Goal: Task Accomplishment & Management: Use online tool/utility

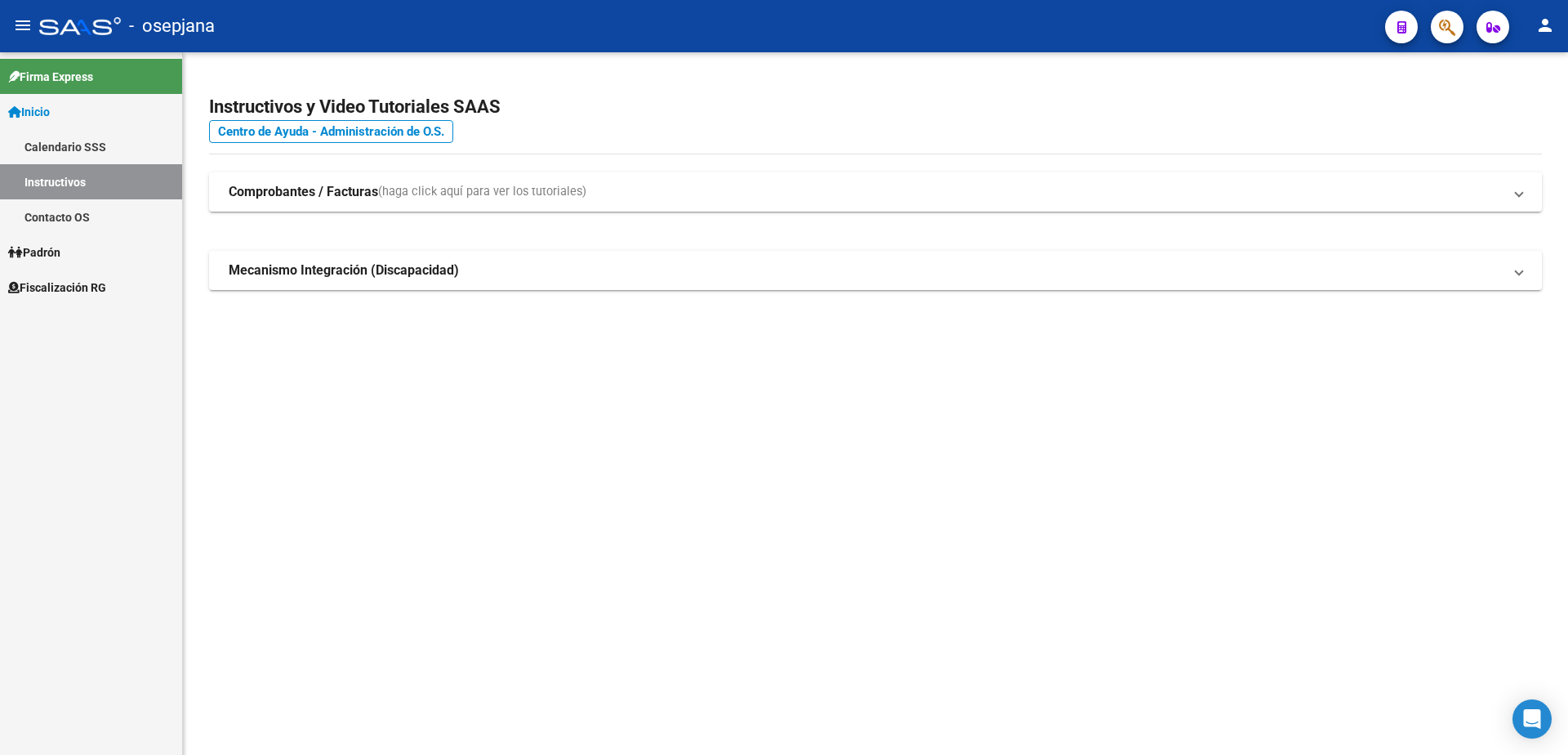
click at [58, 277] on link "Fiscalización RG" at bounding box center [91, 287] width 182 height 35
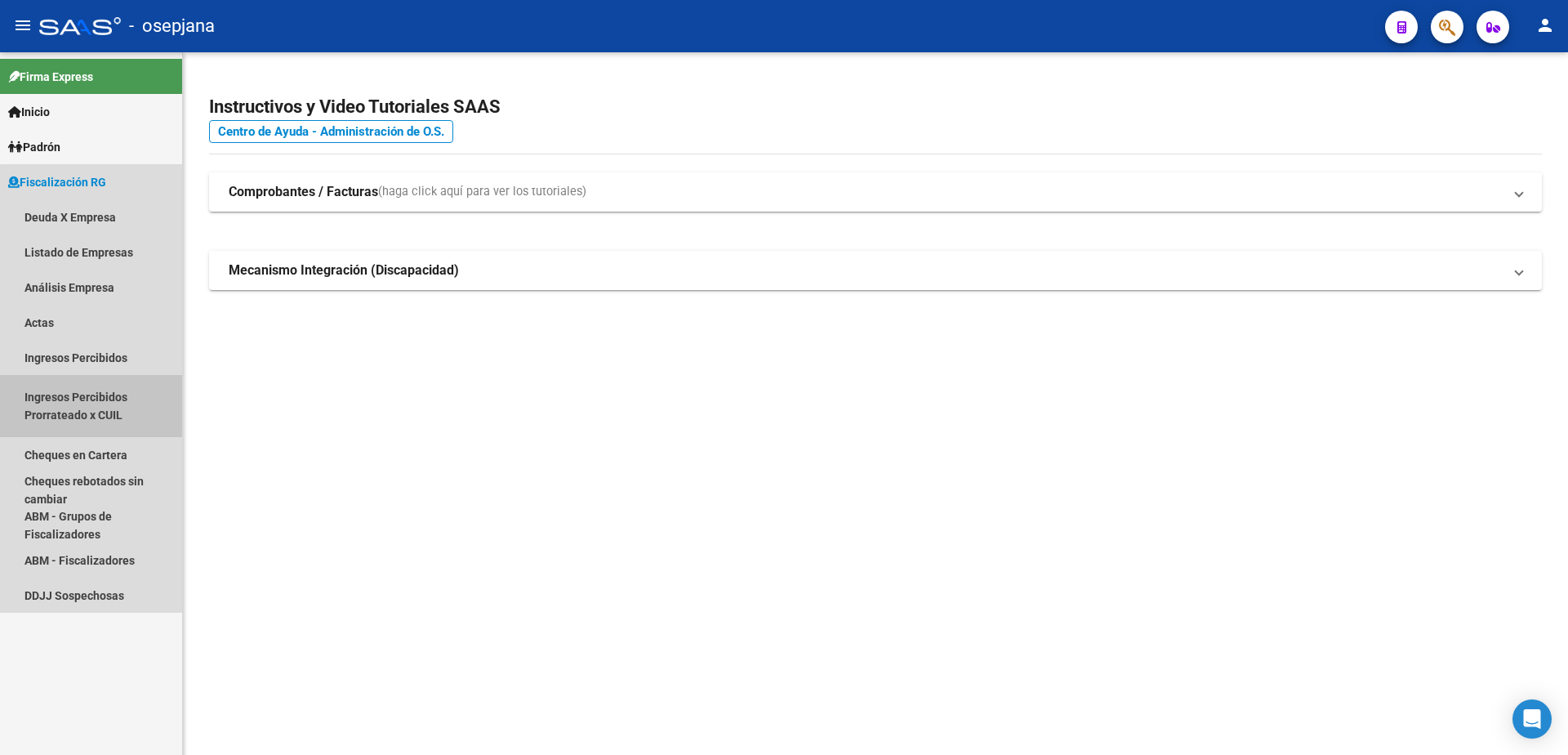
click at [93, 392] on link "Ingresos Percibidos Prorrateado x CUIL" at bounding box center [91, 405] width 182 height 62
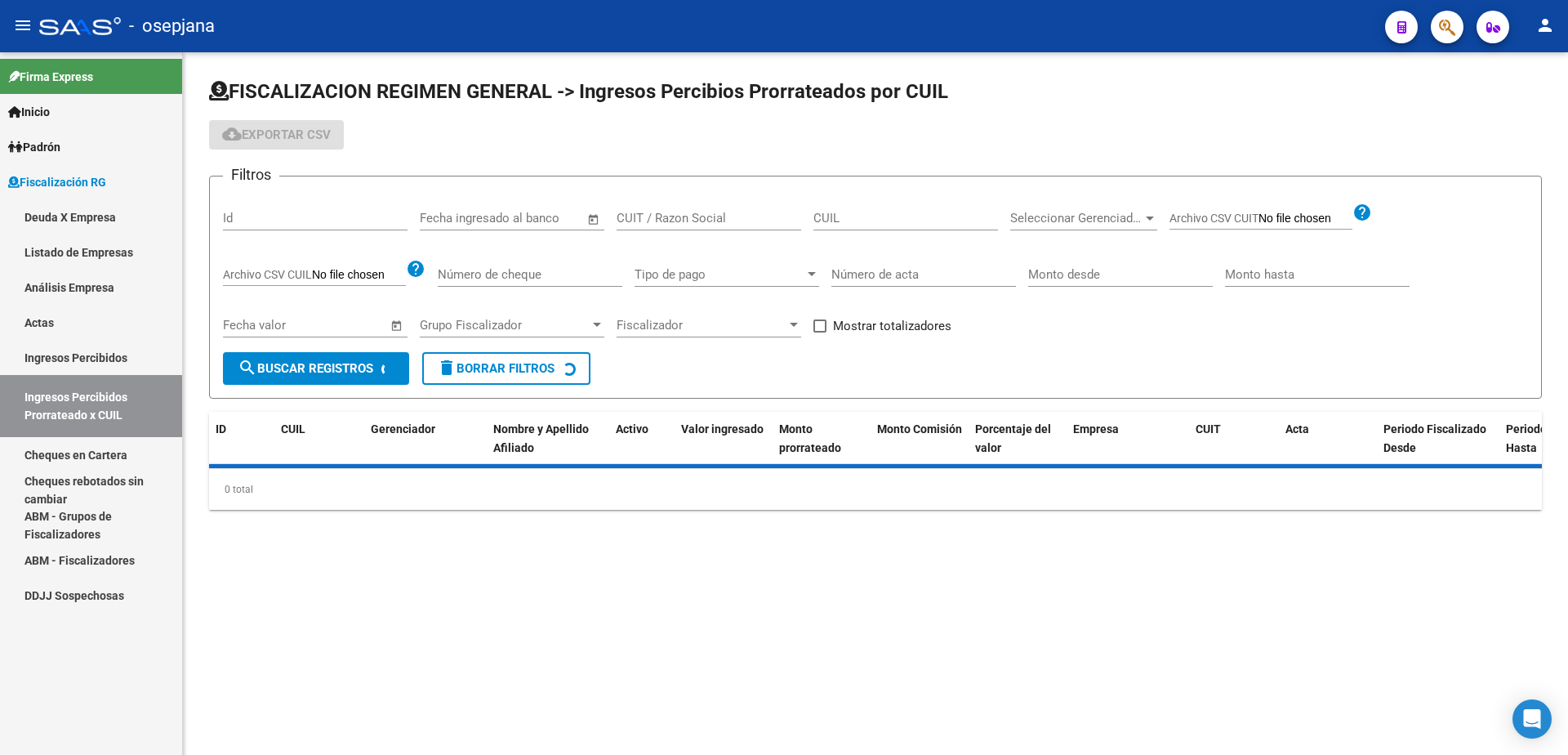
click at [112, 291] on link "Análisis Empresa" at bounding box center [91, 287] width 182 height 35
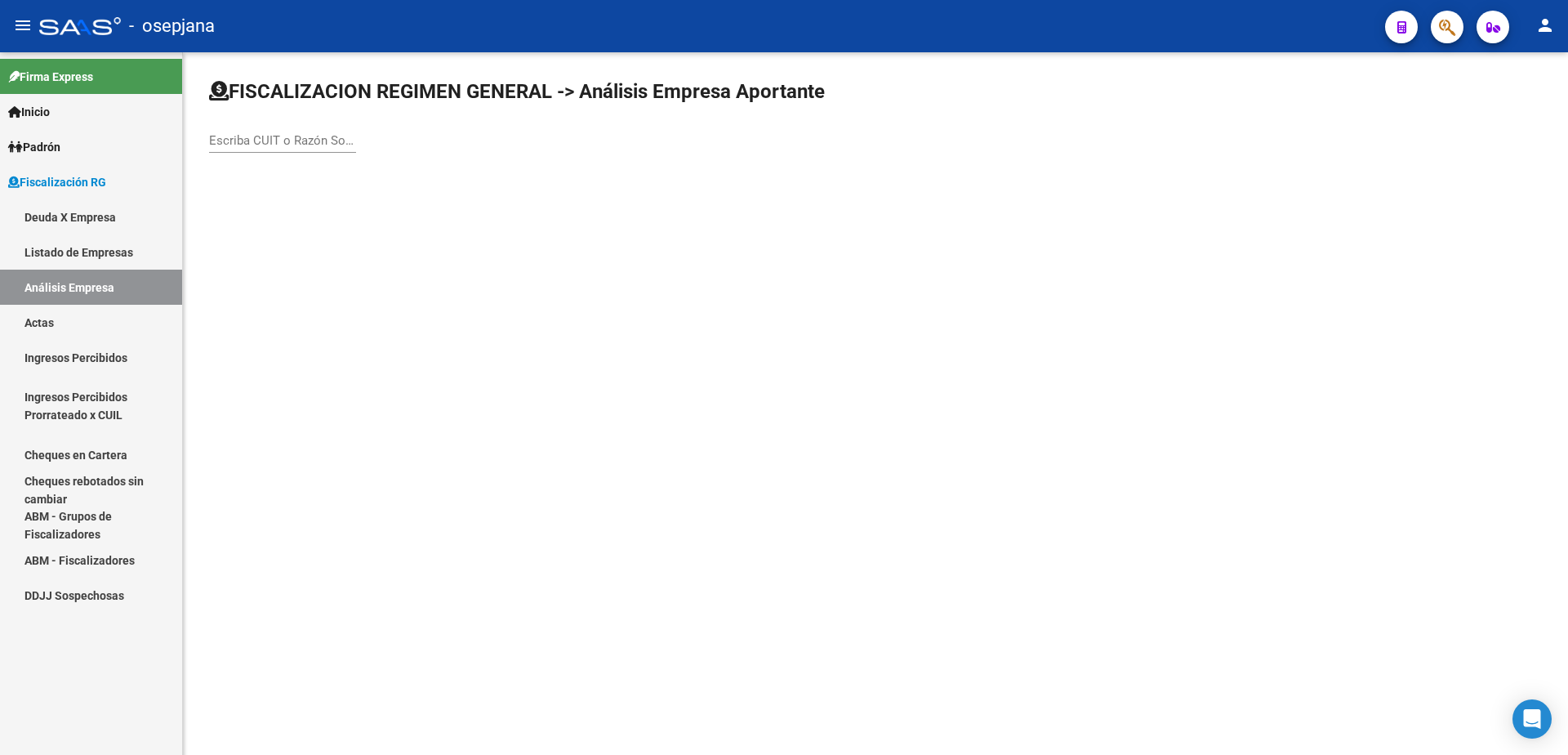
click at [122, 248] on link "Listado de Empresas" at bounding box center [91, 252] width 182 height 35
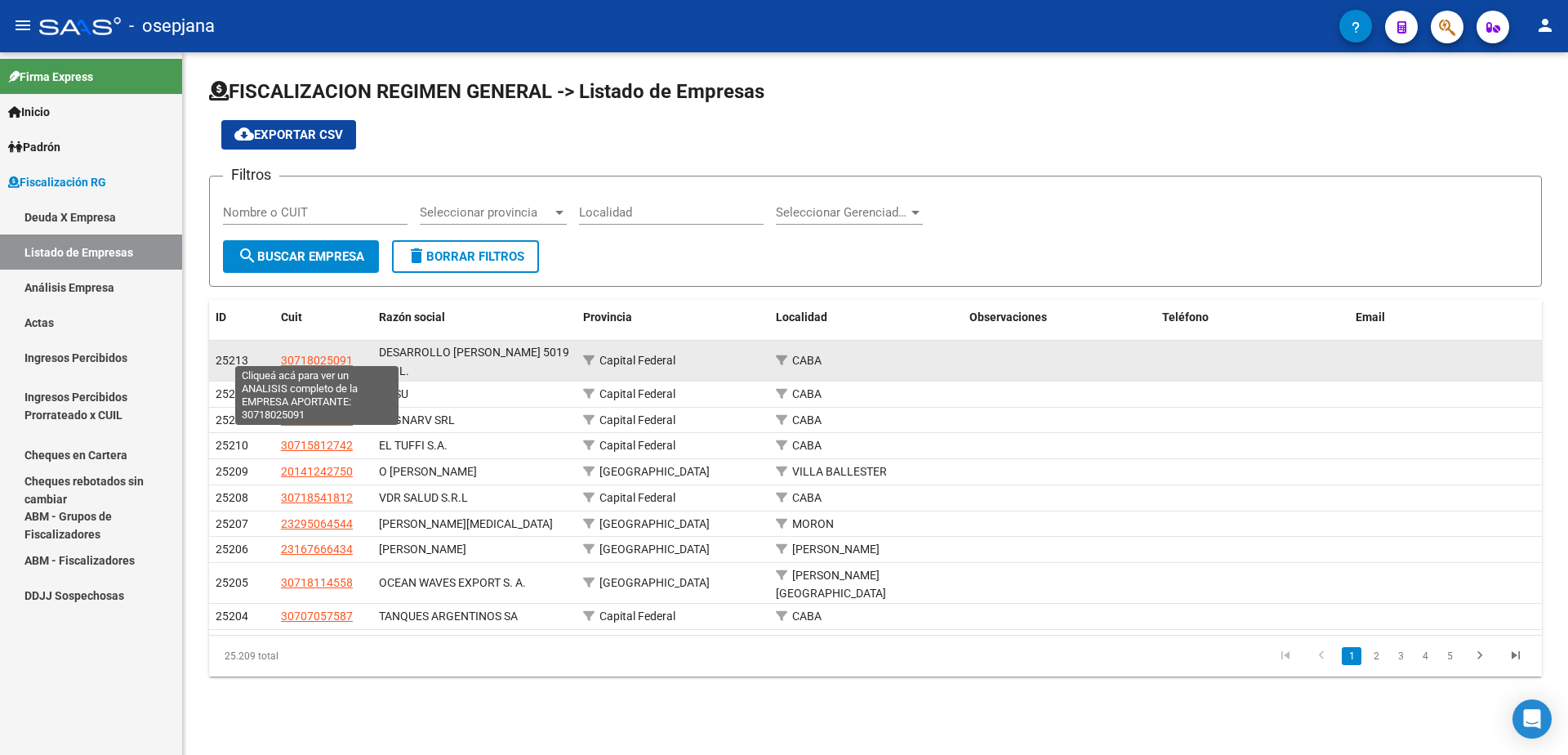
click at [307, 354] on span "30718025091" at bounding box center [317, 360] width 72 height 13
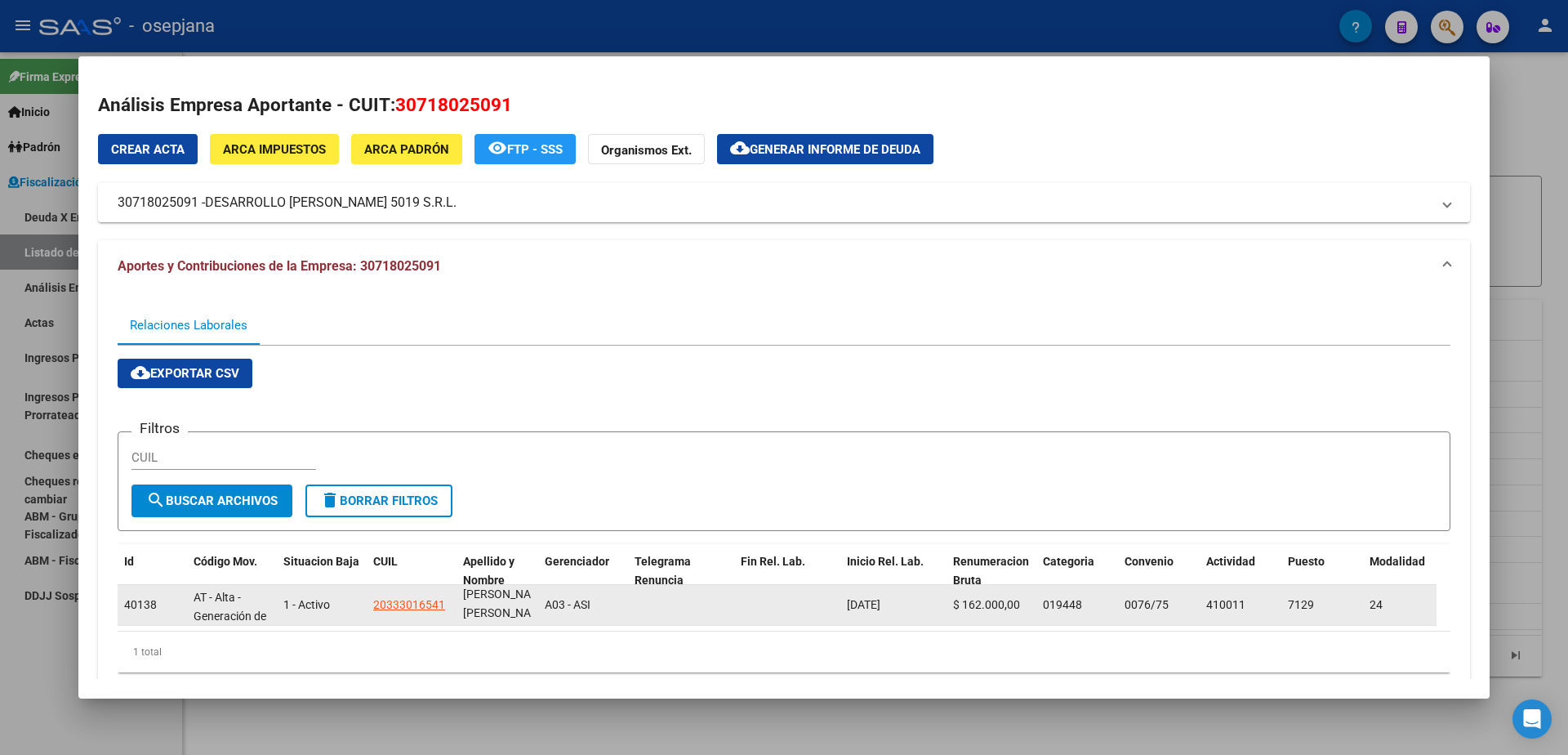
scroll to position [21, 0]
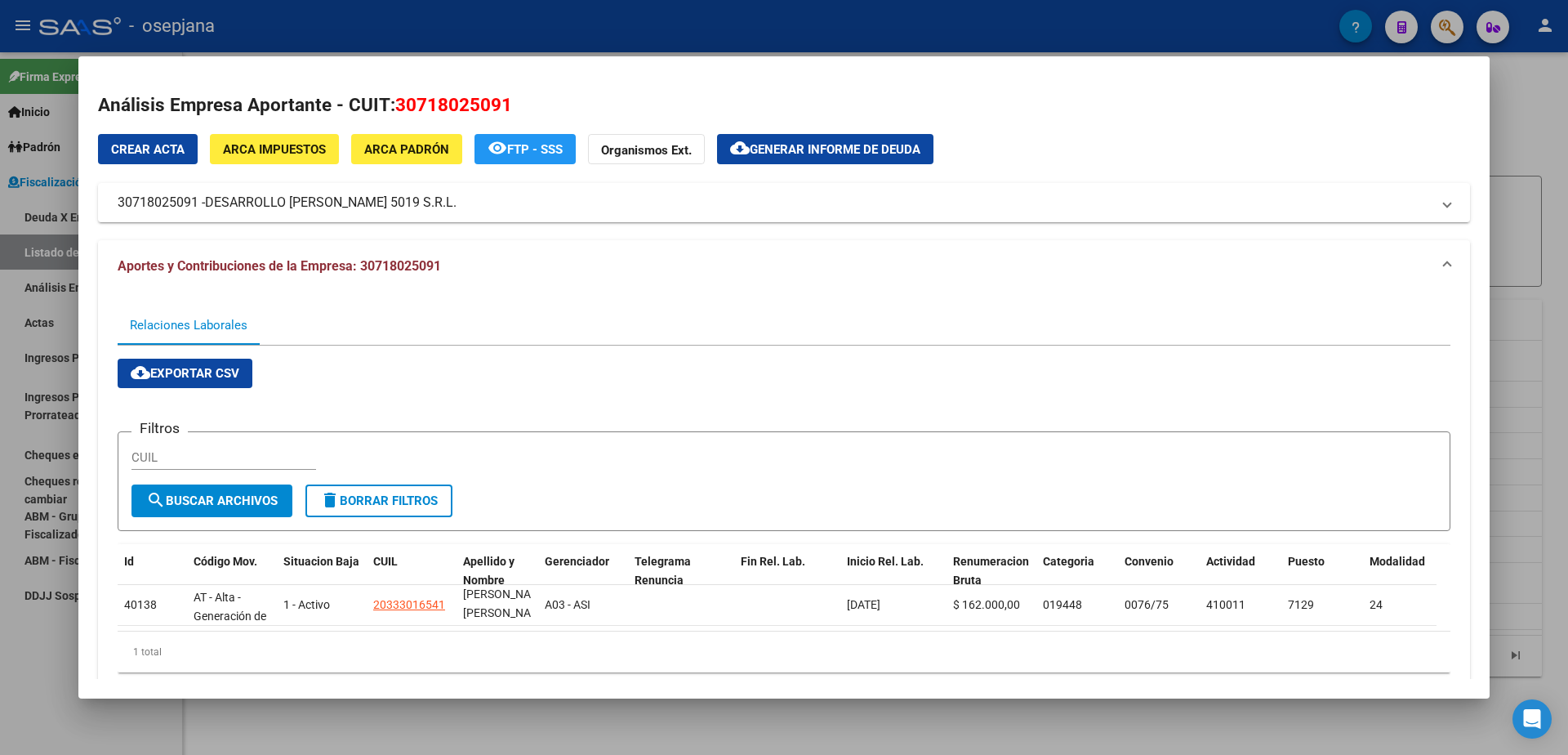
click at [0, 688] on div at bounding box center [784, 377] width 1568 height 755
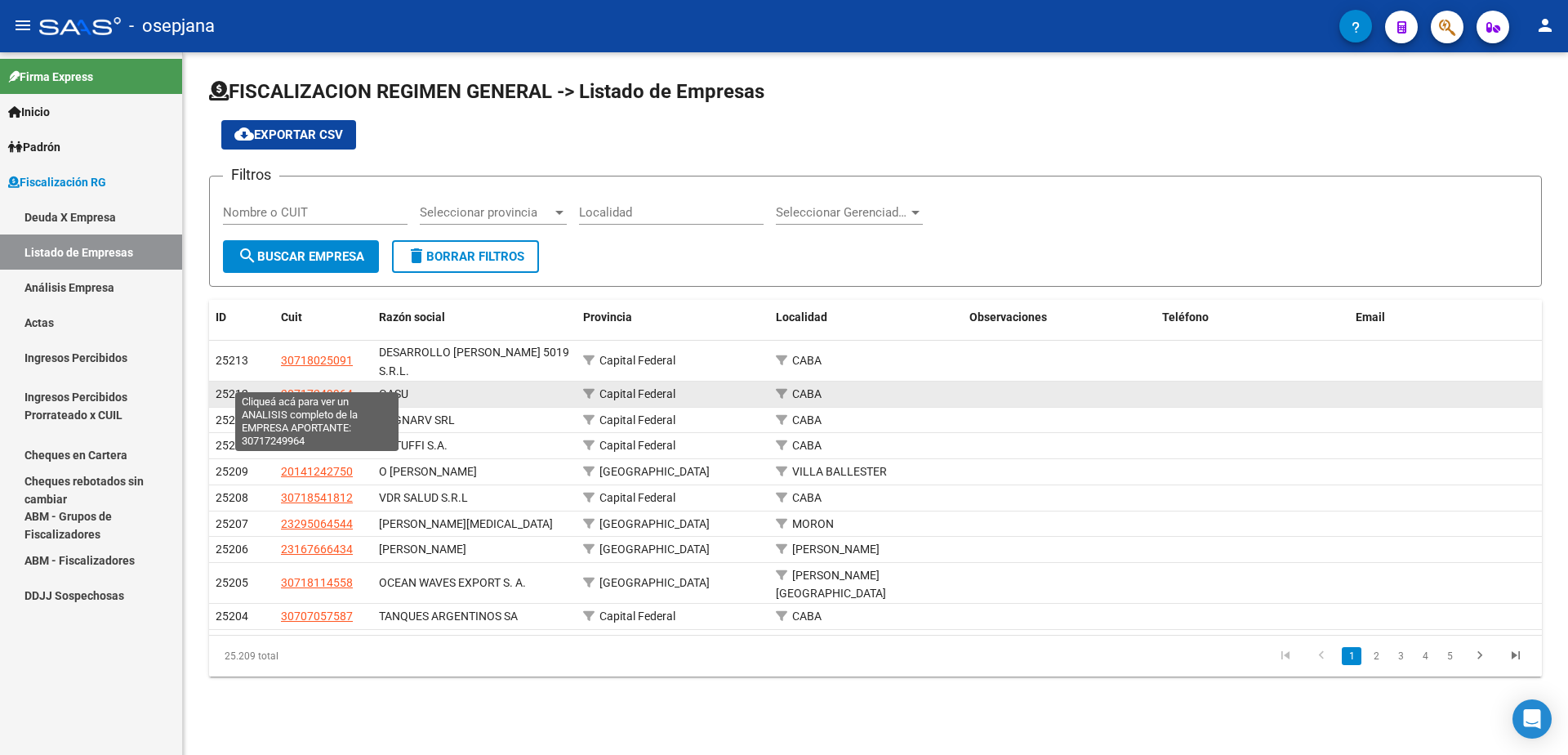
click at [325, 387] on span "30717249964" at bounding box center [317, 393] width 72 height 13
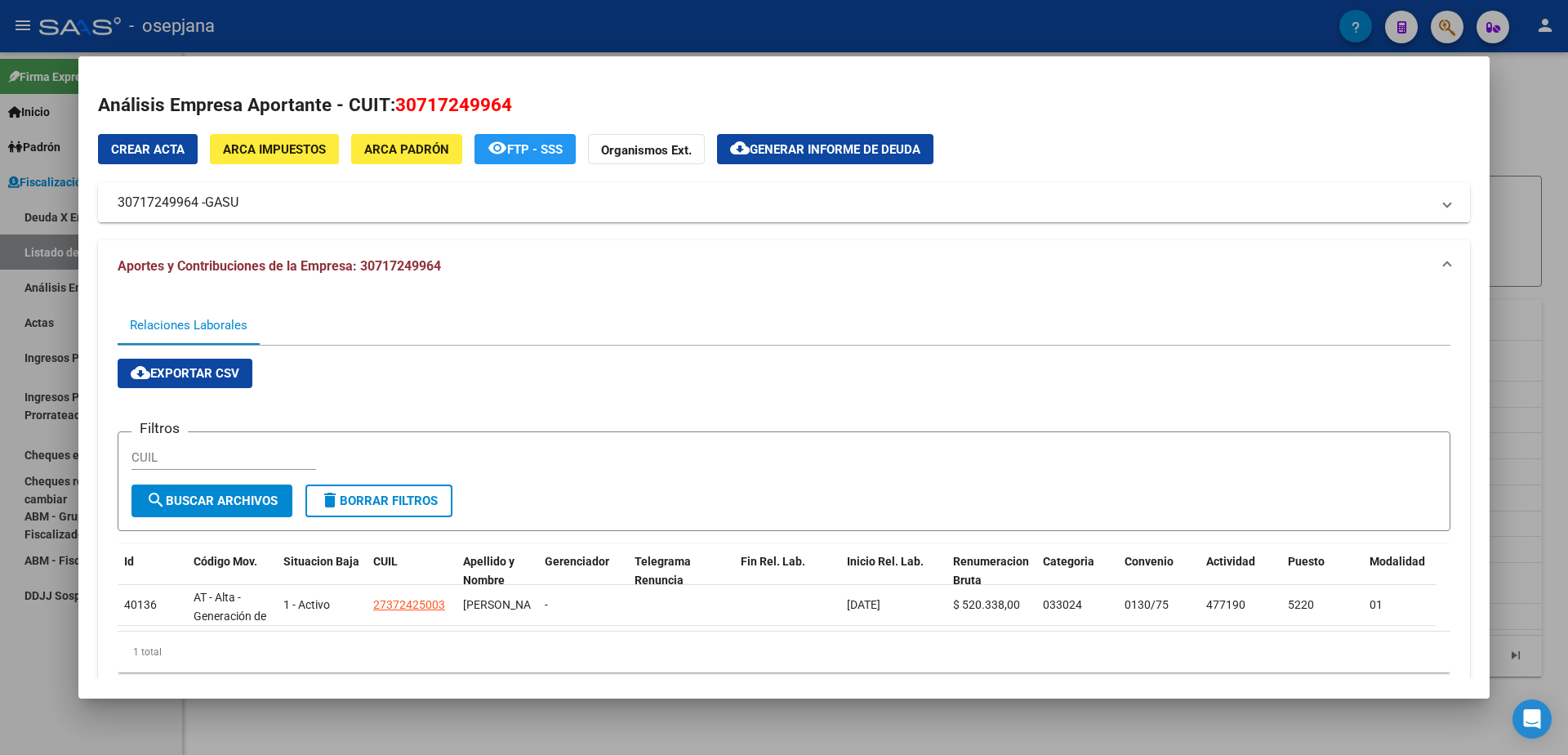
click at [9, 702] on div at bounding box center [784, 377] width 1568 height 755
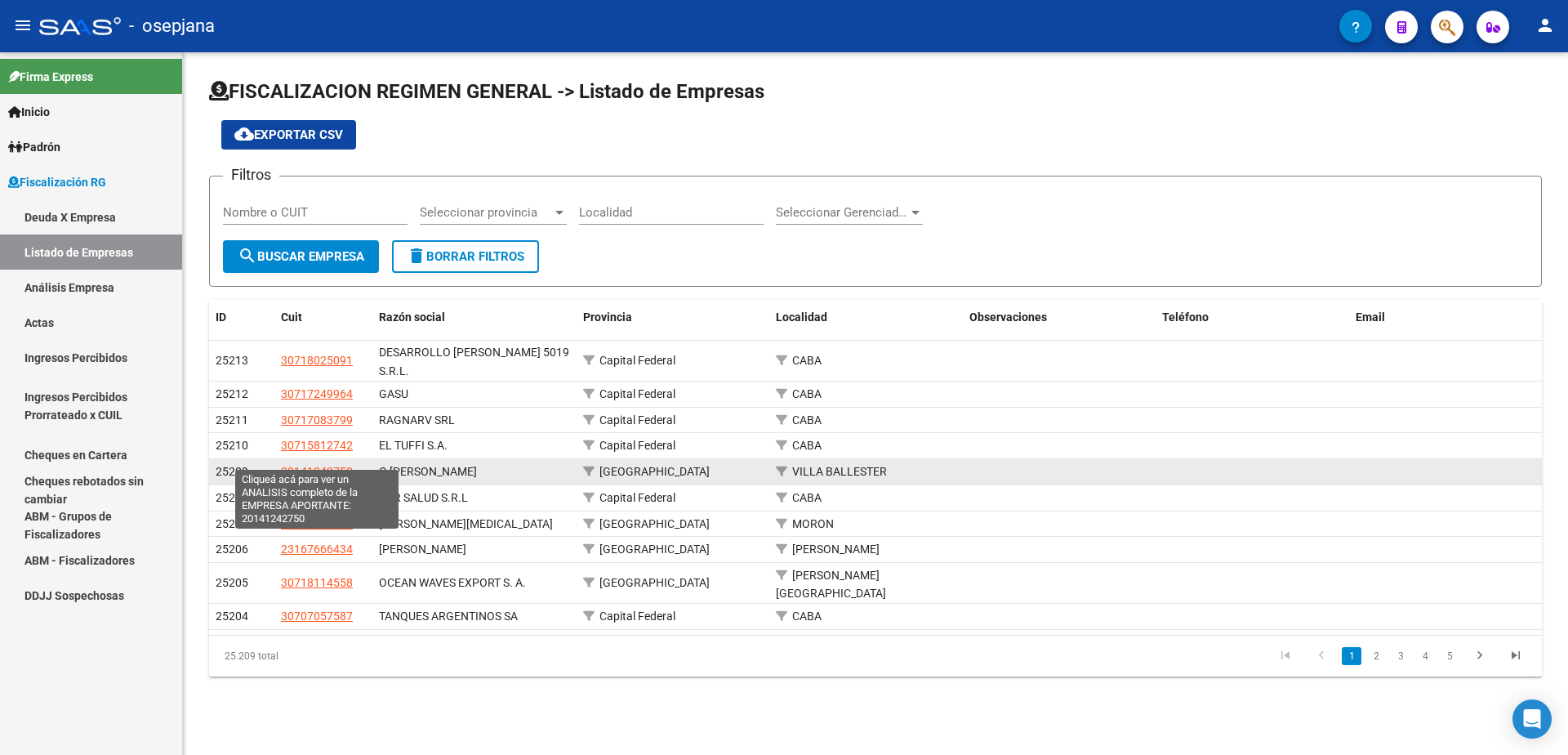
click at [323, 465] on span "20141242750" at bounding box center [317, 471] width 72 height 13
type textarea "20141242750"
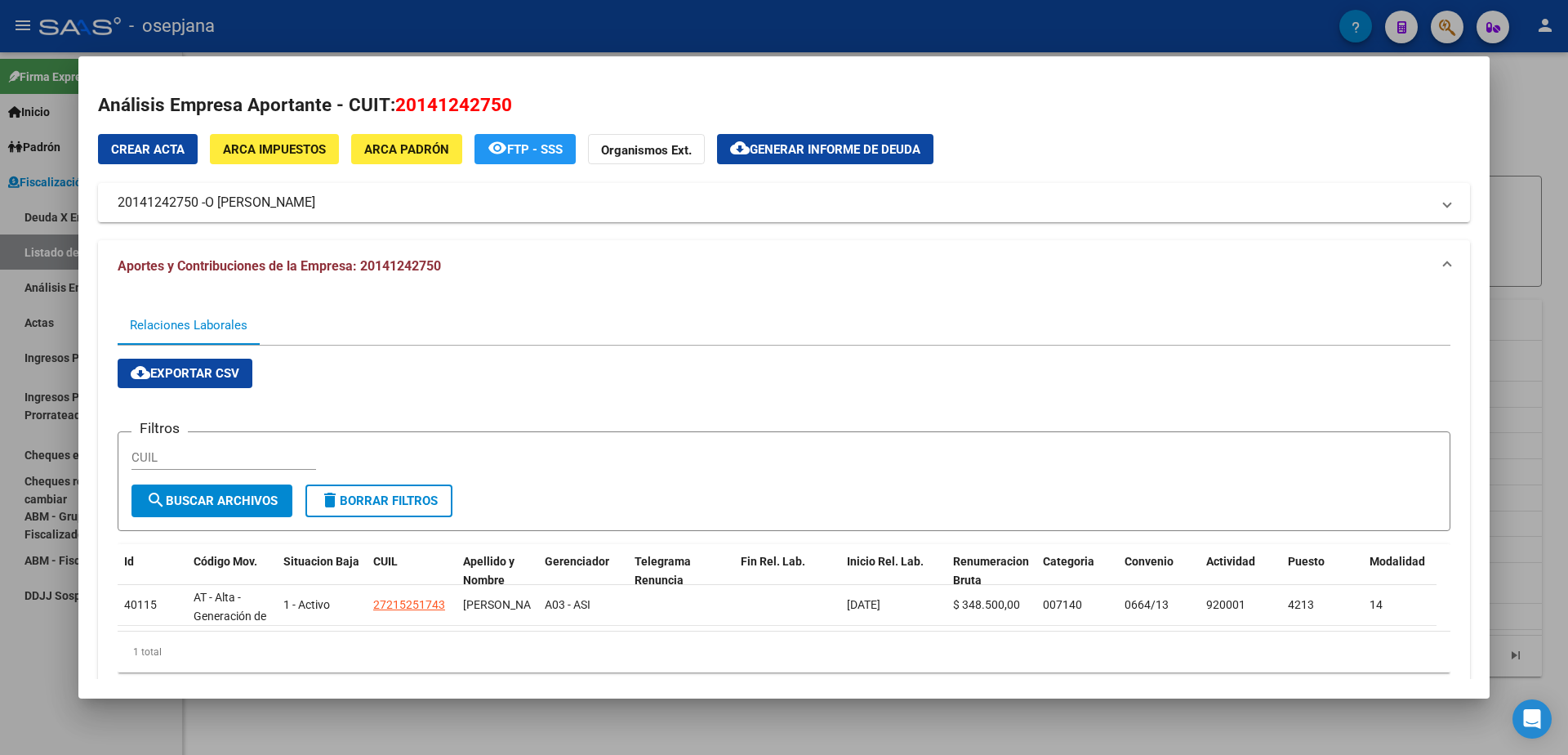
click at [43, 652] on div at bounding box center [784, 377] width 1568 height 755
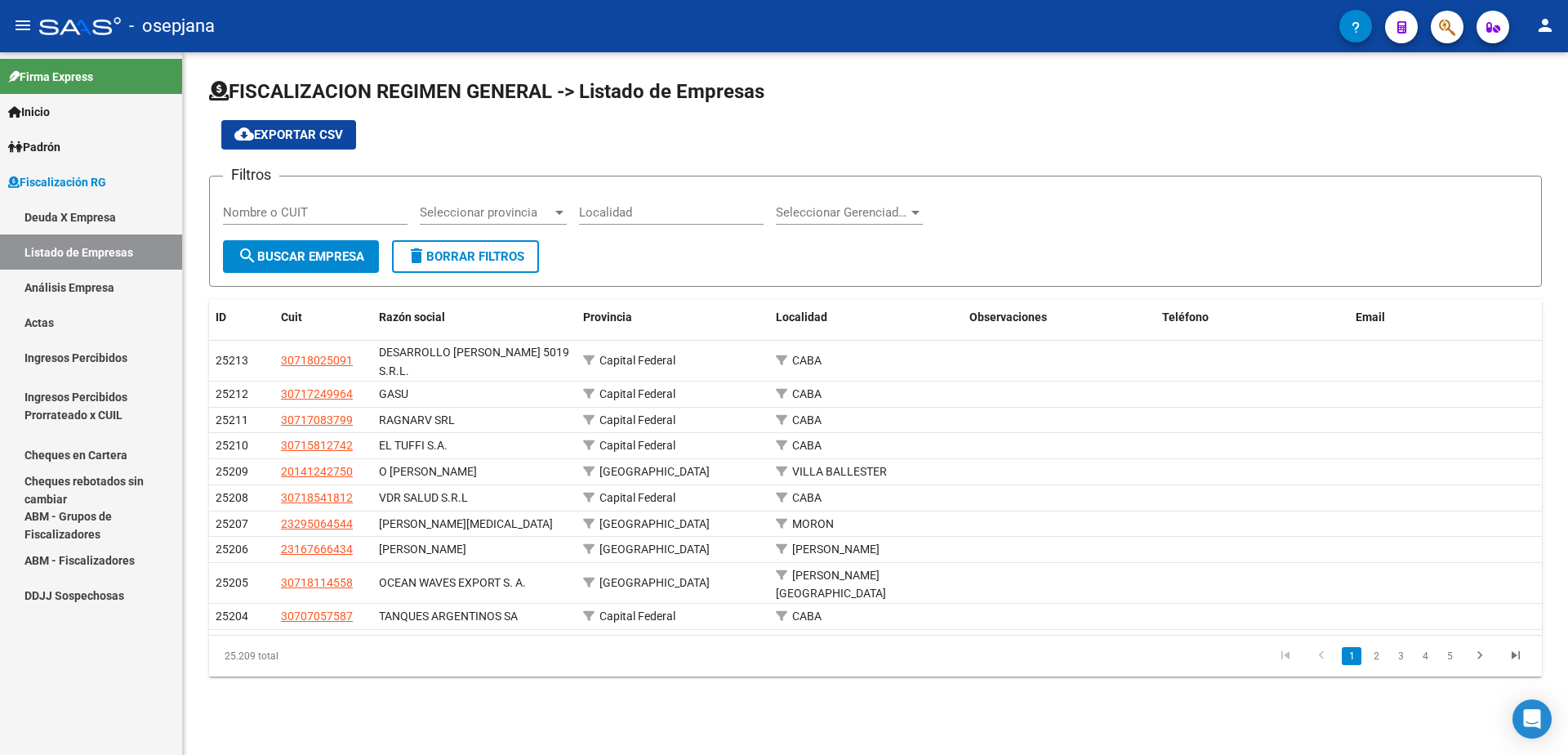
click at [79, 287] on link "Análisis Empresa" at bounding box center [91, 287] width 182 height 35
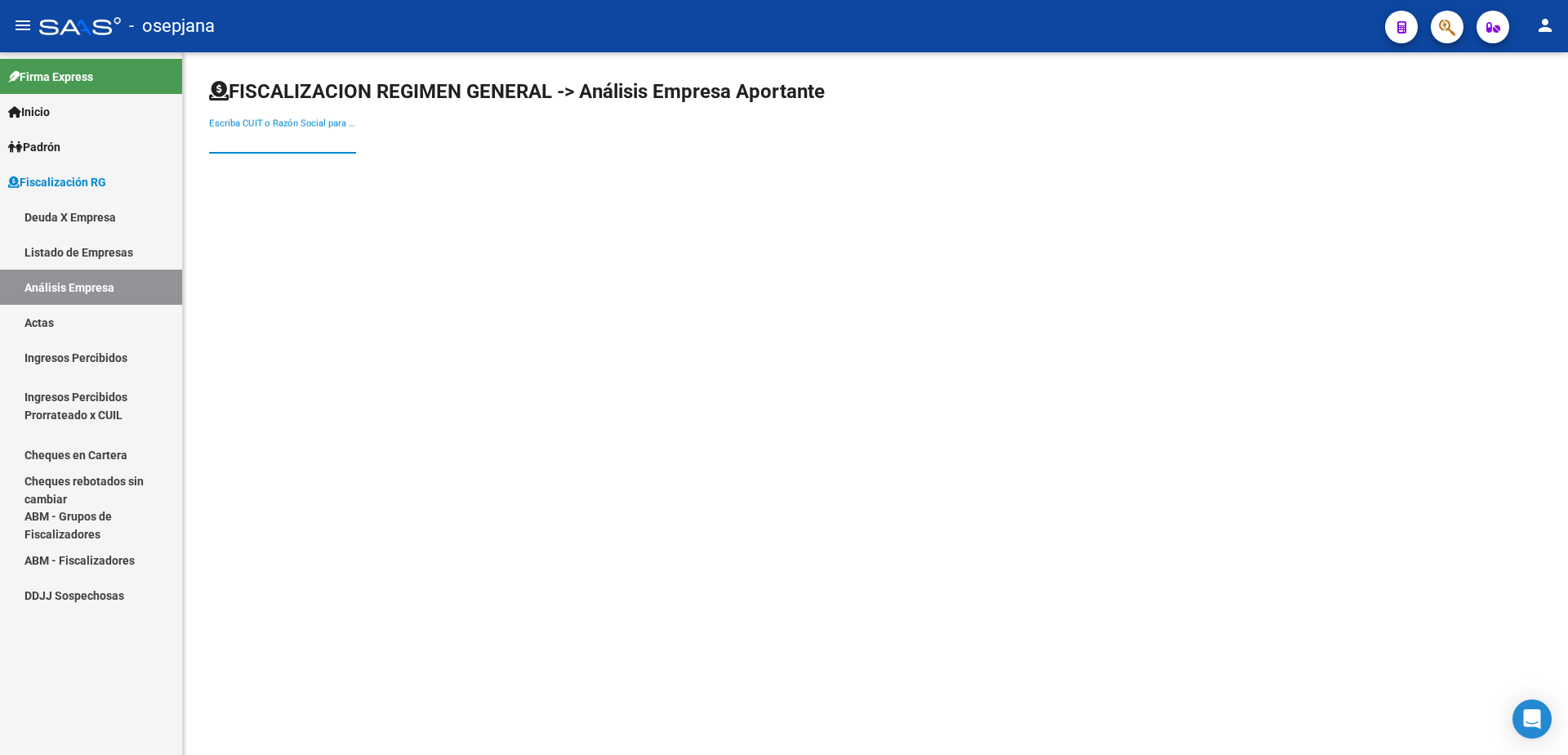
click at [351, 137] on input "Escriba CUIT o Razón Social para buscar" at bounding box center [282, 140] width 147 height 15
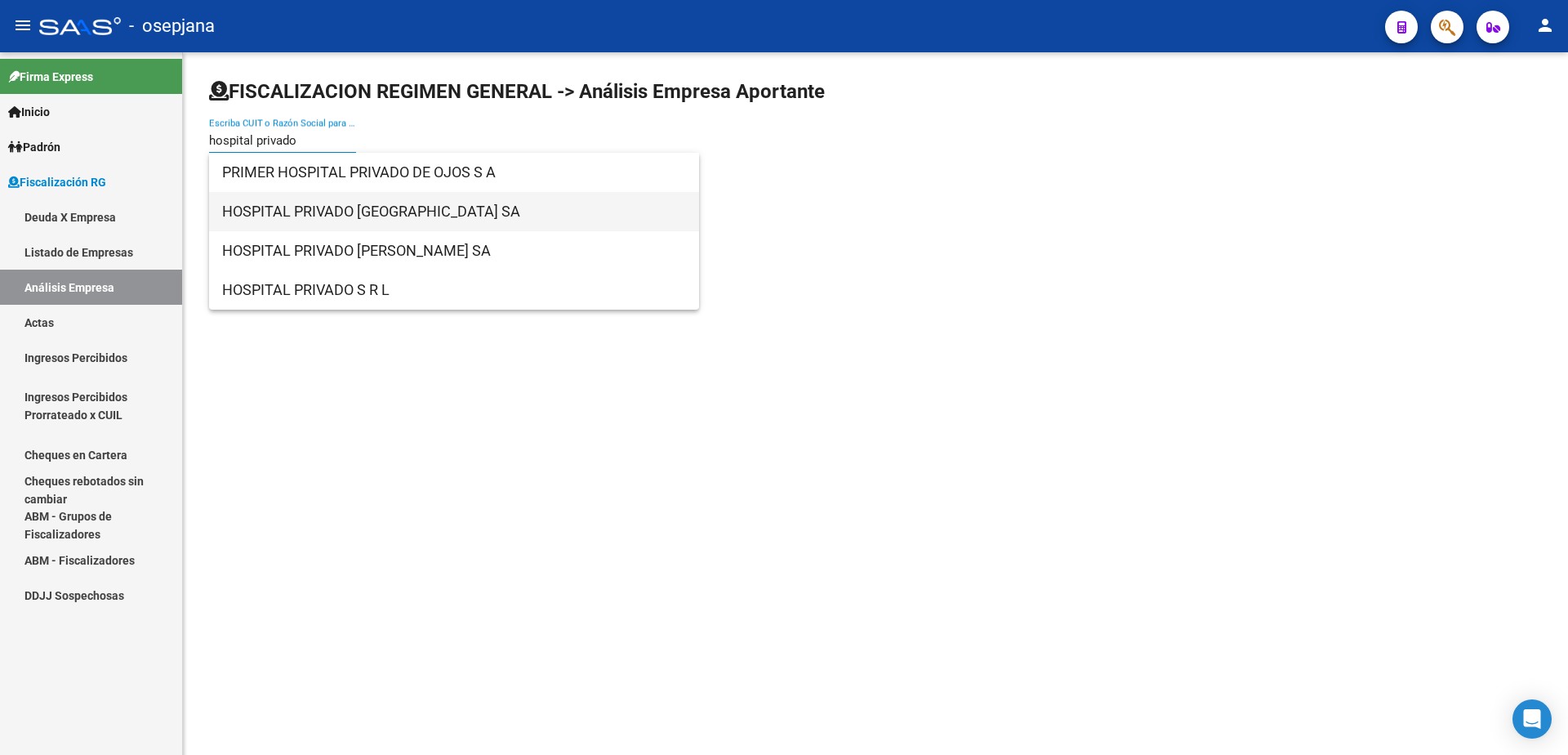
type input "hospital privado"
click at [381, 201] on span "HOSPITAL PRIVADO NUESTRA SEÑORA DE LA MERCED SA" at bounding box center [454, 211] width 464 height 40
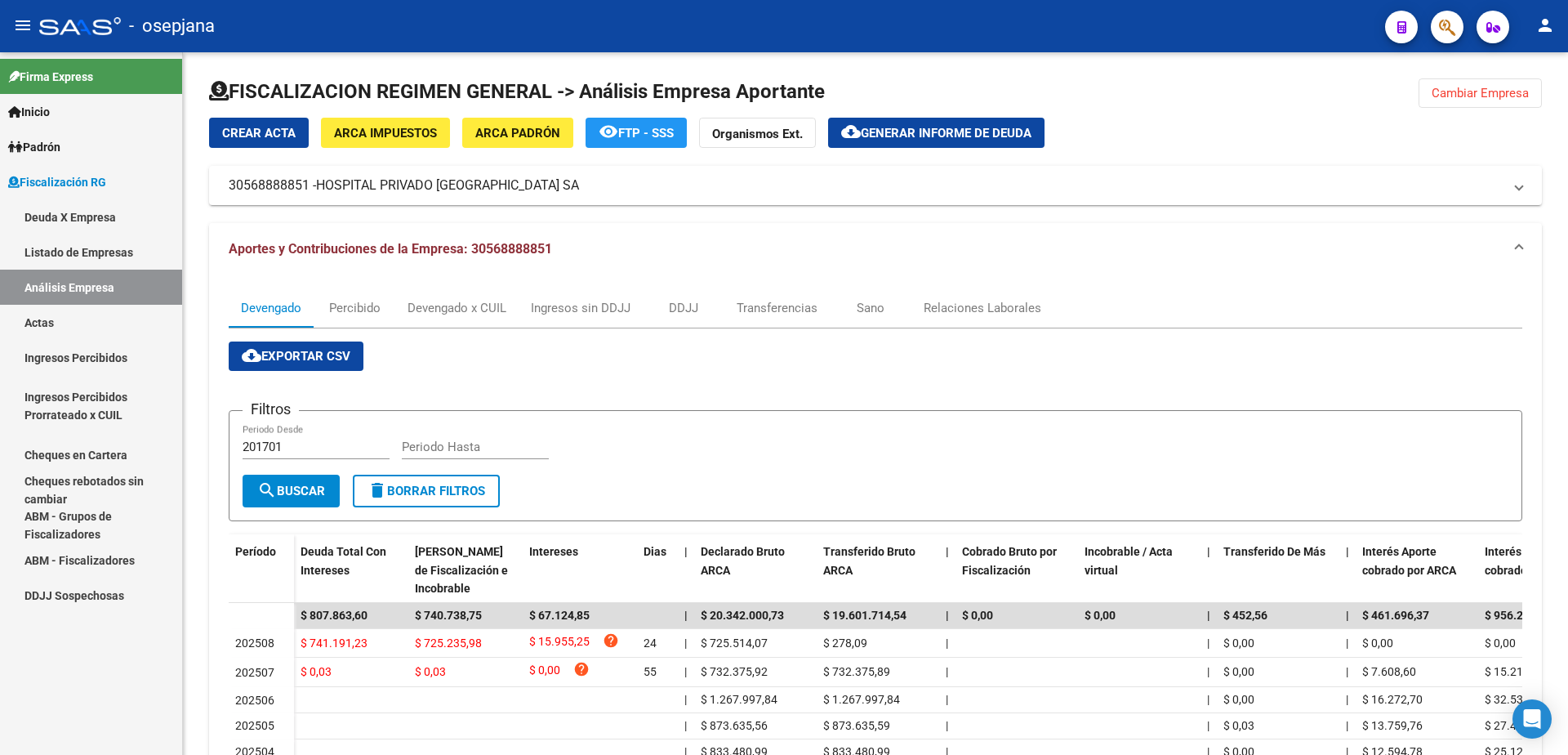
click at [96, 321] on link "Actas" at bounding box center [91, 322] width 182 height 35
click at [131, 288] on link "Análisis Empresa" at bounding box center [91, 287] width 182 height 35
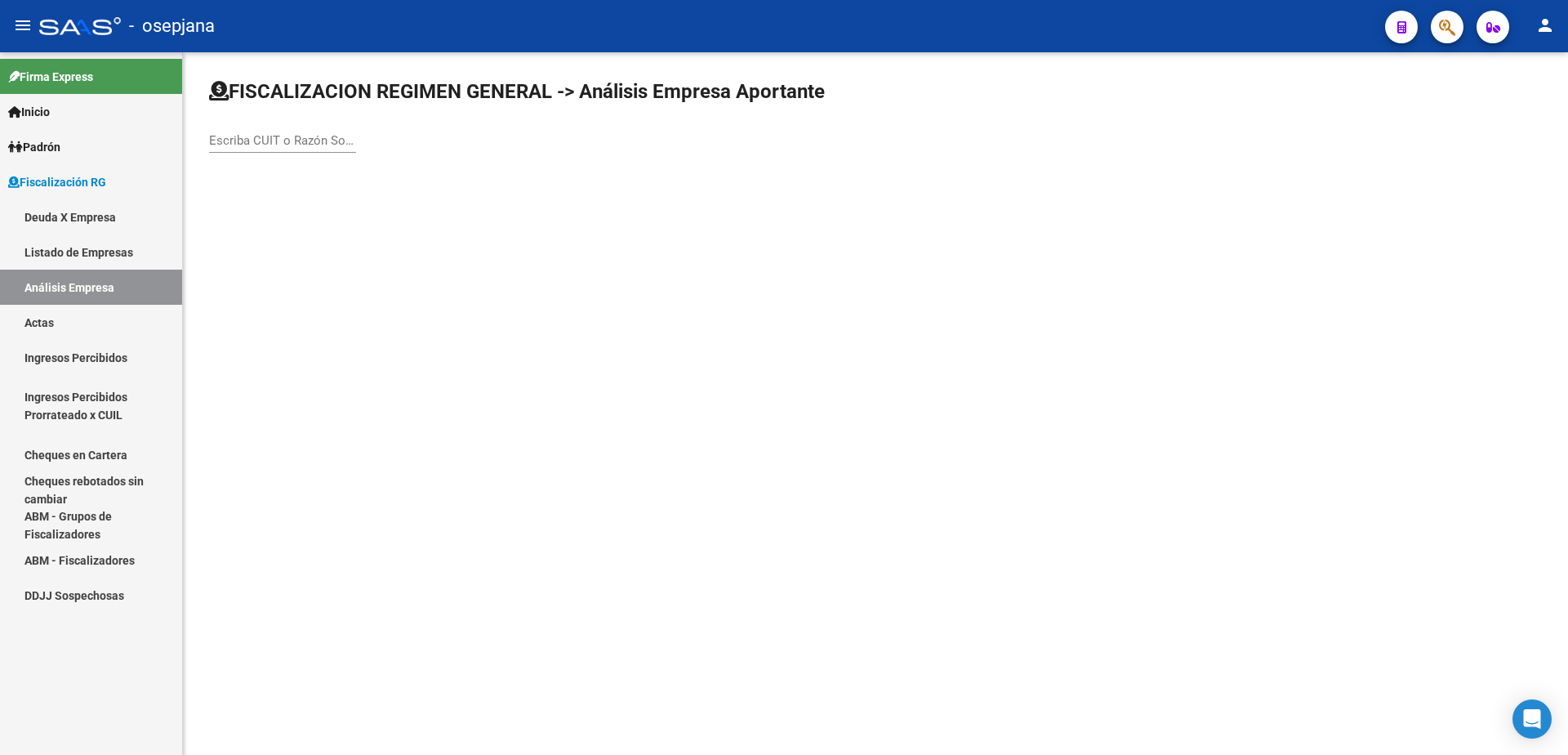
click at [277, 143] on input "Escriba CUIT o Razón Social para buscar" at bounding box center [282, 140] width 147 height 15
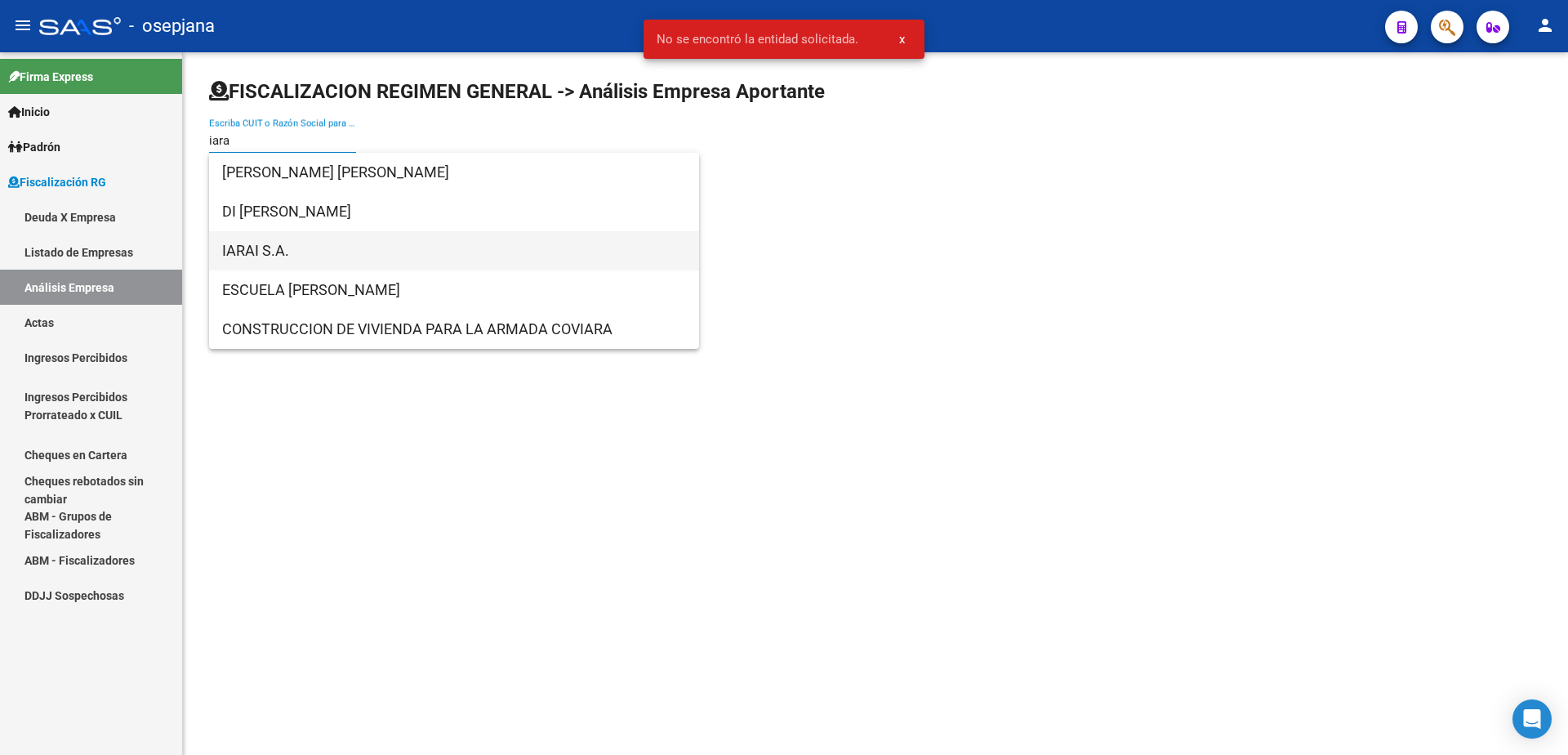
type input "iara"
click at [294, 250] on span "IARAI S.A." at bounding box center [454, 251] width 464 height 40
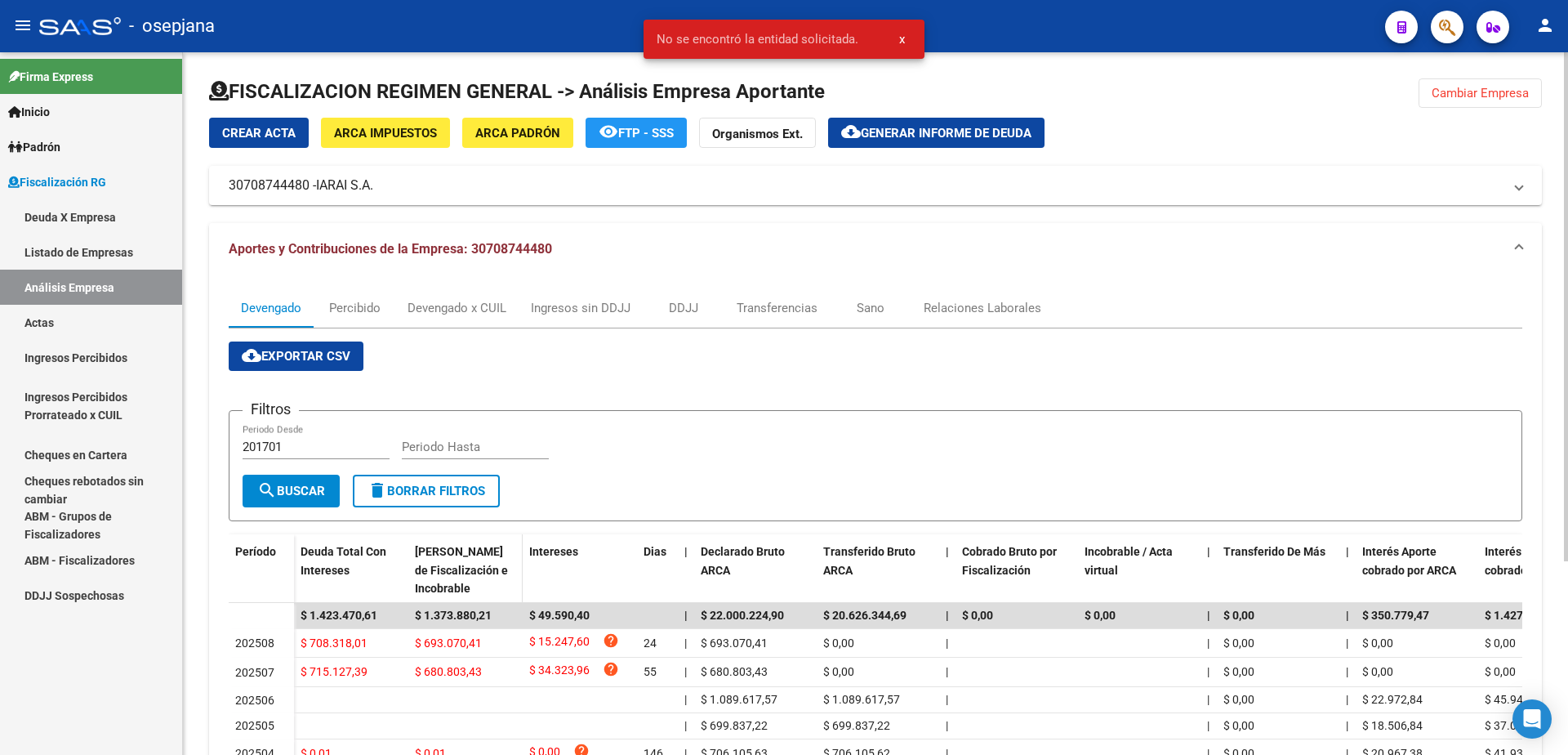
scroll to position [82, 0]
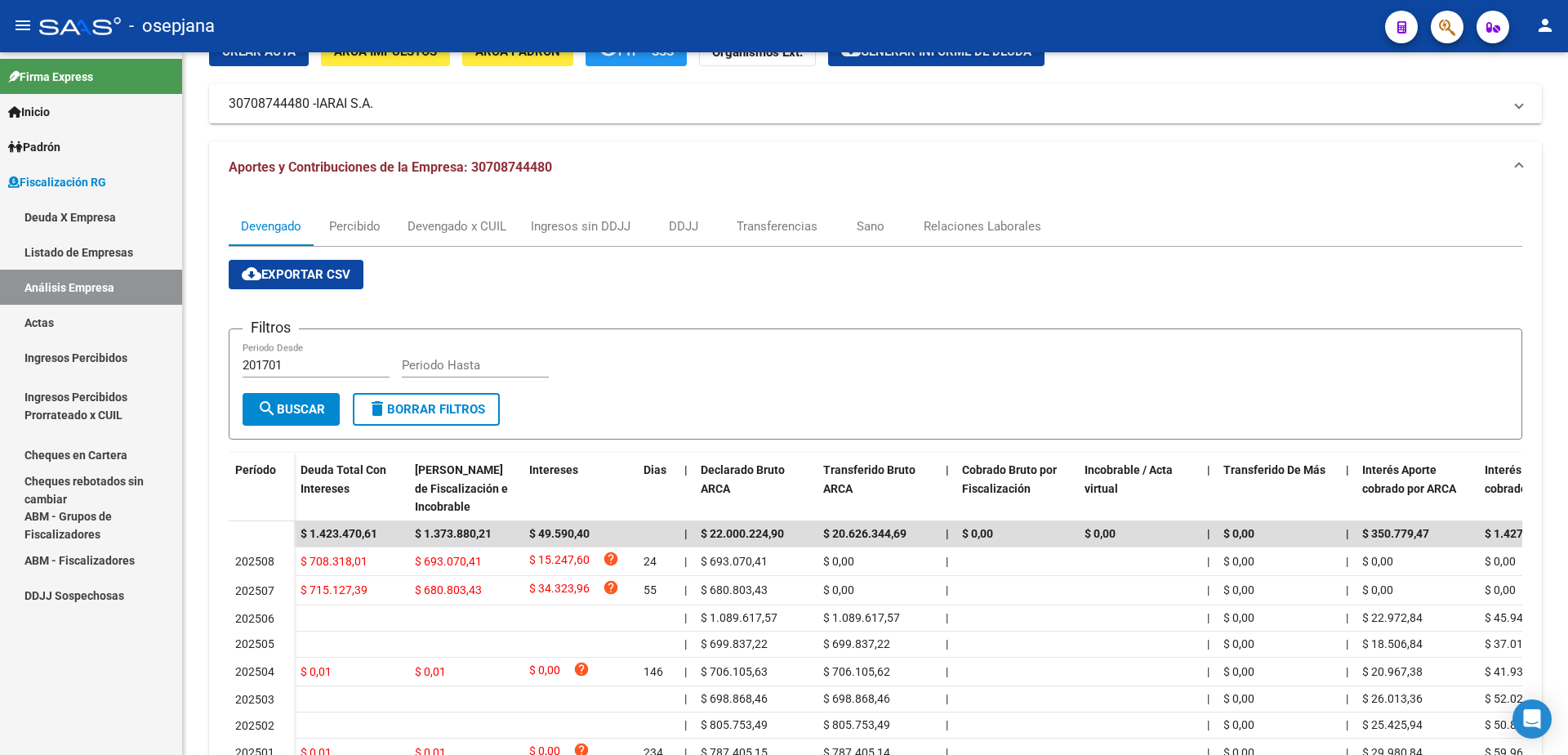
click at [65, 335] on link "Actas" at bounding box center [91, 322] width 182 height 35
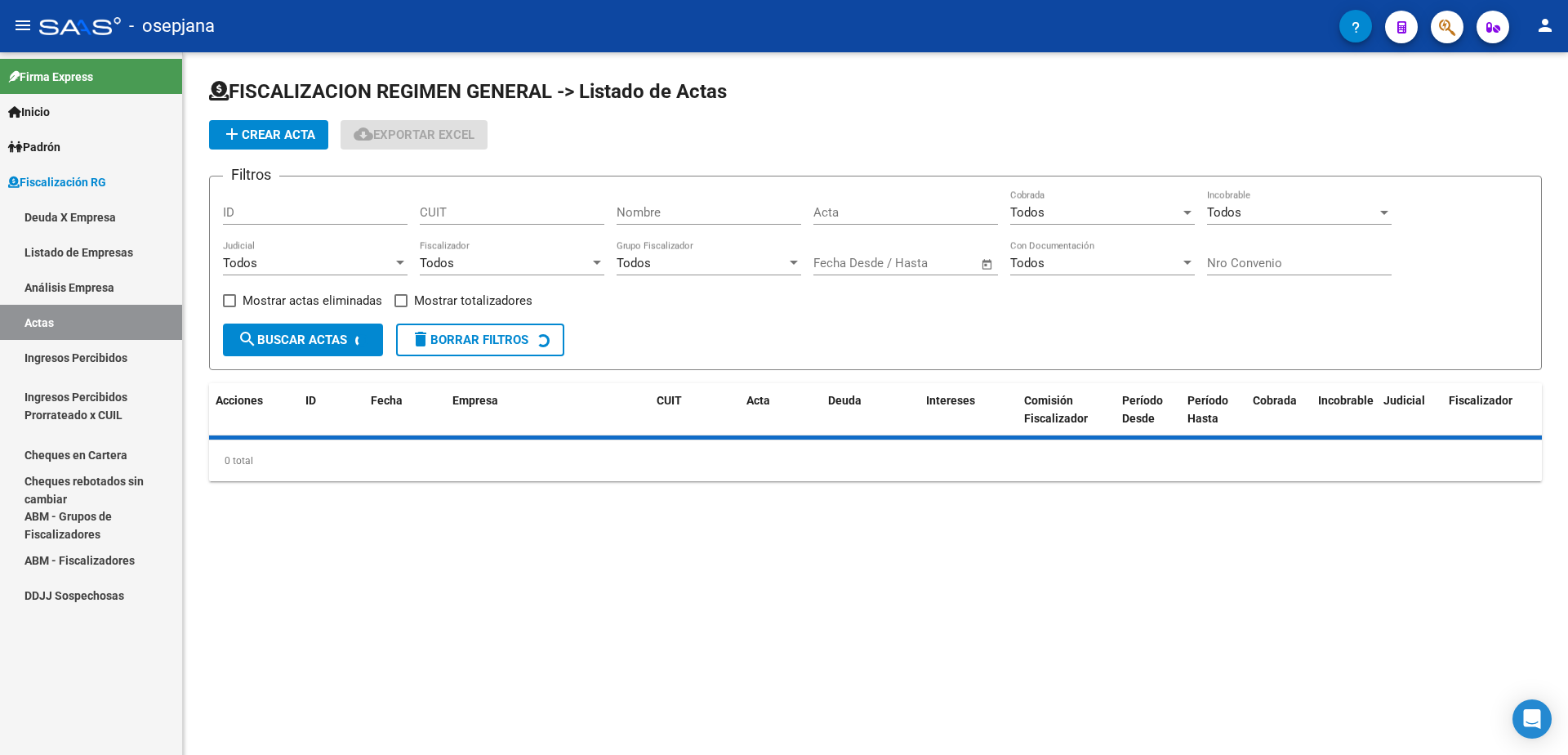
click at [106, 286] on link "Análisis Empresa" at bounding box center [91, 287] width 182 height 35
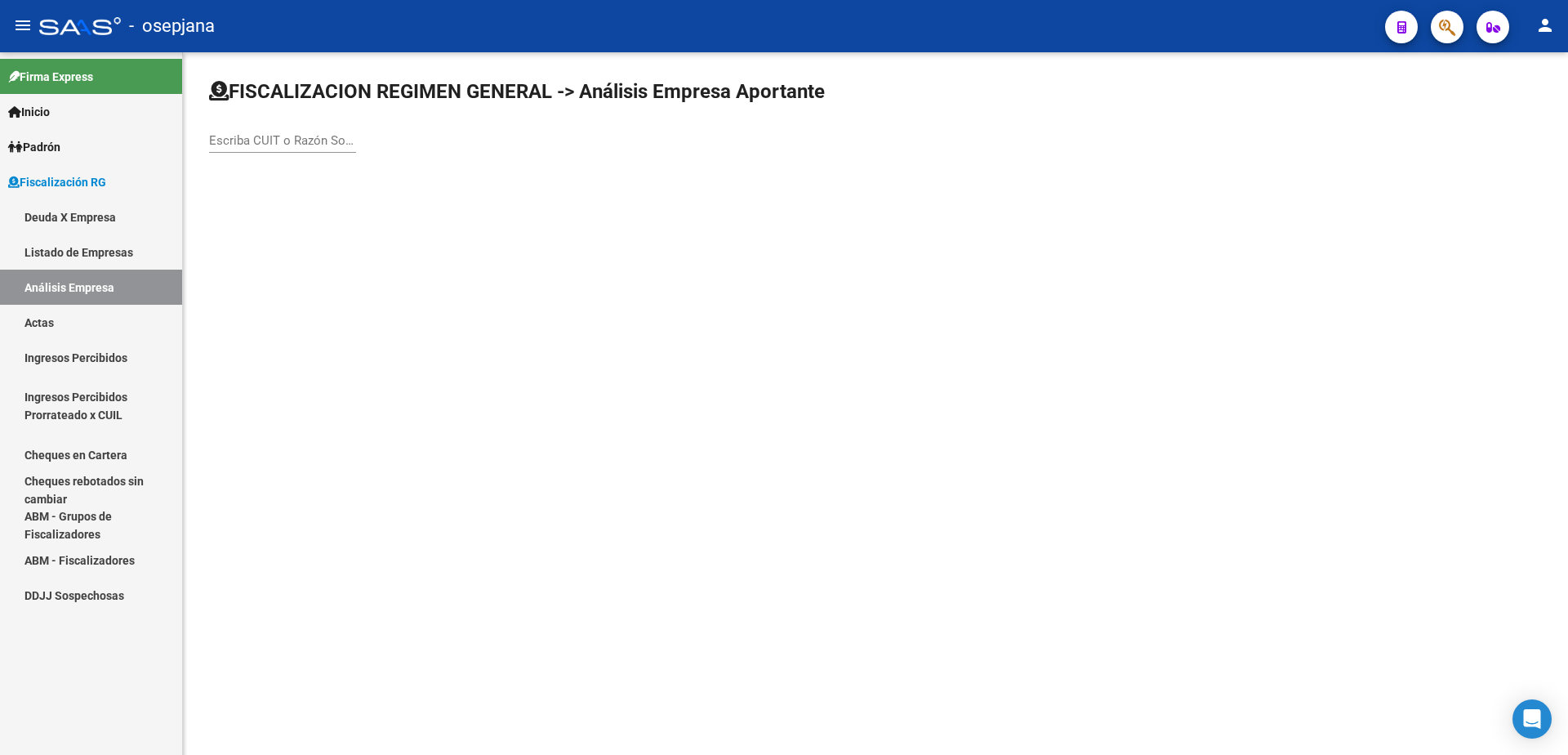
click at [333, 144] on input "Escriba CUIT o Razón Social para buscar" at bounding box center [282, 140] width 147 height 15
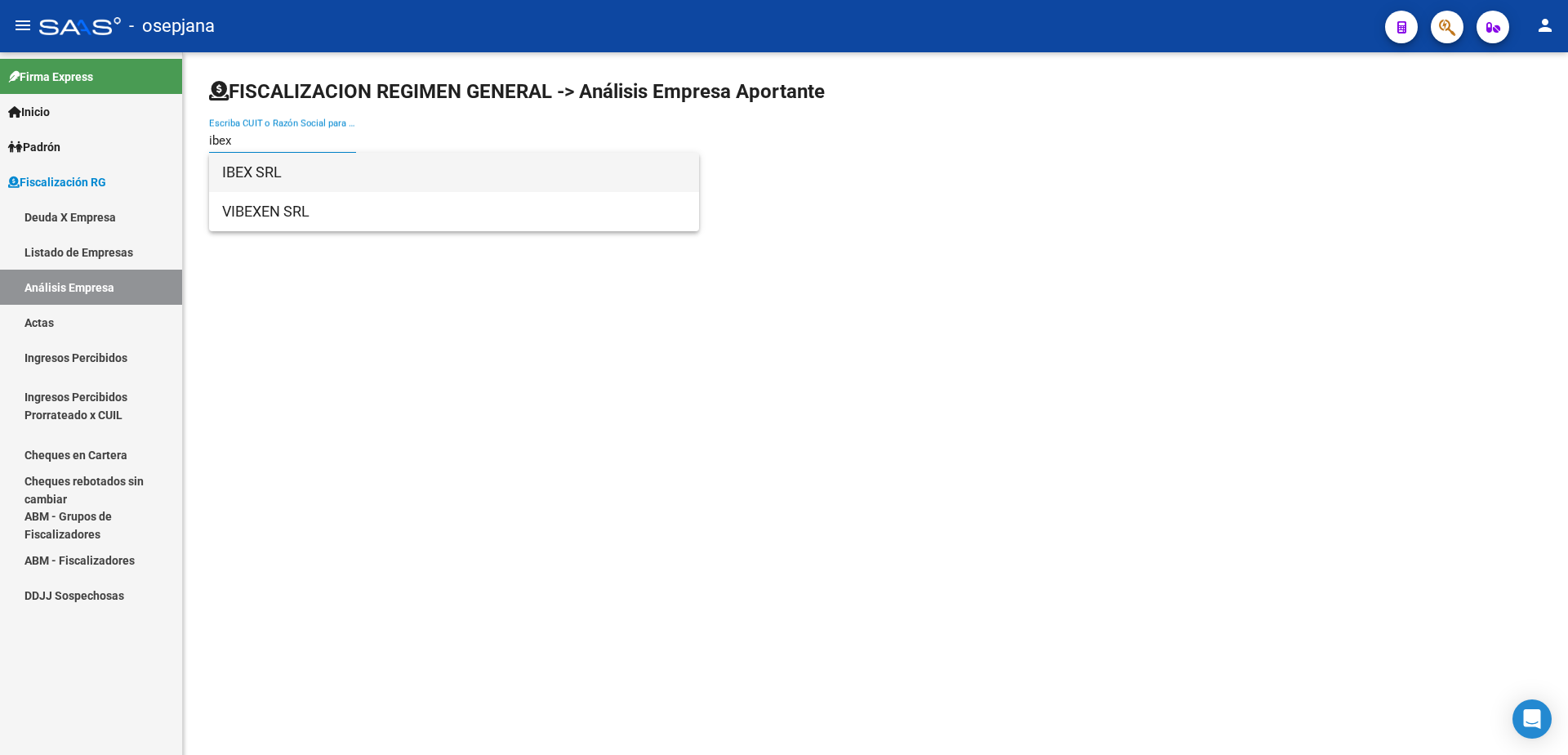
type input "ibex"
click at [320, 166] on span "IBEX SRL" at bounding box center [454, 173] width 464 height 40
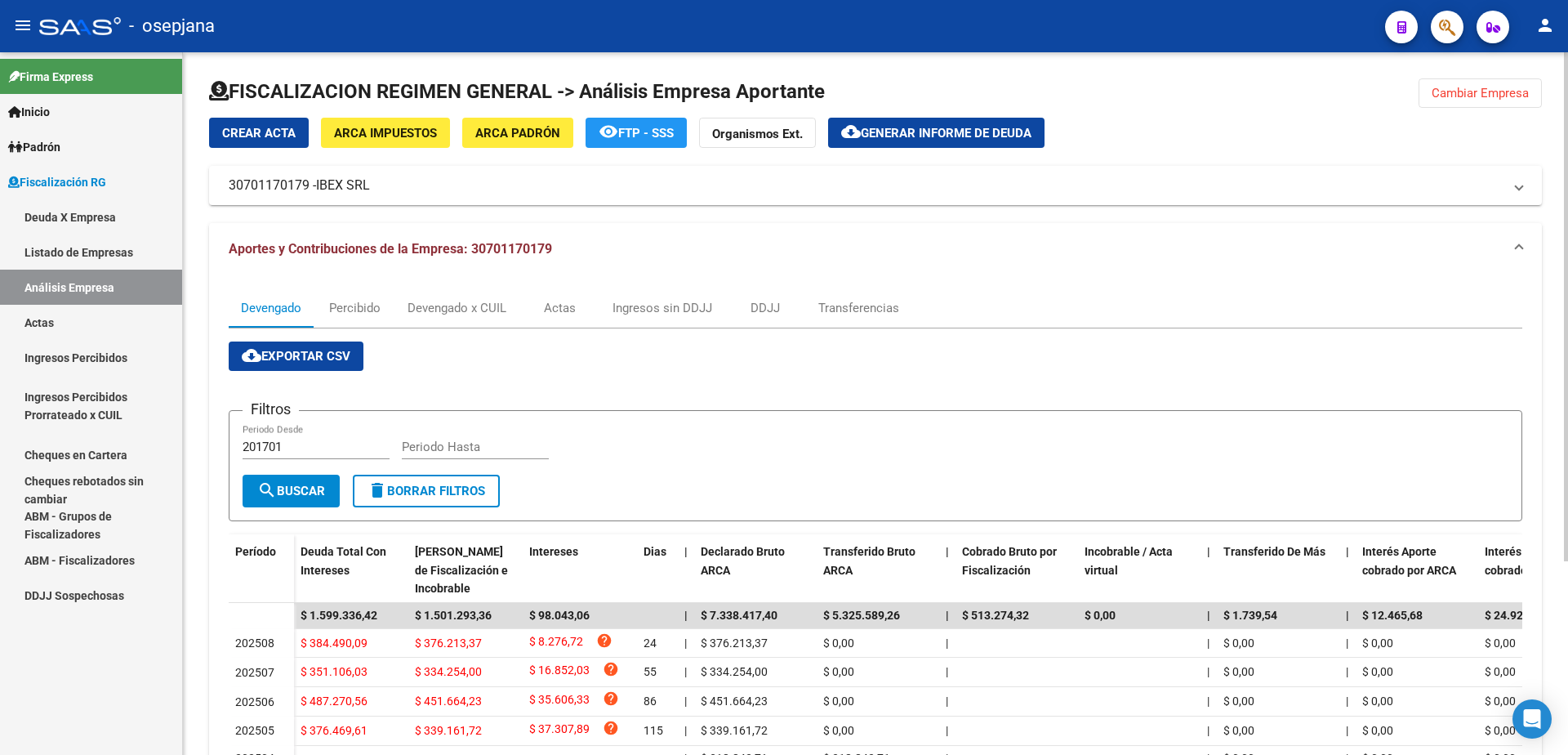
scroll to position [82, 0]
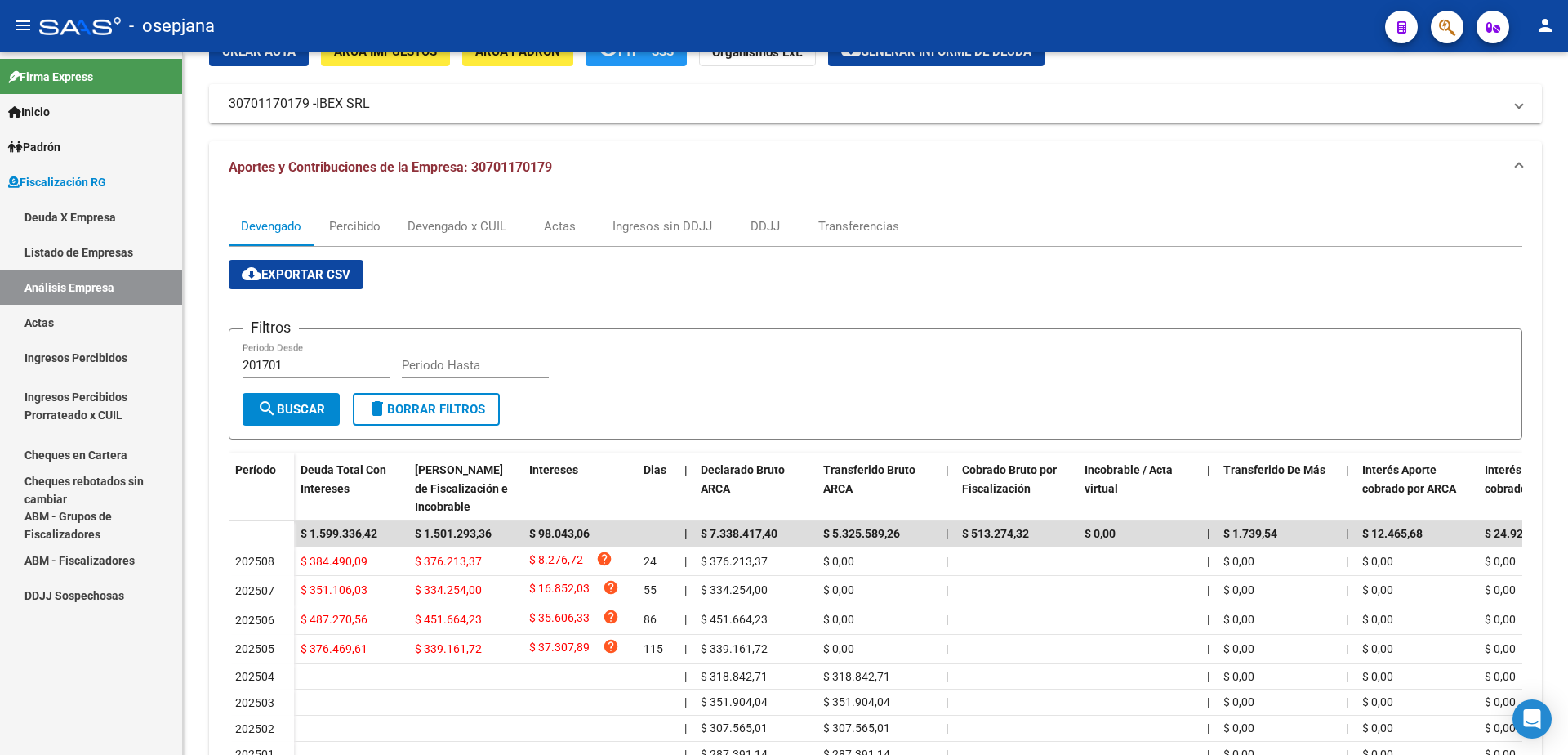
drag, startPoint x: 62, startPoint y: 324, endPoint x: 91, endPoint y: 282, distance: 51.0
click at [63, 324] on link "Actas" at bounding box center [91, 322] width 182 height 35
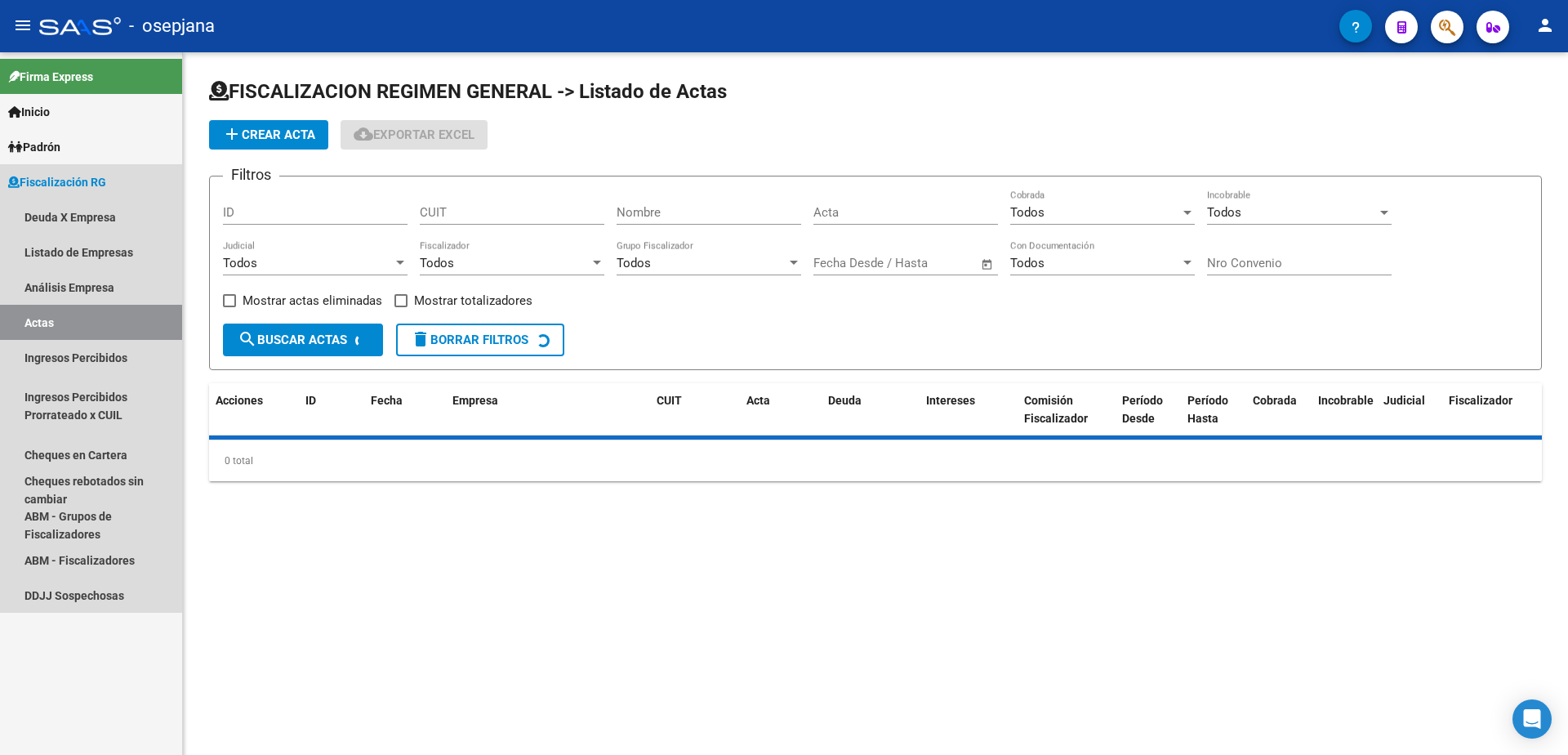
click at [92, 280] on link "Análisis Empresa" at bounding box center [91, 287] width 182 height 35
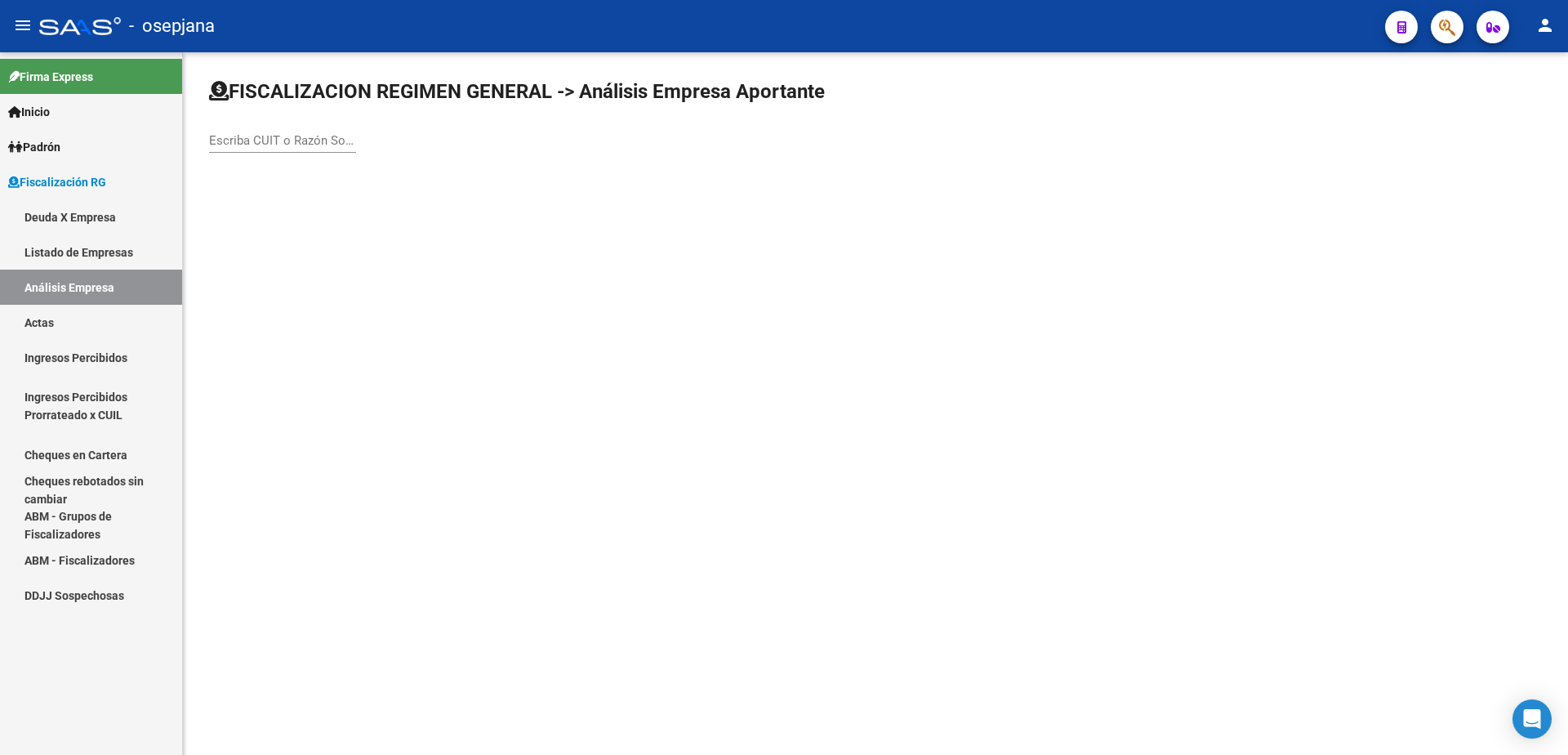
click at [256, 124] on div "Escriba CUIT o Razón Social para buscar" at bounding box center [282, 135] width 147 height 35
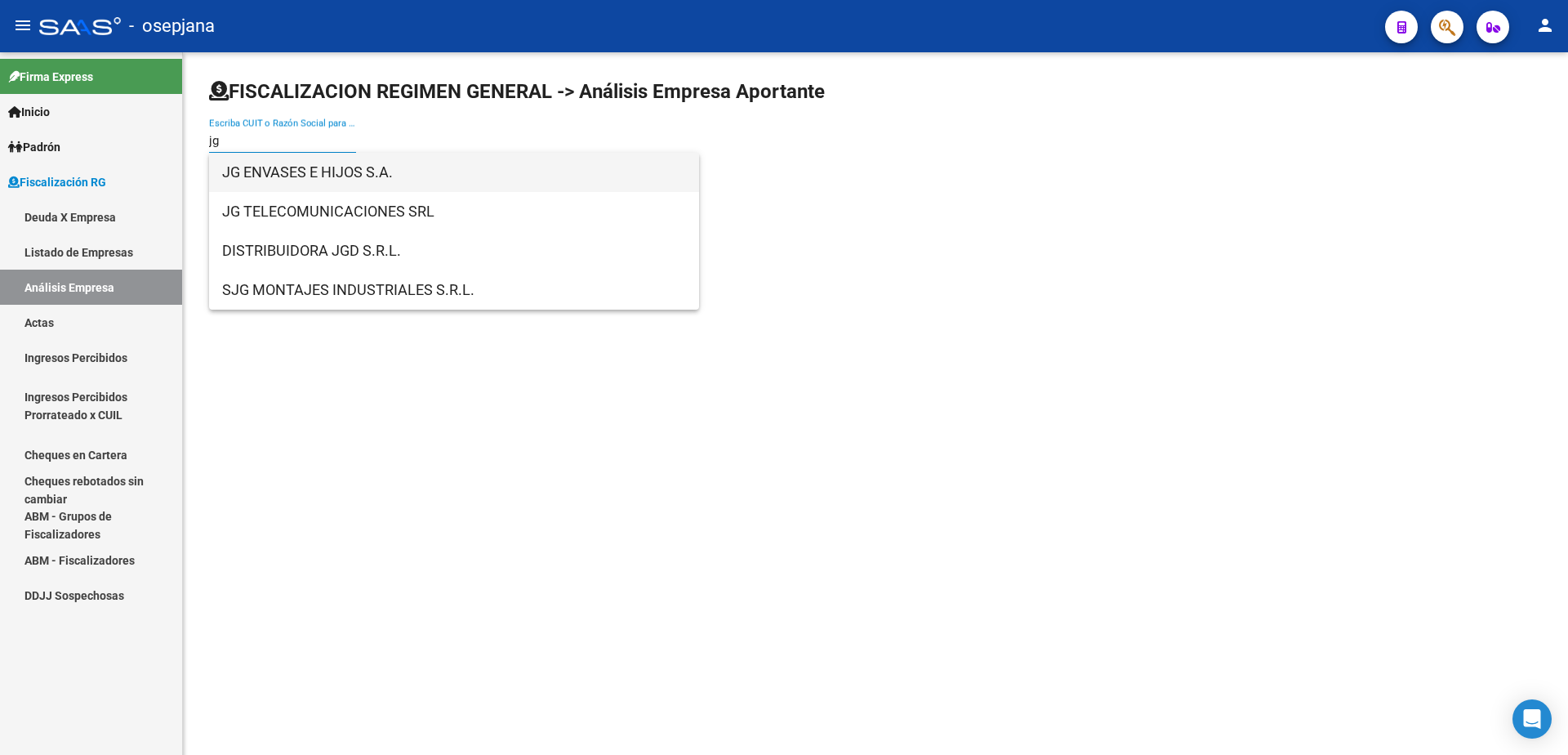
type input "jg"
click at [465, 174] on span "JG ENVASES E HIJOS S.A." at bounding box center [454, 173] width 464 height 40
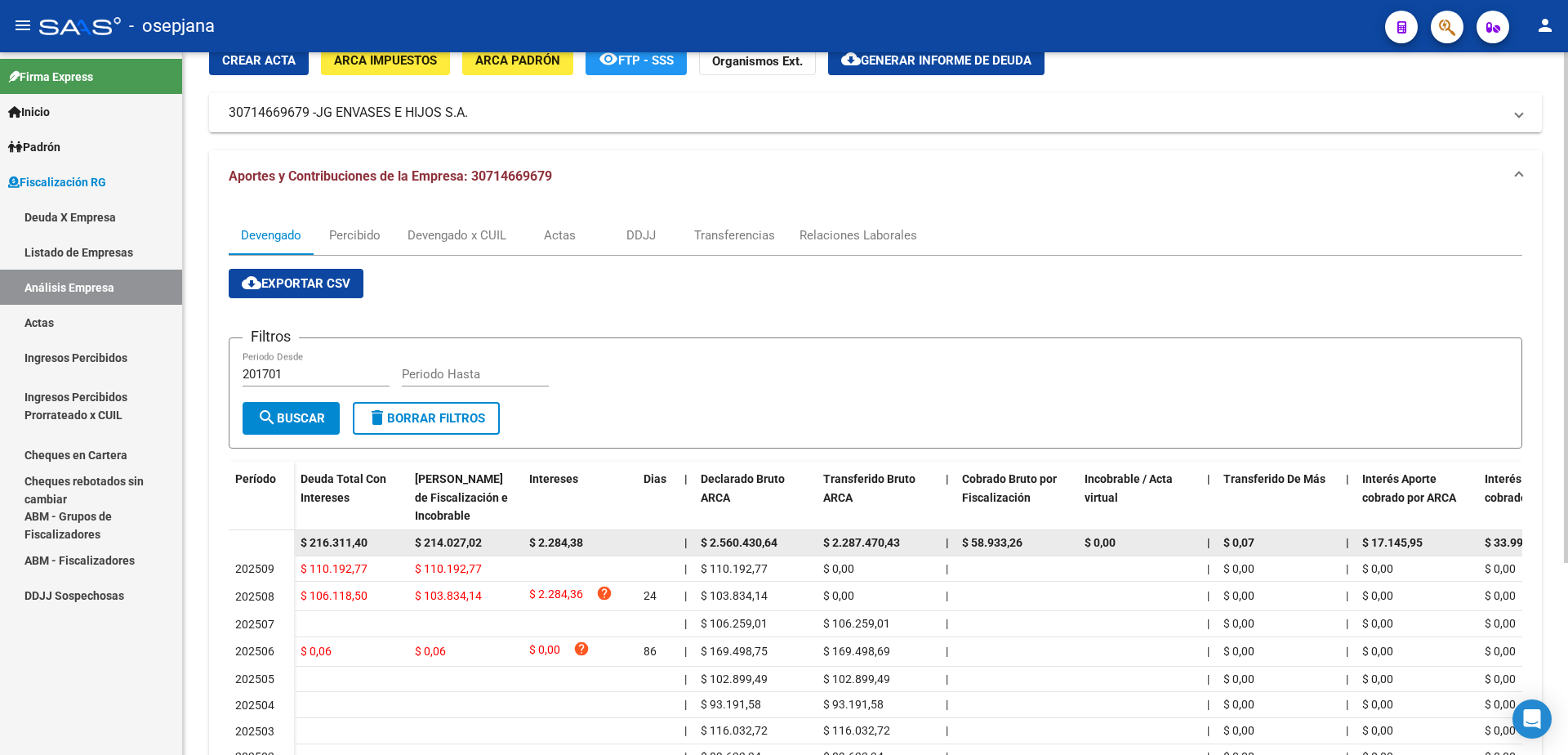
scroll to position [163, 0]
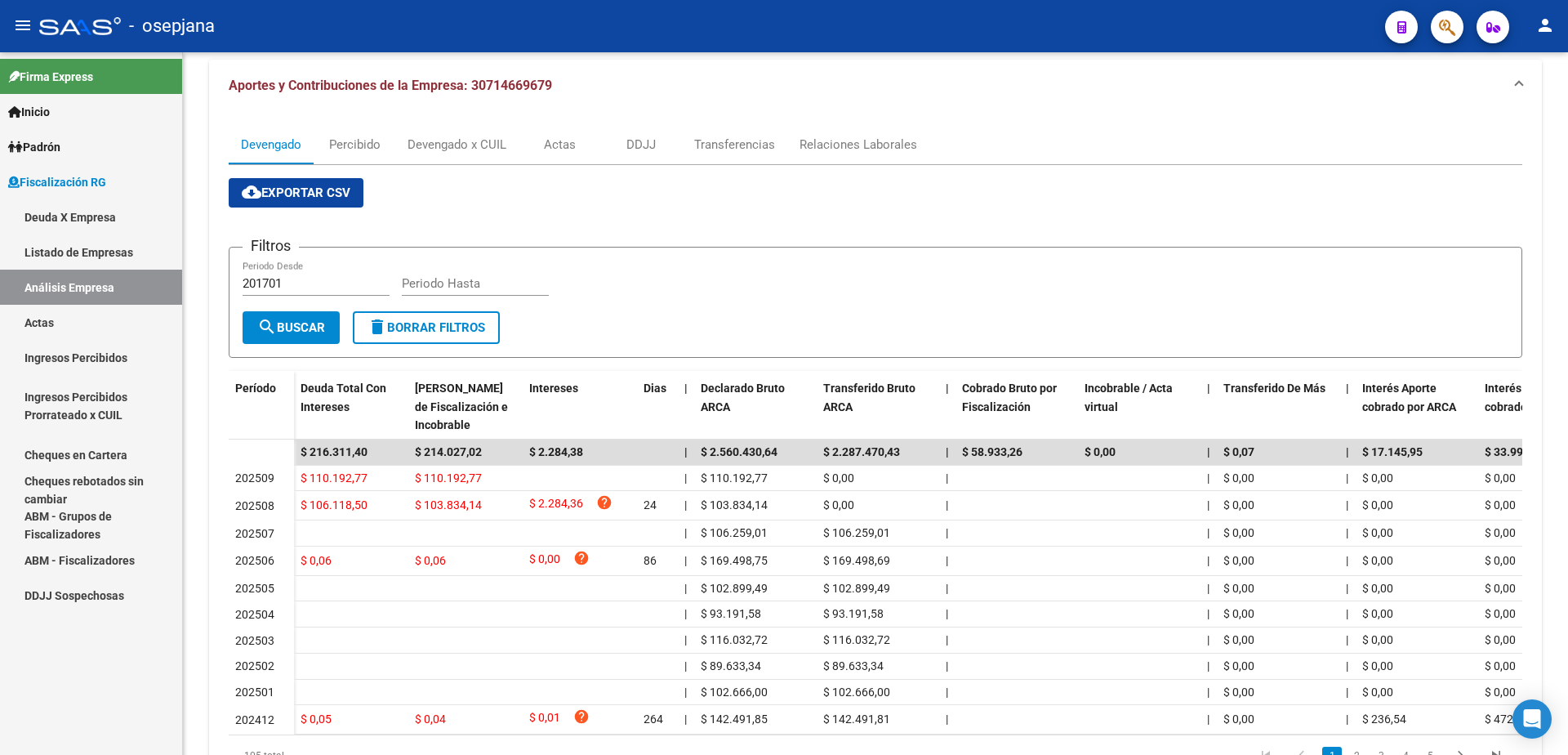
click at [107, 307] on link "Actas" at bounding box center [91, 322] width 182 height 35
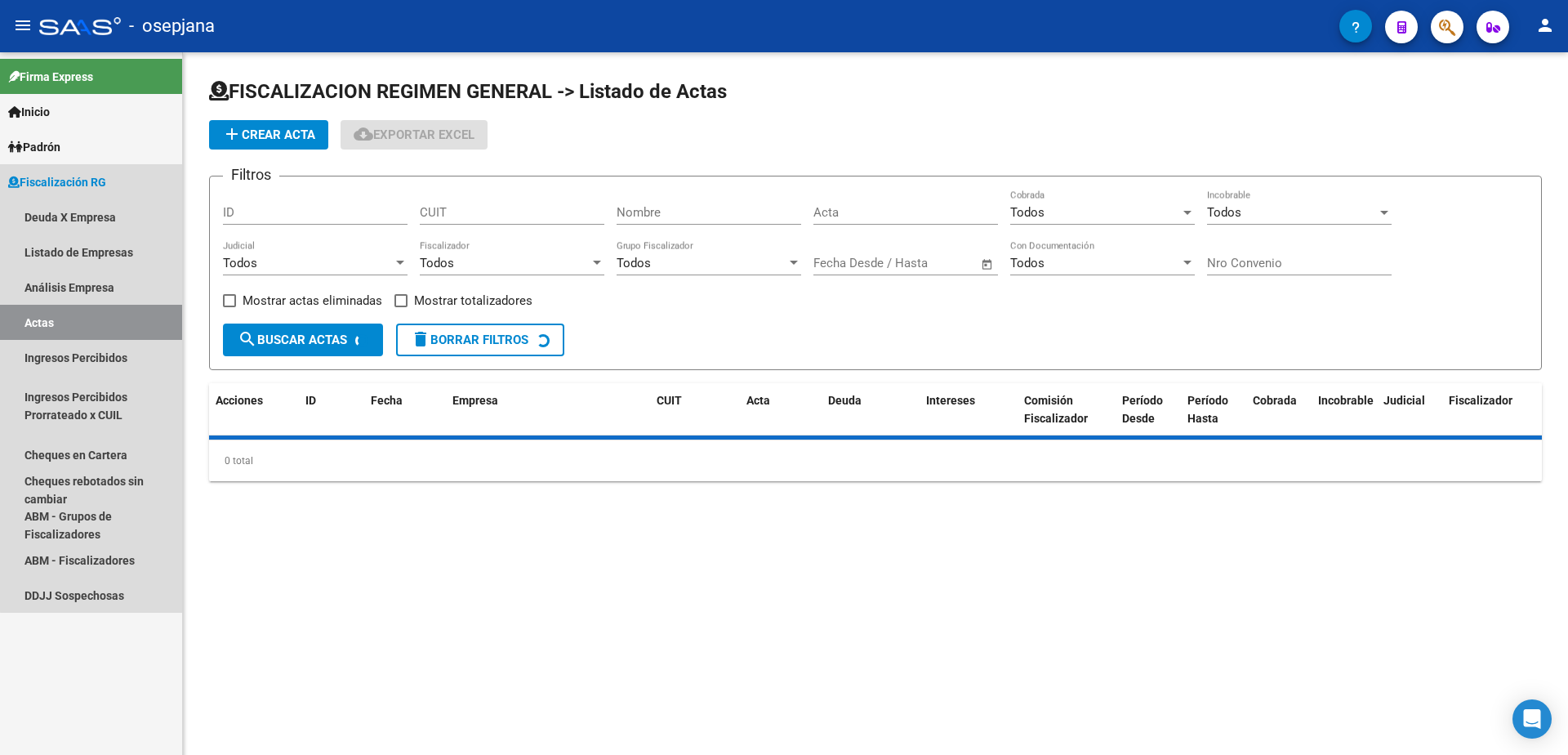
click at [122, 284] on link "Análisis Empresa" at bounding box center [91, 287] width 182 height 35
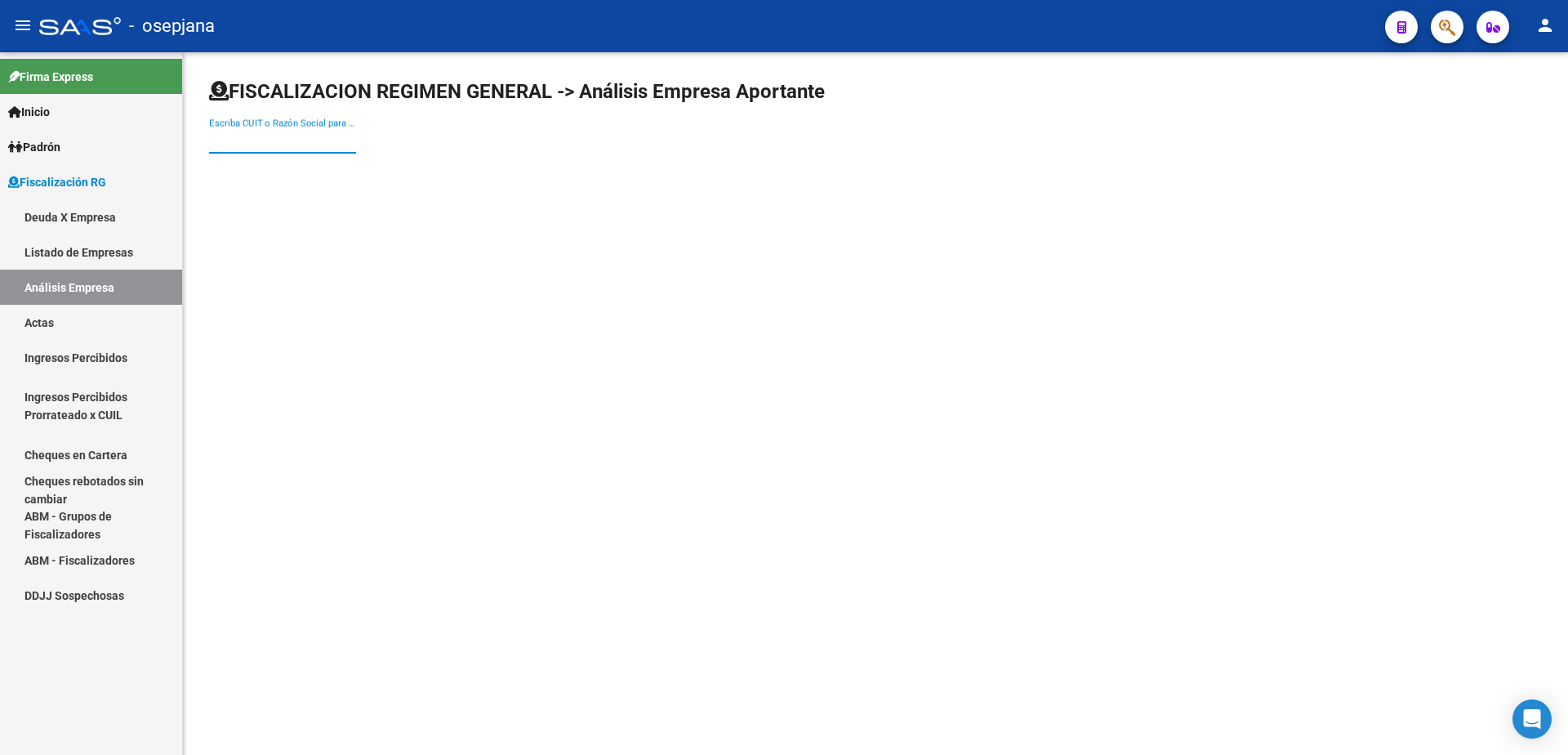
click at [256, 140] on input "Escriba CUIT o Razón Social para buscar" at bounding box center [282, 140] width 147 height 15
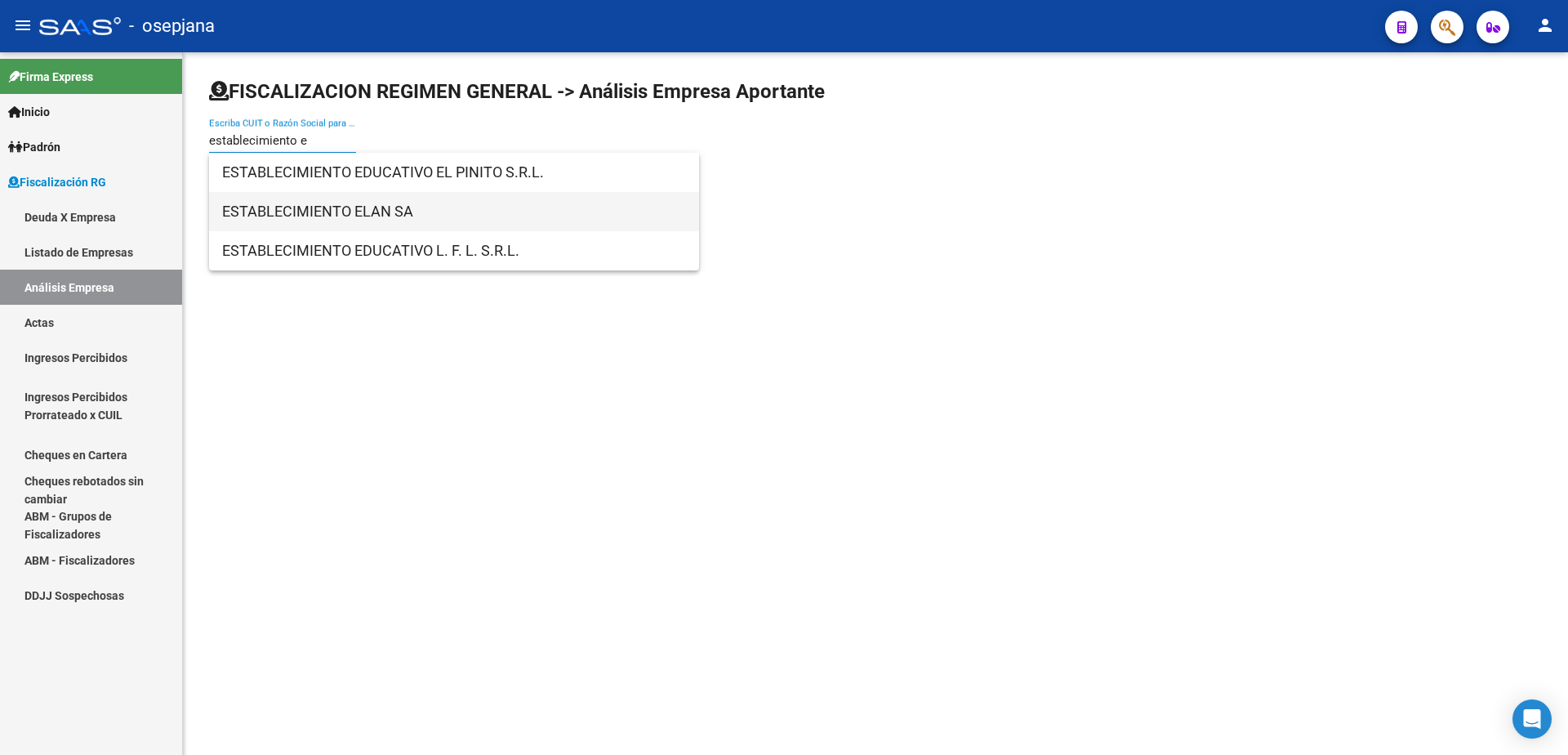
type input "establecimiento e"
click at [352, 201] on span "ESTABLECIMIENTO ELAN SA" at bounding box center [454, 211] width 464 height 40
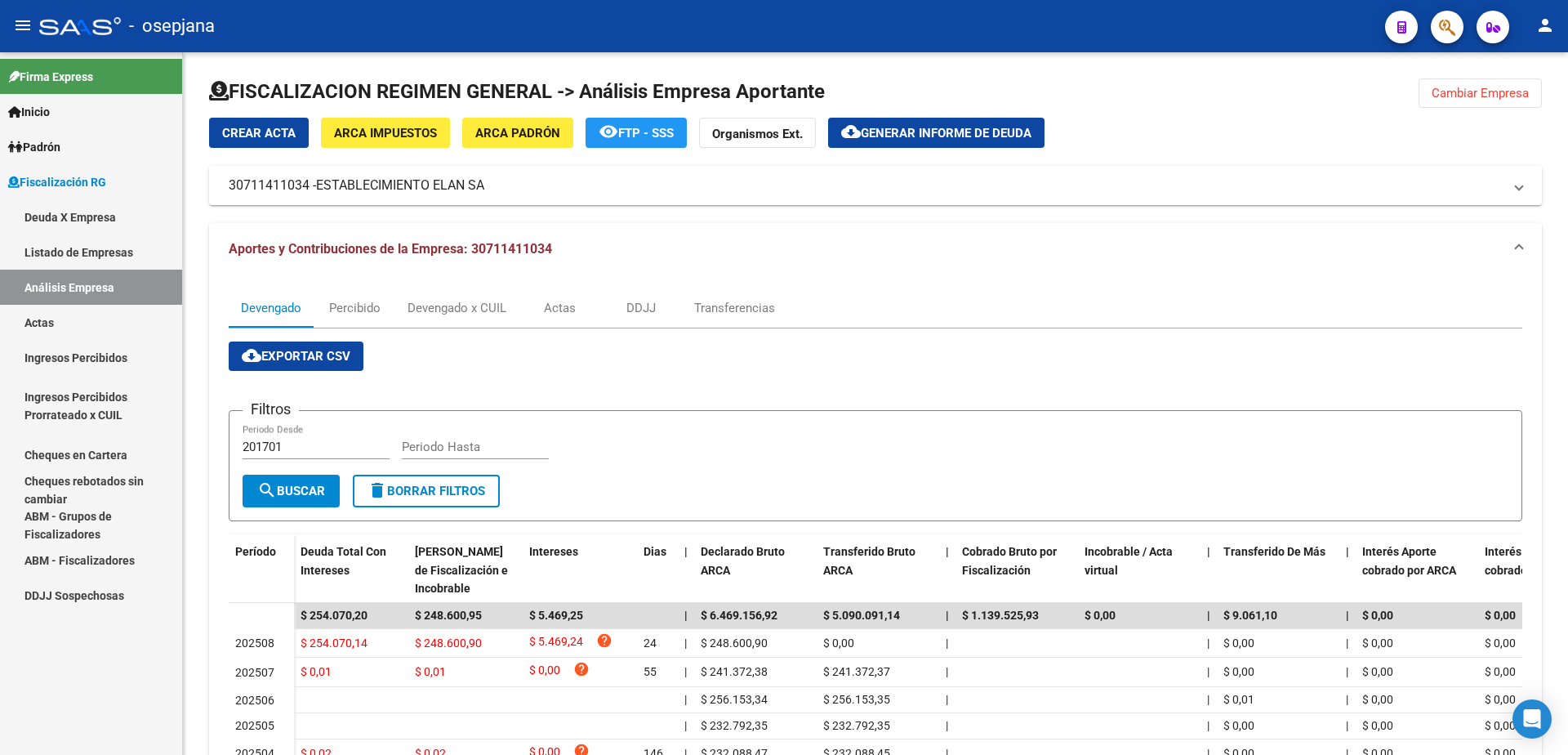
drag, startPoint x: 74, startPoint y: 322, endPoint x: 90, endPoint y: 286, distance: 39.4
click at [74, 322] on link "Actas" at bounding box center [91, 322] width 182 height 35
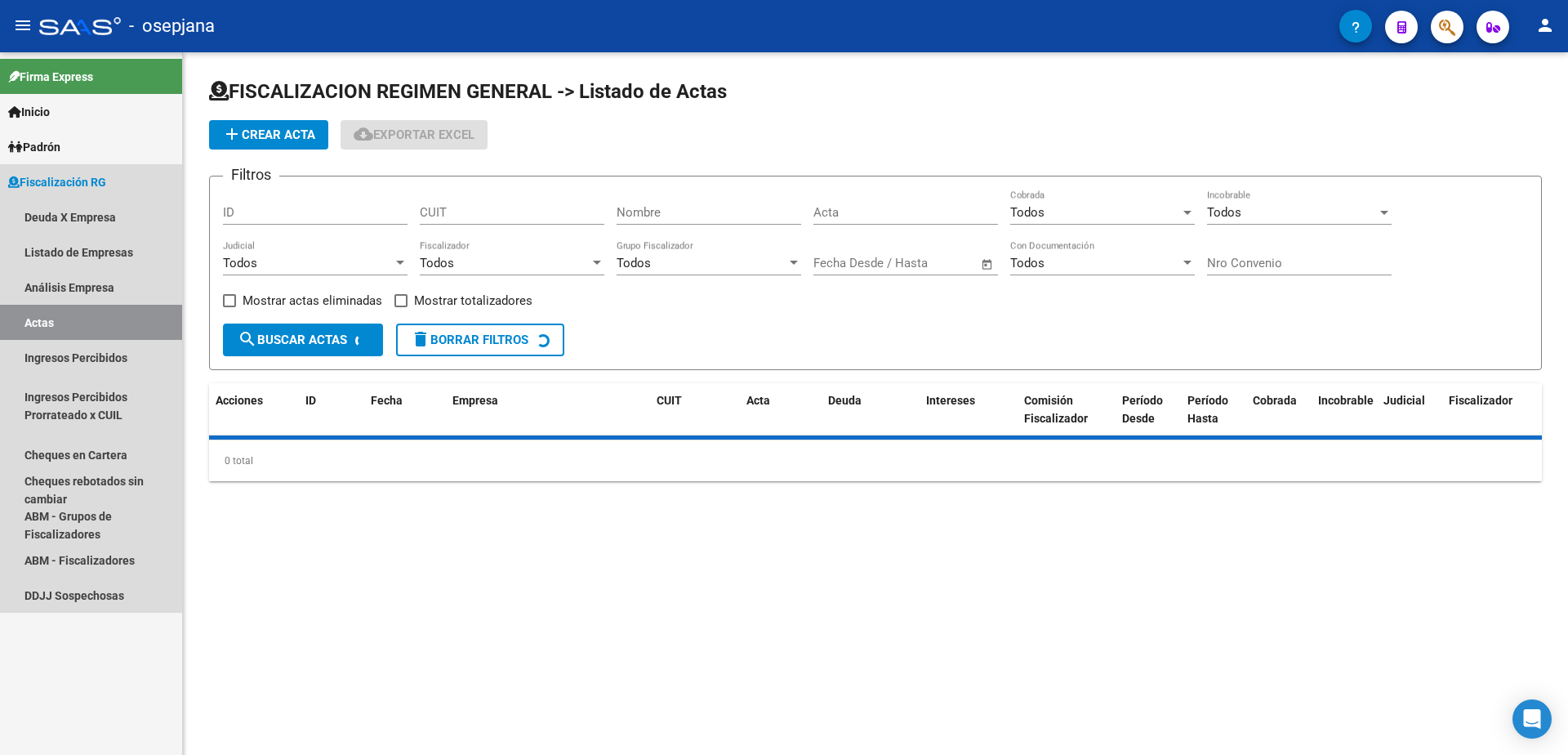
click at [90, 286] on link "Análisis Empresa" at bounding box center [91, 287] width 182 height 35
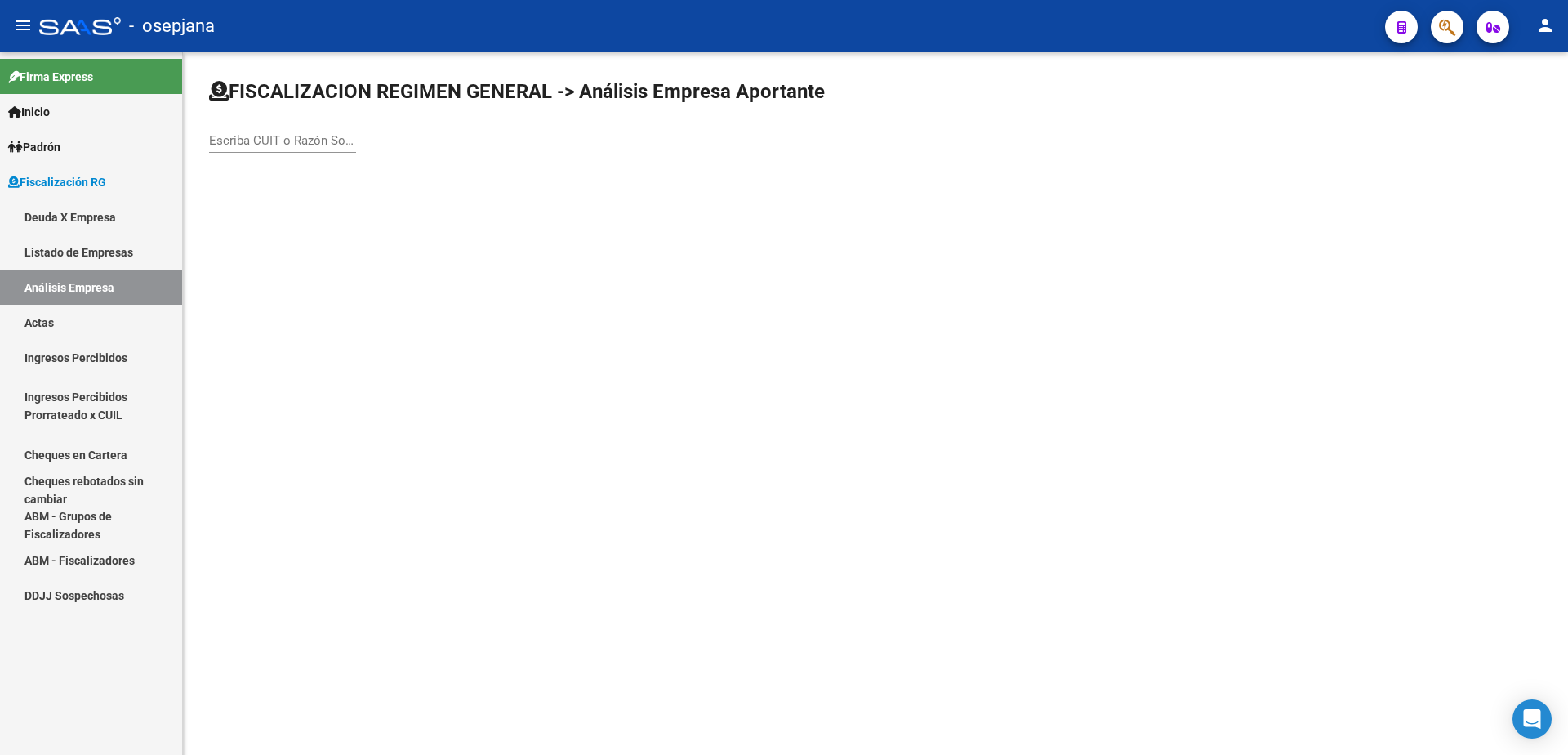
click at [271, 142] on input "Escriba CUIT o Razón Social para buscar" at bounding box center [282, 140] width 147 height 15
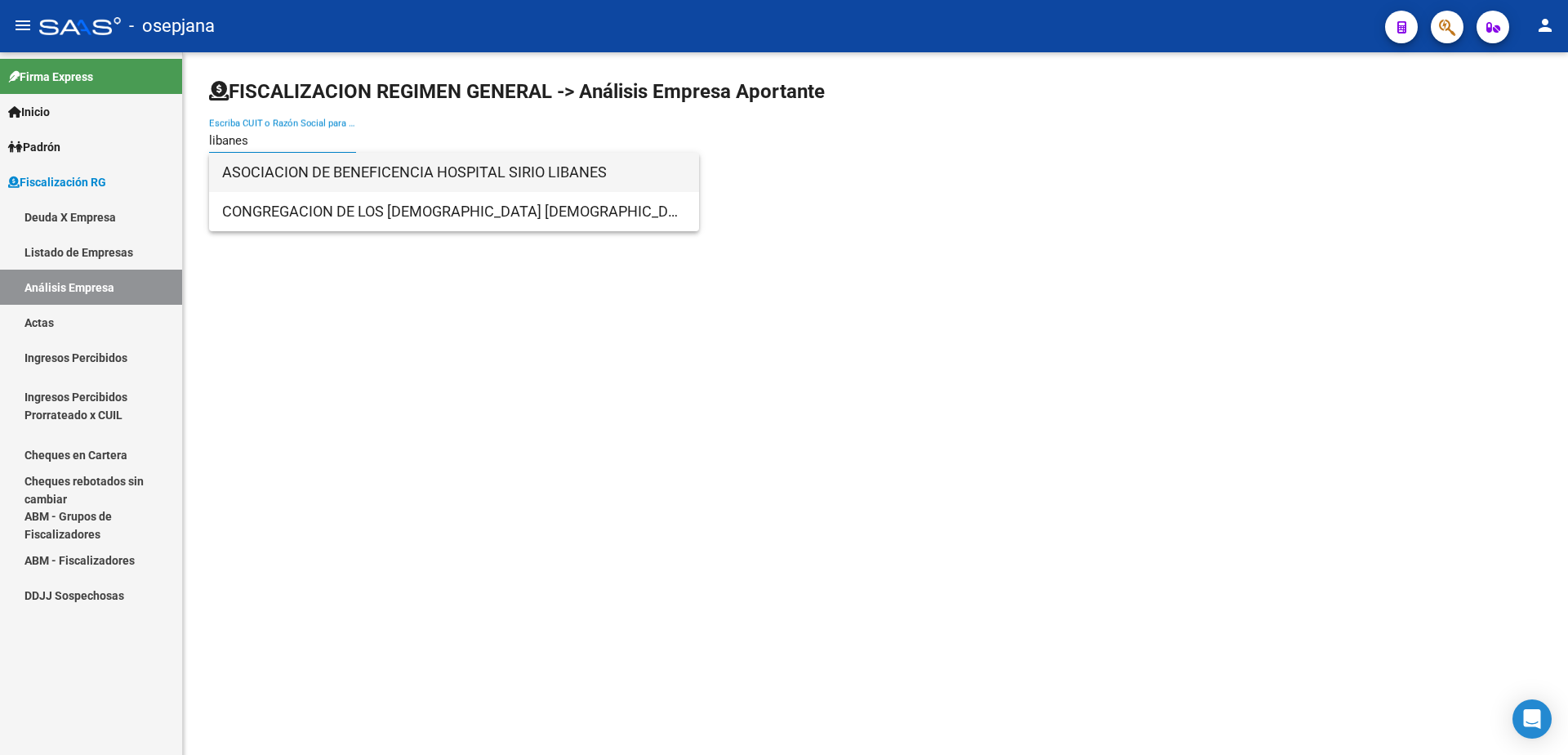
type input "libanes"
click at [391, 167] on span "ASOCIACION DE BENEFICENCIA HOSPITAL SIRIO LIBANES" at bounding box center [454, 173] width 464 height 40
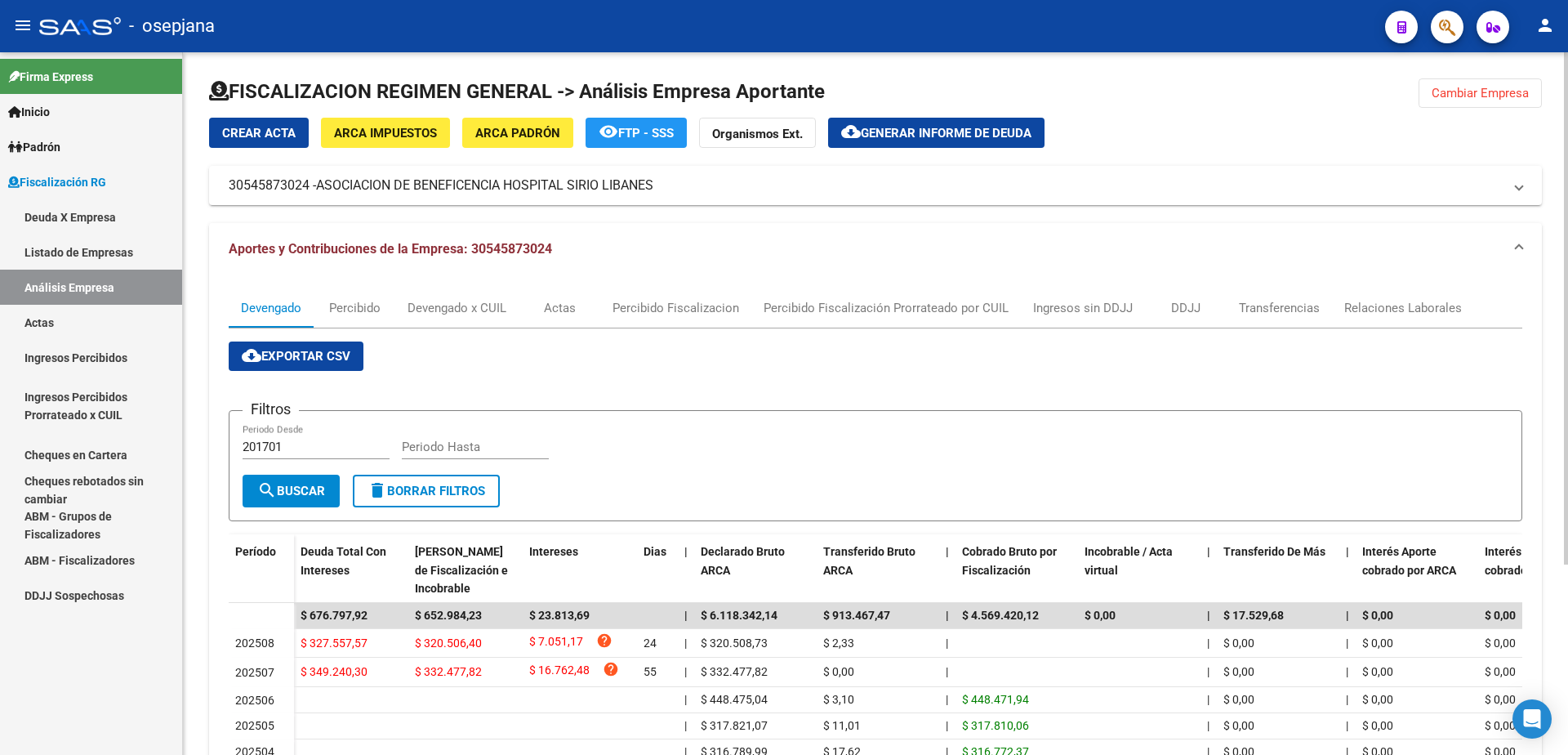
click at [932, 125] on button "cloud_download Generar informe de deuda" at bounding box center [936, 132] width 216 height 30
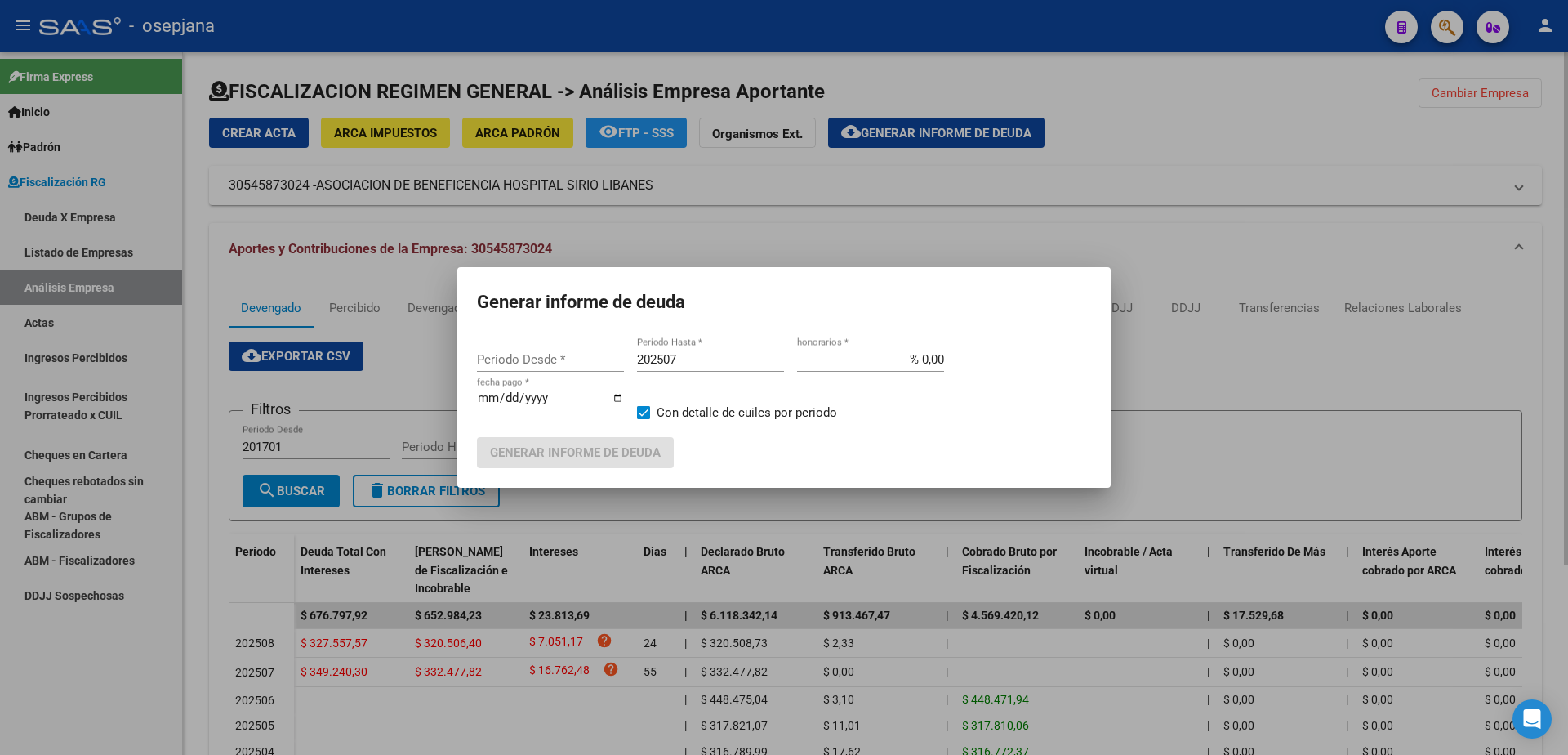
type input "202507"
click at [702, 358] on input "202507" at bounding box center [710, 359] width 147 height 15
type input "202508"
click at [923, 367] on input "% 0,00" at bounding box center [870, 359] width 147 height 15
type input "% 10,00"
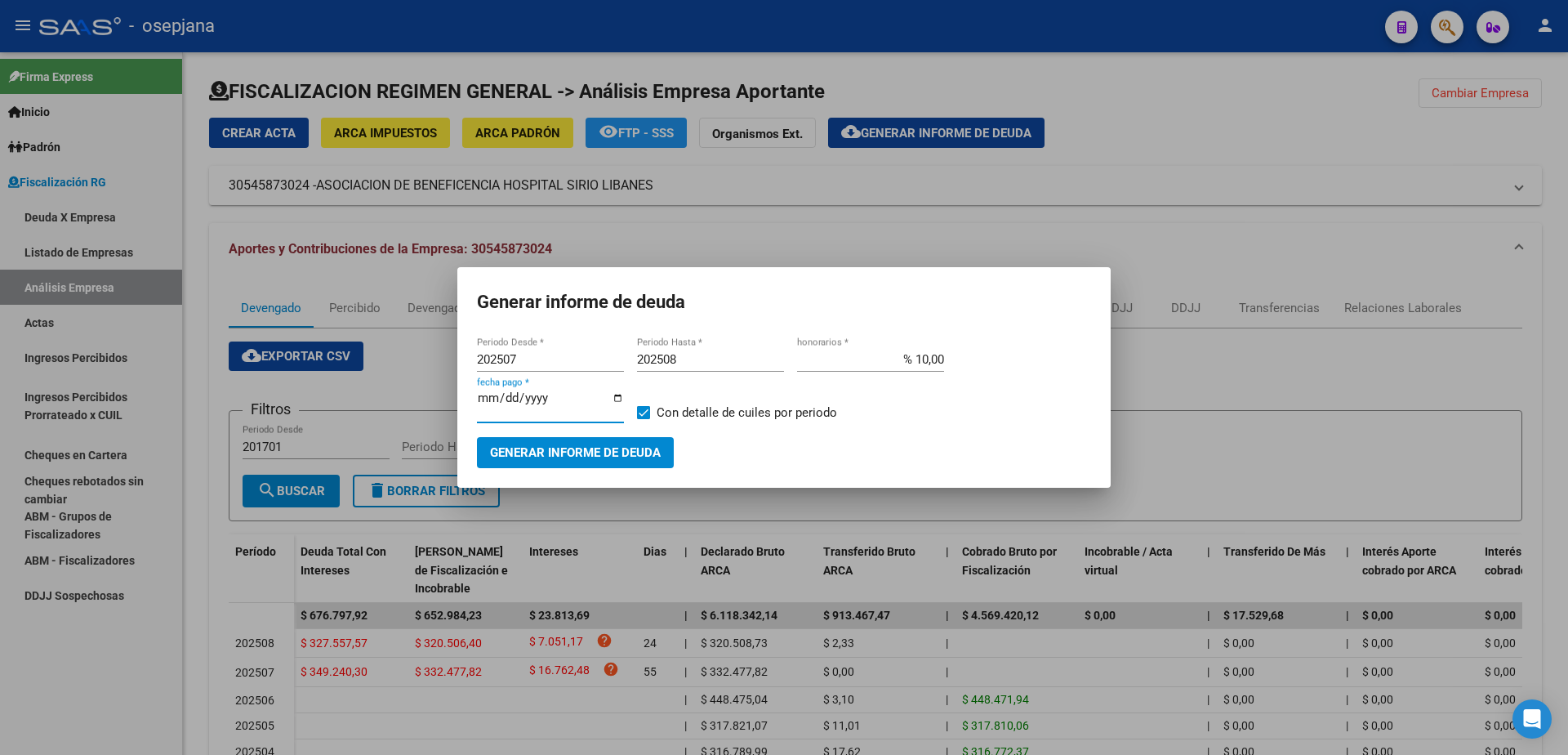
click at [507, 400] on input "[DATE]" at bounding box center [550, 405] width 147 height 26
type input "[DATE]"
click at [649, 415] on span at bounding box center [643, 412] width 13 height 13
click at [643, 419] on input "Con detalle de cuiles por periodo" at bounding box center [642, 419] width 1 height 1
checkbox input "false"
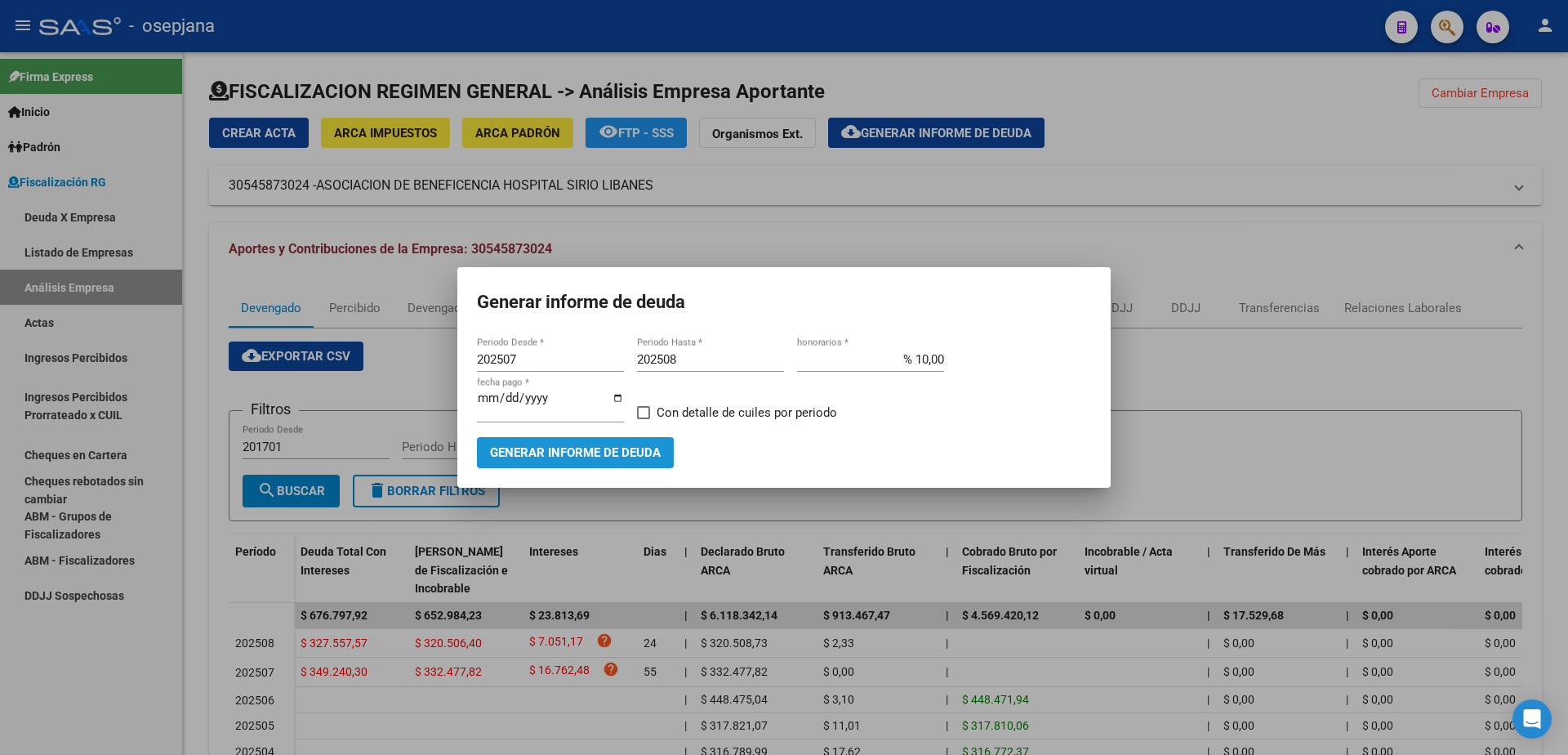
click at [646, 446] on span "Generar informe de deuda" at bounding box center [575, 453] width 171 height 15
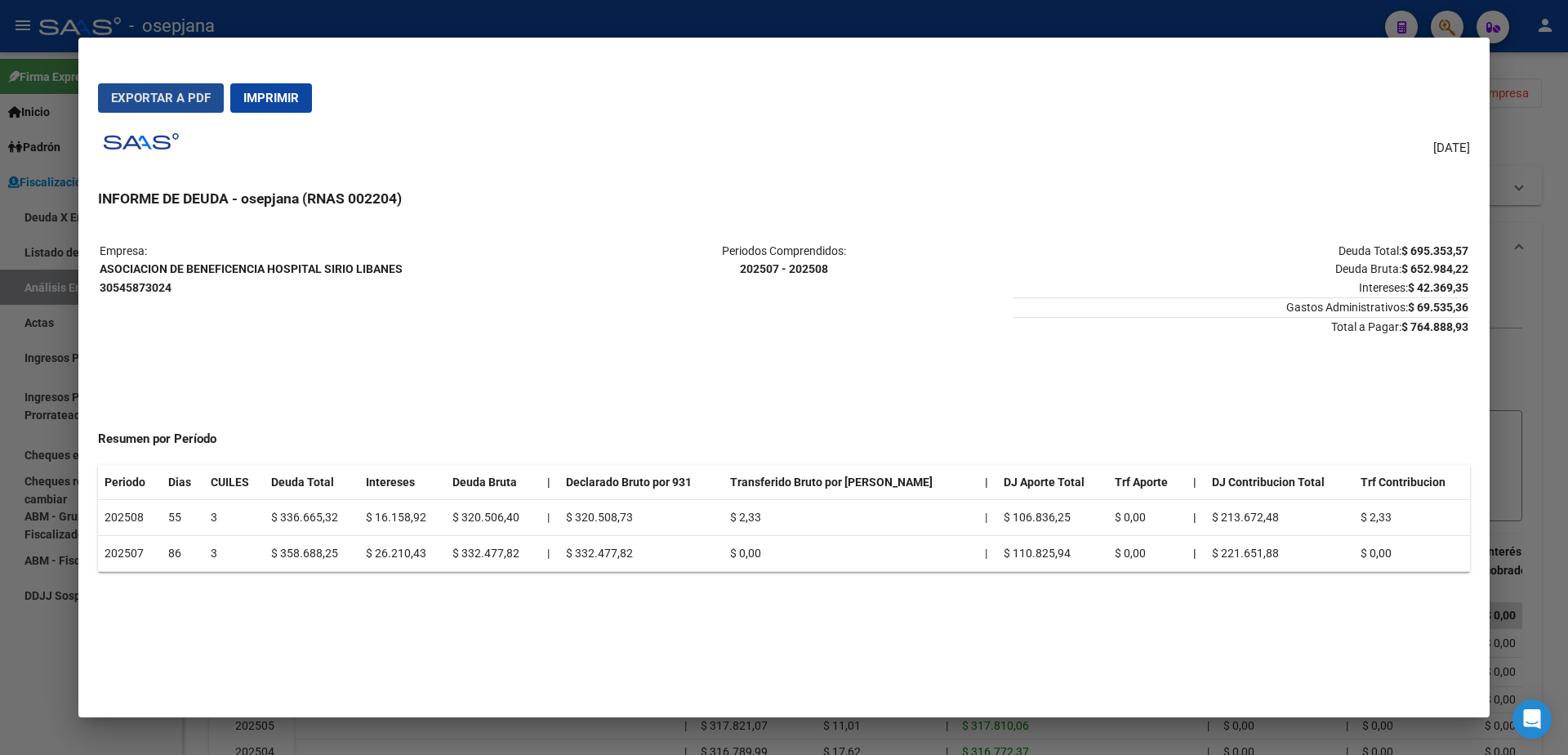
click at [117, 100] on span "Exportar a PDF" at bounding box center [161, 98] width 100 height 15
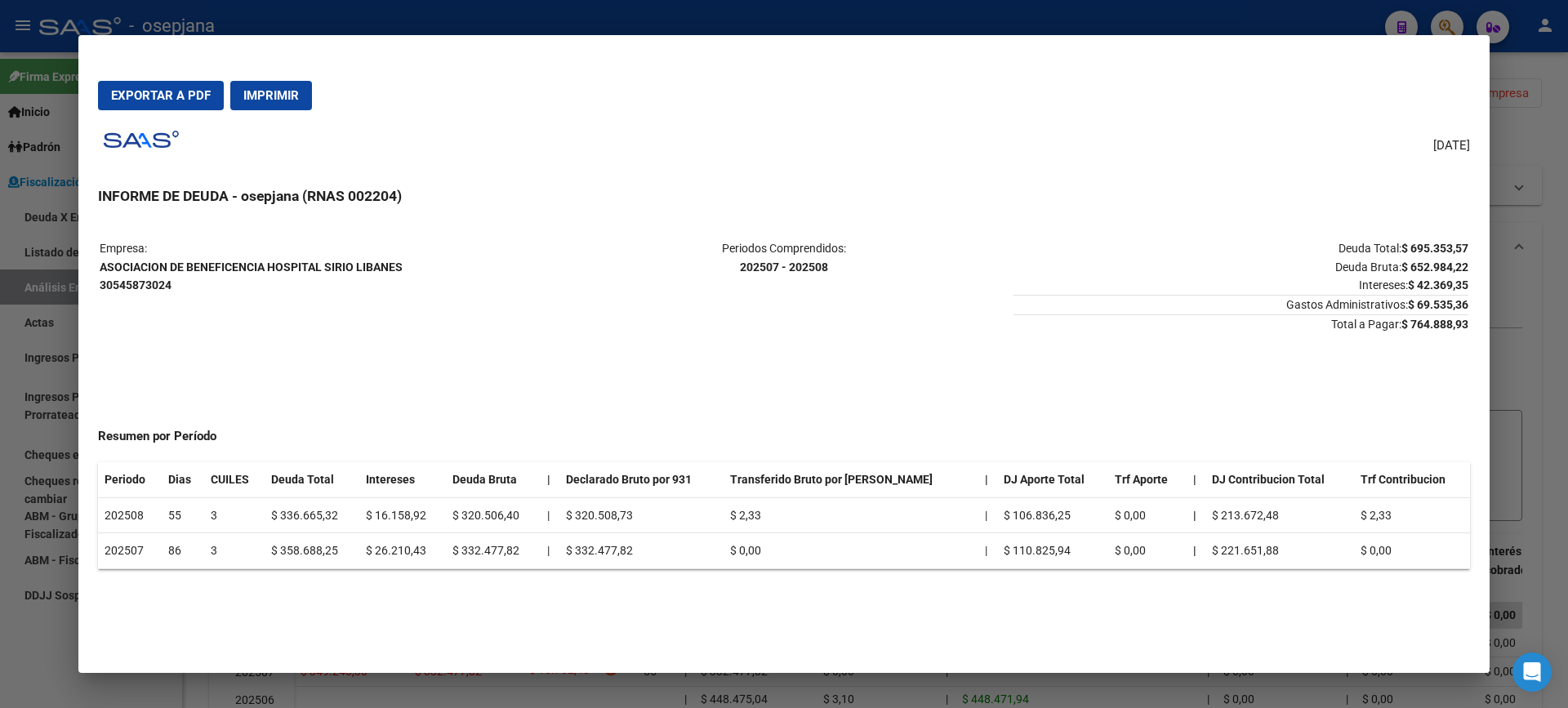
click at [0, 546] on div at bounding box center [784, 354] width 1568 height 708
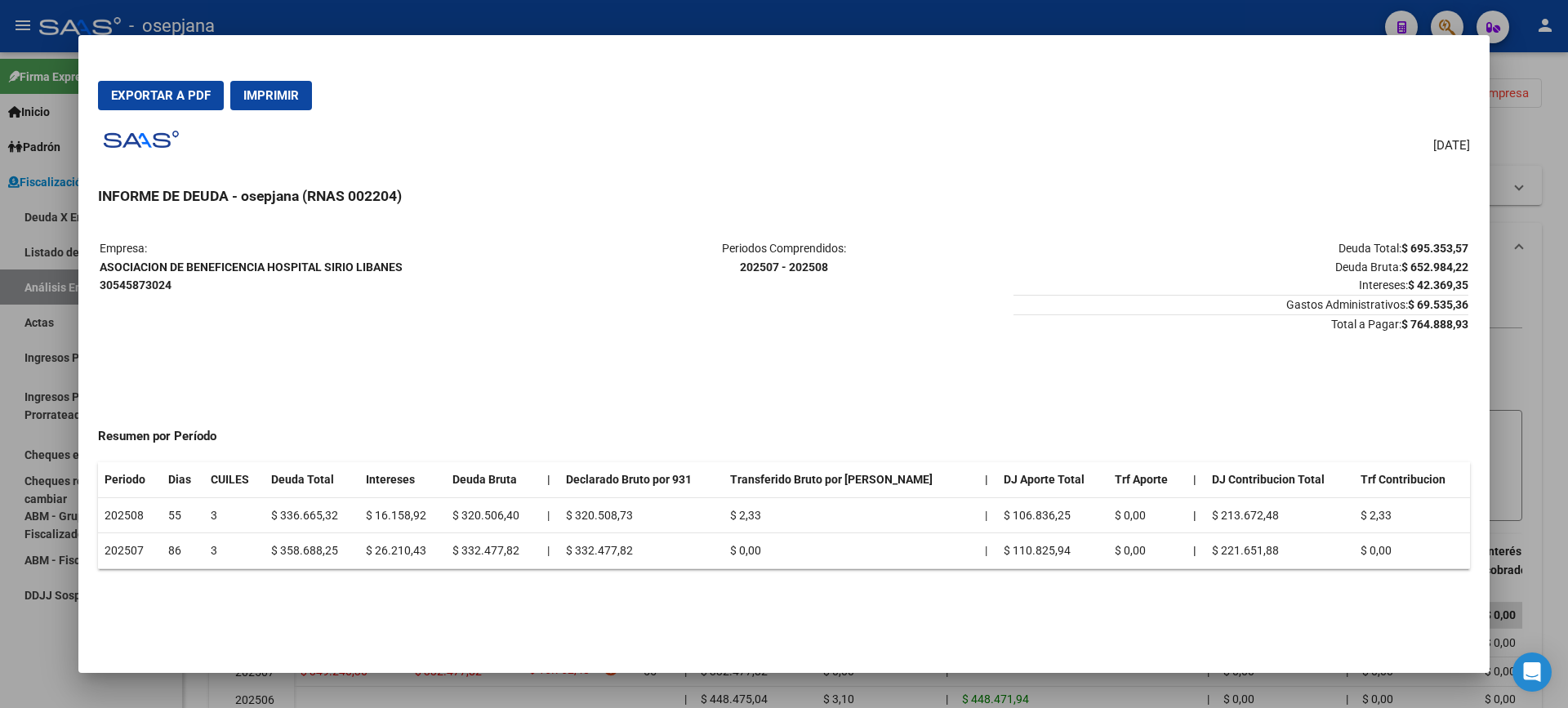
click at [35, 375] on div at bounding box center [784, 354] width 1568 height 708
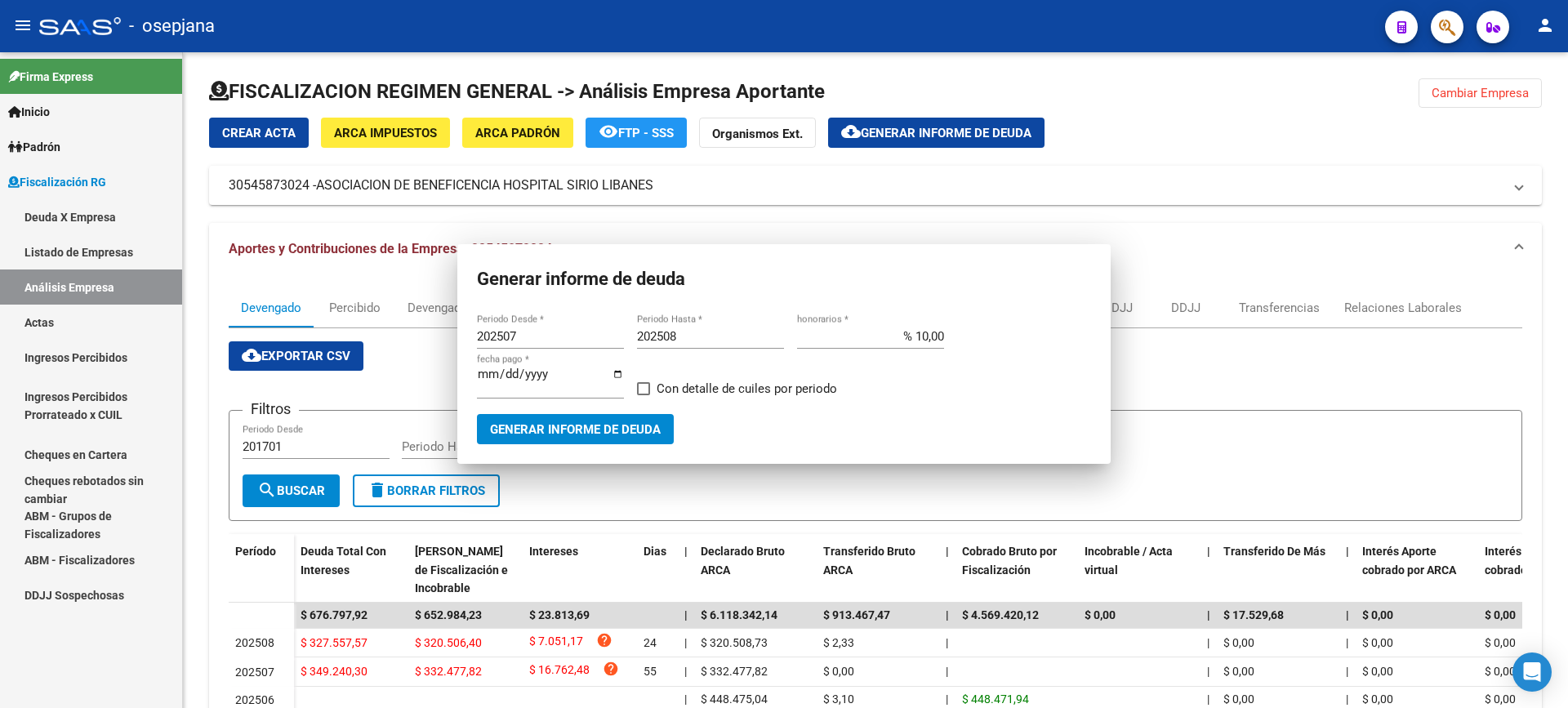
click at [74, 309] on link "Actas" at bounding box center [91, 322] width 182 height 35
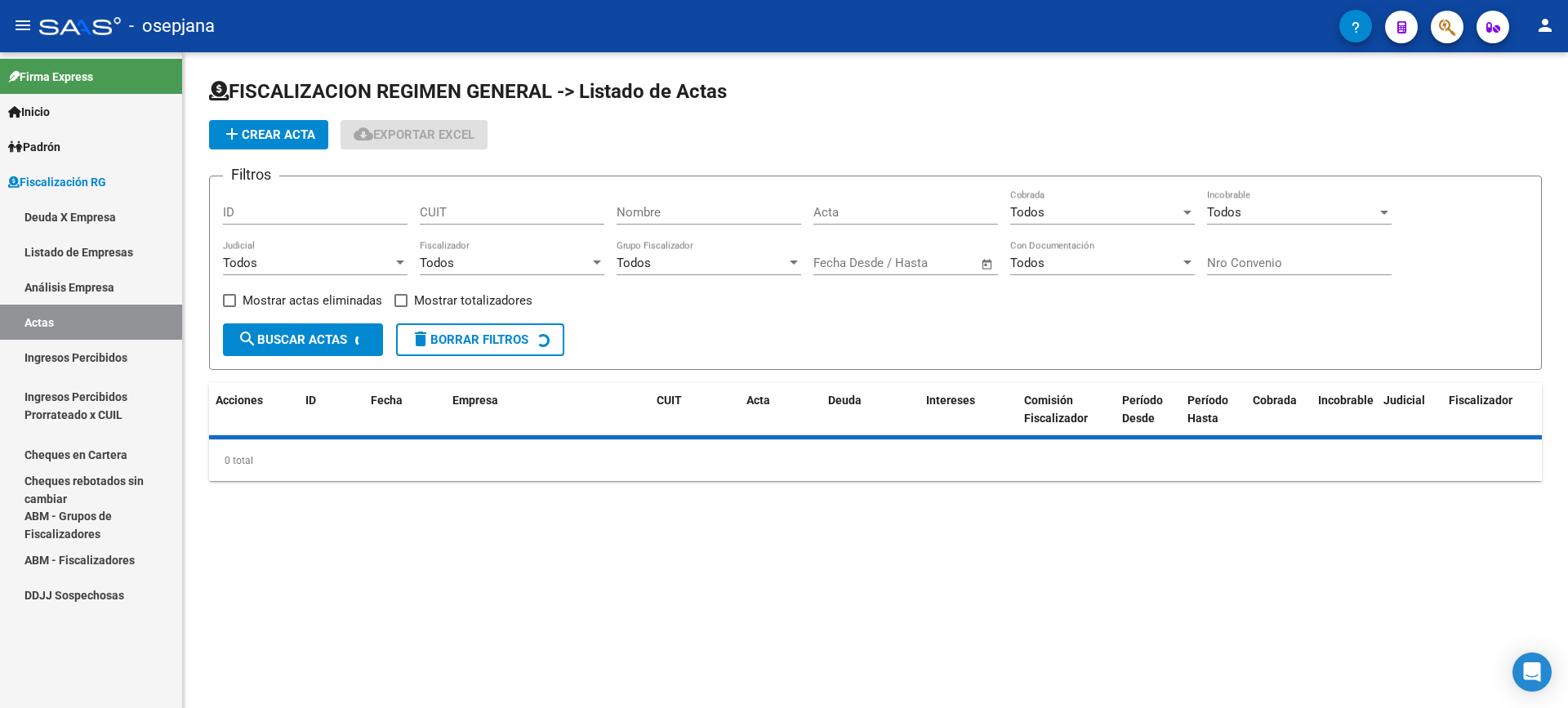
click at [107, 285] on link "Análisis Empresa" at bounding box center [91, 287] width 182 height 35
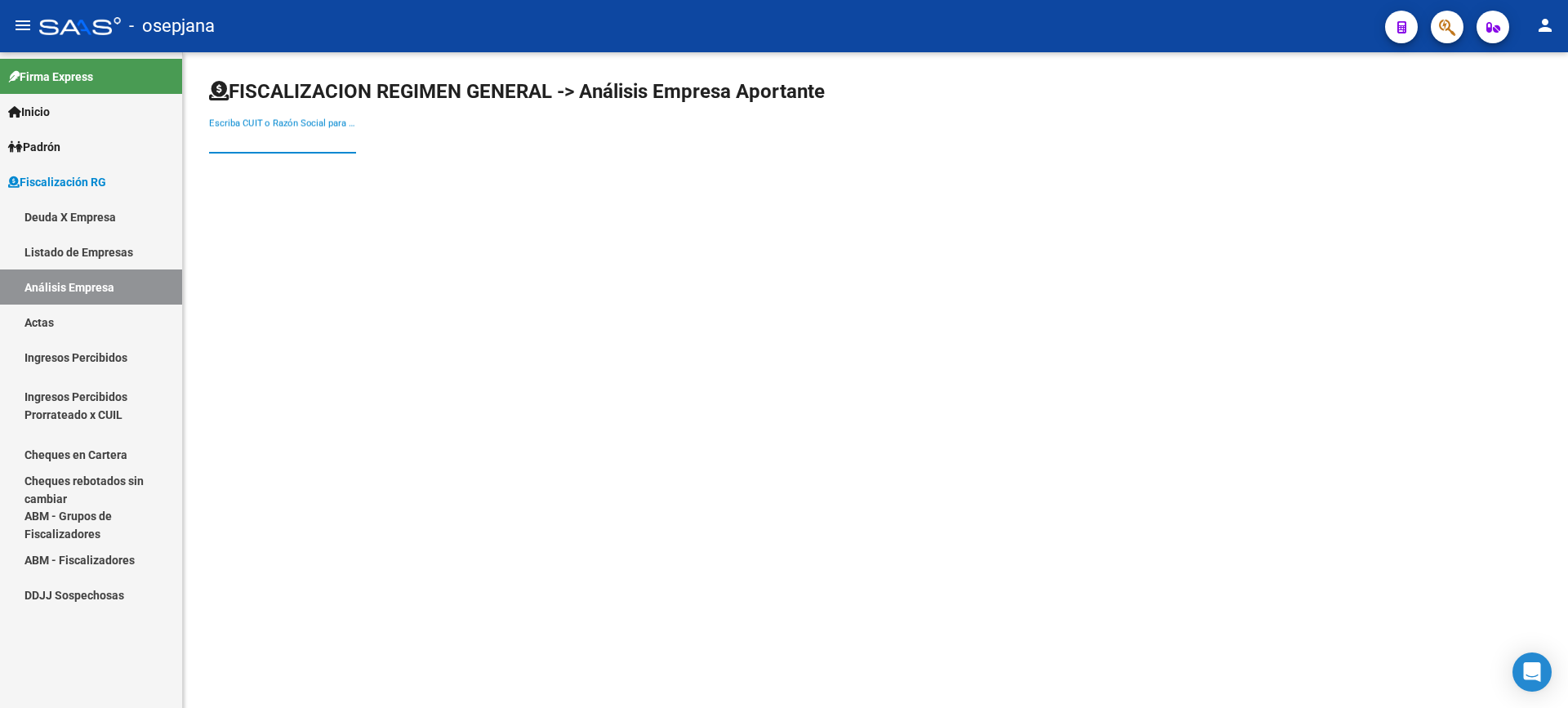
click at [283, 143] on input "Escriba CUIT o Razón Social para buscar" at bounding box center [282, 140] width 147 height 15
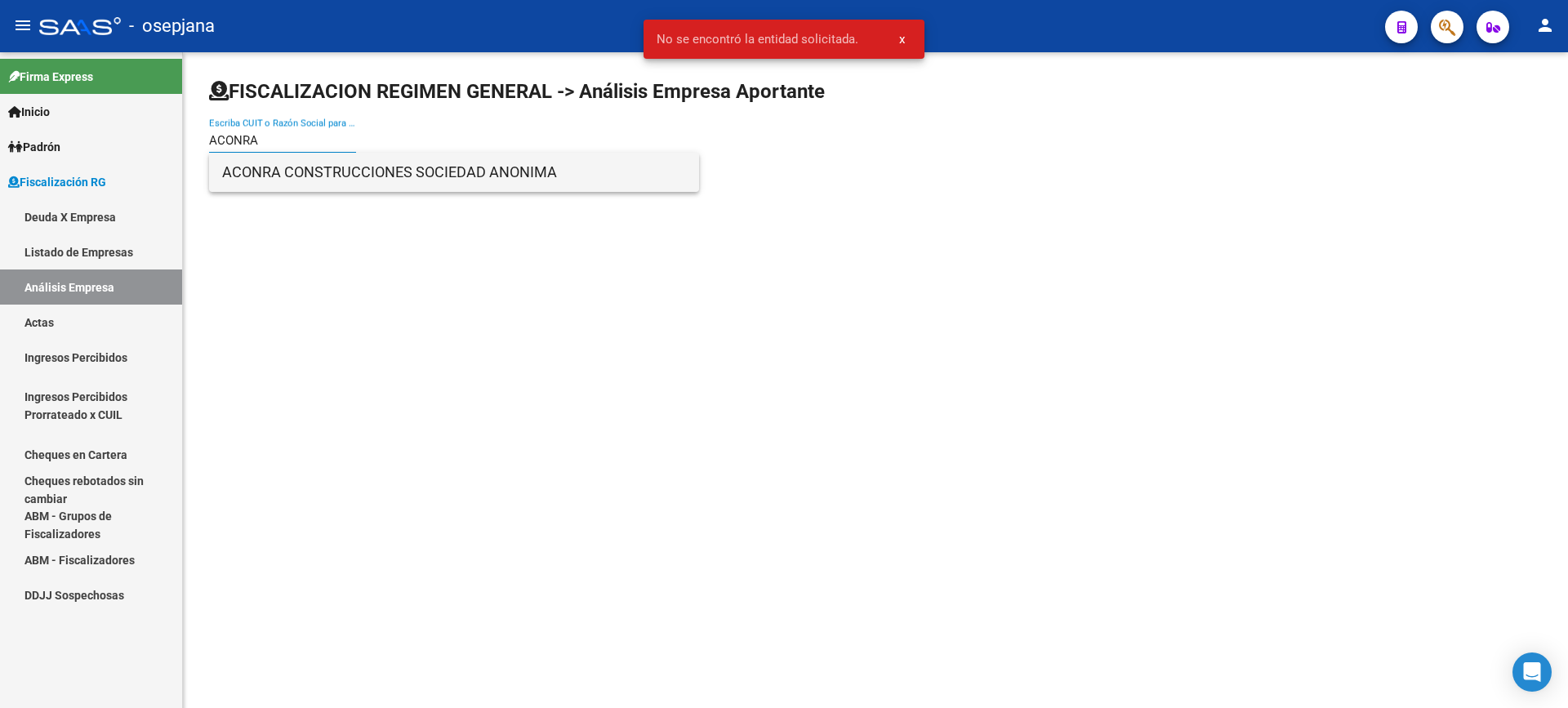
type input "ACONRA"
click at [282, 173] on span "ACONRA CONSTRUCCIONES SOCIEDAD ANONIMA" at bounding box center [454, 173] width 464 height 40
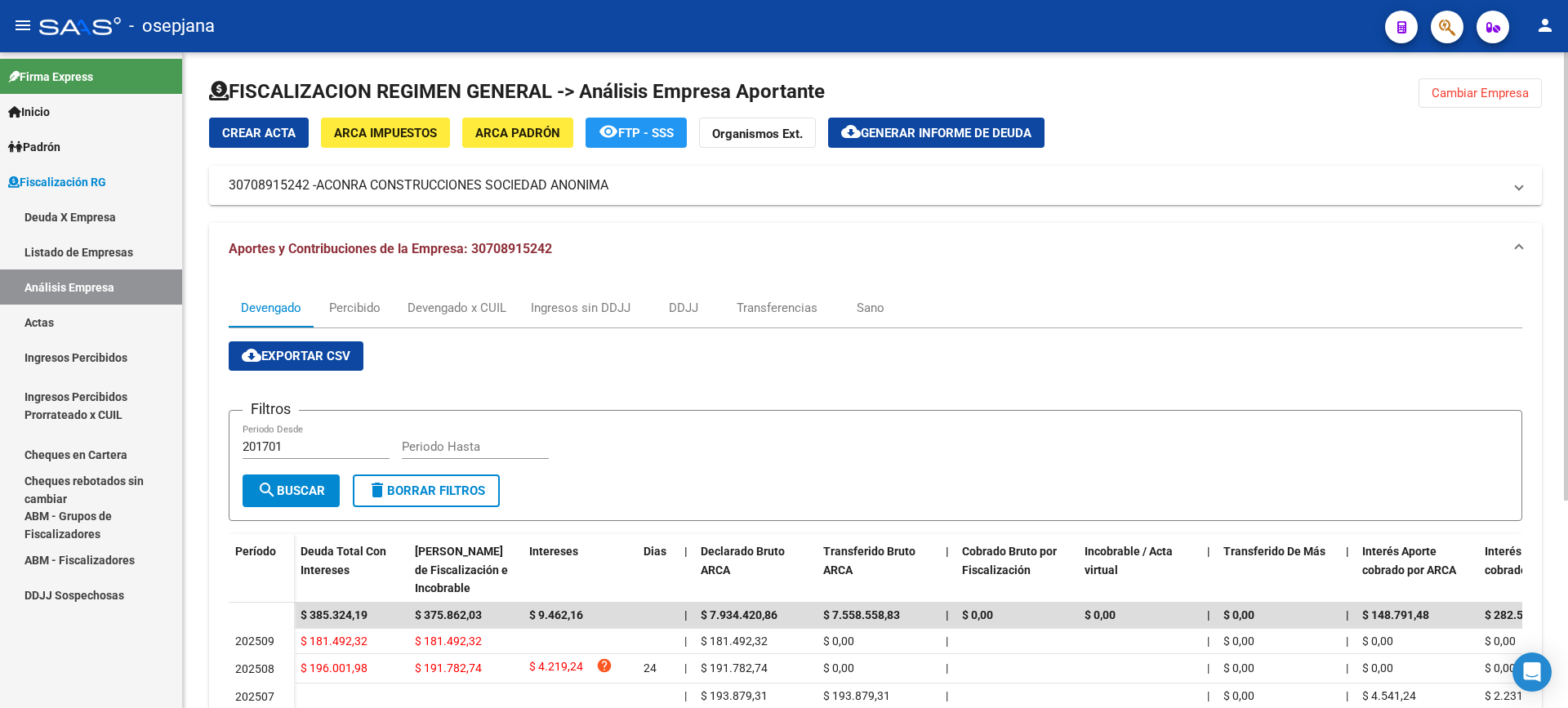
click at [904, 137] on span "Generar informe de deuda" at bounding box center [945, 132] width 171 height 15
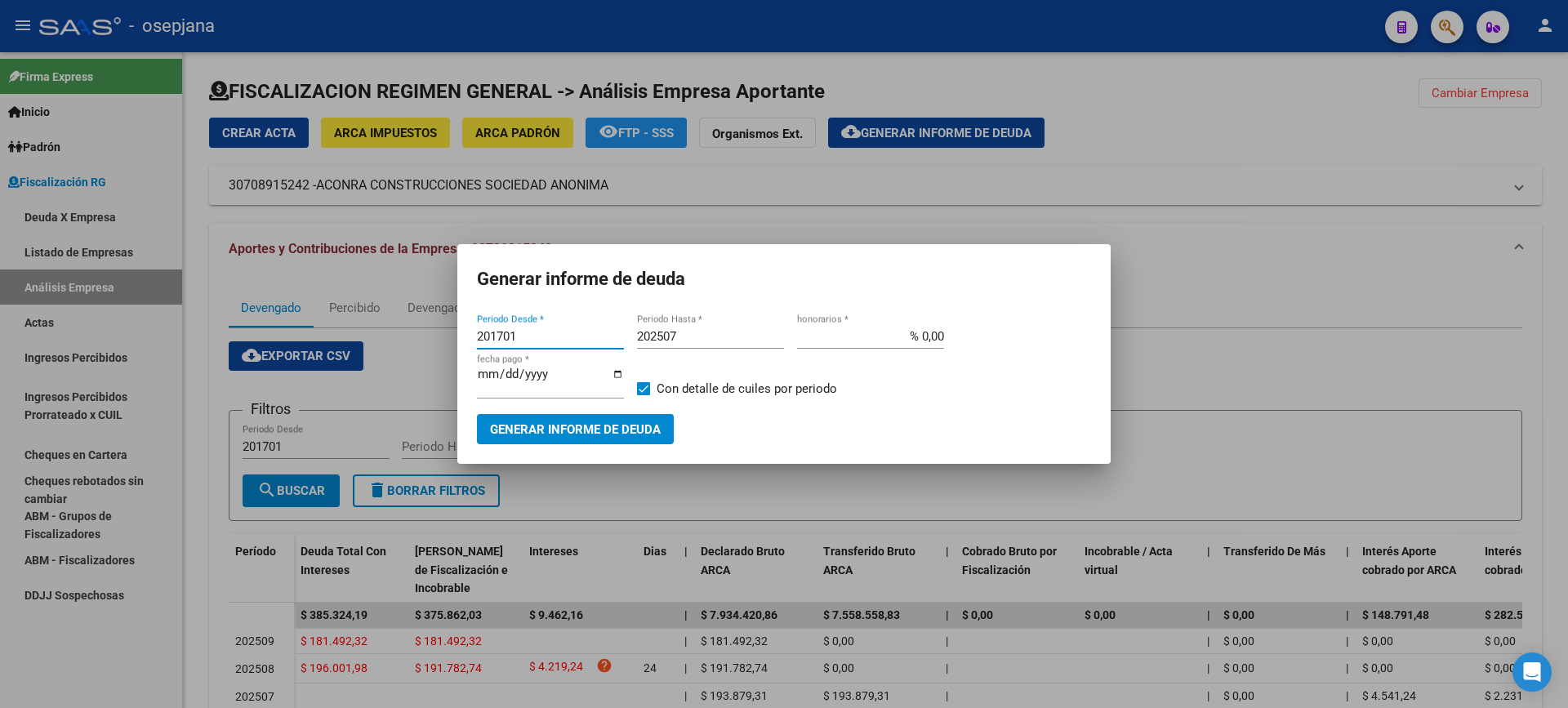
drag, startPoint x: 523, startPoint y: 339, endPoint x: 400, endPoint y: 359, distance: 124.6
click at [400, 359] on div "Generar informe de deuda 201701 Periodo Desde * 202507 Periodo Hasta * % 0,00 h…" at bounding box center [784, 354] width 1568 height 708
type input "202508"
click at [703, 349] on div "202507 Periodo Hasta *" at bounding box center [710, 337] width 147 height 25
type input "202509"
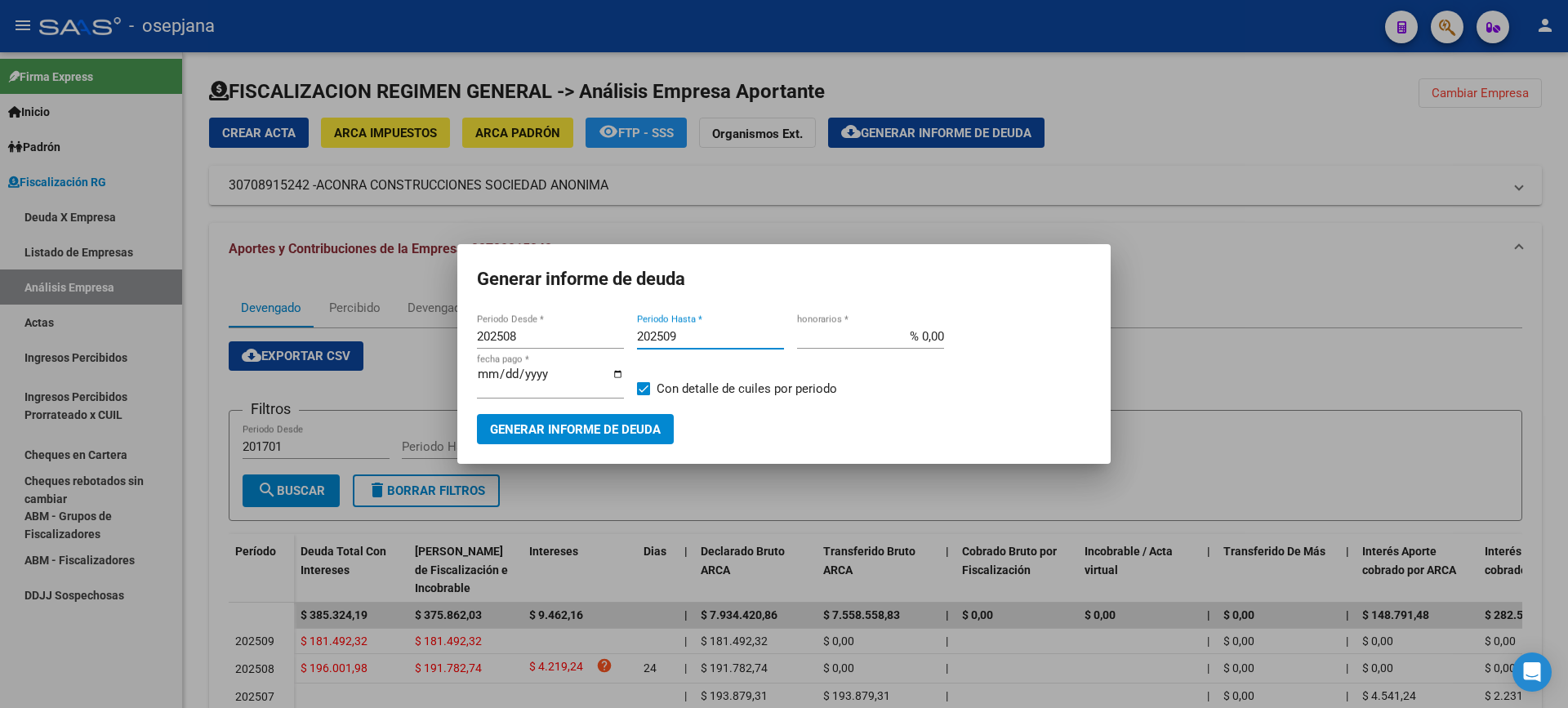
click at [922, 341] on input "% 0,00" at bounding box center [870, 336] width 147 height 15
type input "% 10,00"
click at [505, 376] on input "[DATE]" at bounding box center [550, 381] width 147 height 26
type input "[DATE]"
click at [641, 392] on span at bounding box center [643, 388] width 13 height 13
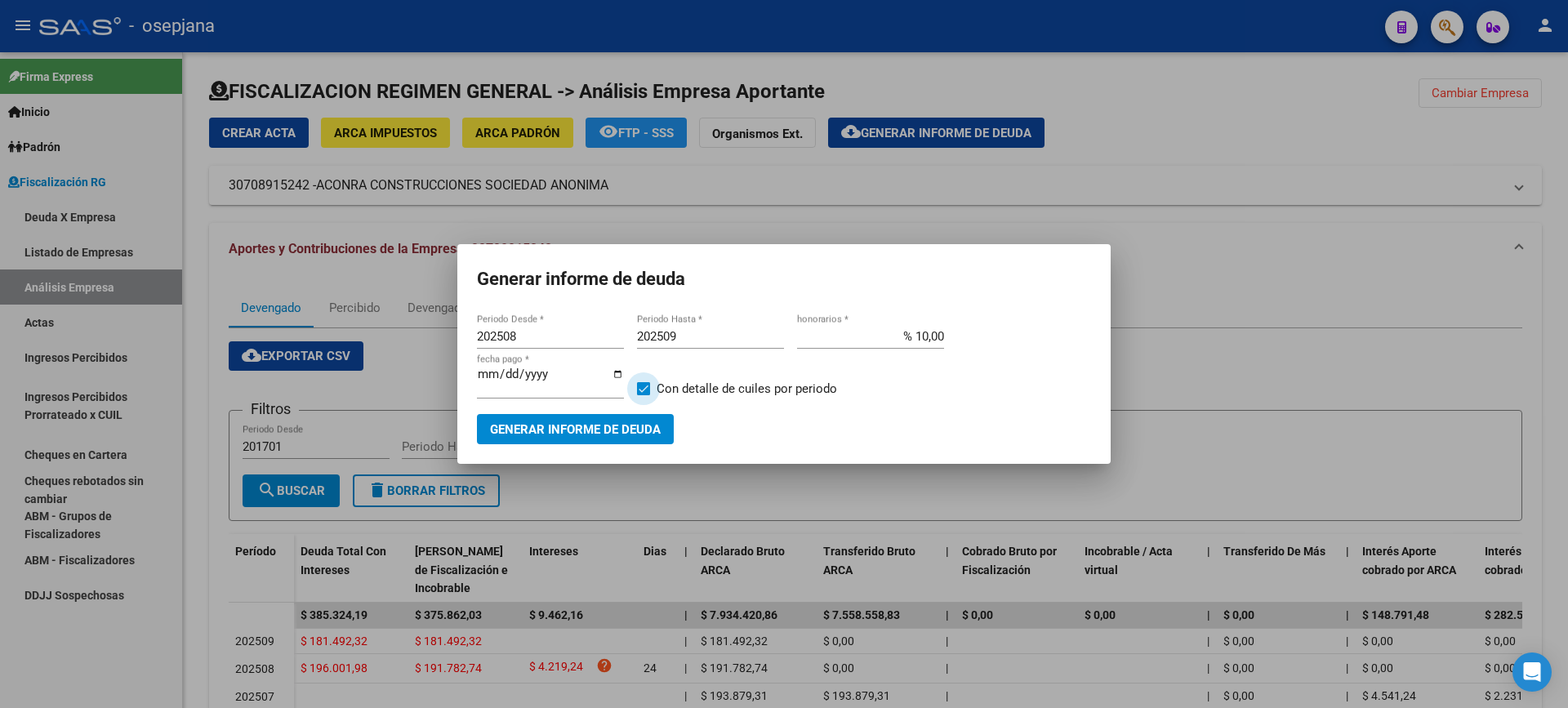
click at [642, 395] on input "Con detalle de cuiles por periodo" at bounding box center [642, 395] width 1 height 1
checkbox input "false"
click at [630, 423] on span "Generar informe de deuda" at bounding box center [575, 430] width 171 height 15
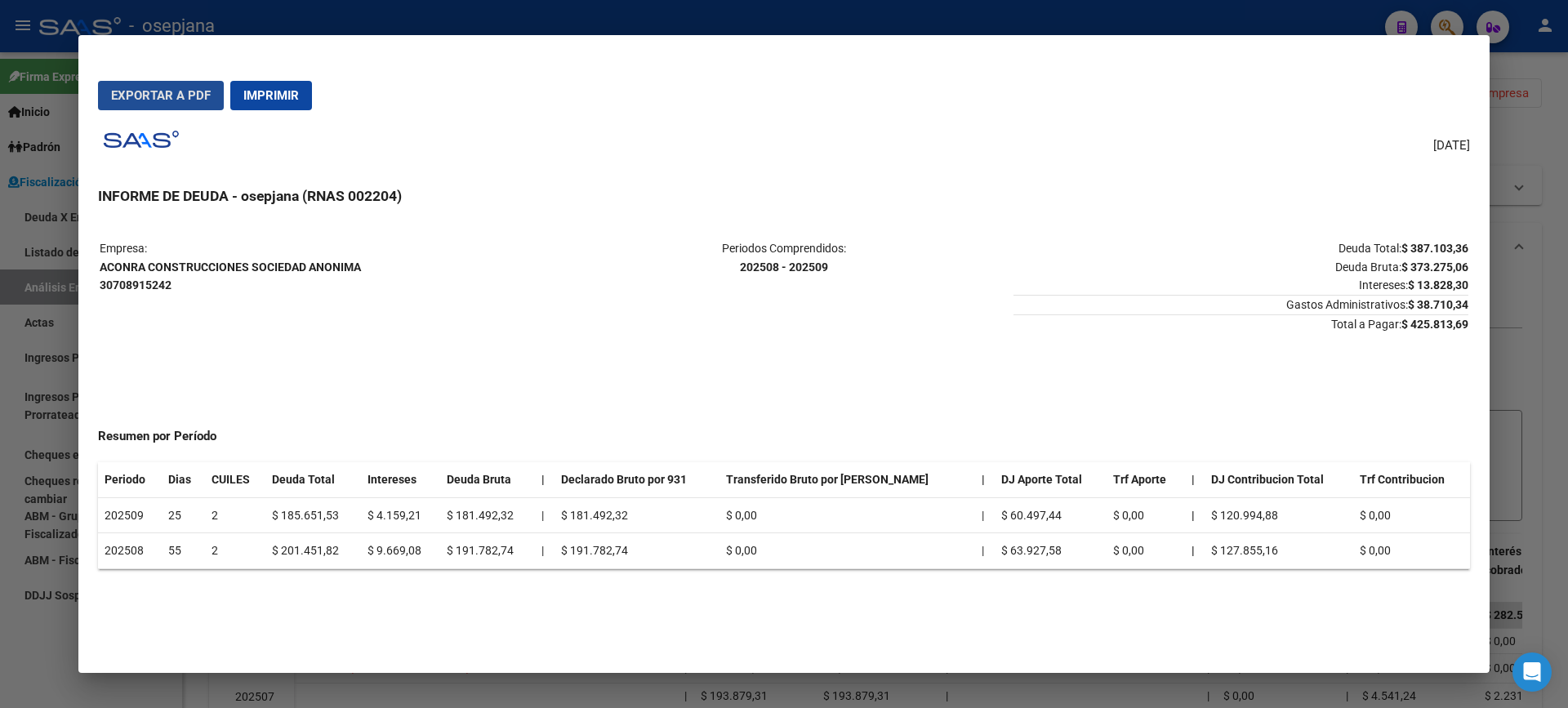
click at [189, 97] on span "Exportar a PDF" at bounding box center [161, 95] width 100 height 15
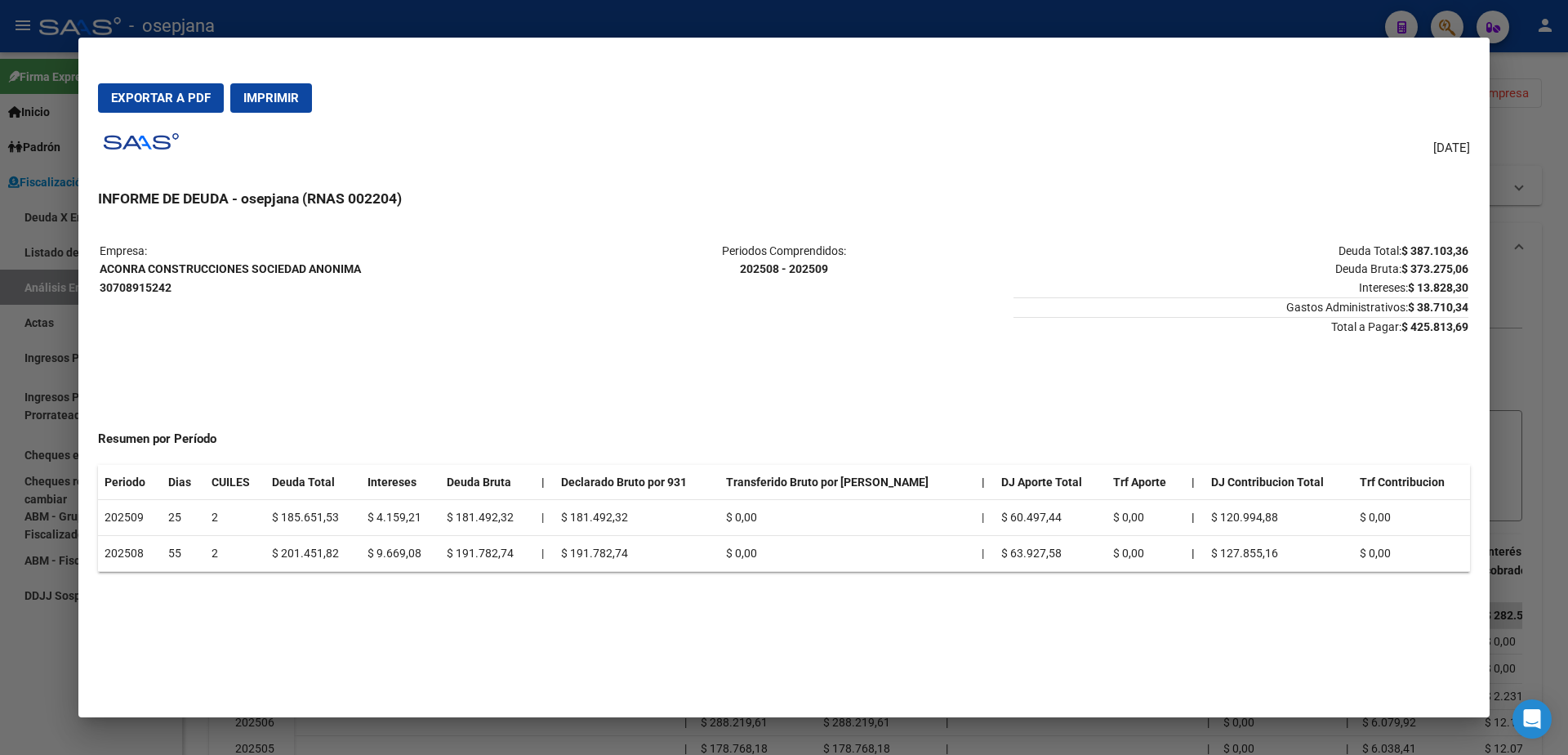
click at [1, 352] on div at bounding box center [784, 377] width 1568 height 755
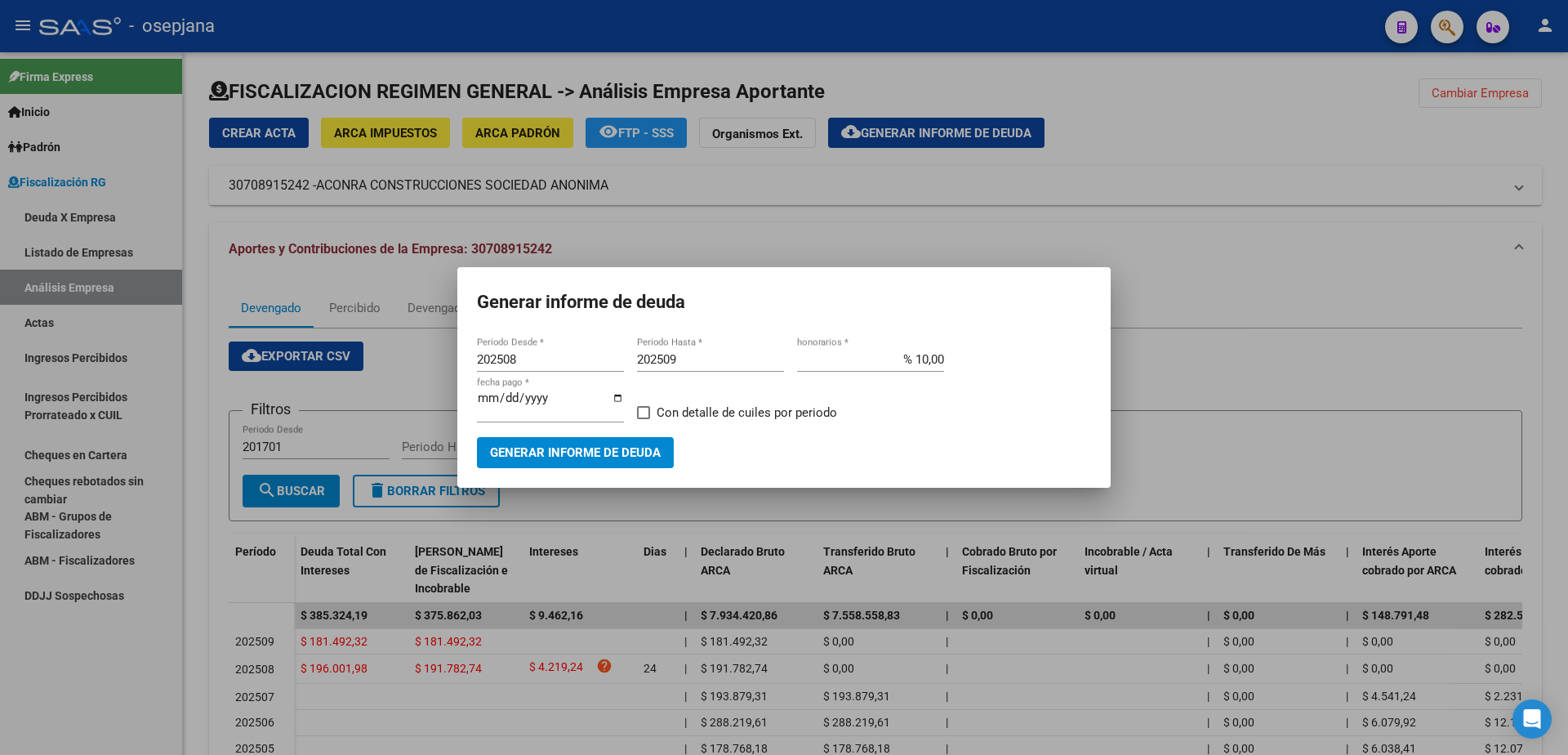
drag, startPoint x: 28, startPoint y: 307, endPoint x: 33, endPoint y: 318, distance: 12.1
click at [29, 307] on div at bounding box center [784, 377] width 1568 height 755
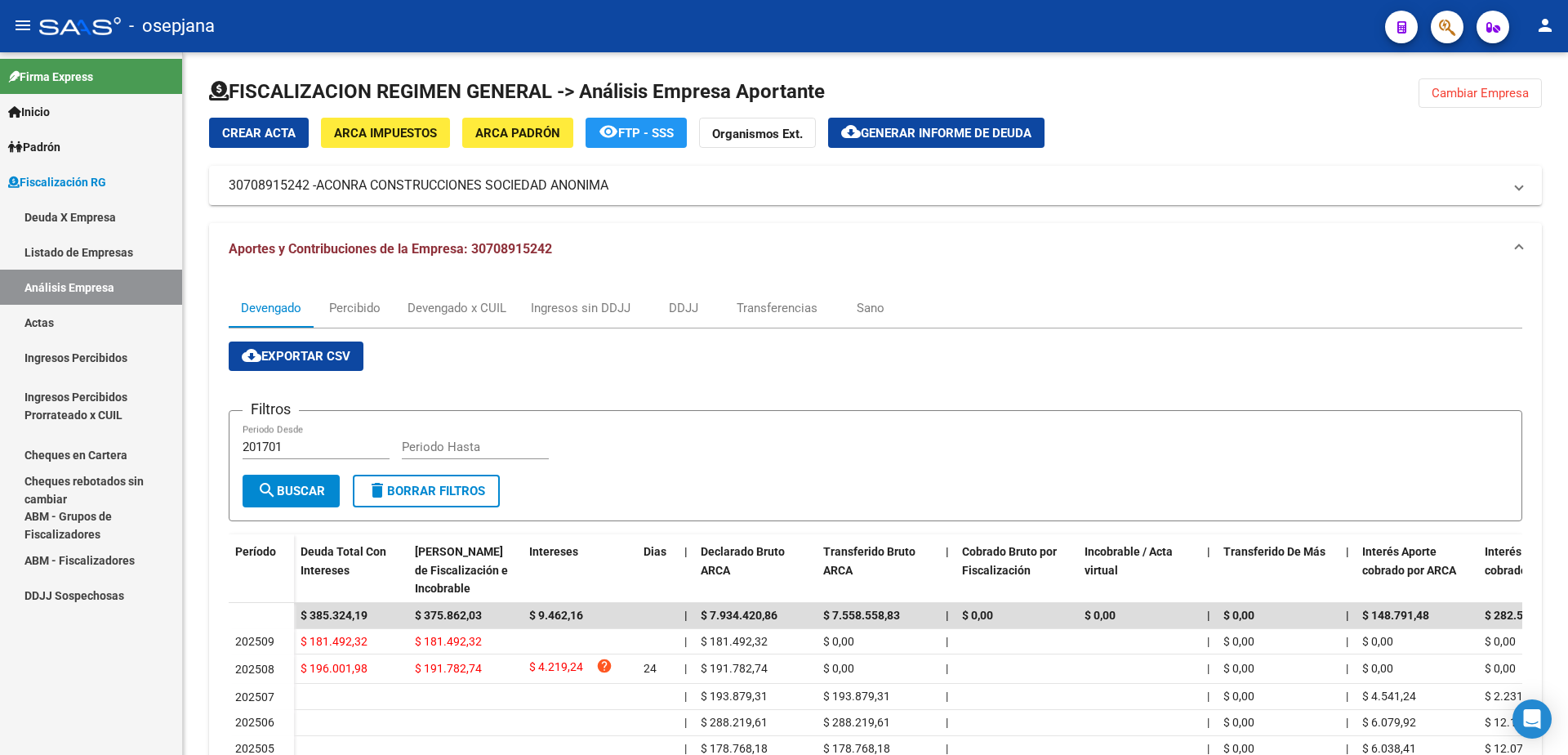
click at [53, 330] on link "Actas" at bounding box center [91, 322] width 182 height 35
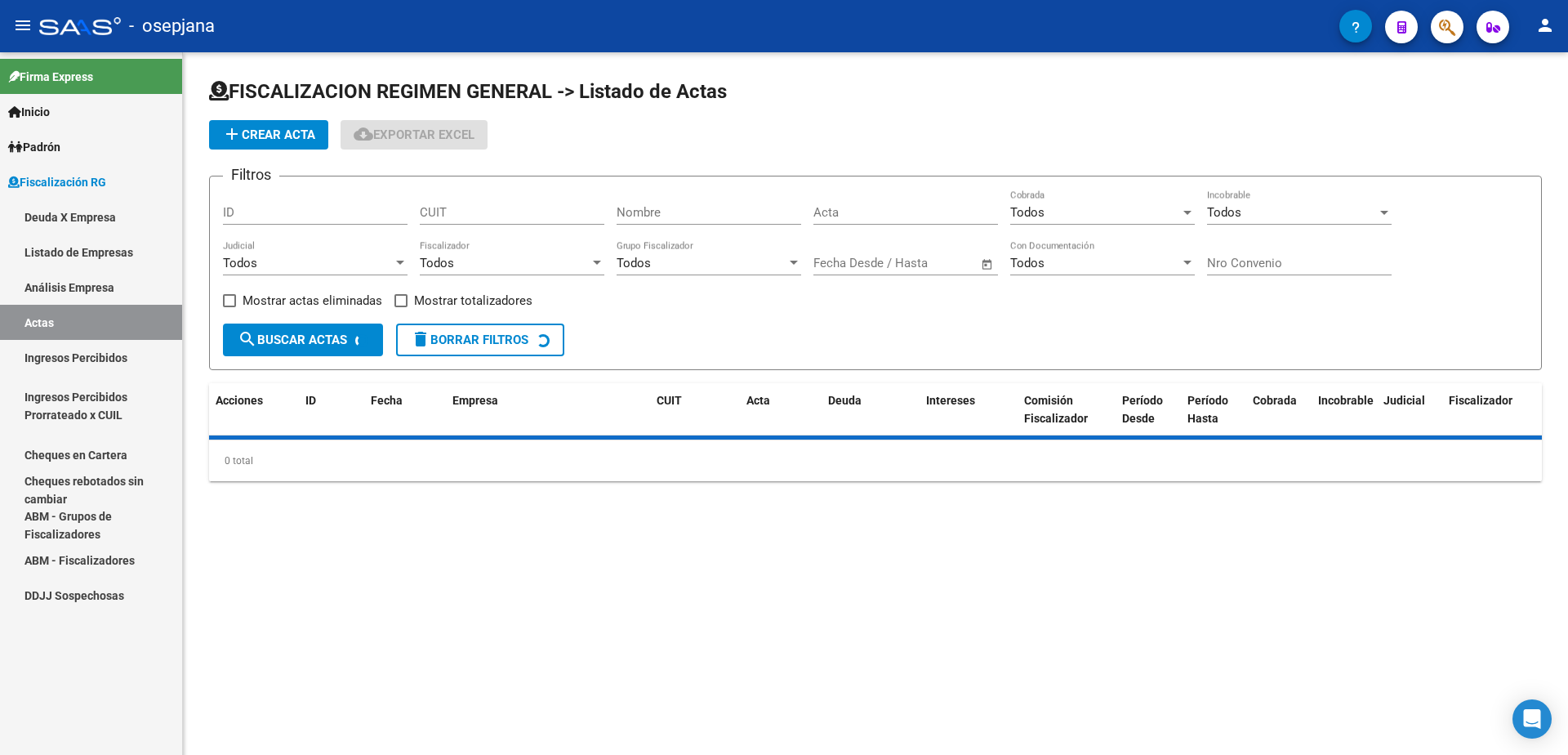
click at [79, 291] on link "Análisis Empresa" at bounding box center [91, 287] width 182 height 35
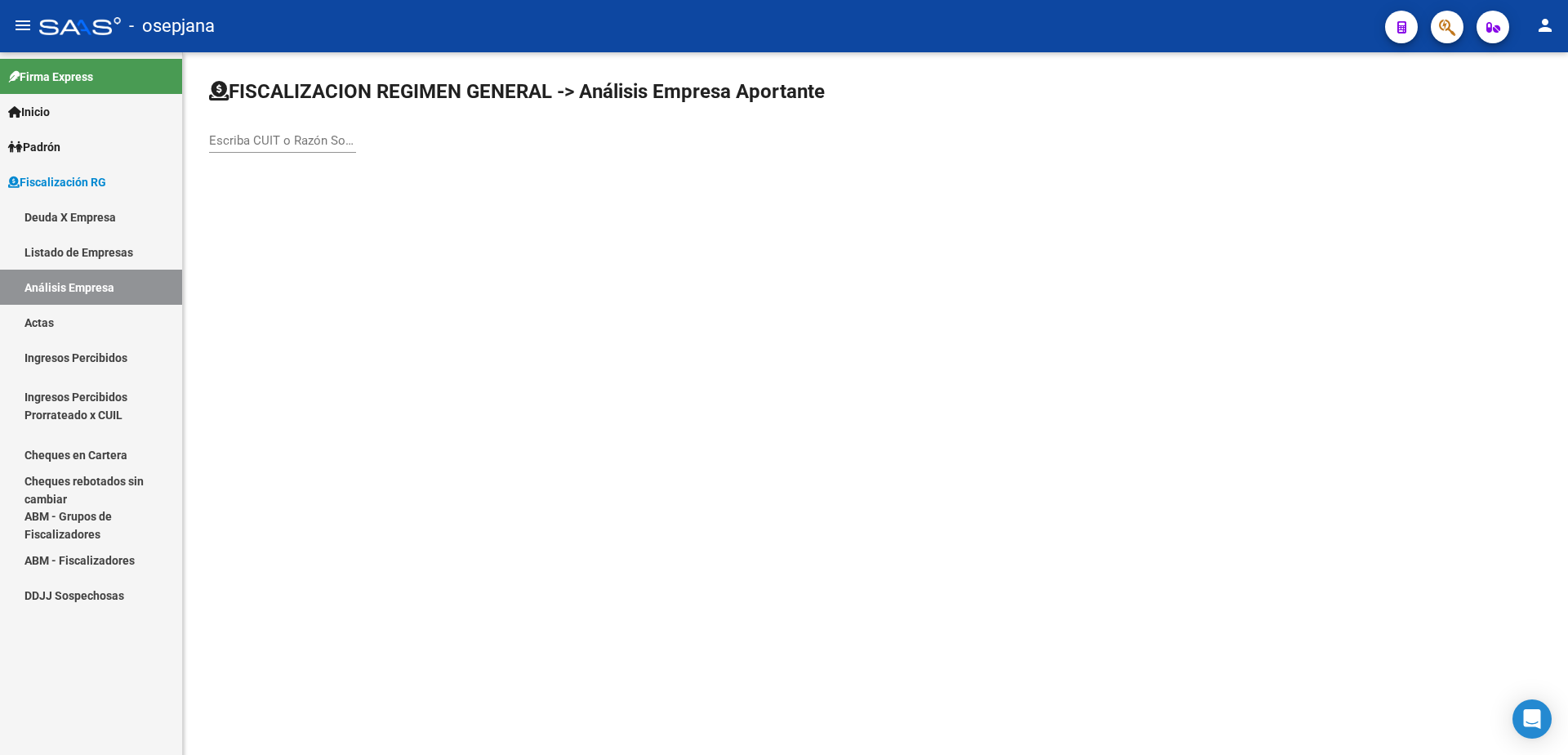
click at [276, 124] on div "Escriba CUIT o Razón Social para buscar" at bounding box center [282, 135] width 147 height 35
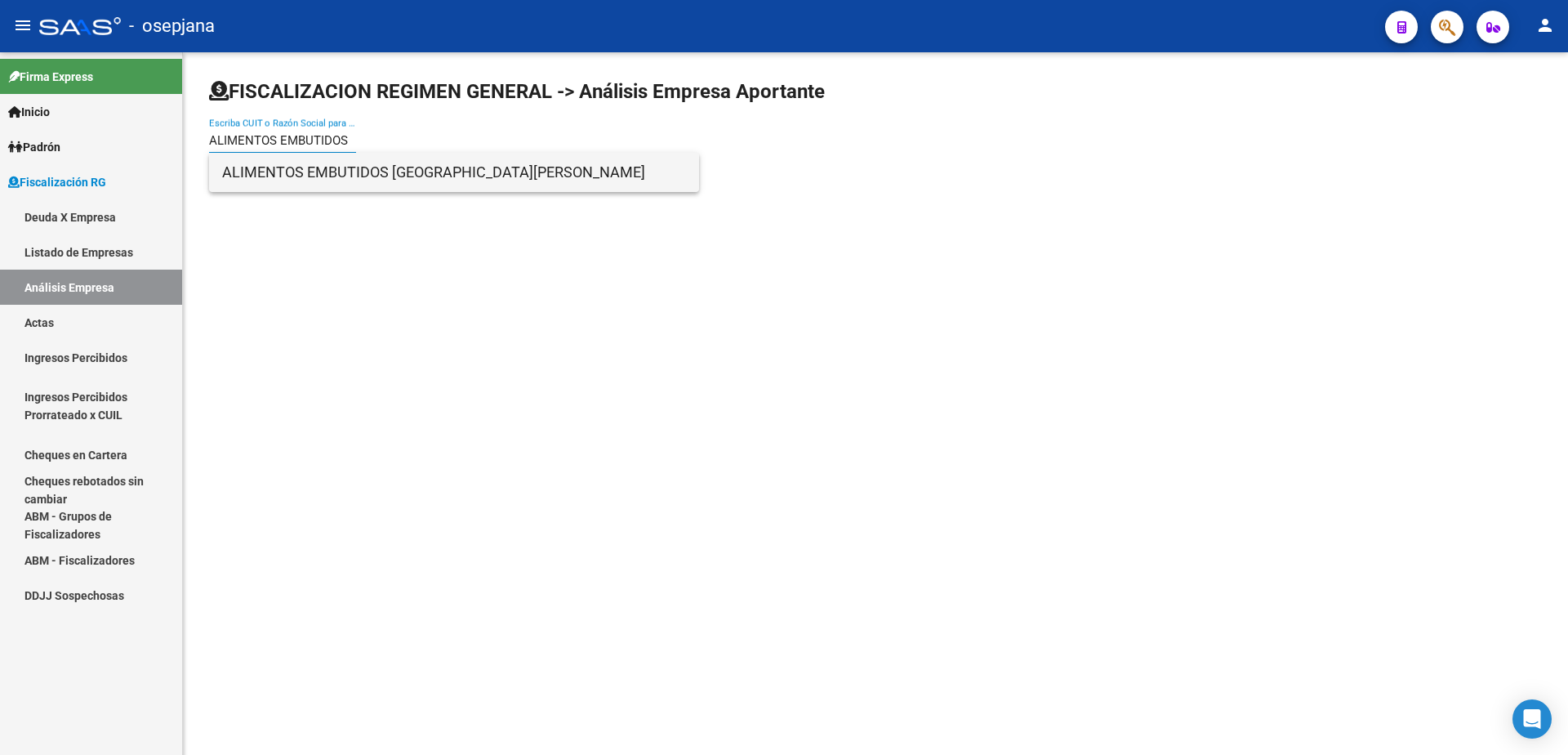
type input "ALIMENTOS EMBUTIDOS"
click at [308, 166] on span "ALIMENTOS EMBUTIDOS SAN MARTIN" at bounding box center [454, 173] width 464 height 40
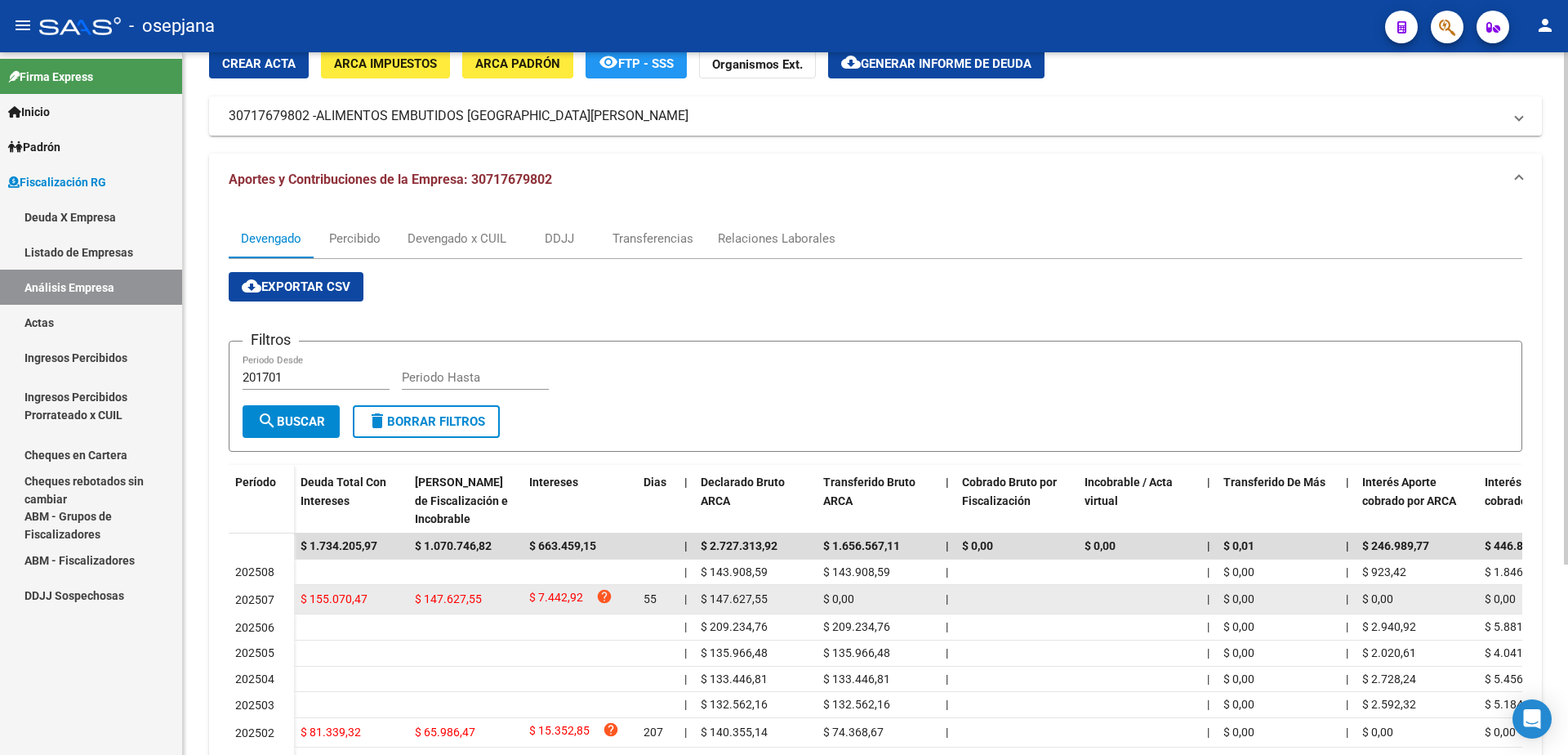
scroll to position [163, 0]
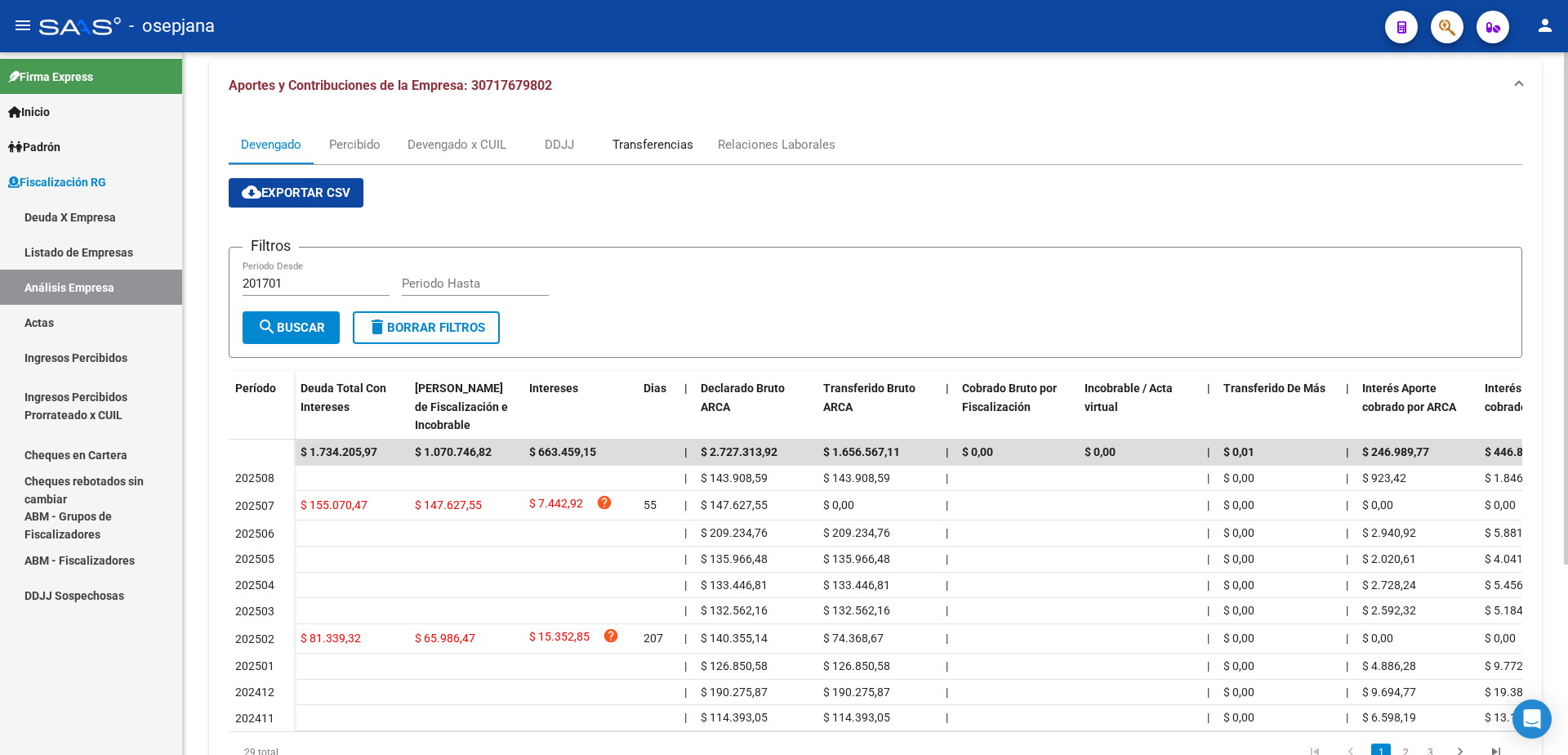
click at [662, 147] on div "Transferencias" at bounding box center [653, 144] width 81 height 18
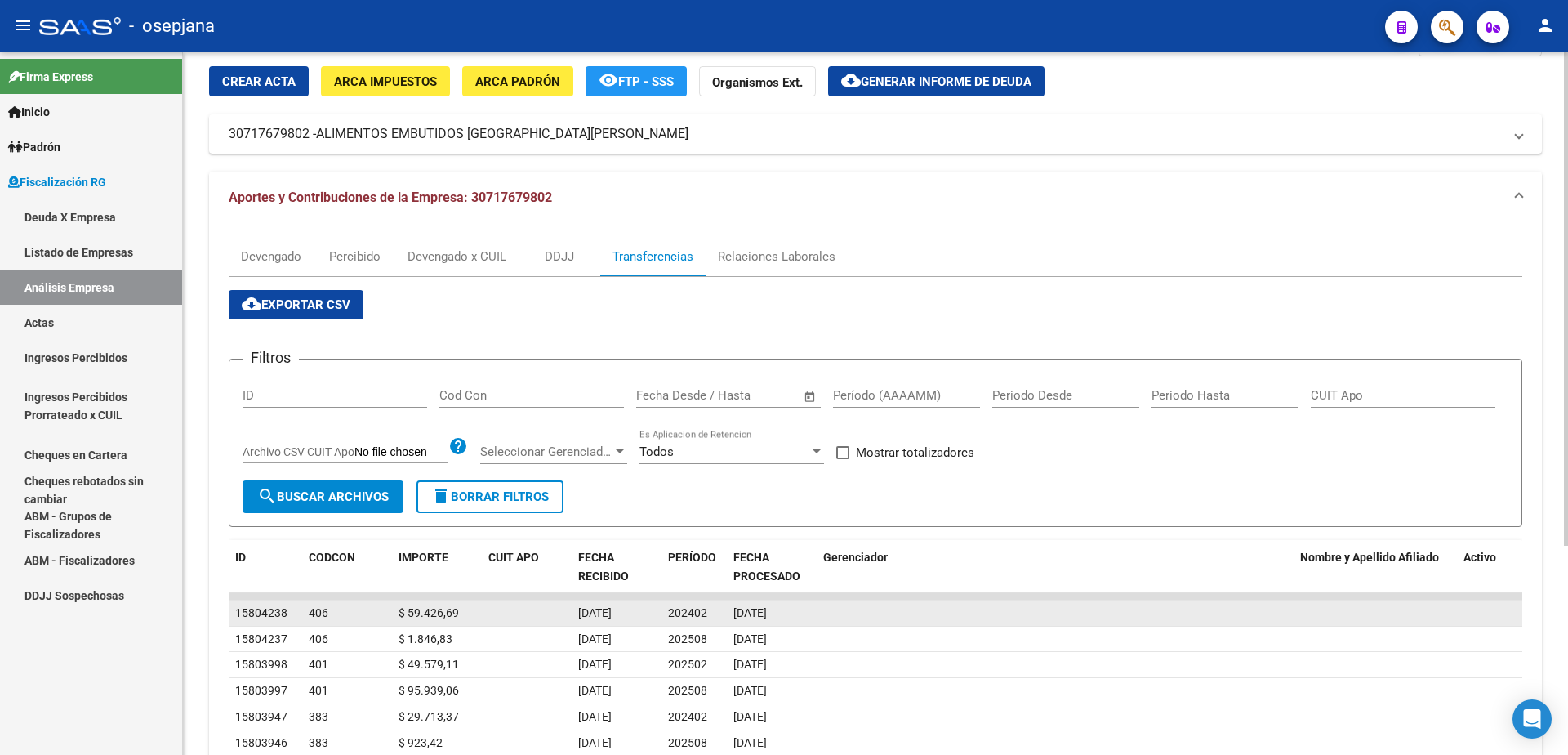
scroll to position [0, 0]
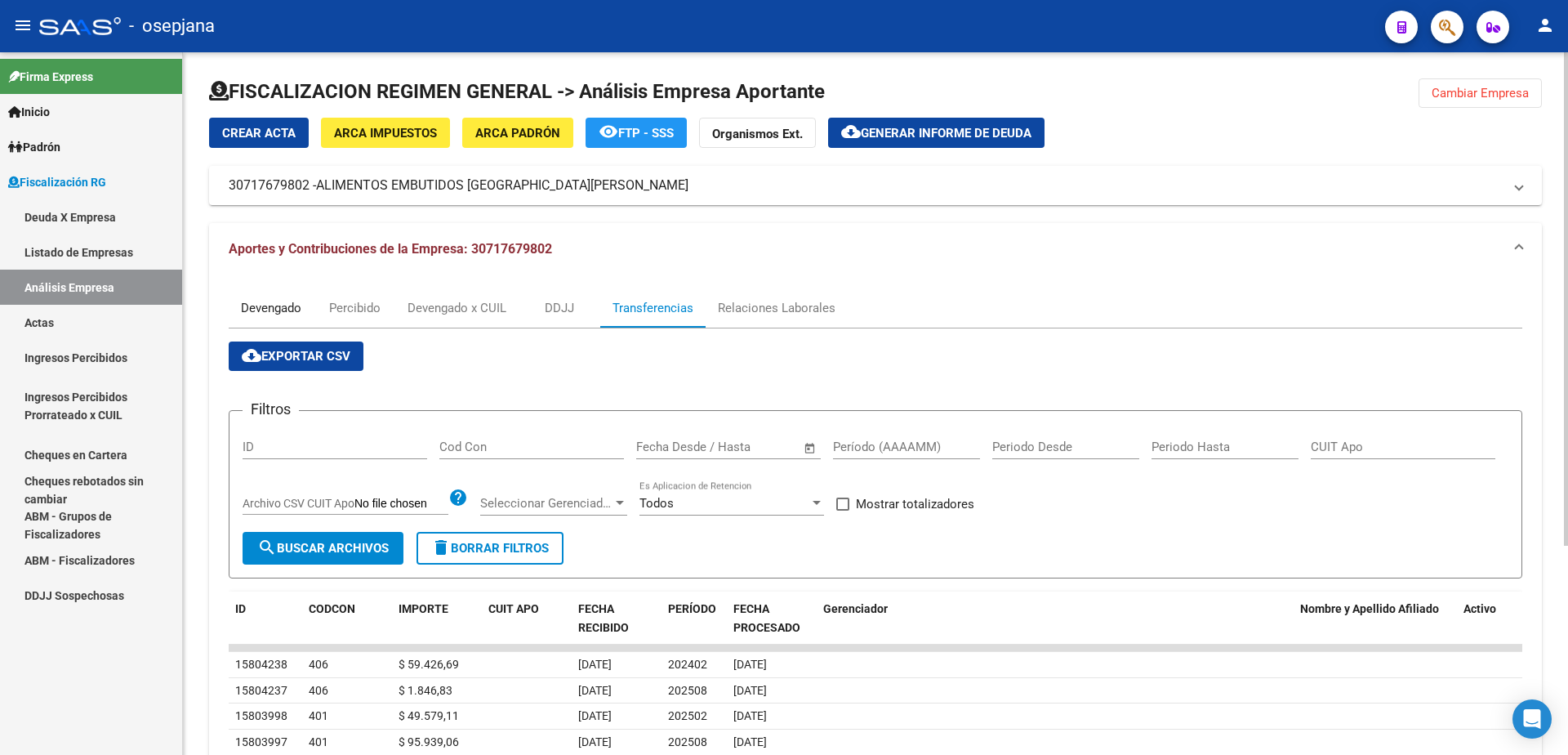
click at [259, 318] on div "Devengado" at bounding box center [270, 308] width 85 height 40
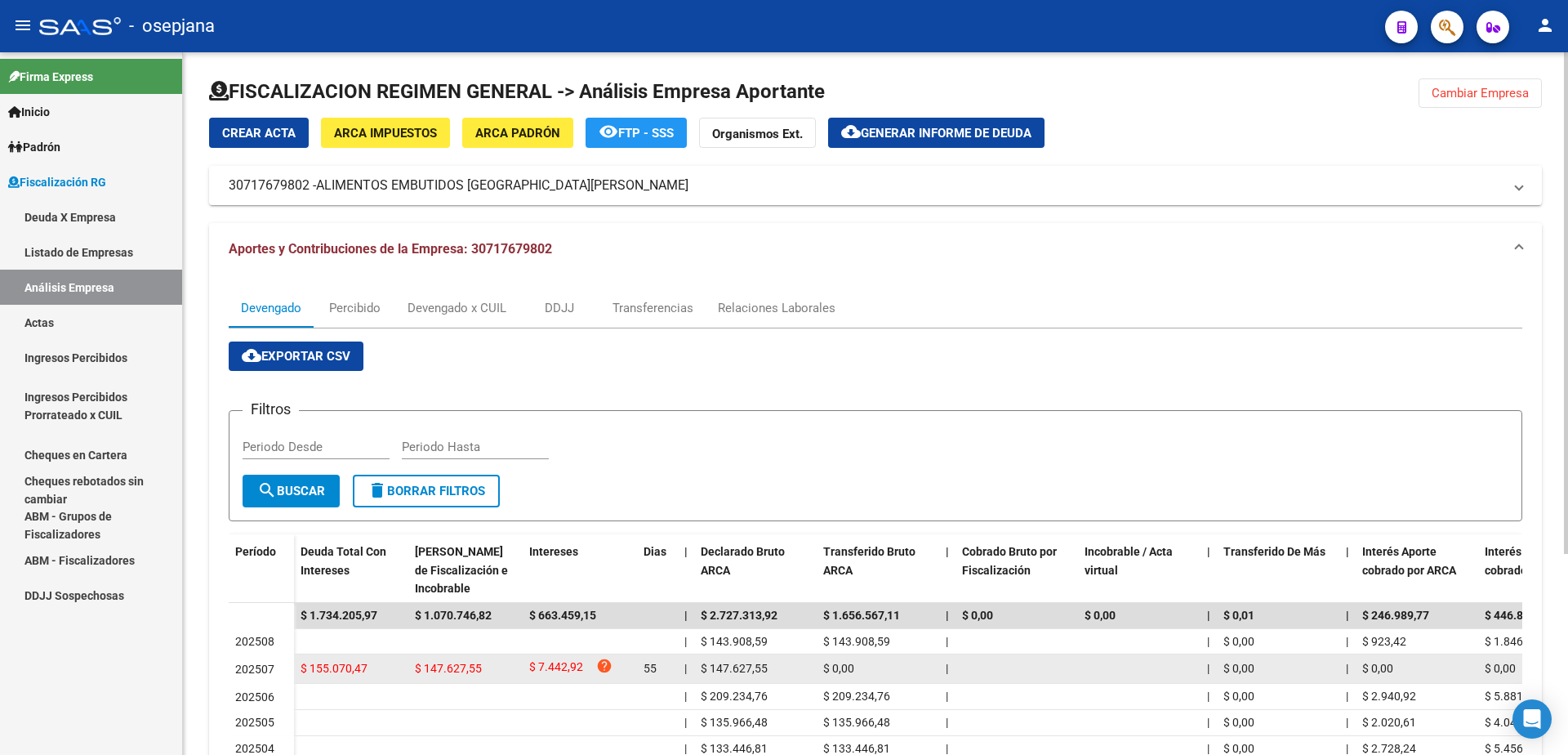
scroll to position [163, 0]
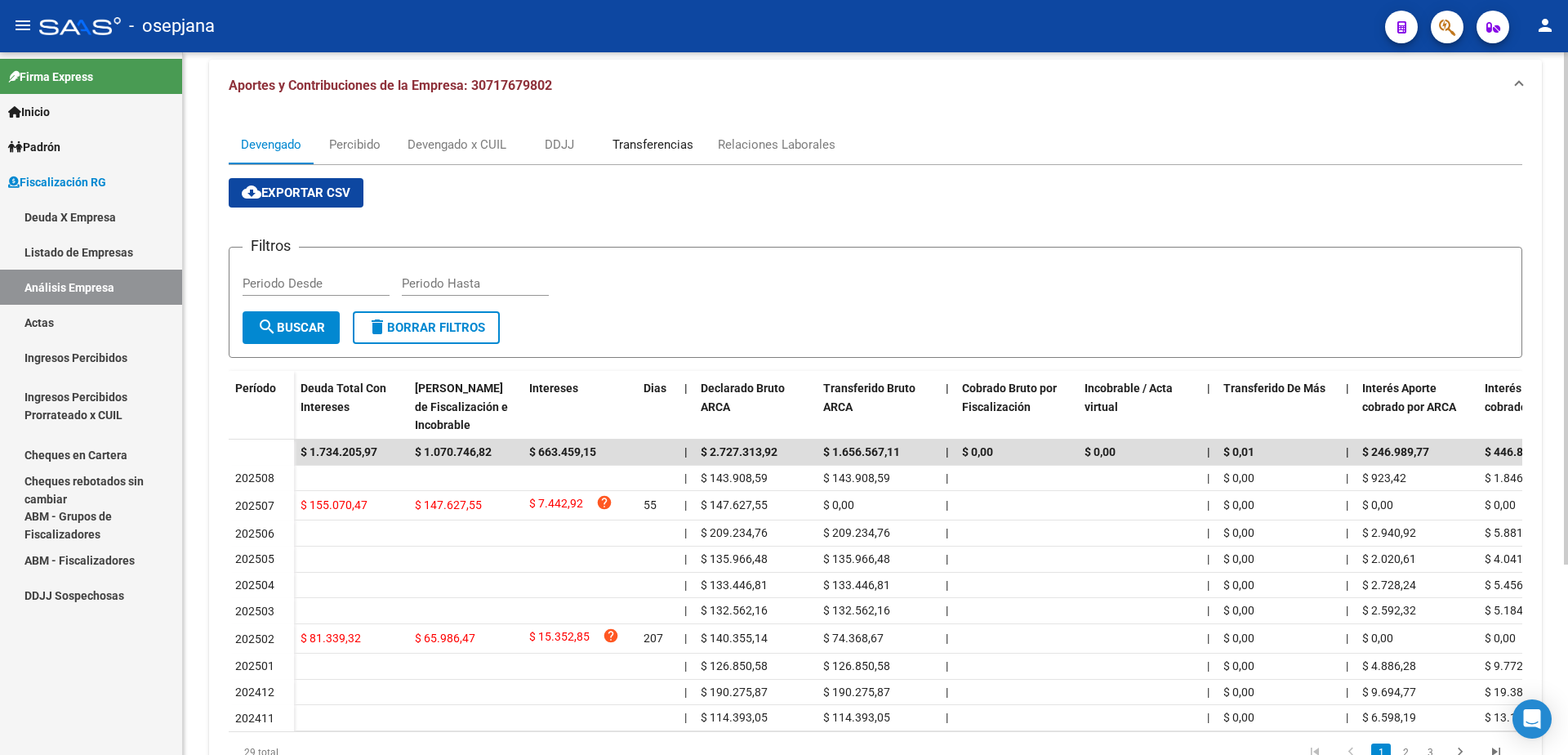
click at [653, 141] on div "Transferencias" at bounding box center [653, 144] width 81 height 18
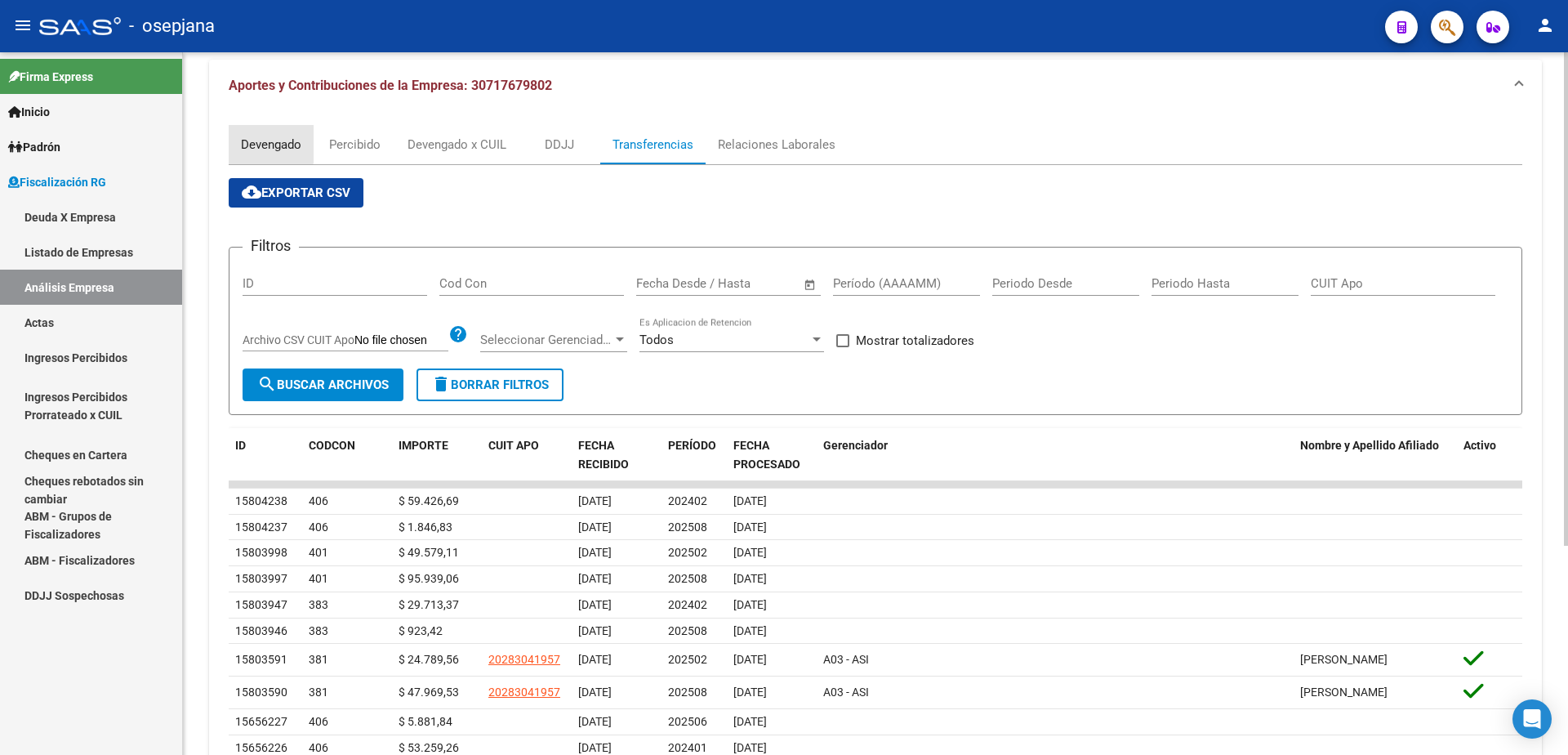
click at [267, 142] on div "Devengado" at bounding box center [271, 144] width 60 height 18
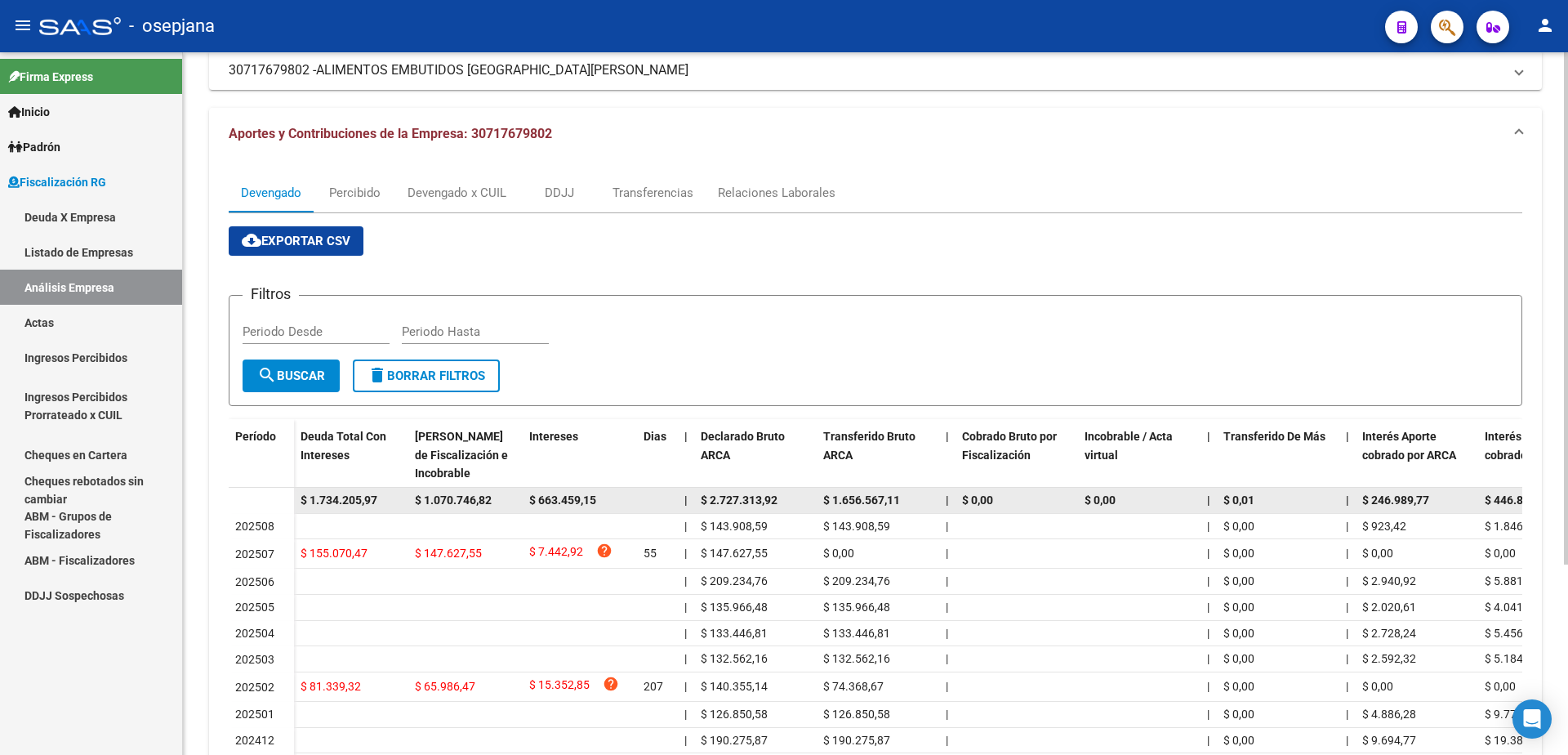
scroll to position [0, 0]
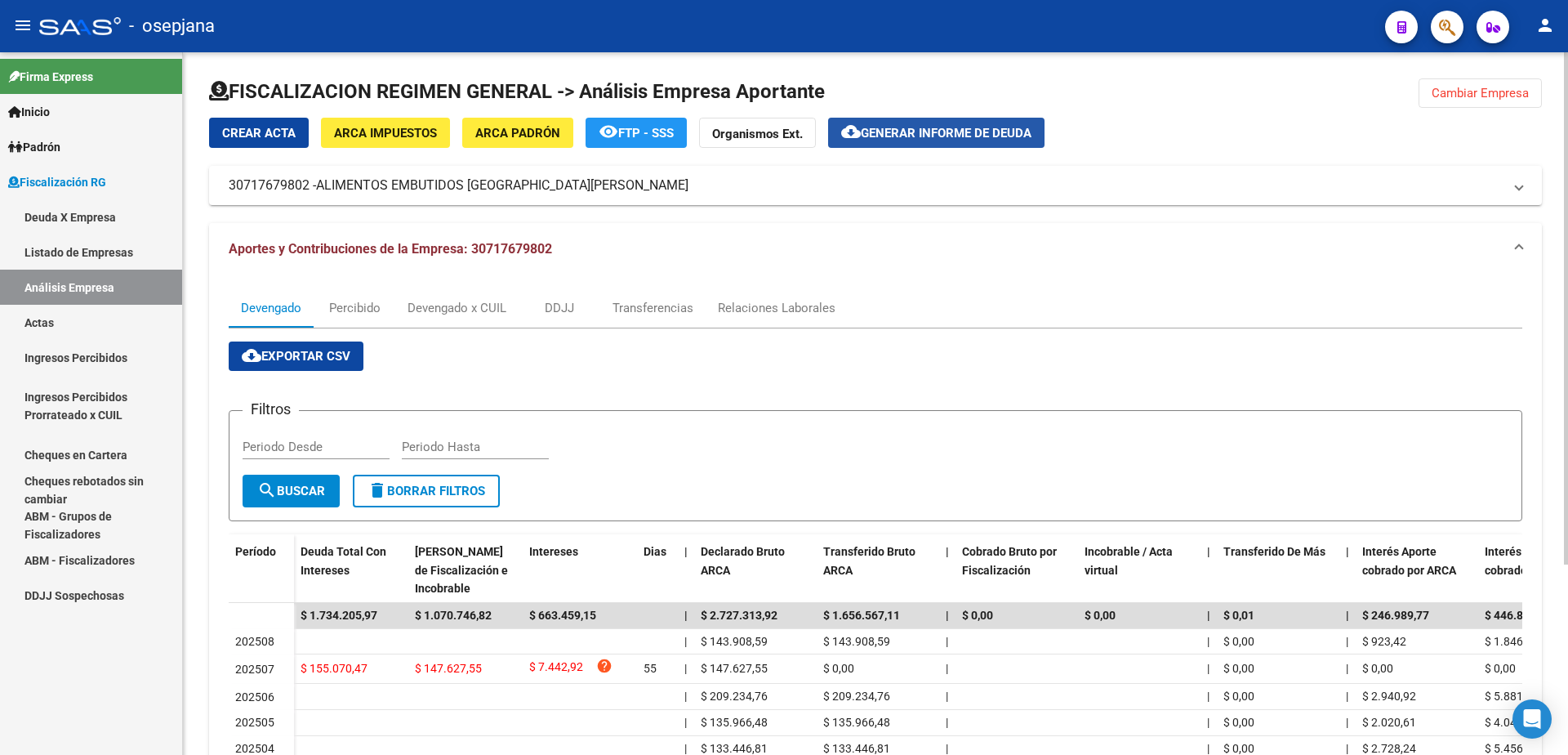
click at [940, 137] on span "Generar informe de deuda" at bounding box center [945, 132] width 171 height 15
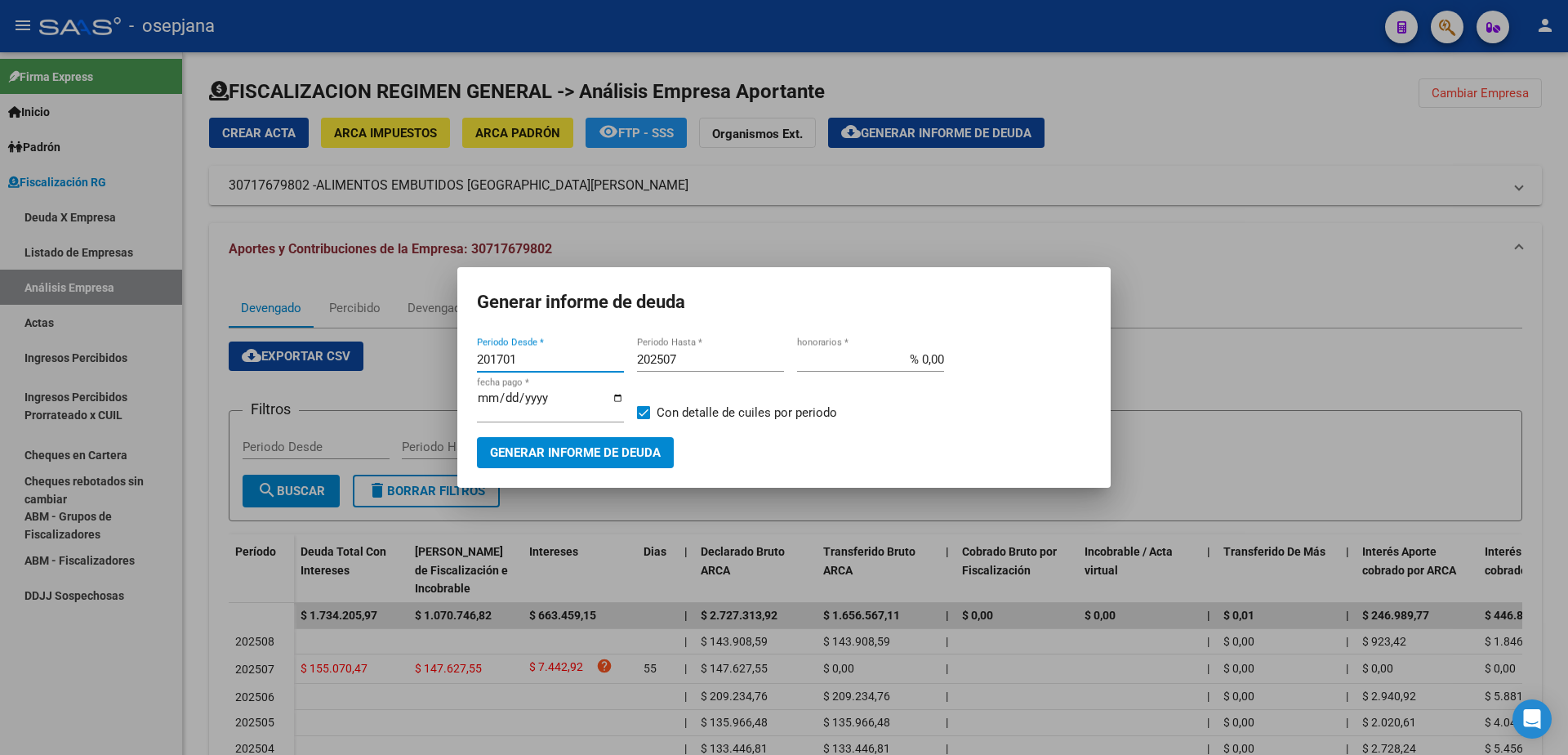
drag, startPoint x: 517, startPoint y: 369, endPoint x: 362, endPoint y: 358, distance: 155.4
click at [362, 358] on div "Generar informe de deuda 201701 Periodo Desde * 202507 Periodo Hasta * % 0,00 h…" at bounding box center [784, 377] width 1568 height 755
type input "202508"
click at [720, 367] on input "202507" at bounding box center [710, 359] width 147 height 15
type input "202508"
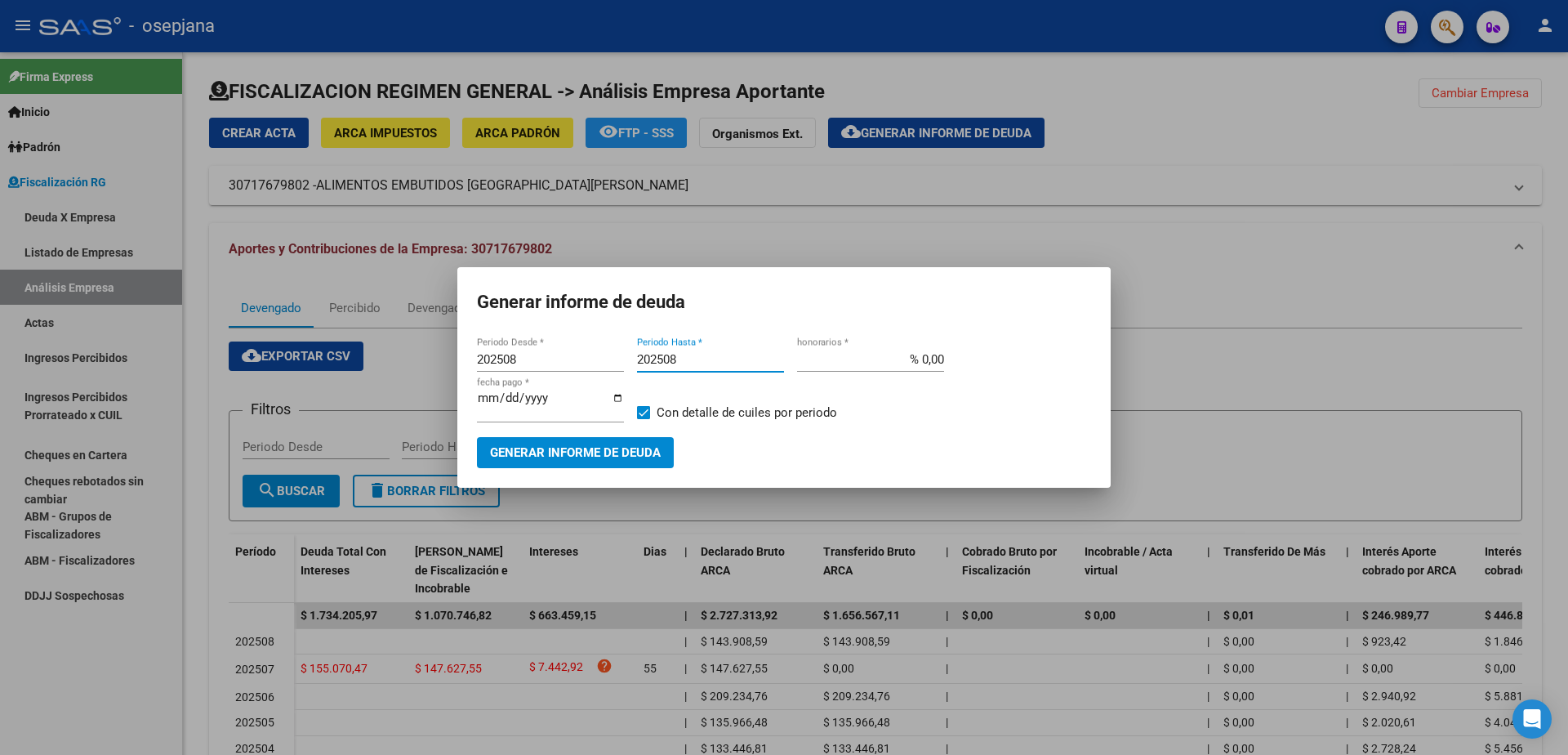
click at [644, 411] on span at bounding box center [643, 412] width 13 height 13
click at [643, 419] on input "Con detalle de cuiles por periodo" at bounding box center [642, 419] width 1 height 1
checkbox input "false"
click at [610, 446] on span "Generar informe de deuda" at bounding box center [575, 453] width 171 height 15
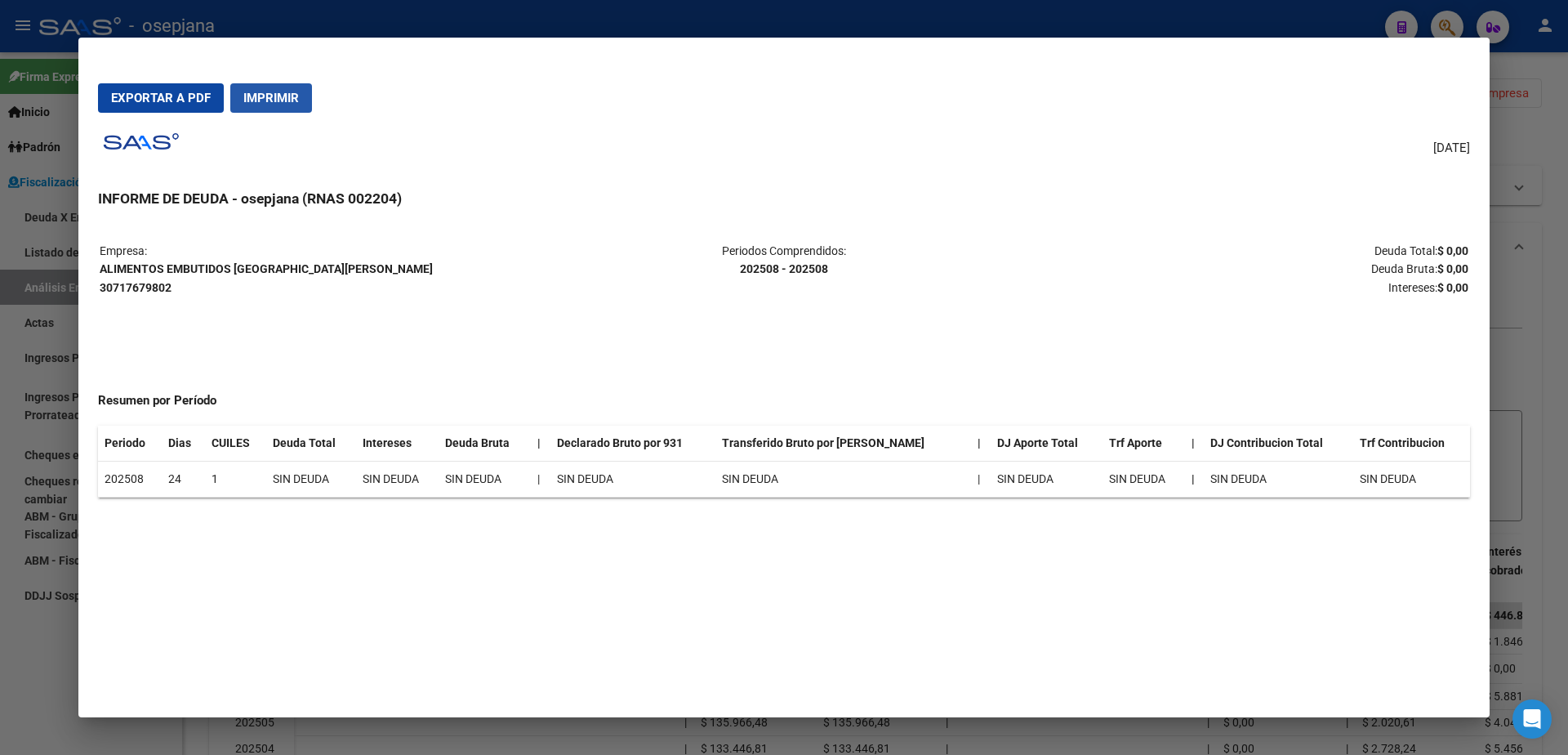
click at [271, 106] on span "Imprimir" at bounding box center [270, 98] width 56 height 15
click at [0, 648] on div at bounding box center [784, 377] width 1568 height 755
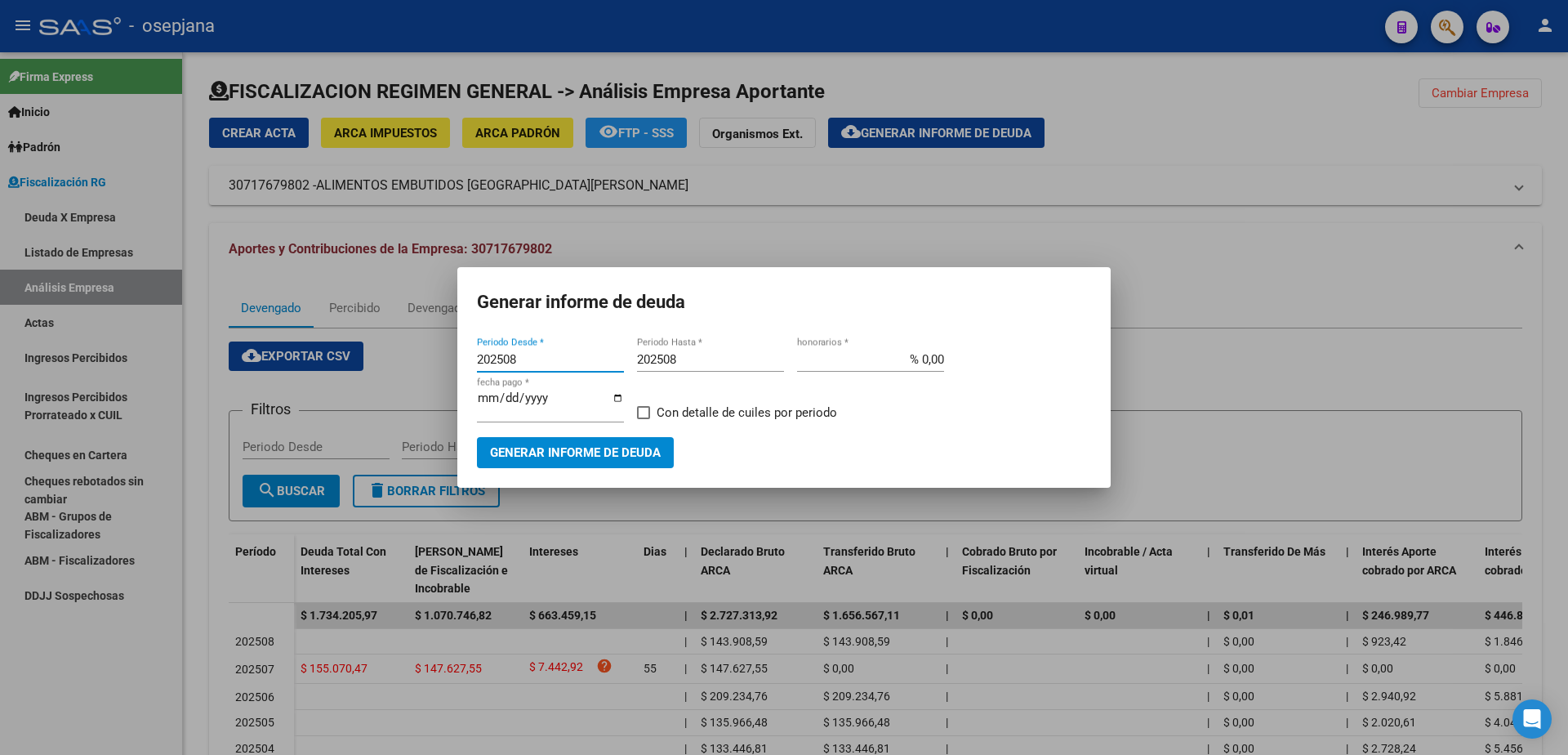
drag, startPoint x: 524, startPoint y: 366, endPoint x: 499, endPoint y: 367, distance: 25.0
click at [499, 367] on input "202508" at bounding box center [550, 359] width 147 height 15
type input "202402"
drag, startPoint x: 683, startPoint y: 358, endPoint x: 658, endPoint y: 363, distance: 25.5
click at [658, 363] on input "202508" at bounding box center [710, 359] width 147 height 15
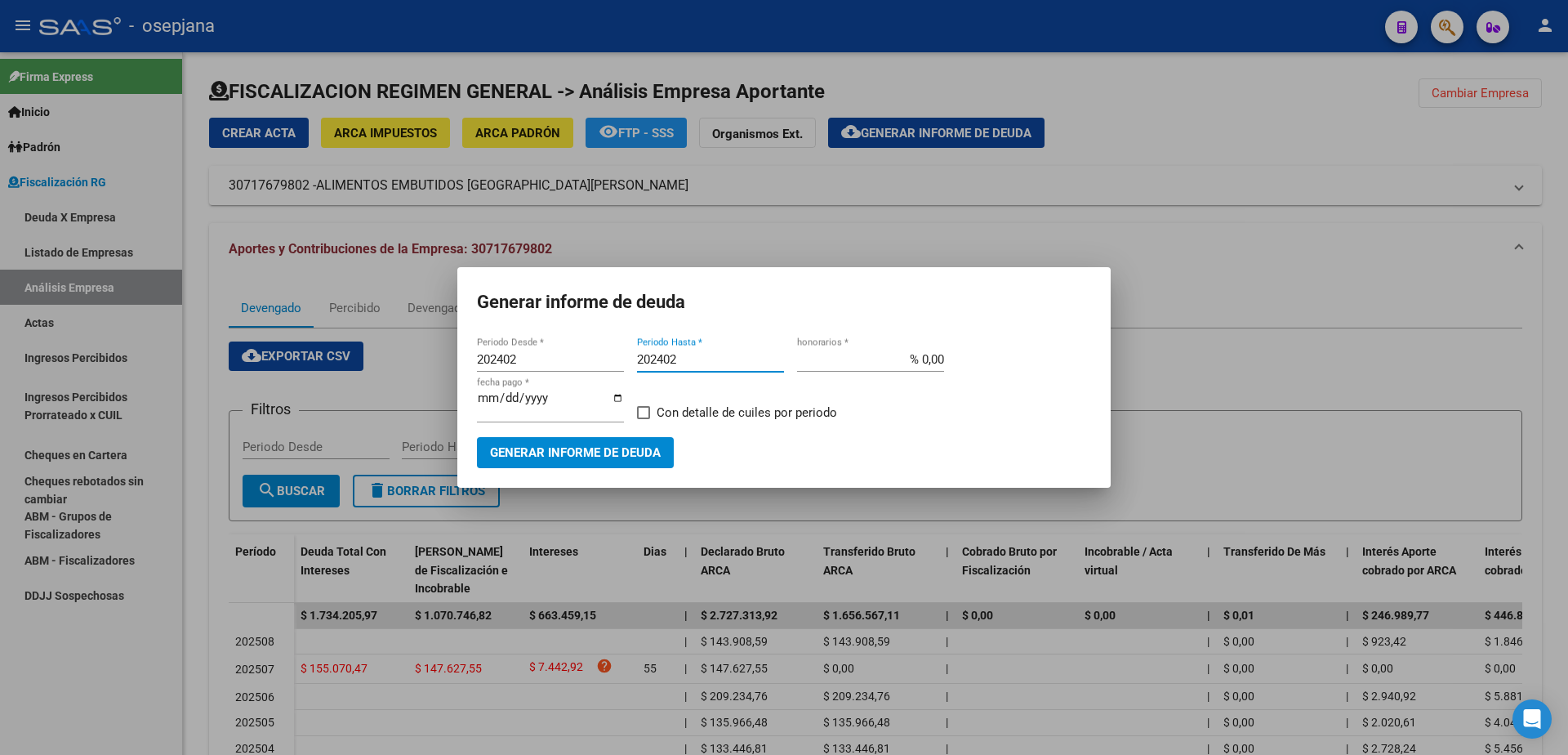
type input "202402"
click at [574, 437] on button "Generar informe de deuda" at bounding box center [574, 452] width 197 height 30
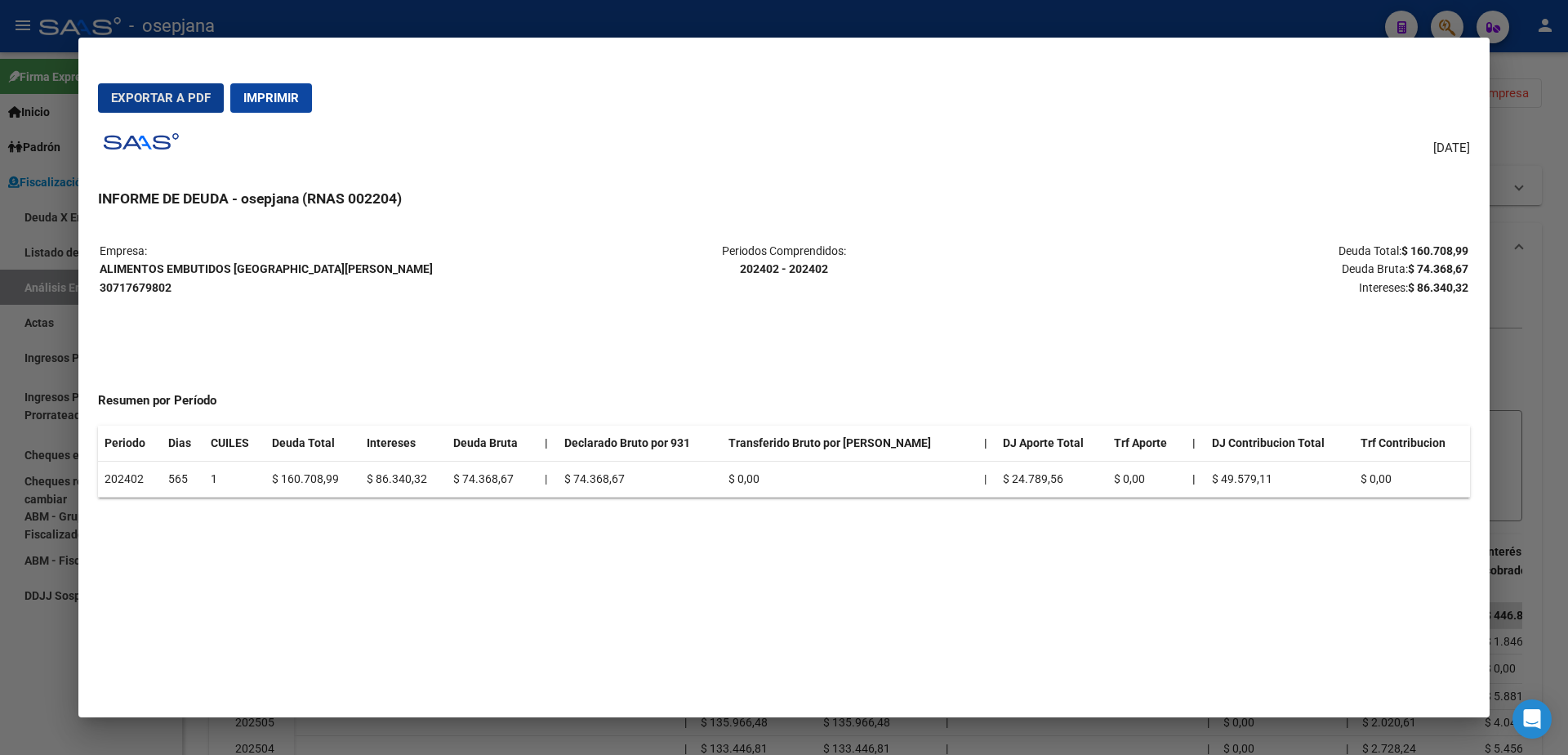
click at [243, 97] on span "Imprimir" at bounding box center [270, 98] width 56 height 15
click at [0, 587] on div at bounding box center [784, 377] width 1568 height 755
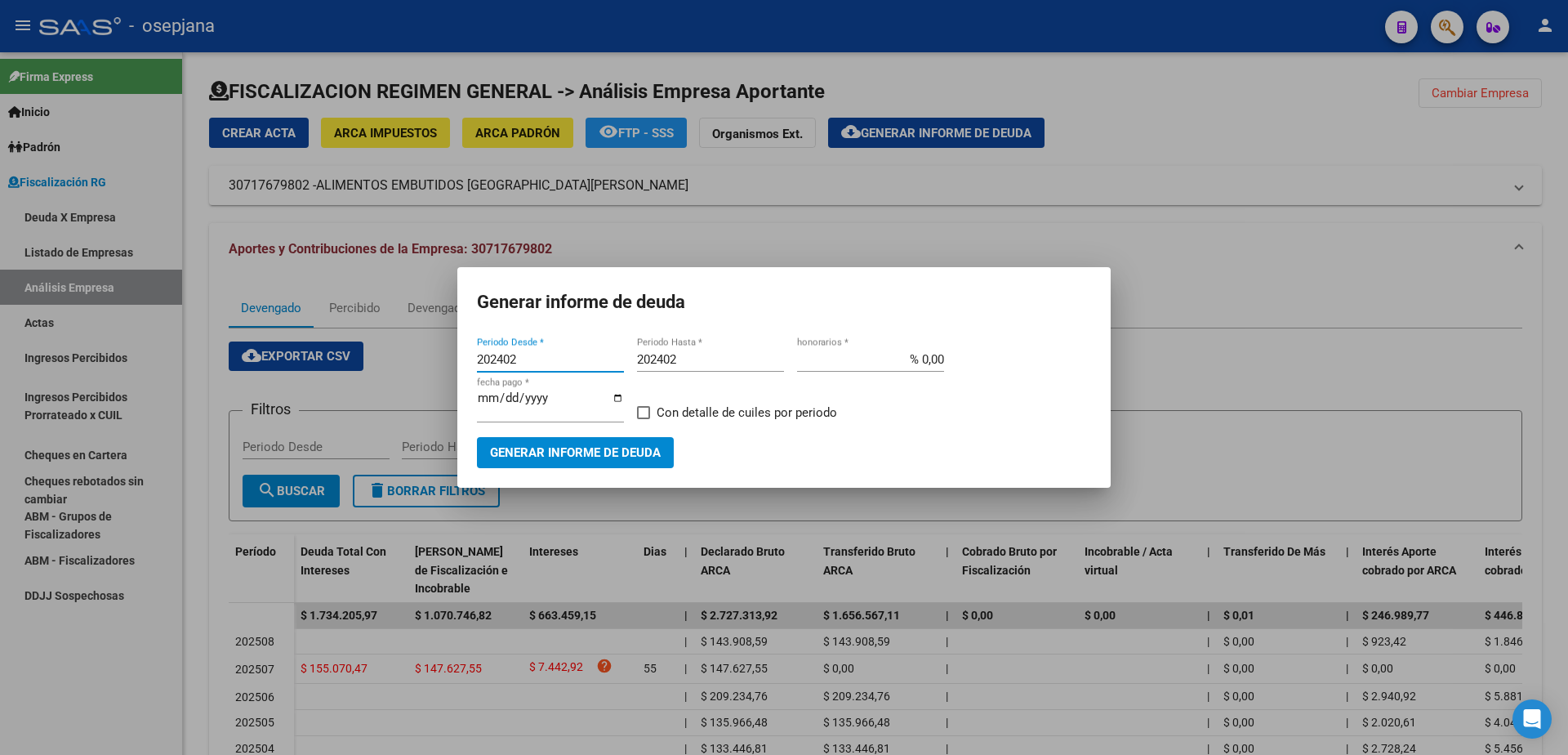
drag, startPoint x: 544, startPoint y: 368, endPoint x: 498, endPoint y: 368, distance: 46.0
click at [498, 367] on input "202402" at bounding box center [550, 359] width 147 height 15
type input "202502"
drag, startPoint x: 677, startPoint y: 364, endPoint x: 658, endPoint y: 368, distance: 19.4
click at [658, 367] on input "202402" at bounding box center [710, 359] width 147 height 15
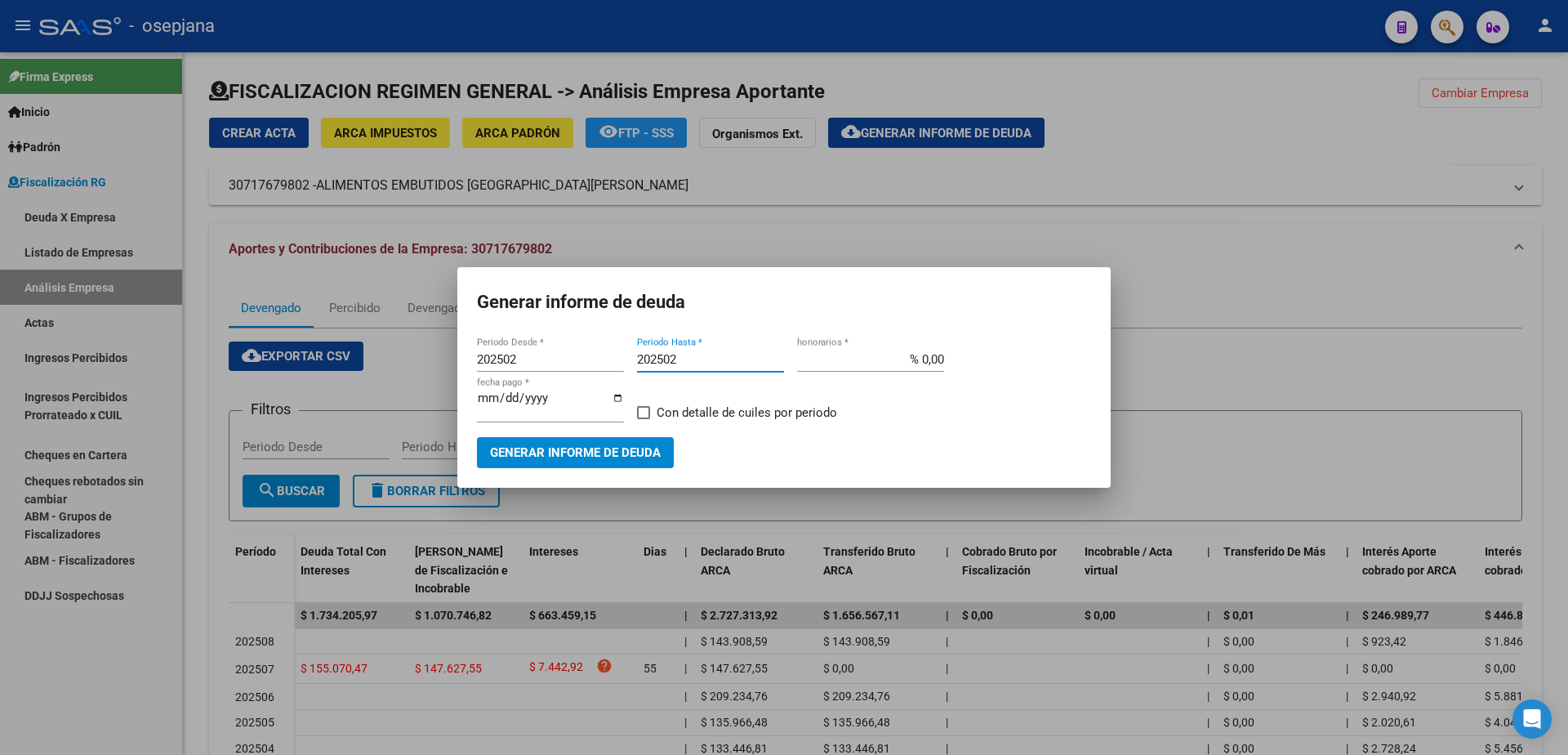
type input "202502"
click at [581, 456] on button "Generar informe de deuda" at bounding box center [574, 452] width 197 height 30
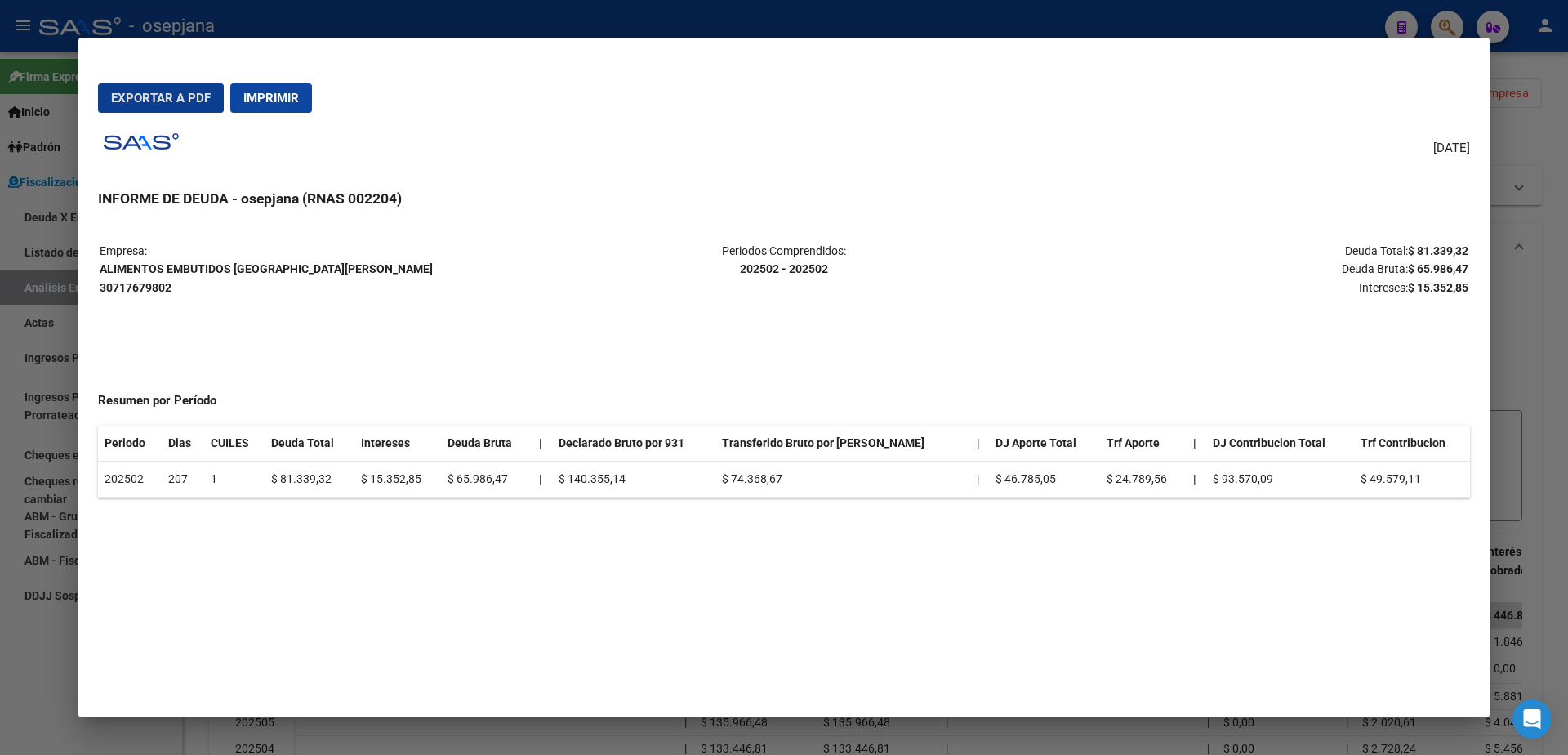
click at [277, 99] on span "Imprimir" at bounding box center [270, 98] width 56 height 15
click at [0, 555] on div at bounding box center [784, 377] width 1568 height 755
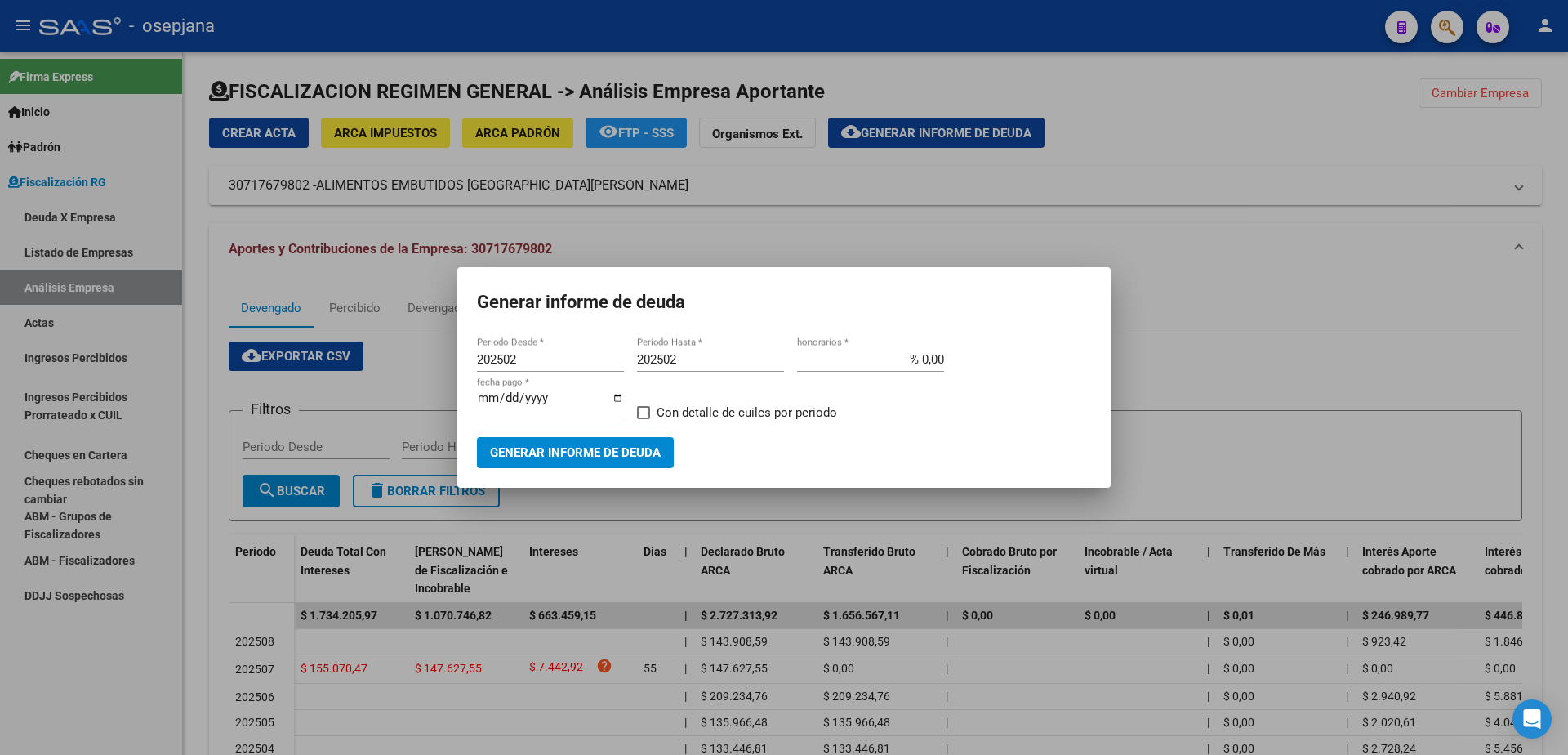
click at [161, 663] on div at bounding box center [784, 377] width 1568 height 755
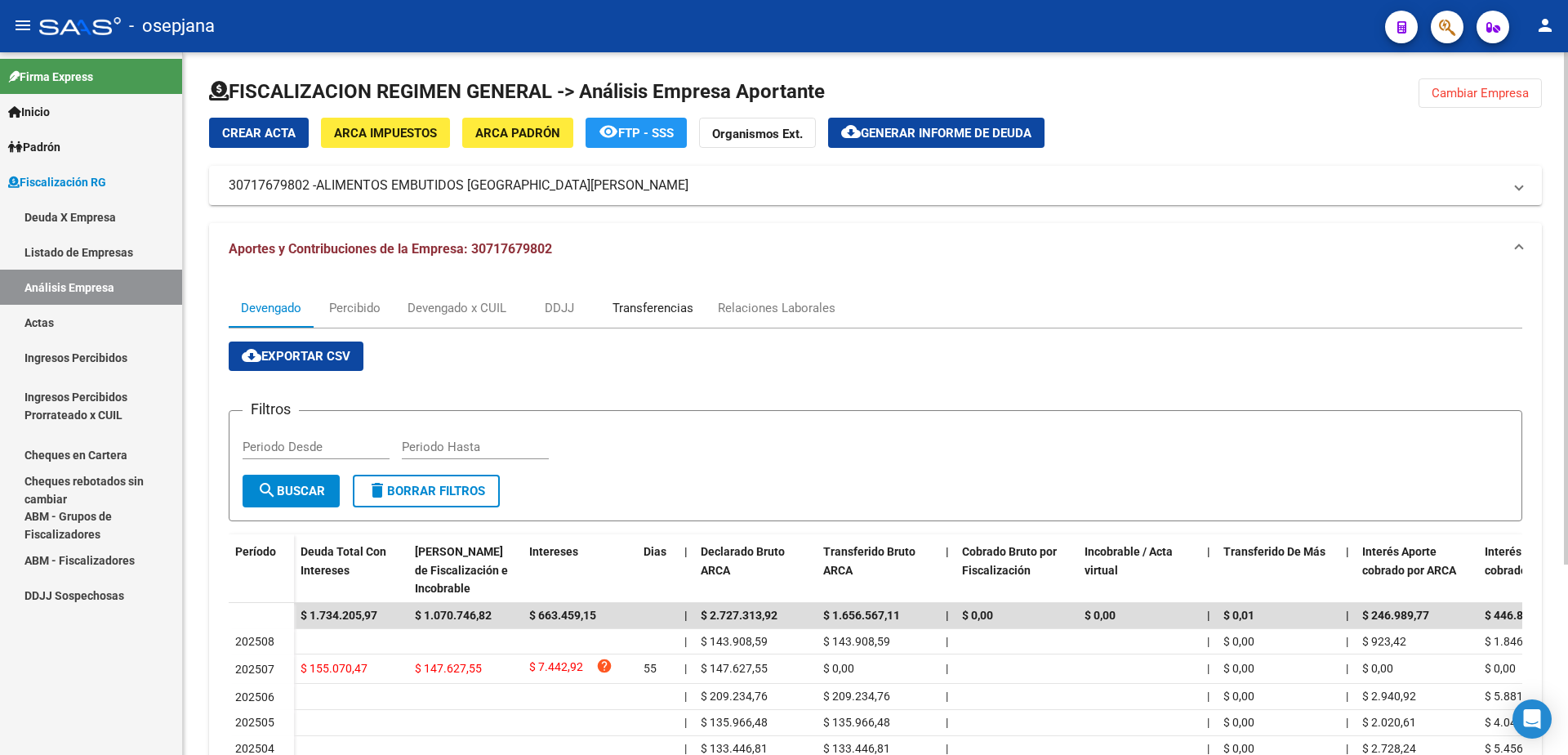
click at [670, 311] on div "Transferencias" at bounding box center [653, 307] width 81 height 18
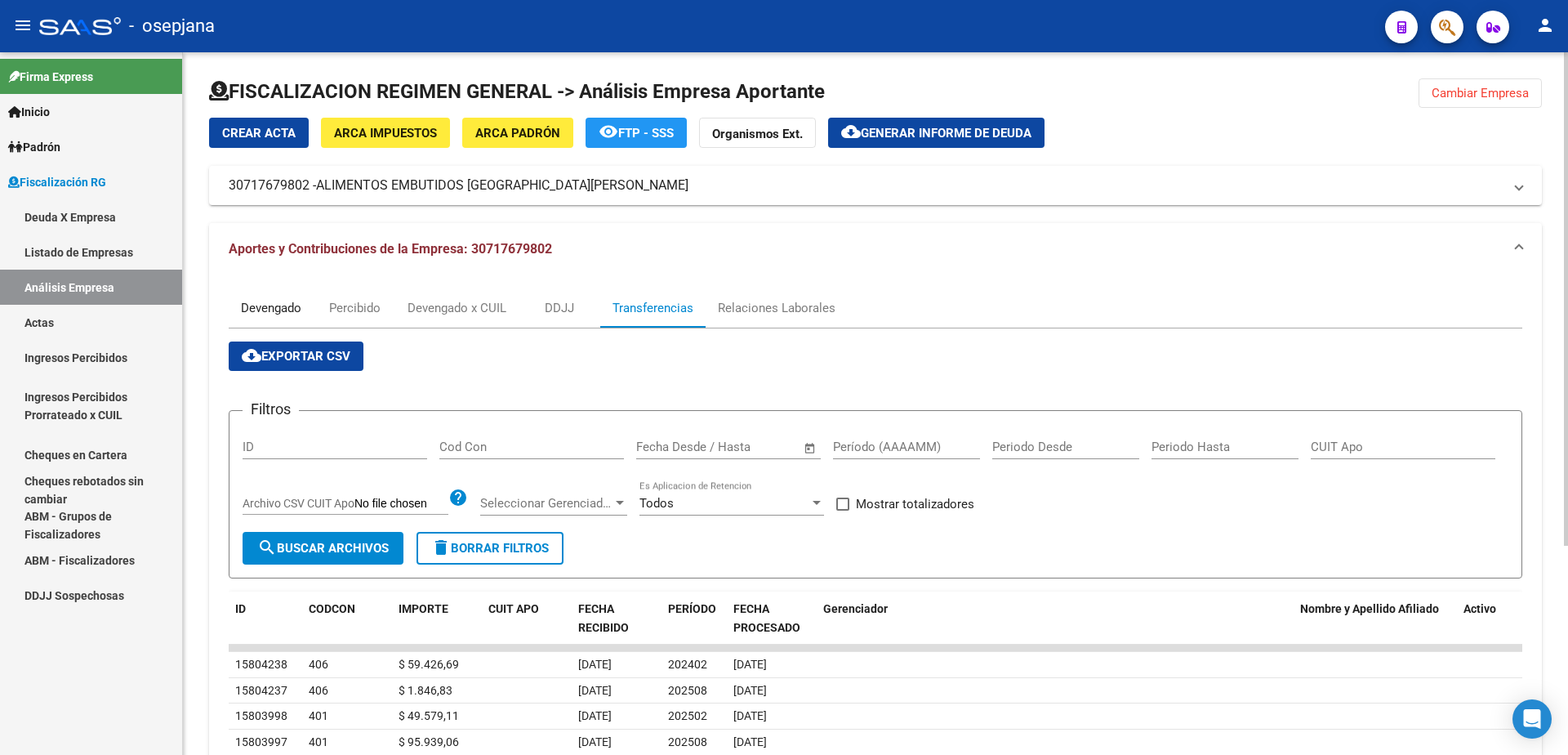
click at [284, 300] on div "Devengado" at bounding box center [271, 307] width 60 height 18
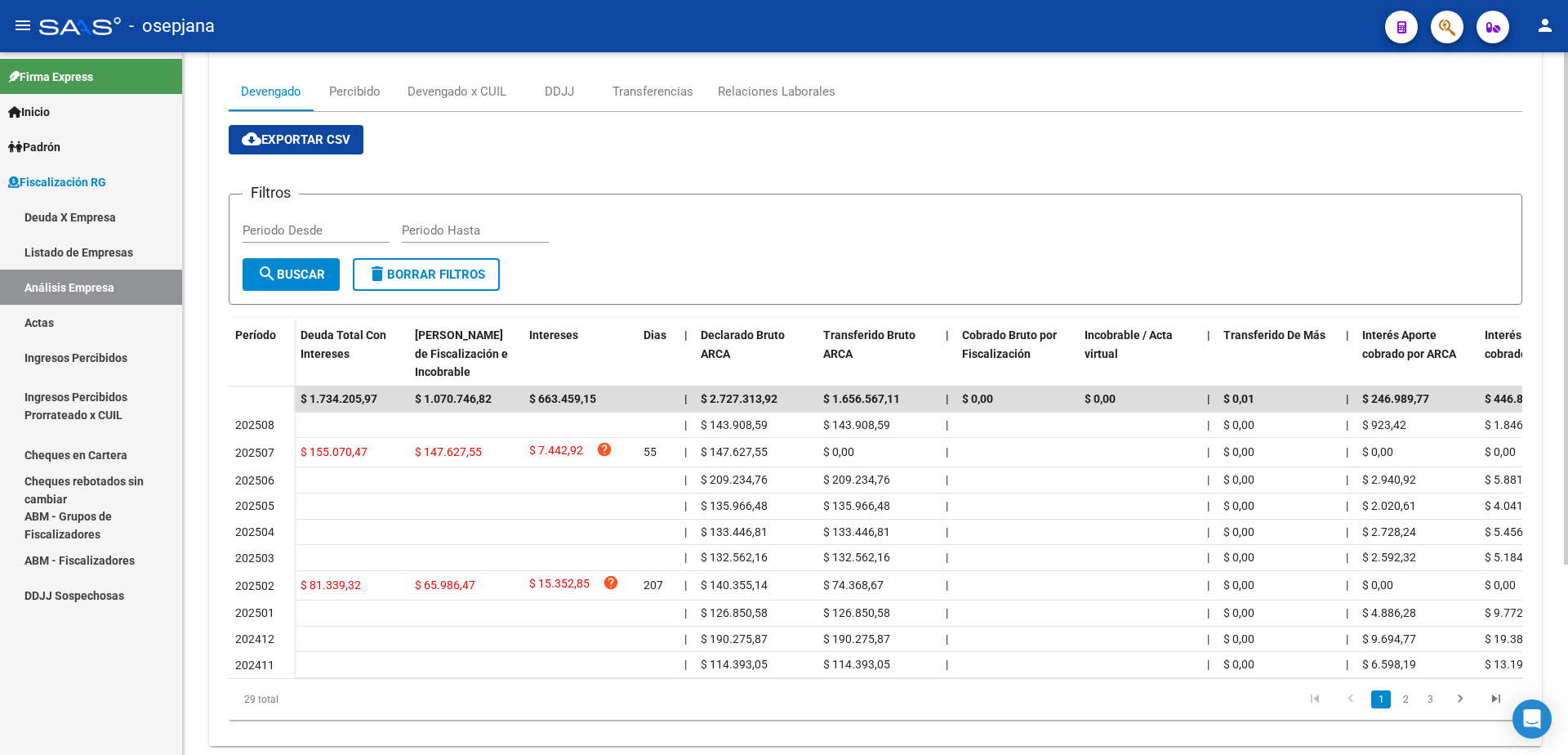
scroll to position [245, 0]
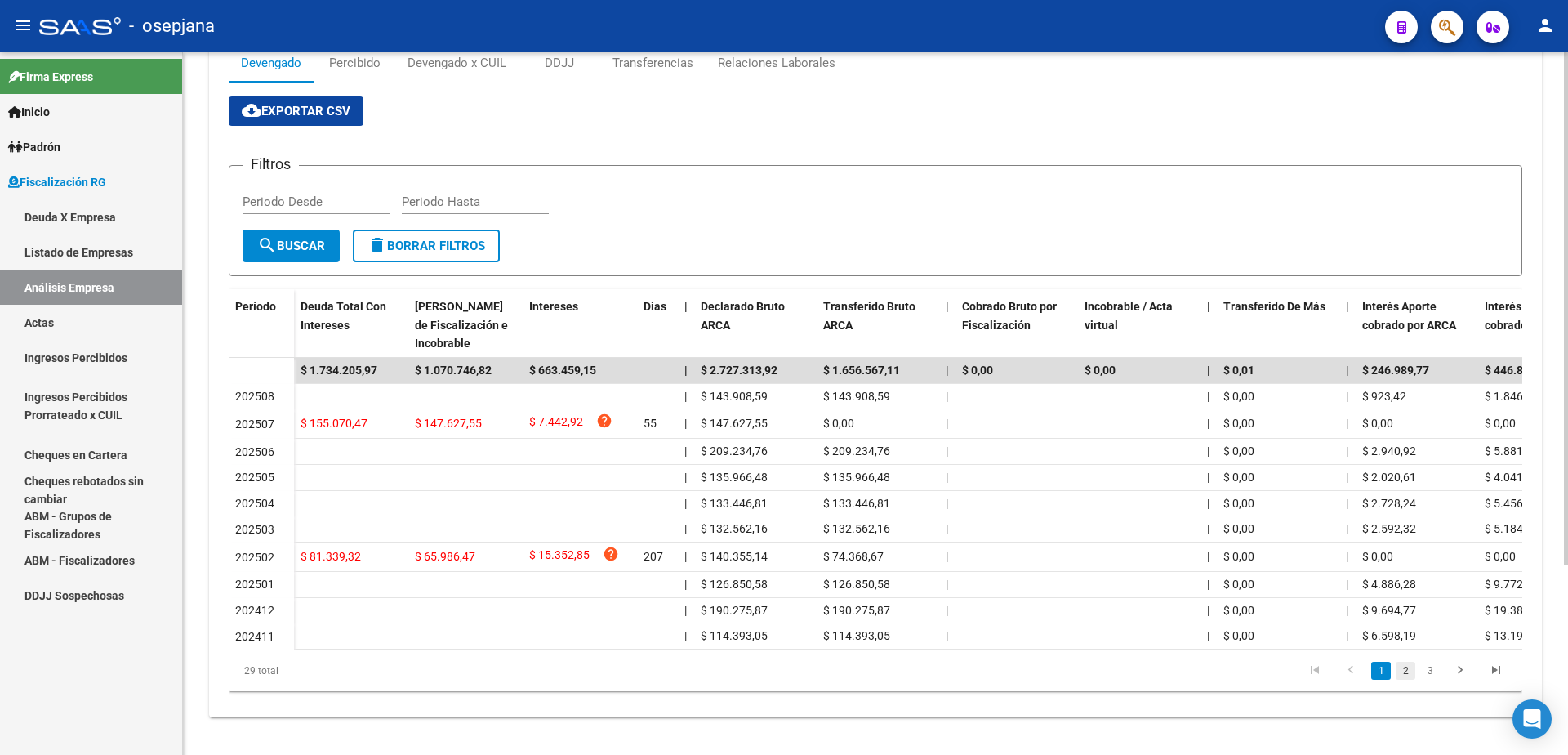
click at [1407, 679] on link "2" at bounding box center [1405, 670] width 20 height 18
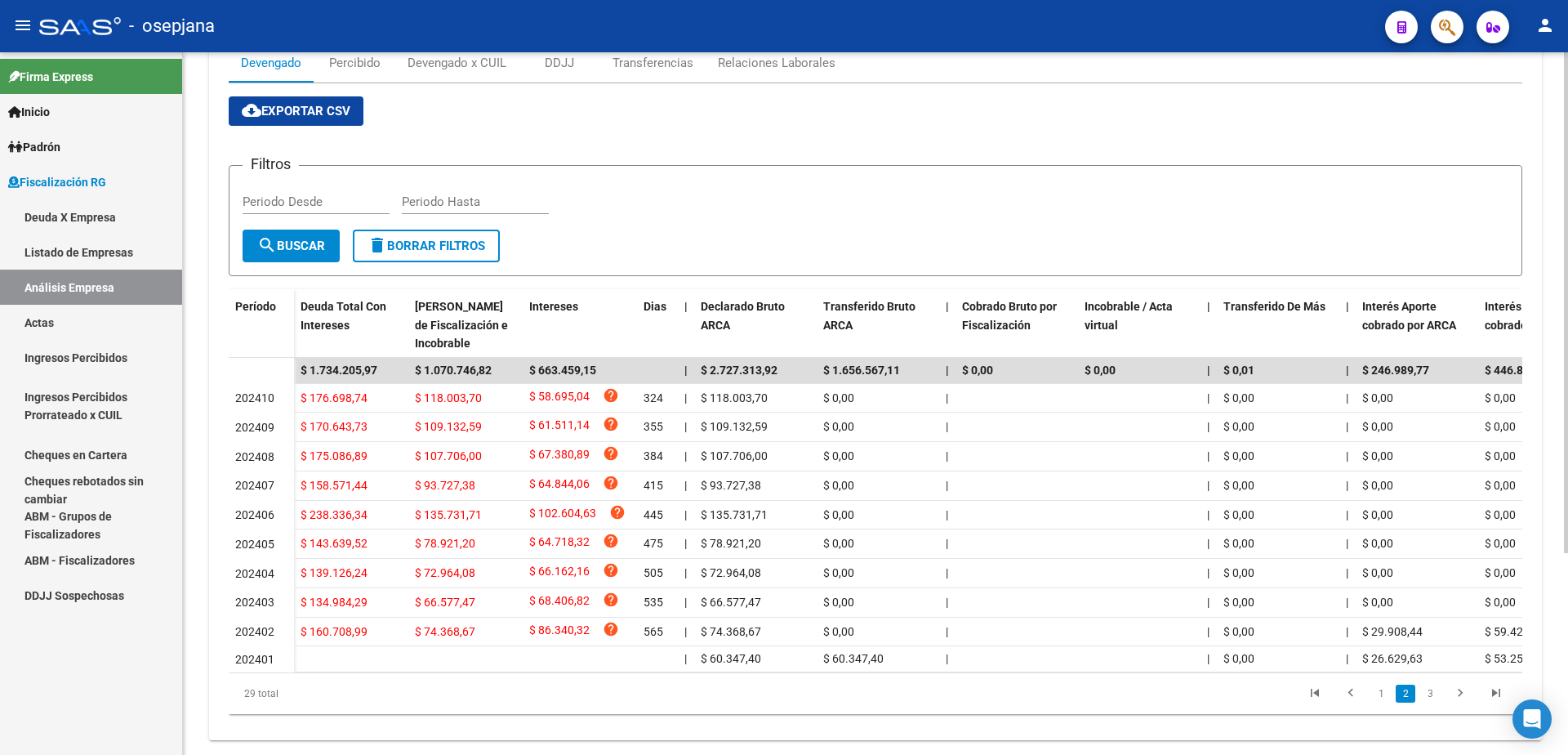
scroll to position [163, 0]
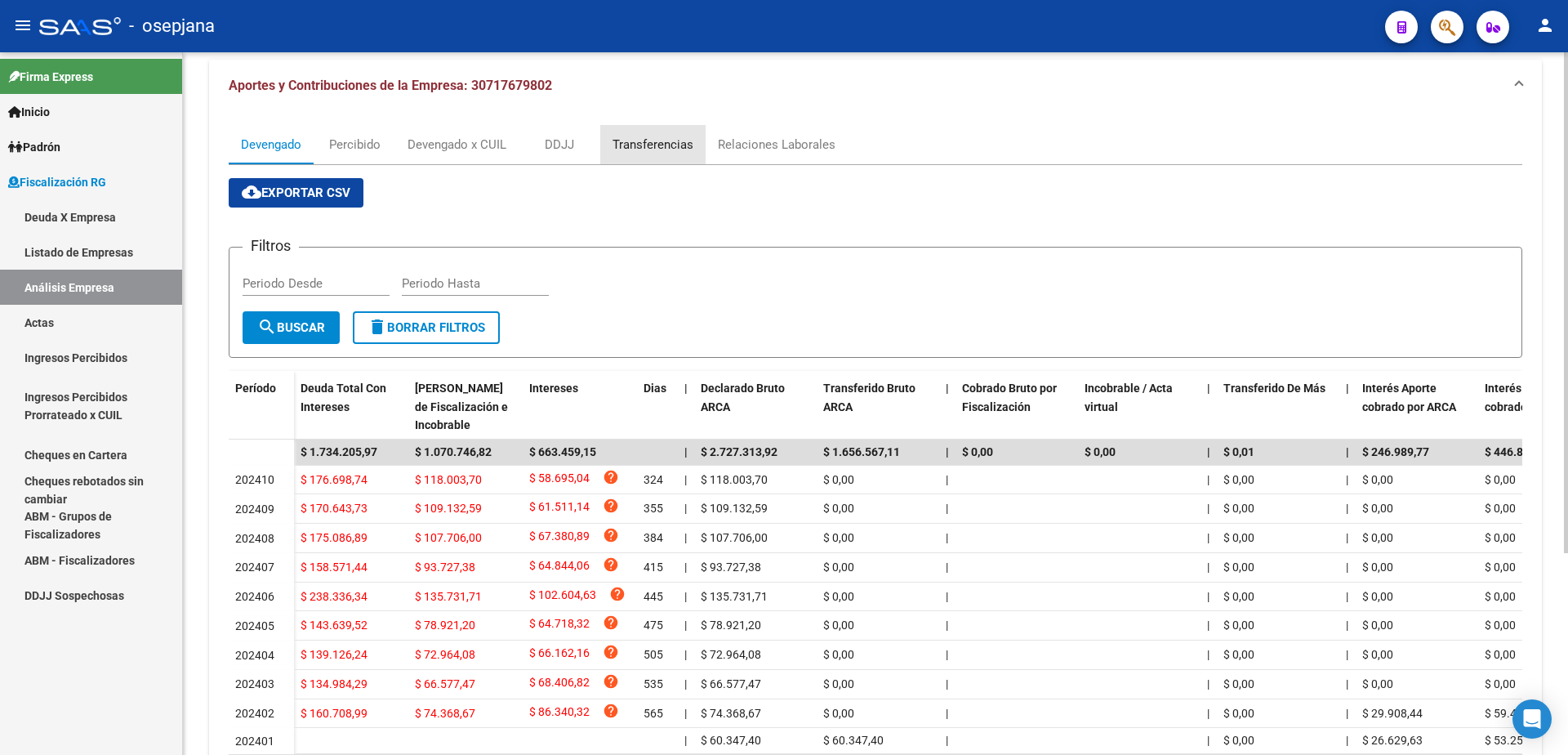
click at [657, 145] on div "Transferencias" at bounding box center [653, 144] width 81 height 18
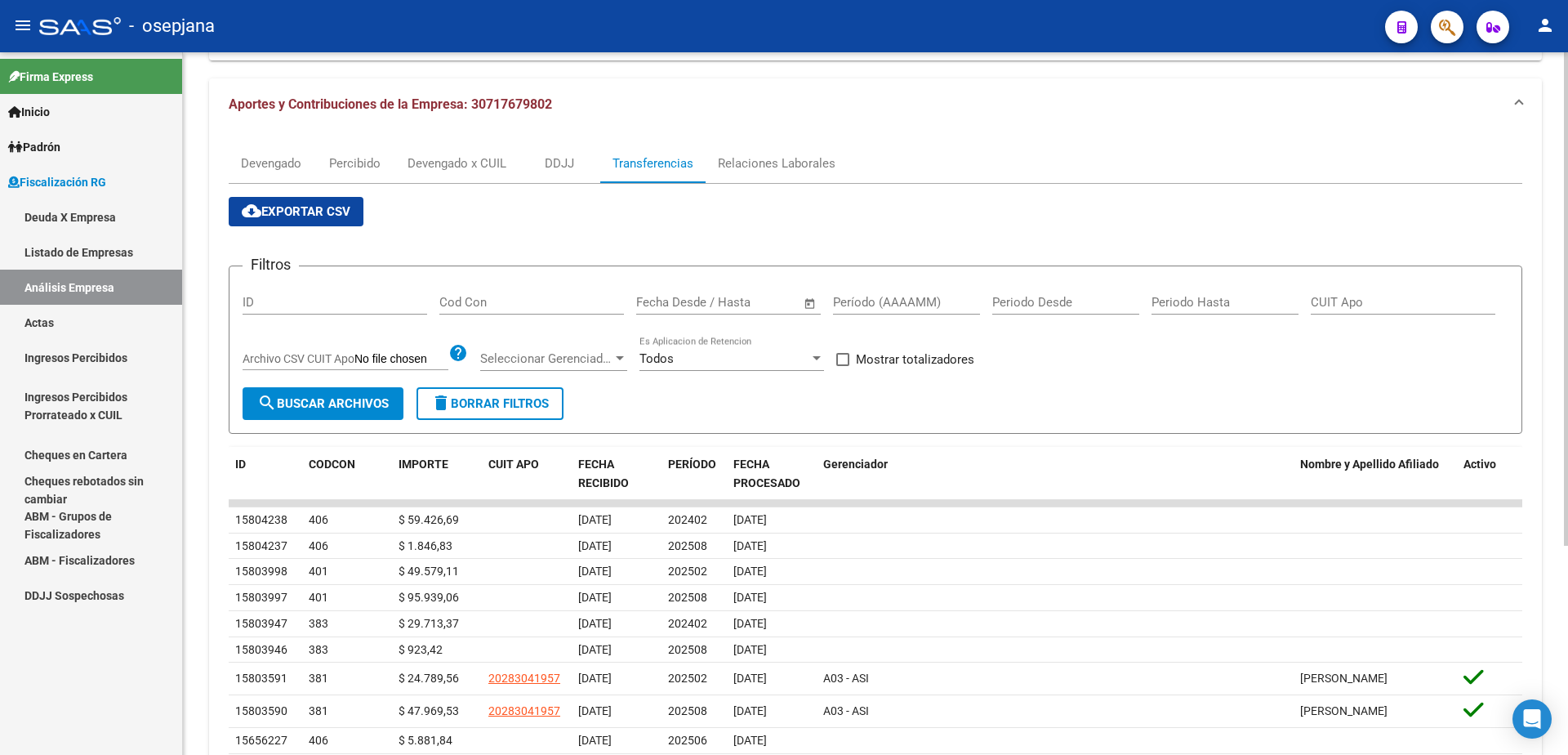
scroll to position [0, 0]
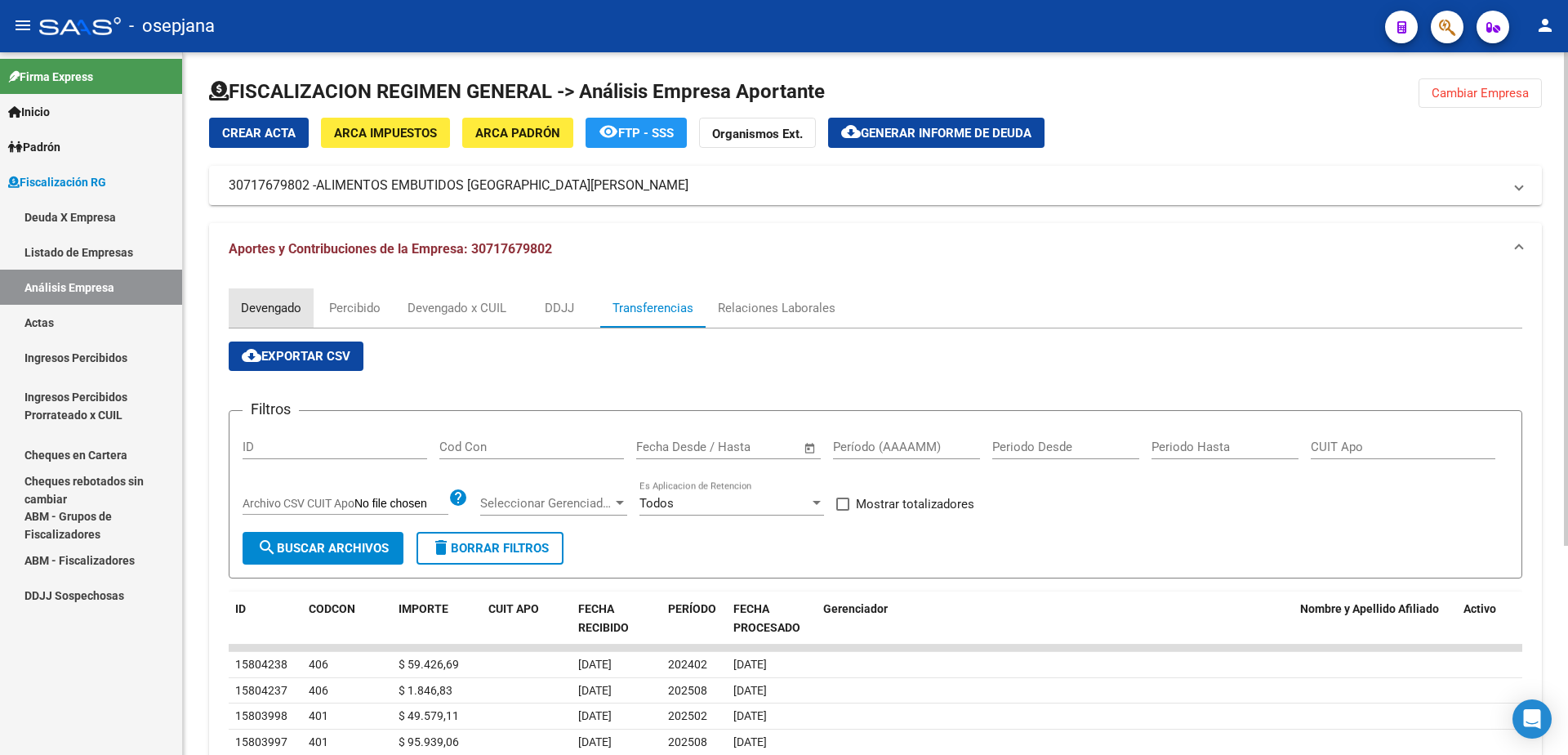
click at [259, 314] on div "Devengado" at bounding box center [271, 307] width 60 height 18
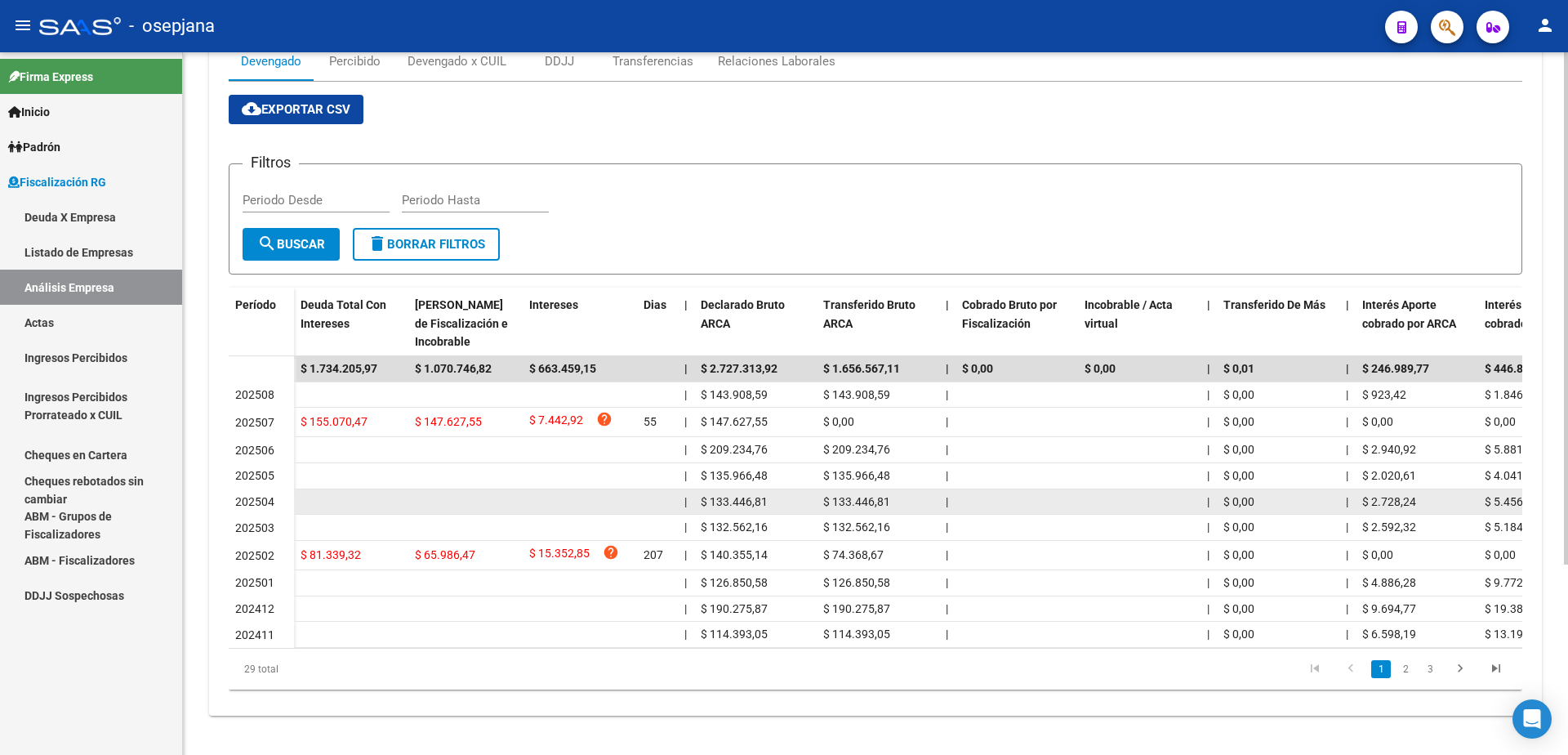
scroll to position [260, 0]
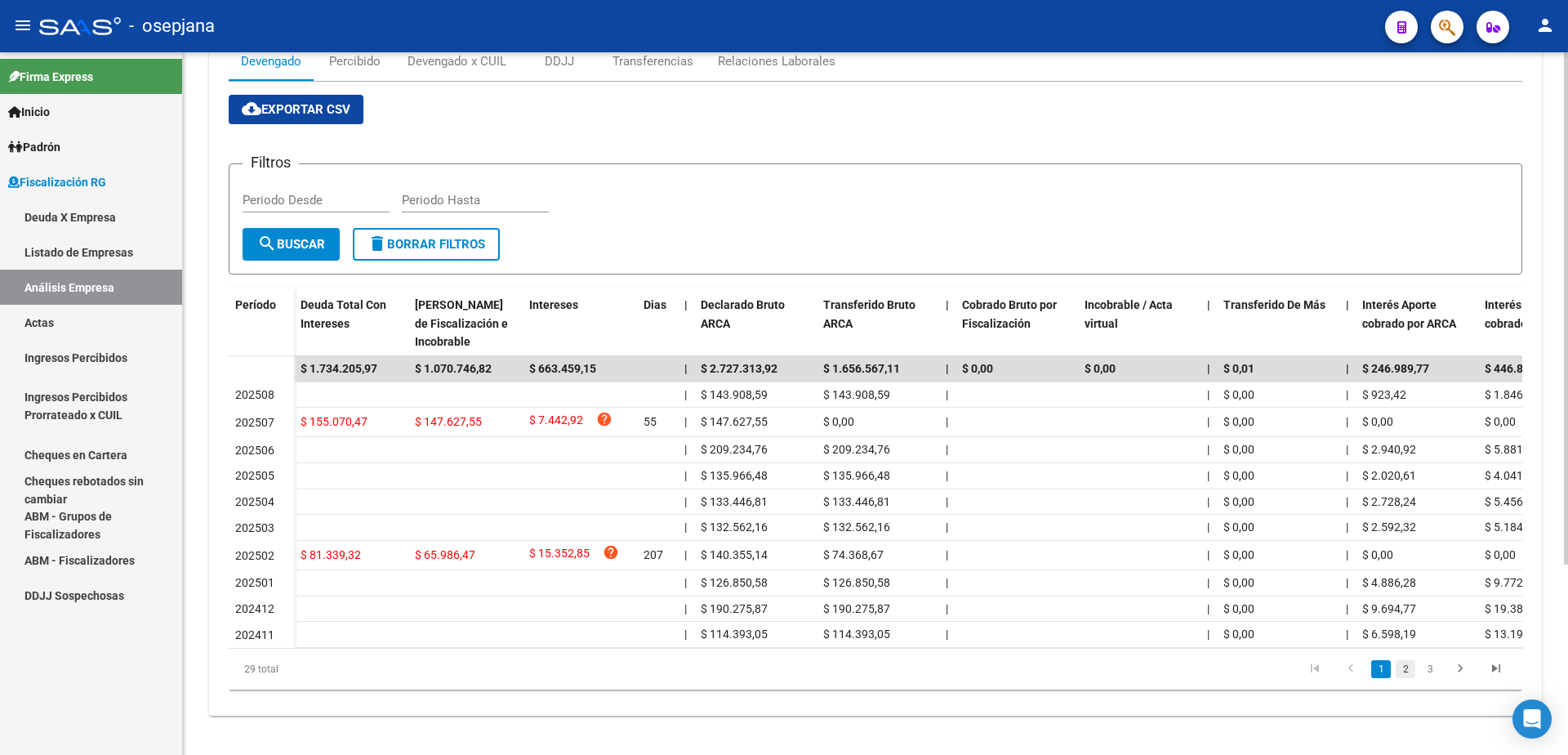
click at [1401, 672] on link "2" at bounding box center [1405, 668] width 20 height 18
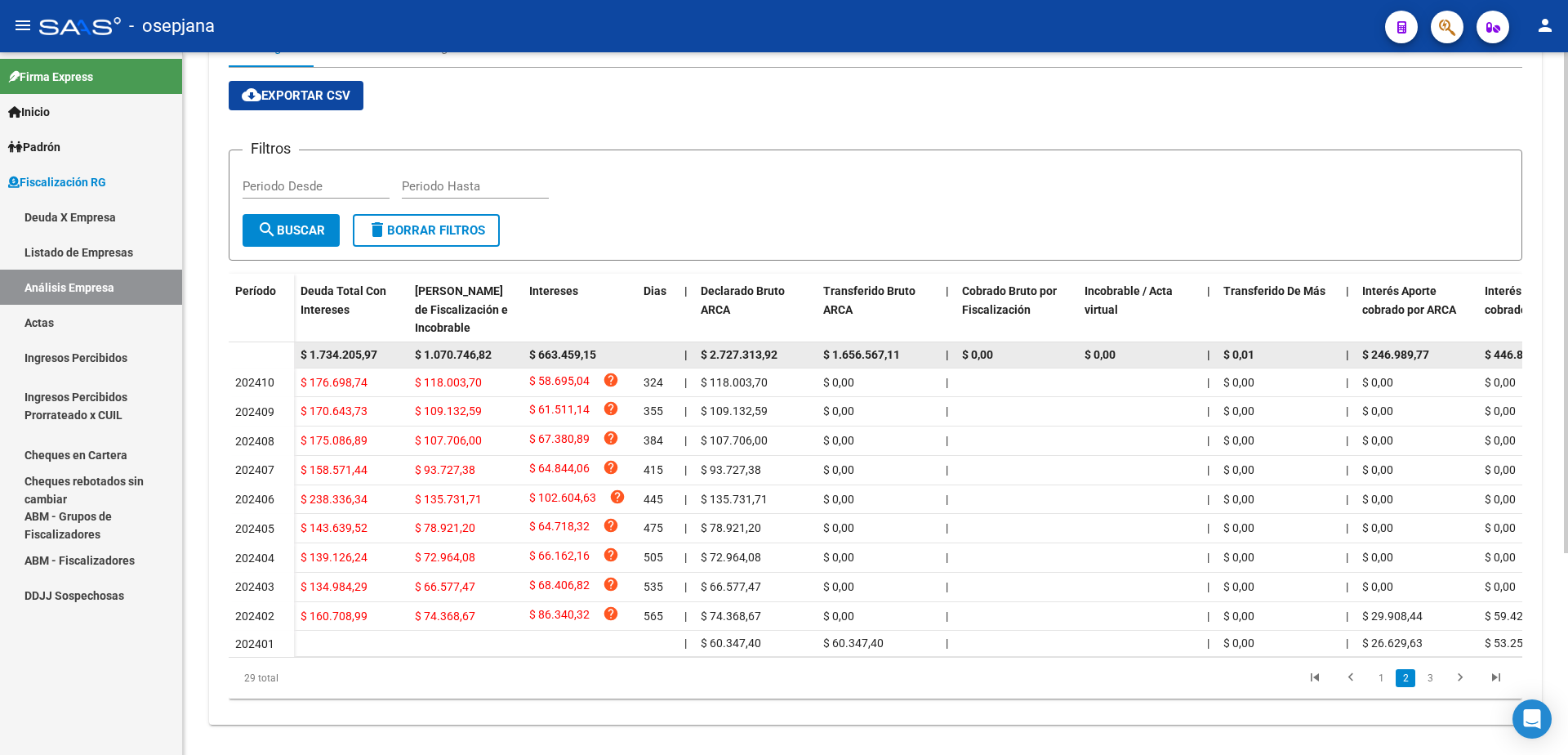
scroll to position [0, 0]
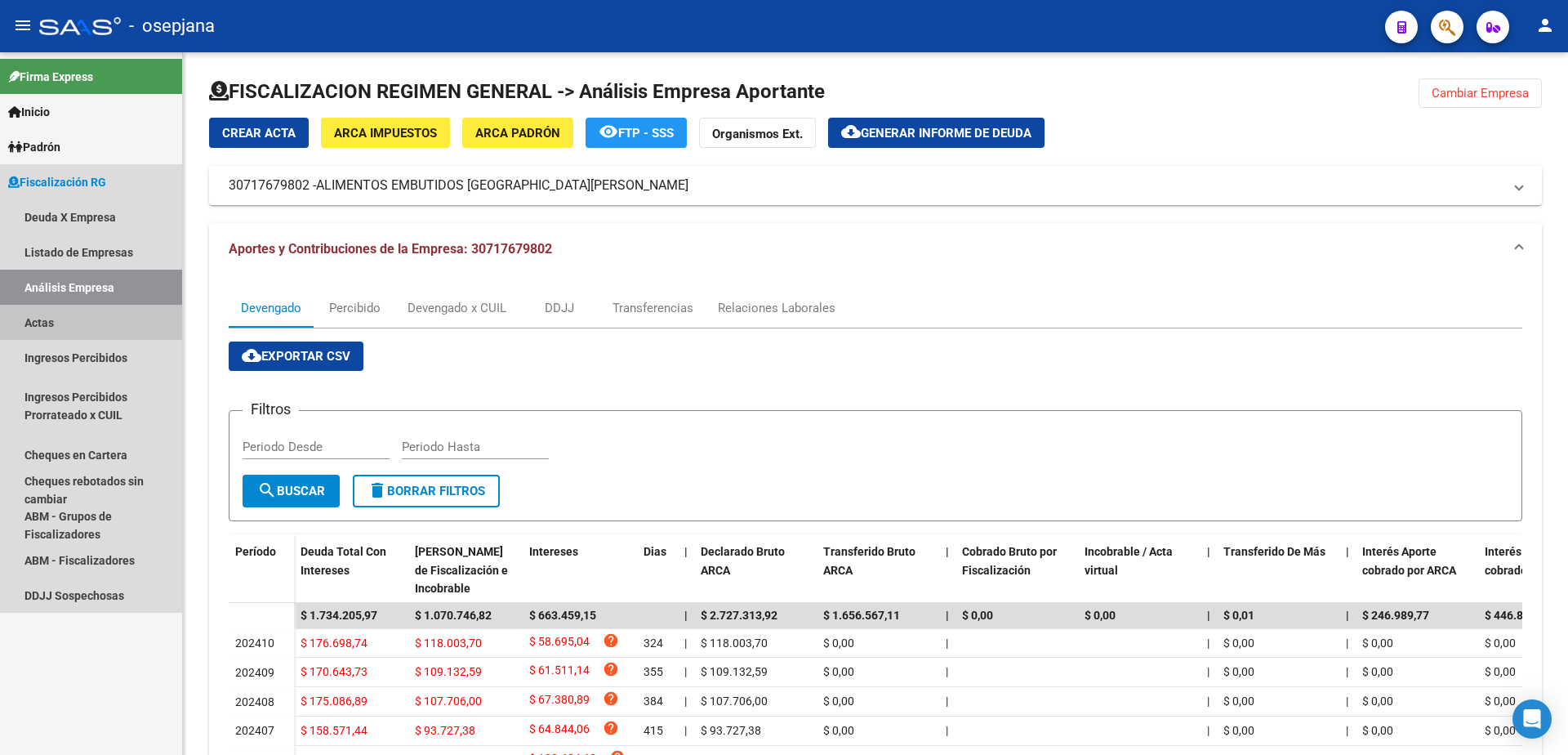
click at [92, 335] on link "Actas" at bounding box center [91, 322] width 182 height 35
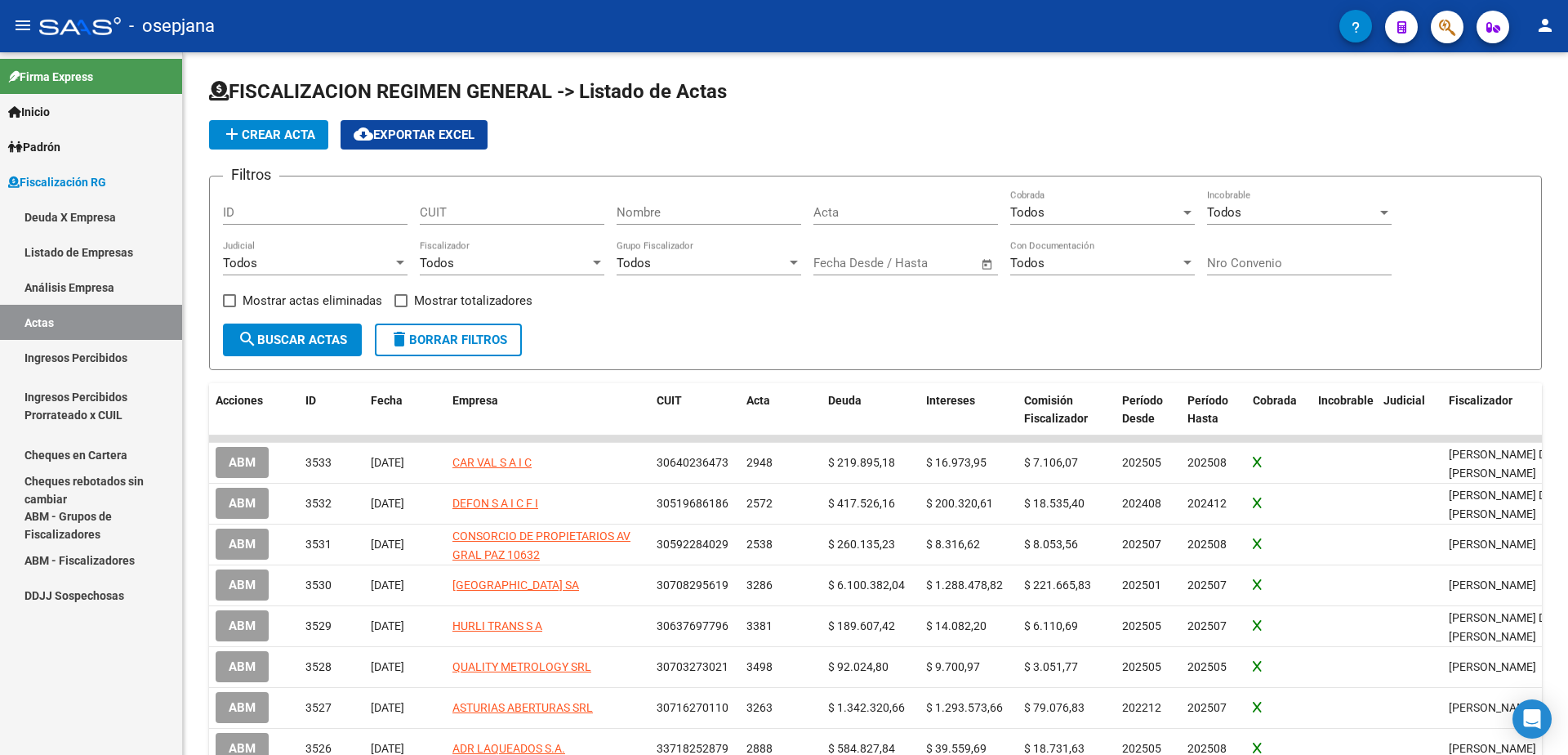
click at [103, 275] on link "Análisis Empresa" at bounding box center [91, 287] width 182 height 35
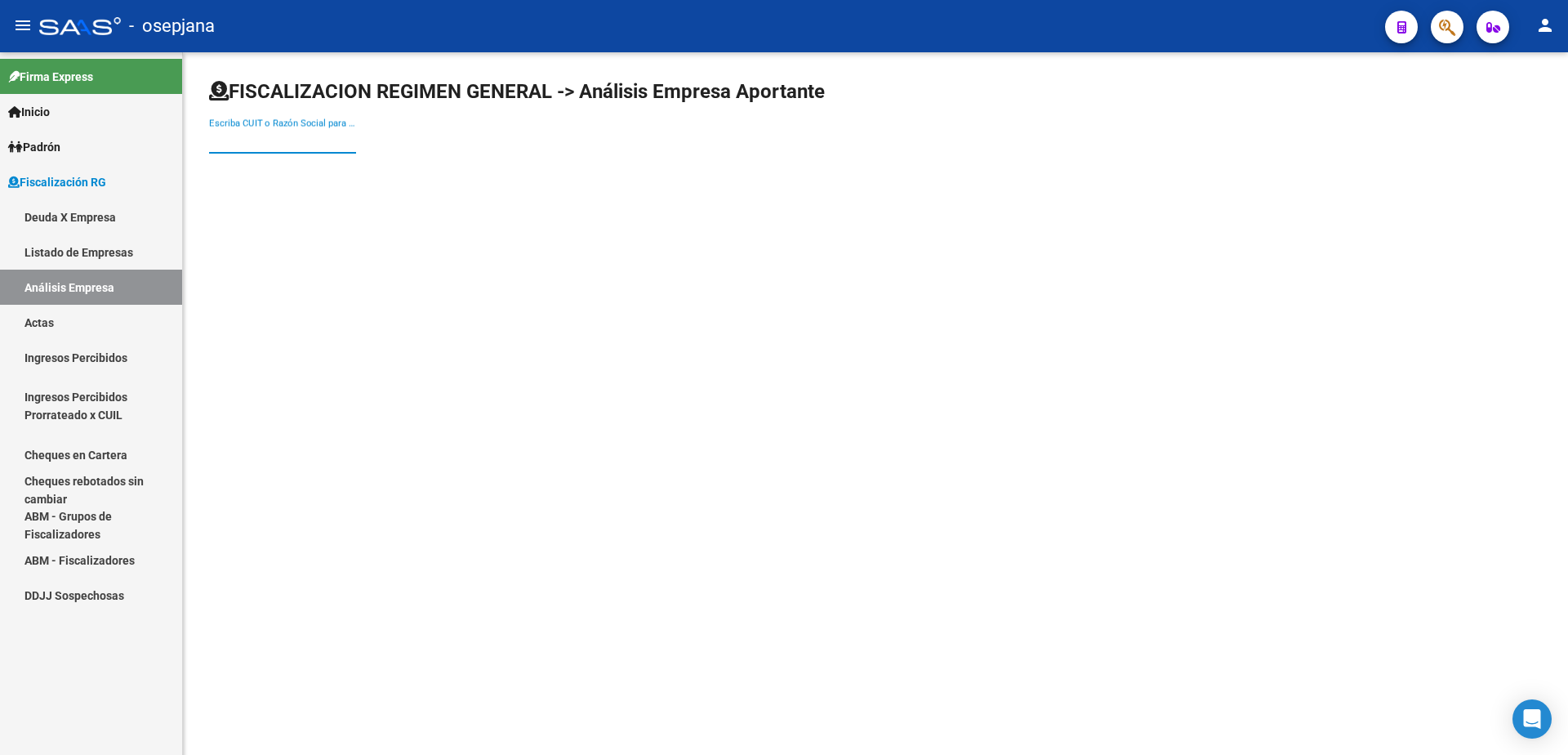
click at [258, 136] on input "Escriba CUIT o Razón Social para buscar" at bounding box center [282, 140] width 147 height 15
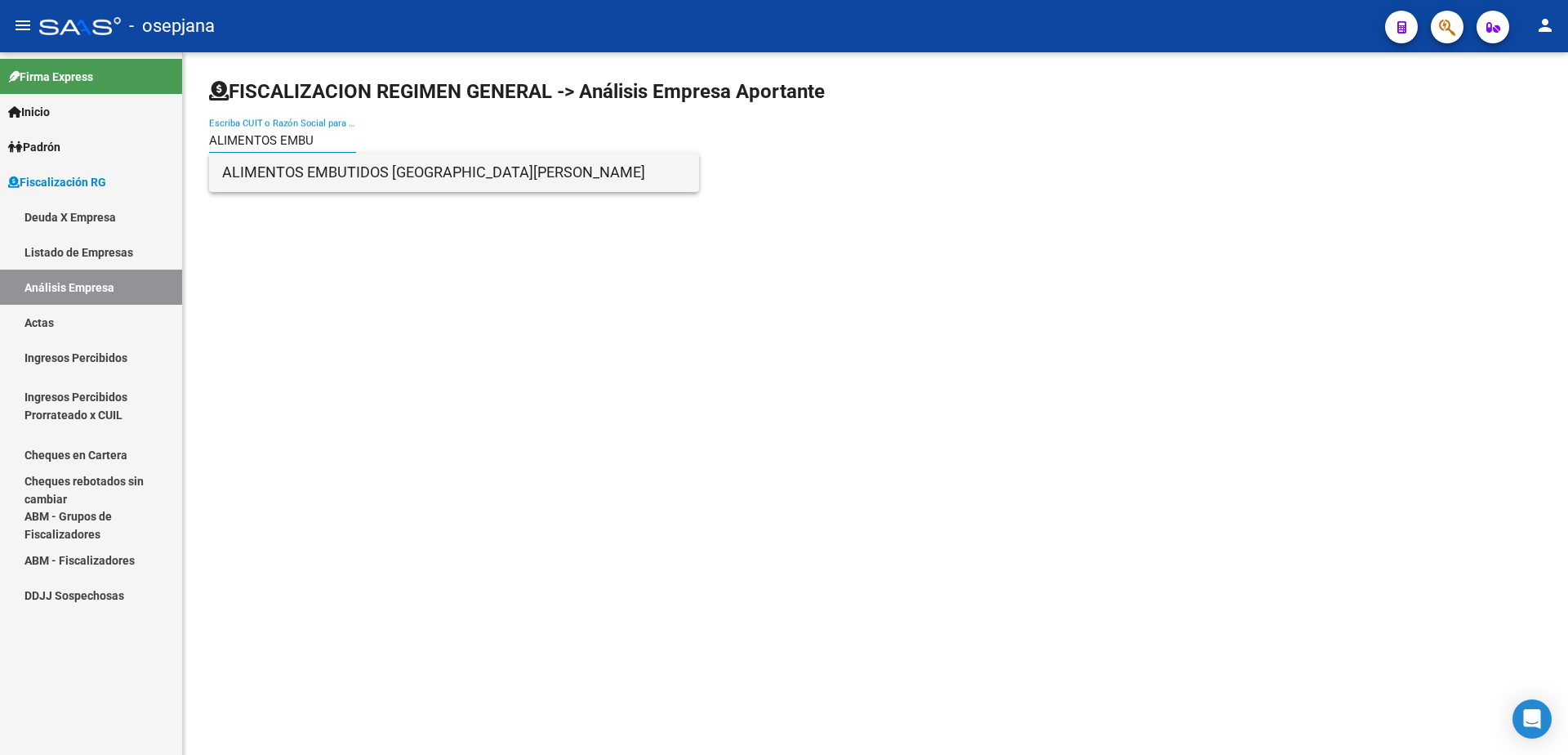
type input "ALIMENTOS EMBU"
click at [362, 176] on span "ALIMENTOS EMBUTIDOS SAN MARTIN" at bounding box center [454, 173] width 464 height 40
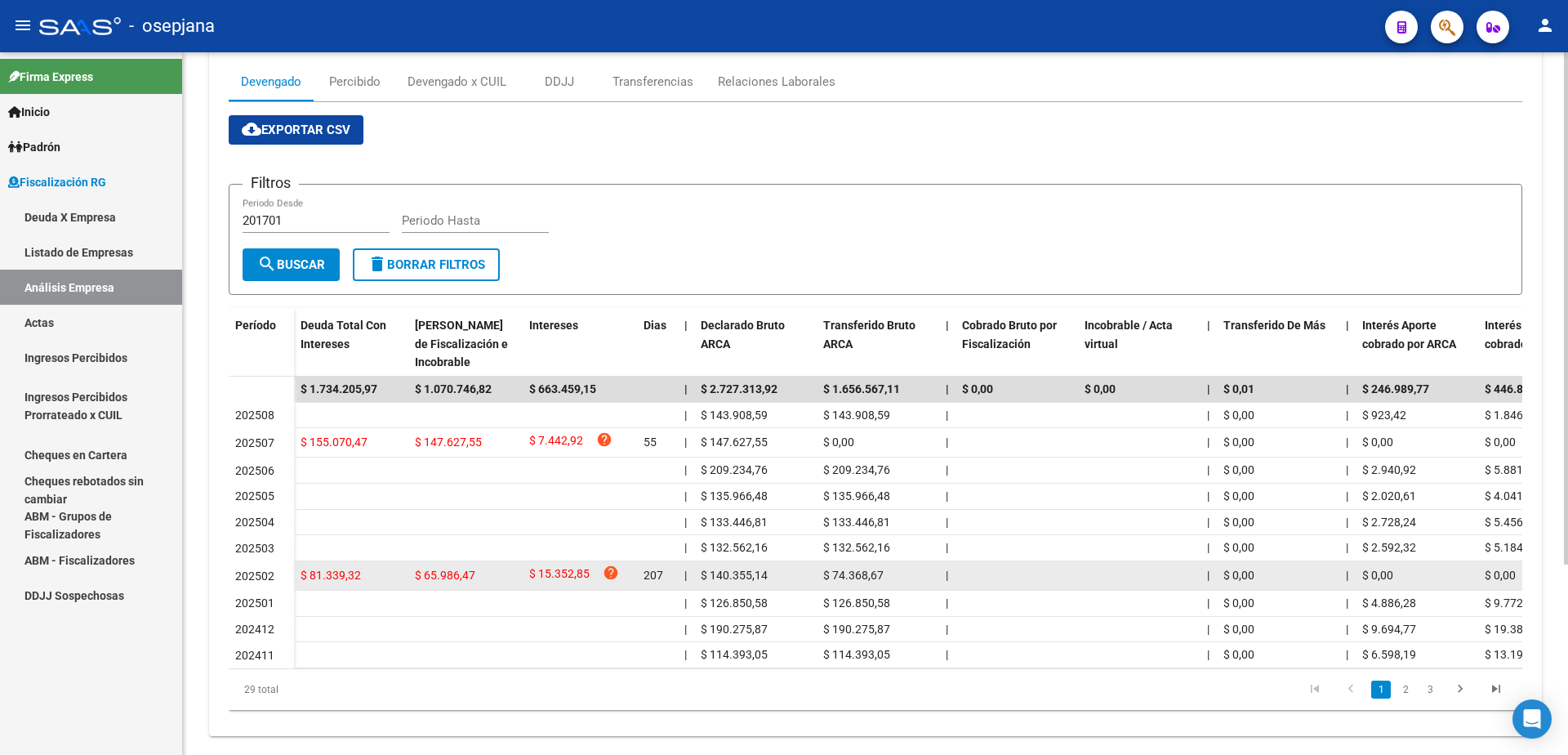
scroll to position [260, 0]
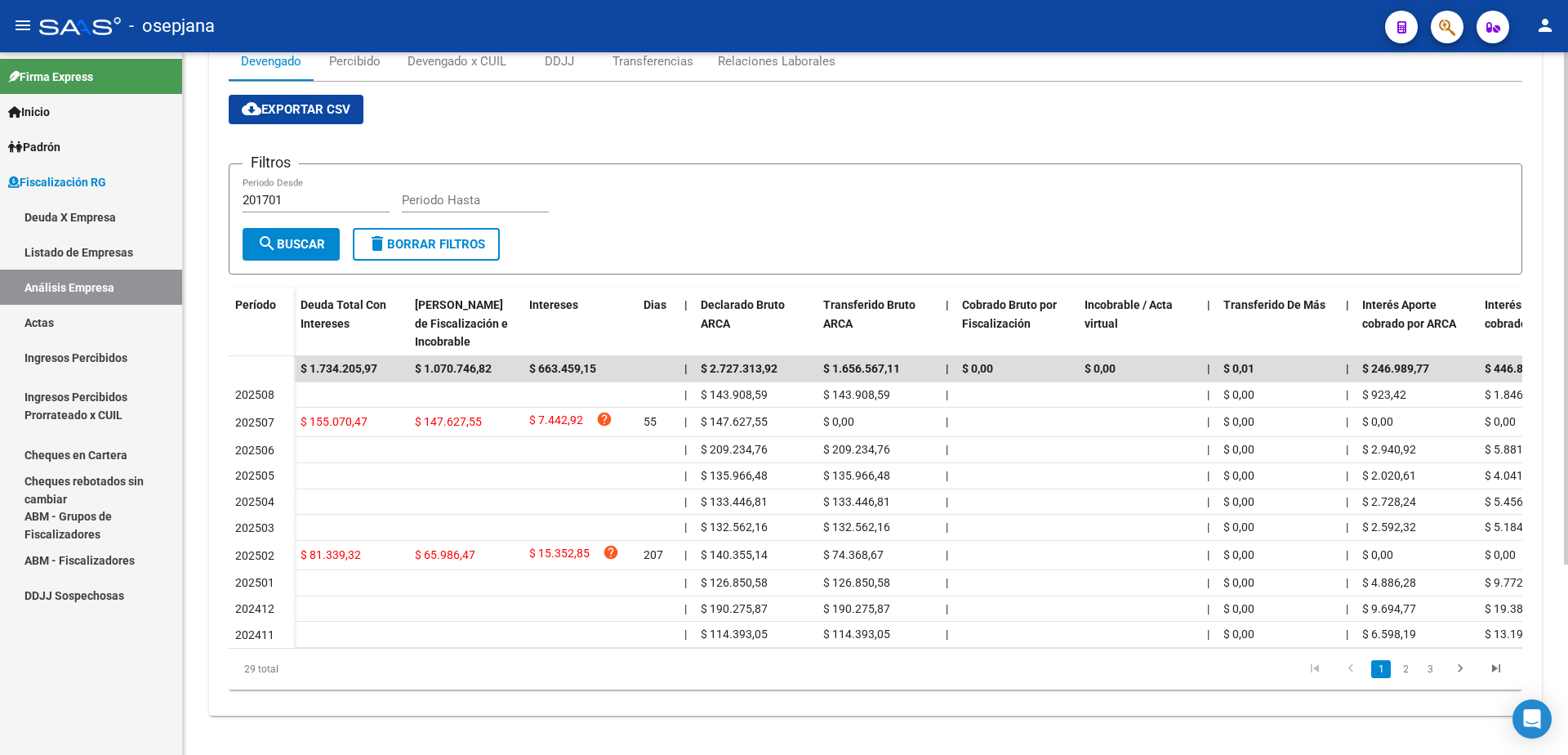
click at [1395, 662] on li "2" at bounding box center [1405, 669] width 25 height 27
click at [1400, 665] on link "2" at bounding box center [1405, 668] width 20 height 18
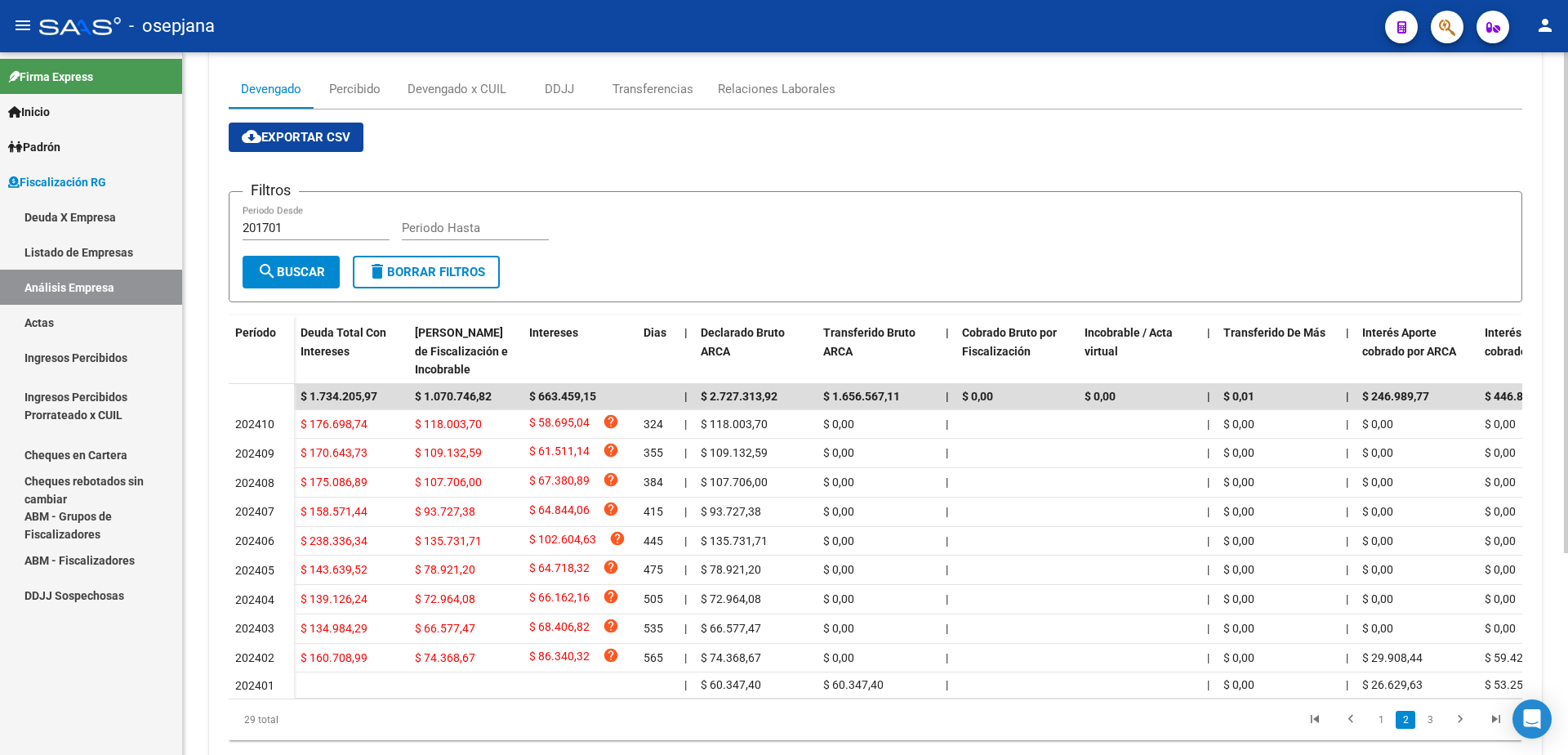
scroll to position [179, 0]
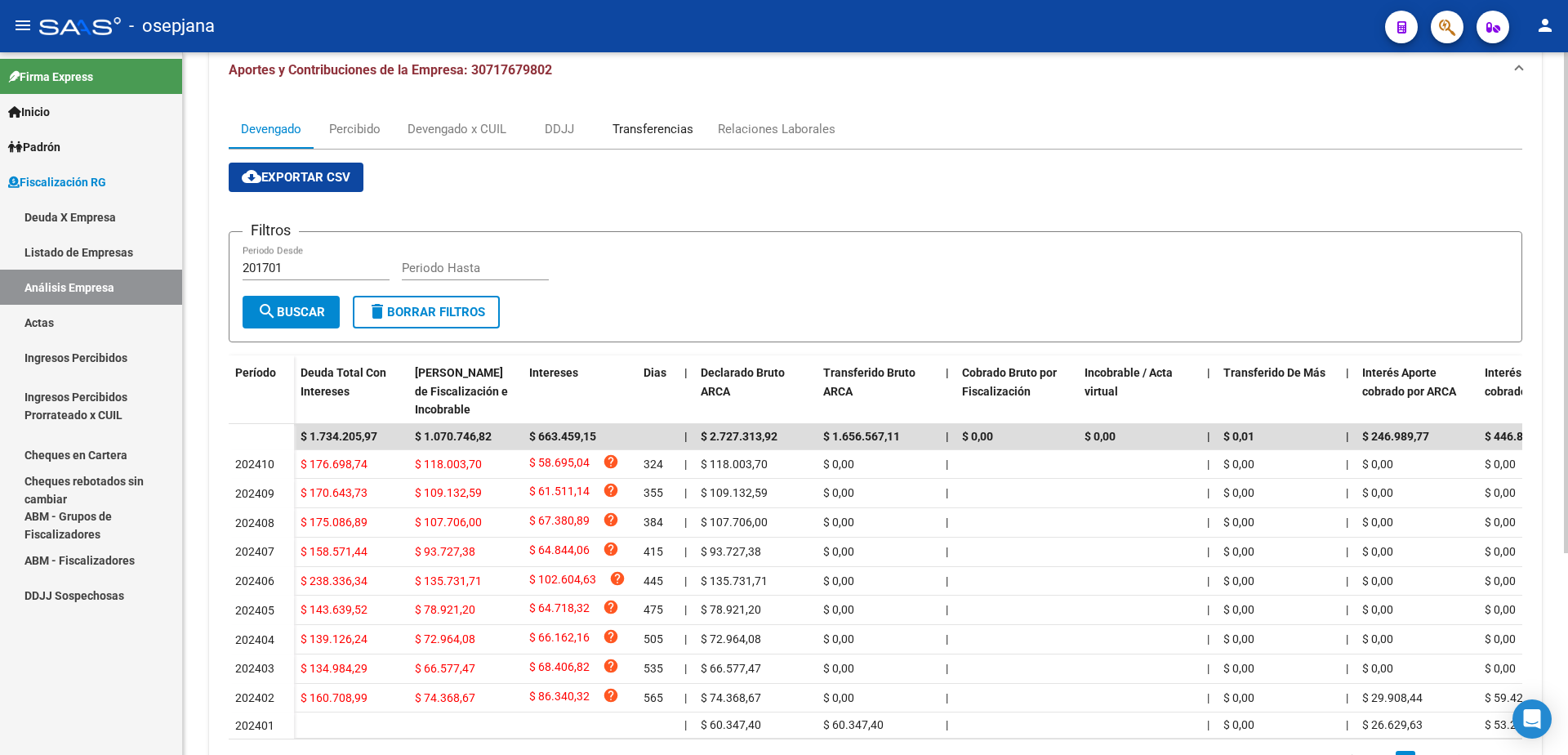
click at [676, 131] on div "Transferencias" at bounding box center [653, 129] width 81 height 18
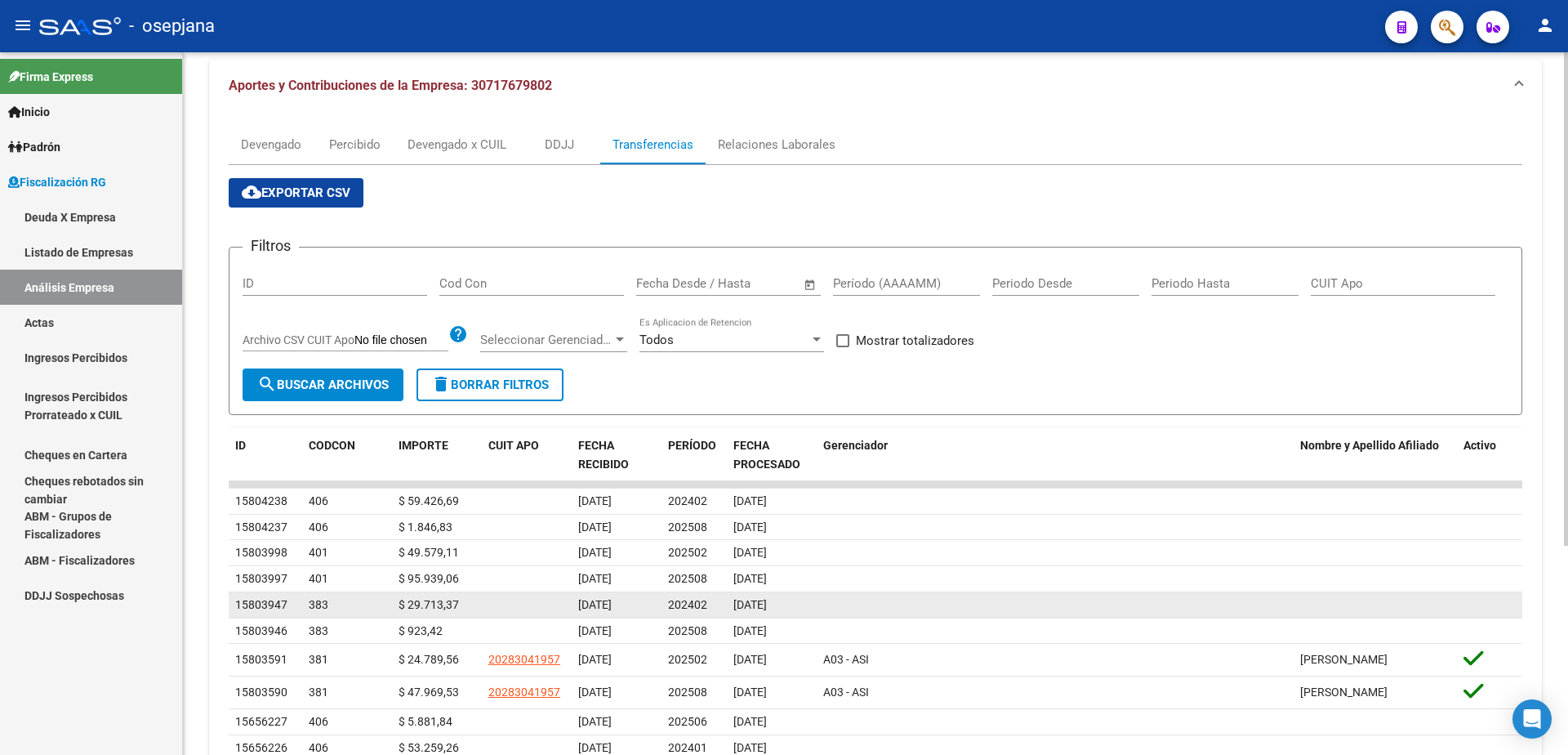
scroll to position [245, 0]
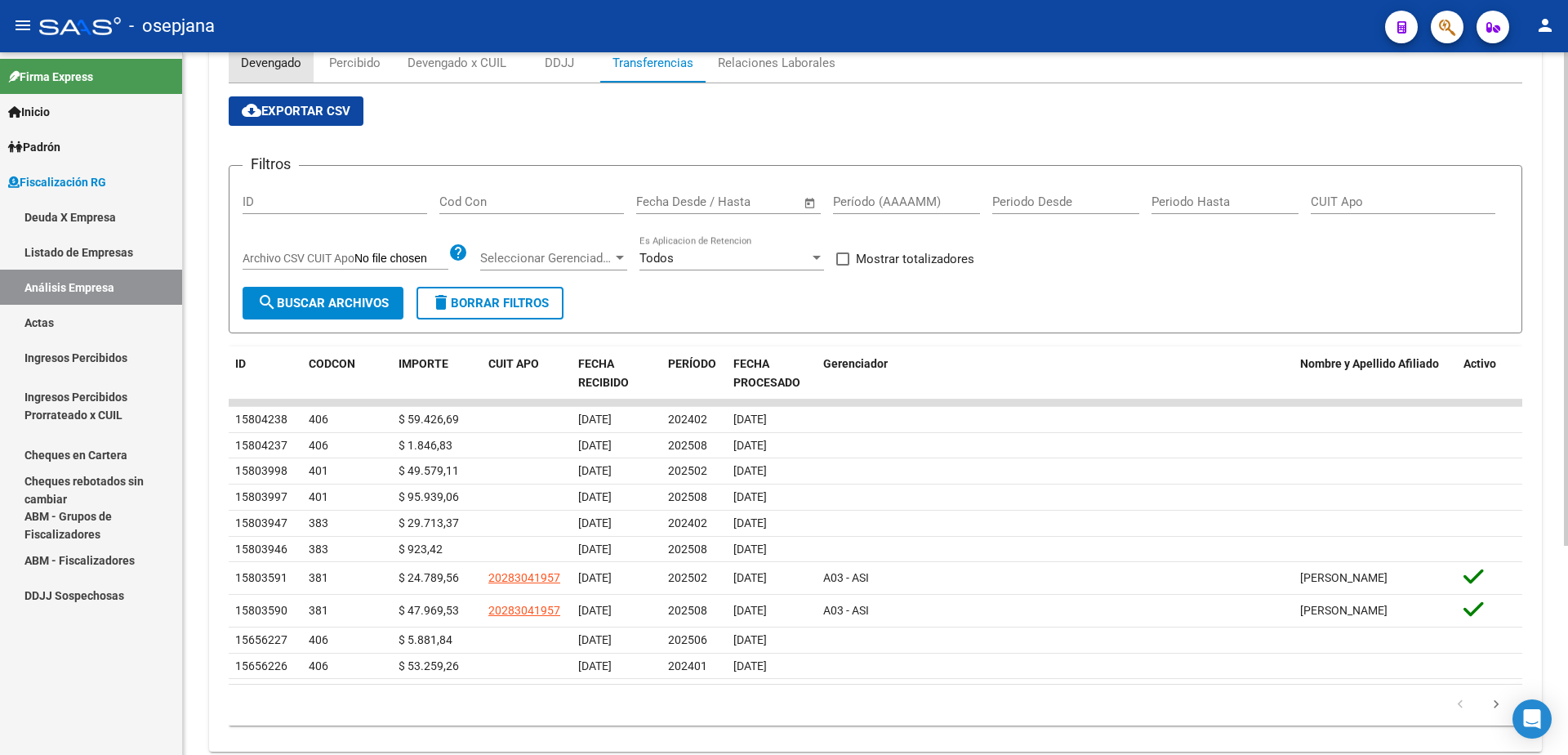
click at [277, 71] on div "Devengado" at bounding box center [271, 63] width 60 height 18
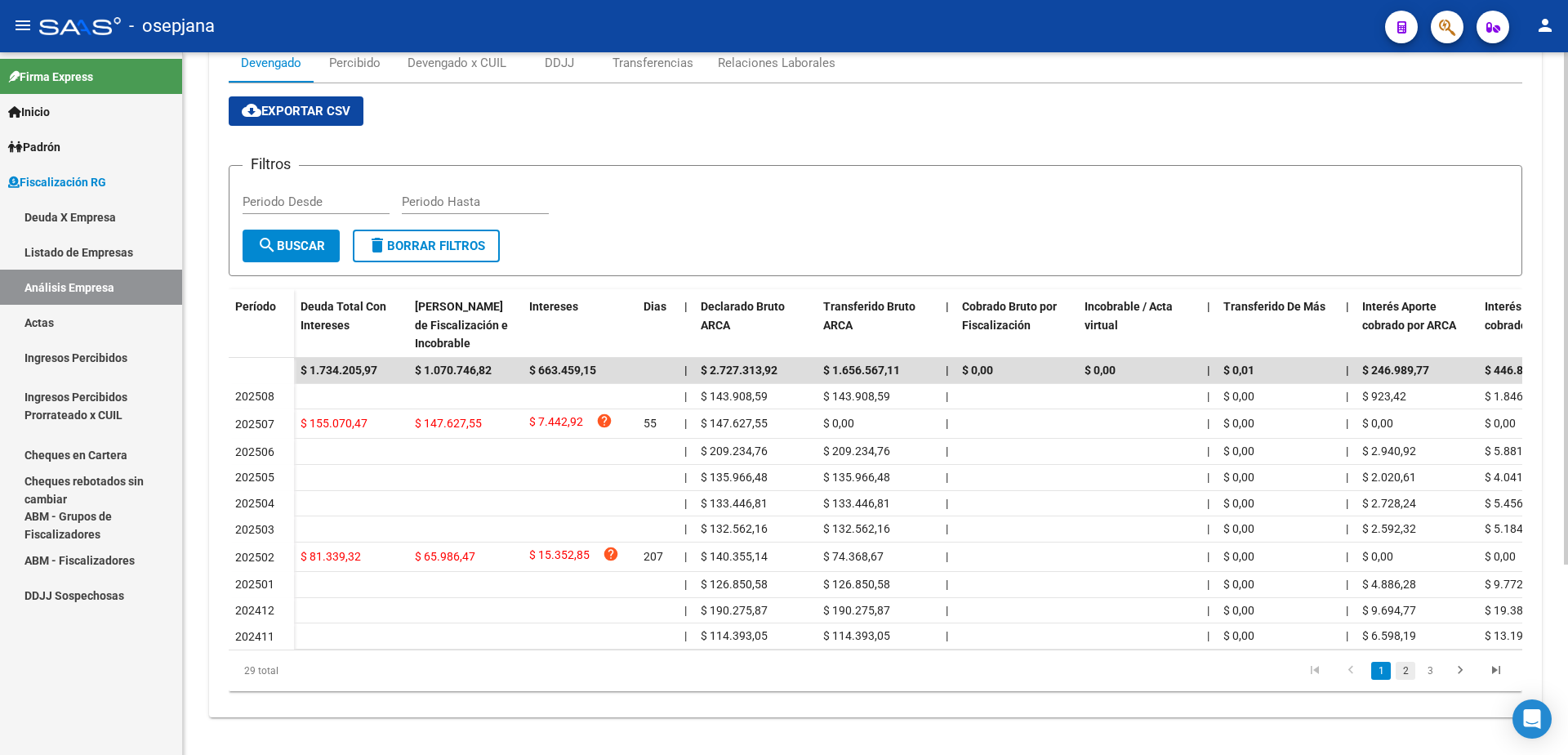
click at [1403, 679] on link "2" at bounding box center [1405, 670] width 20 height 18
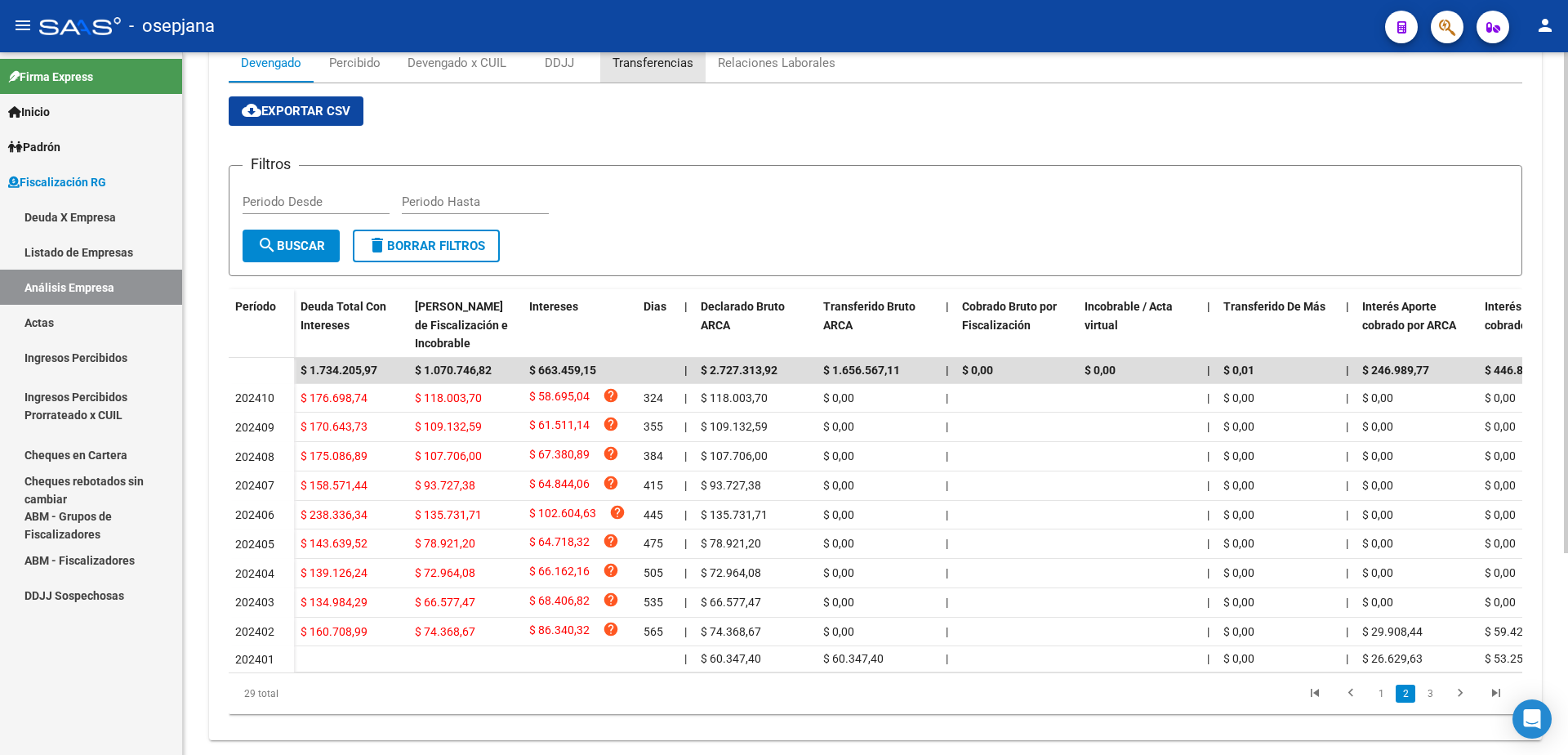
click at [652, 65] on div "Transferencias" at bounding box center [653, 63] width 81 height 18
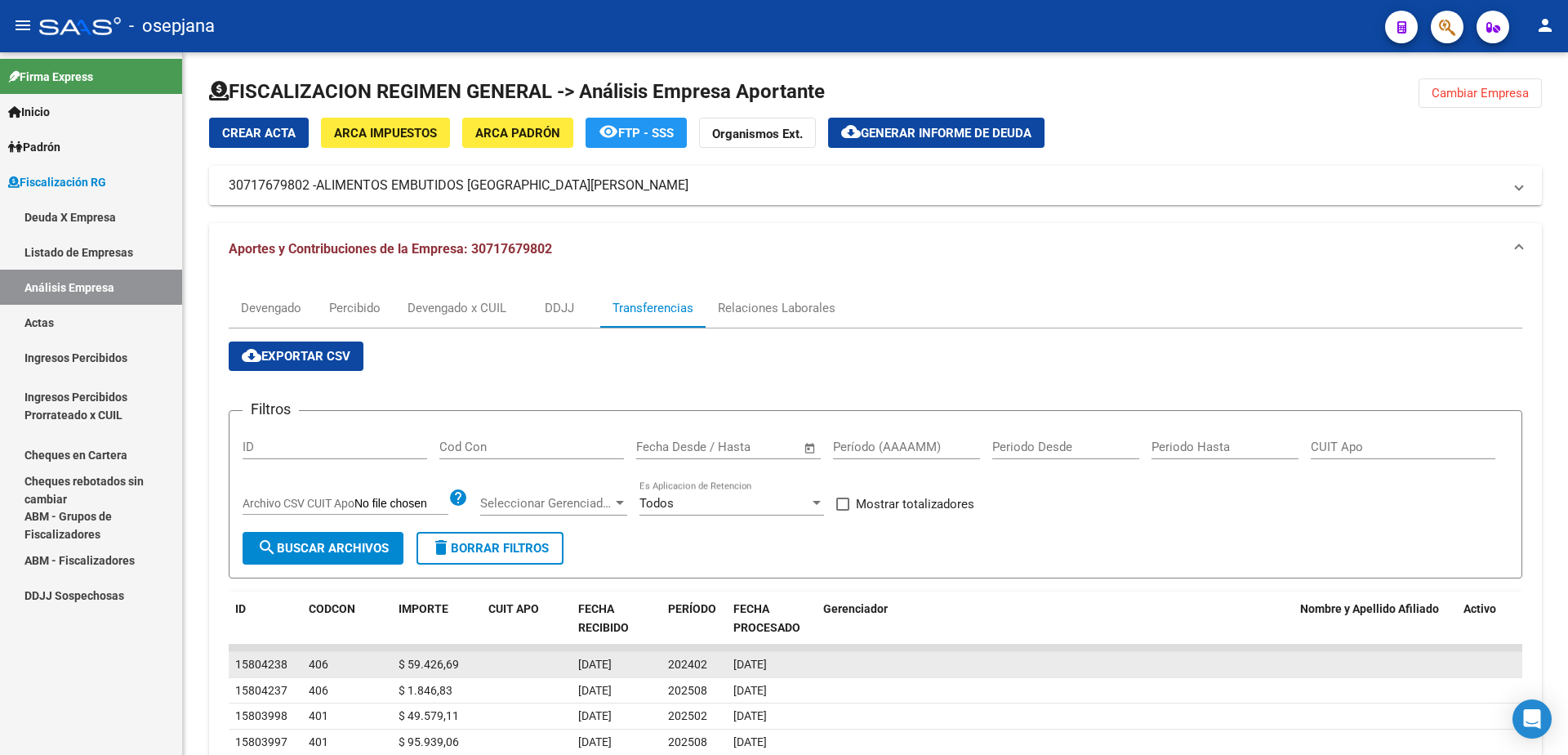
drag, startPoint x: 665, startPoint y: 667, endPoint x: 707, endPoint y: 665, distance: 42.0
click at [707, 665] on datatable-body-cell "202402" at bounding box center [694, 664] width 65 height 25
drag, startPoint x: 407, startPoint y: 665, endPoint x: 453, endPoint y: 671, distance: 46.4
click at [453, 671] on div "$ 59.426,69" at bounding box center [436, 665] width 76 height 19
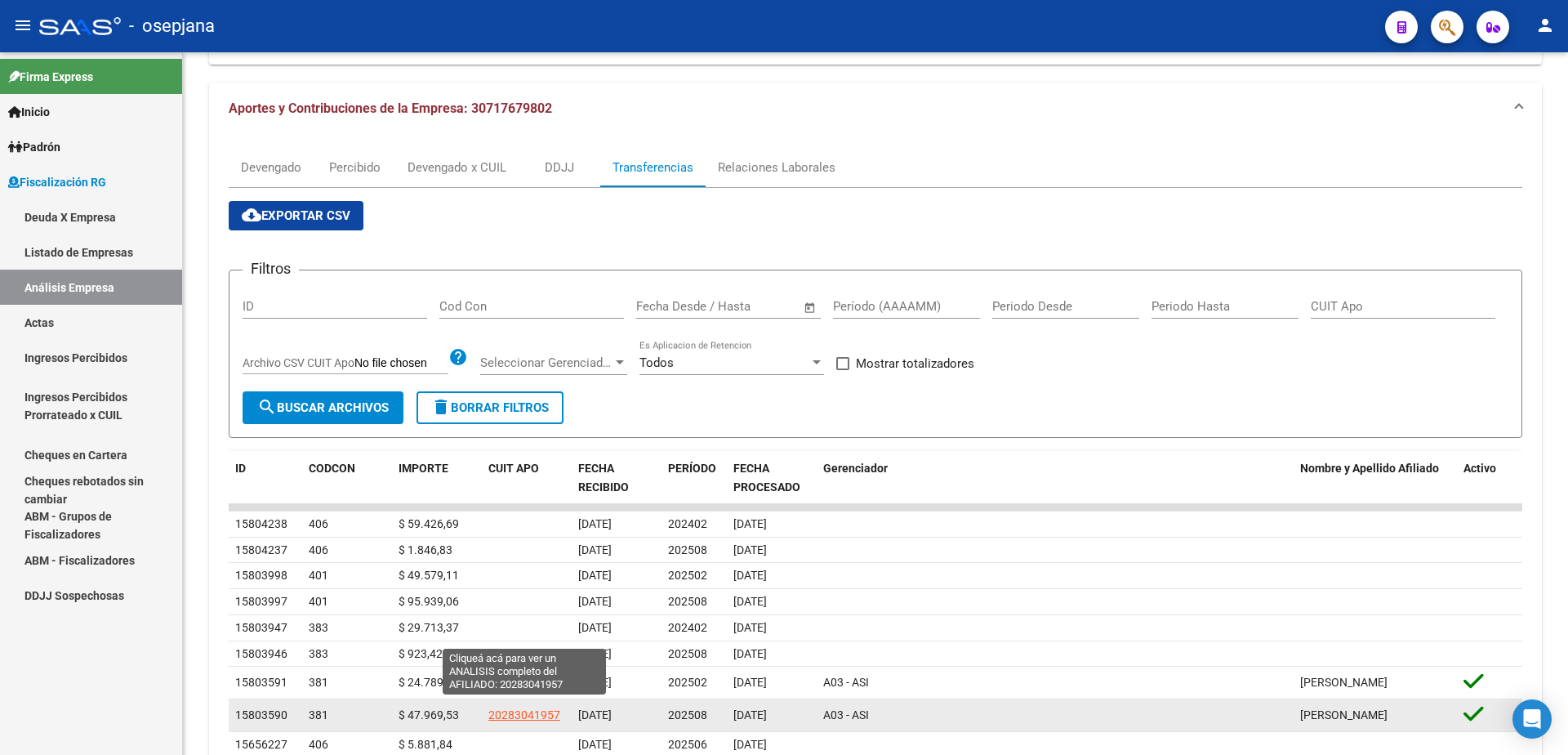
scroll to position [163, 0]
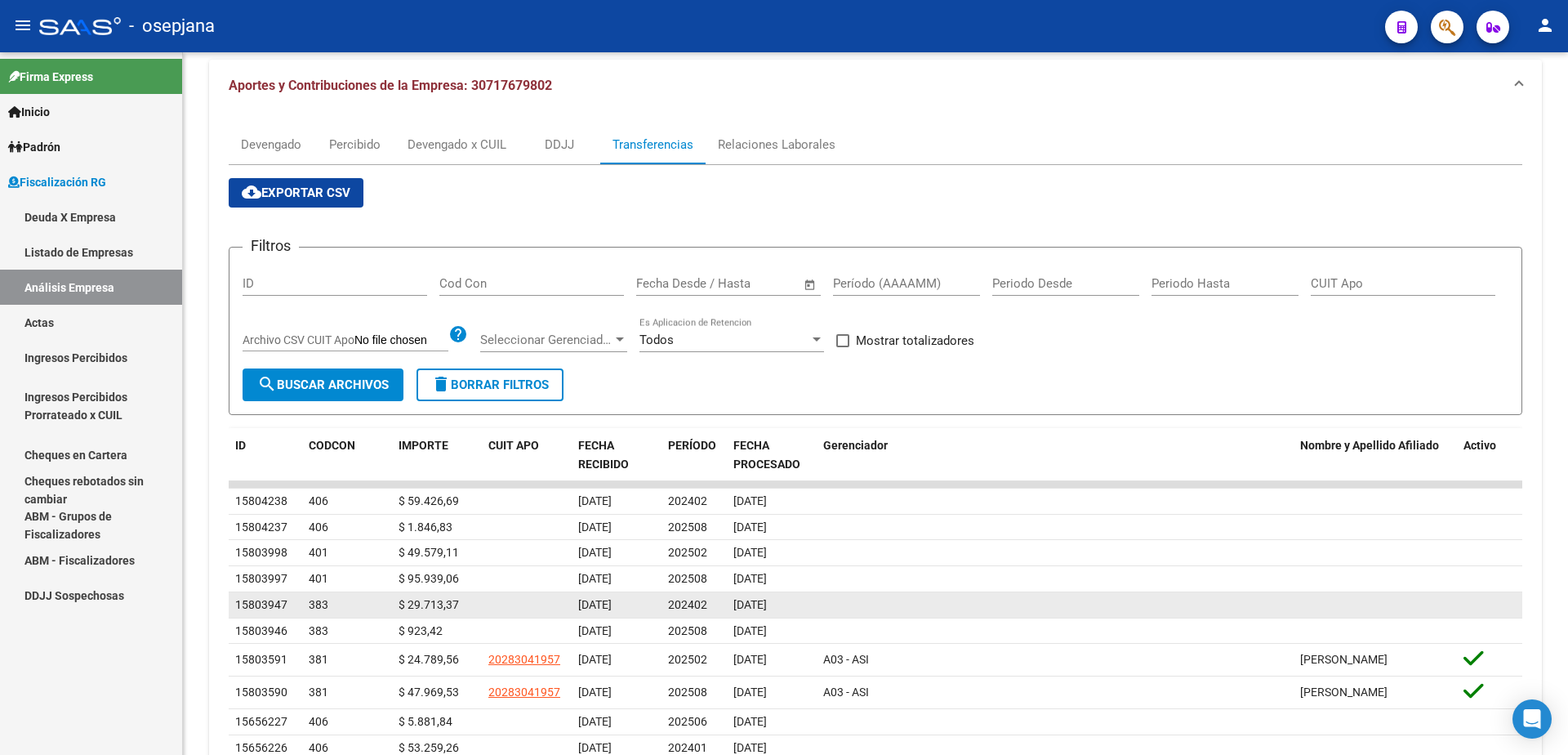
drag, startPoint x: 670, startPoint y: 603, endPoint x: 708, endPoint y: 606, distance: 38.1
click at [708, 606] on div "202402" at bounding box center [694, 605] width 52 height 19
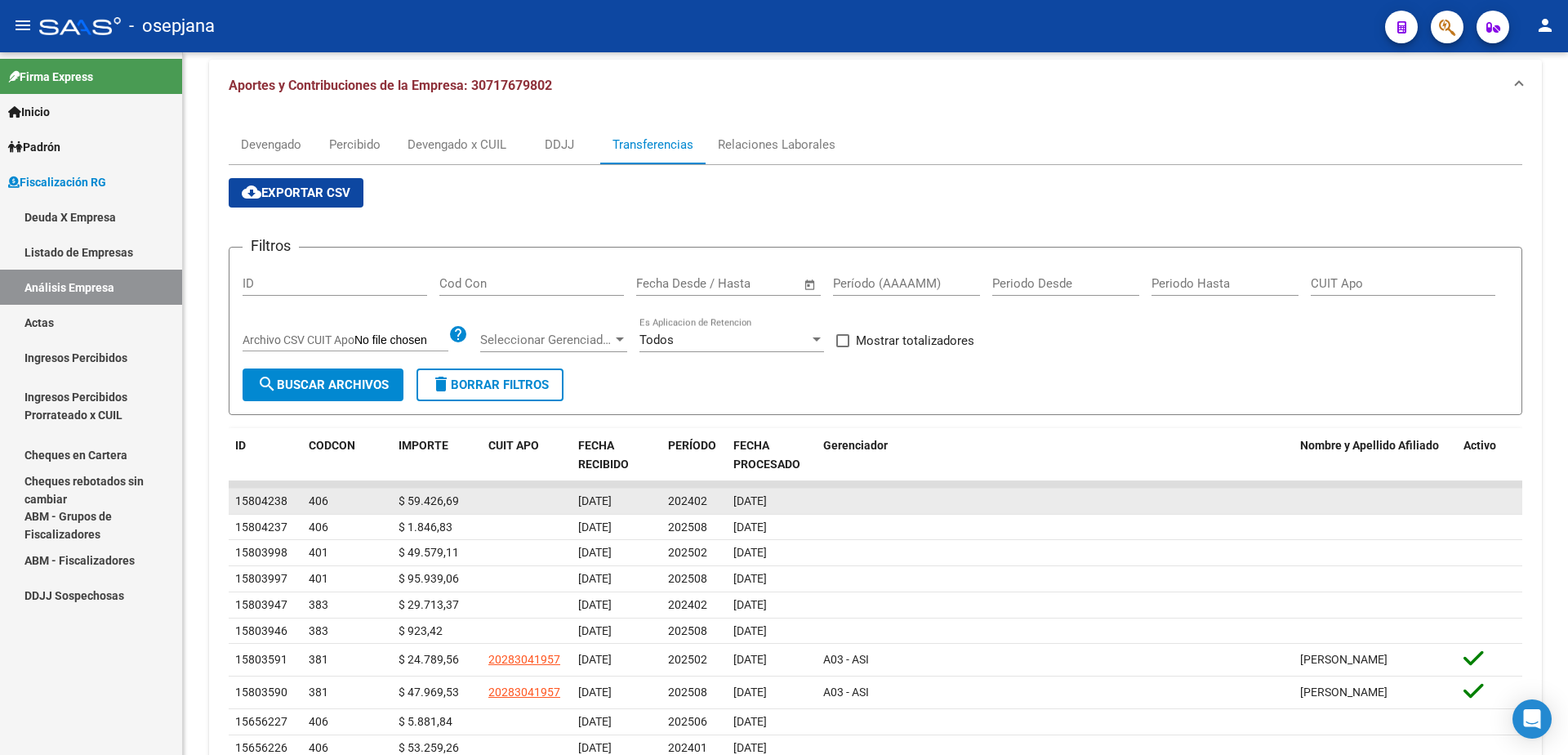
drag, startPoint x: 670, startPoint y: 499, endPoint x: 714, endPoint y: 503, distance: 44.2
click at [714, 503] on div "202402" at bounding box center [694, 501] width 52 height 19
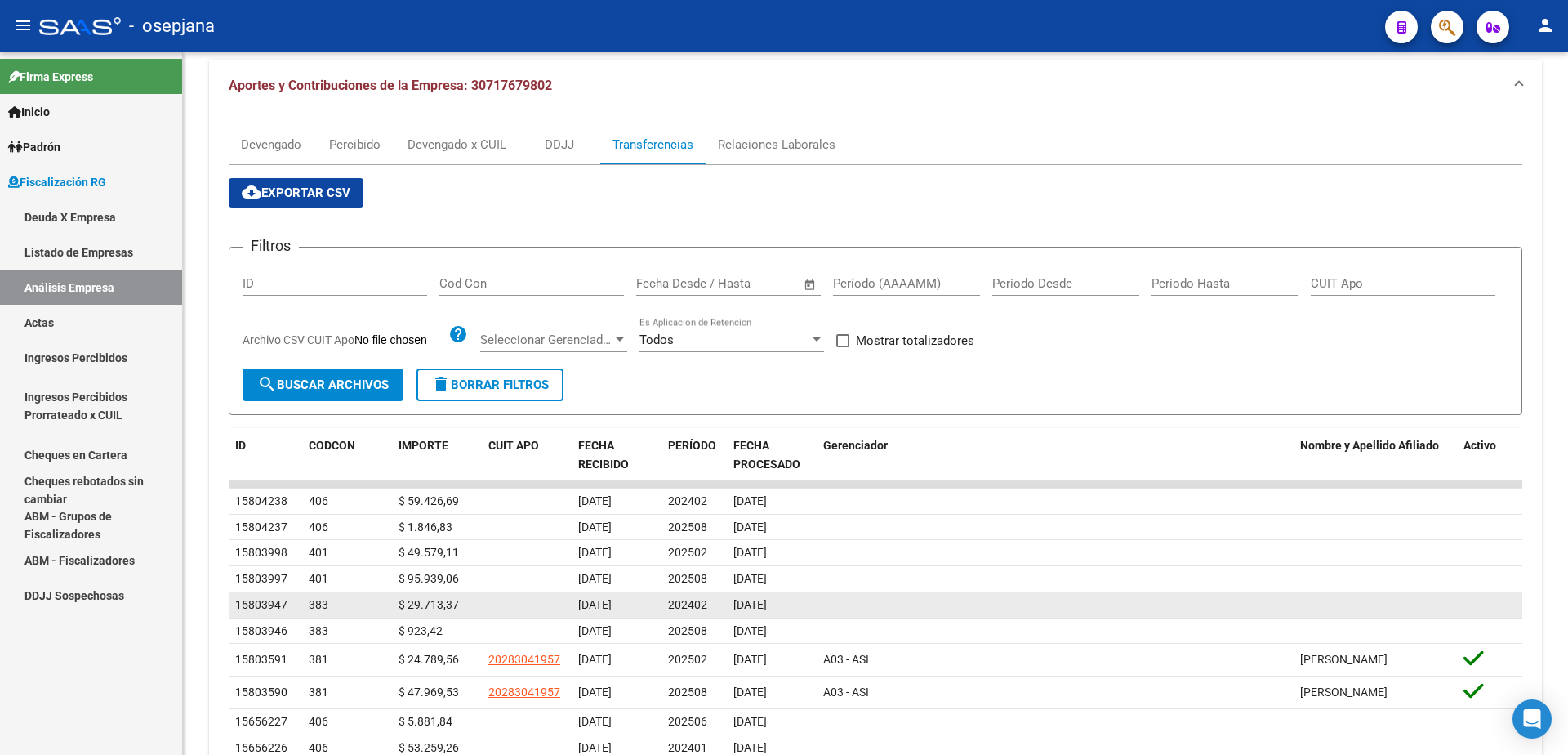
drag, startPoint x: 398, startPoint y: 609, endPoint x: 462, endPoint y: 609, distance: 64.0
click at [462, 609] on datatable-body-cell "$ 29.713,37" at bounding box center [436, 604] width 90 height 25
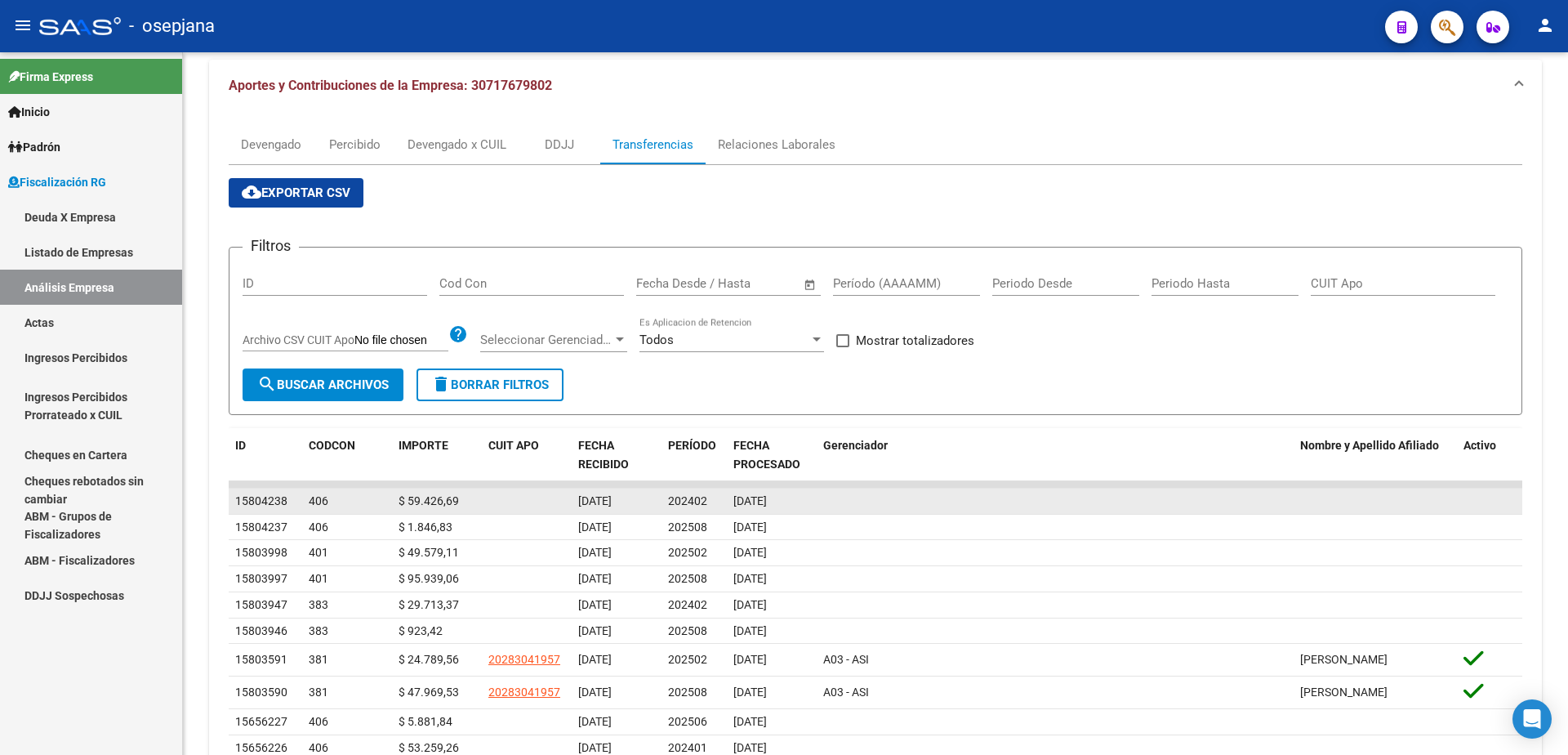
drag, startPoint x: 400, startPoint y: 498, endPoint x: 463, endPoint y: 503, distance: 63.2
click at [463, 503] on div "$ 59.426,69" at bounding box center [436, 501] width 76 height 19
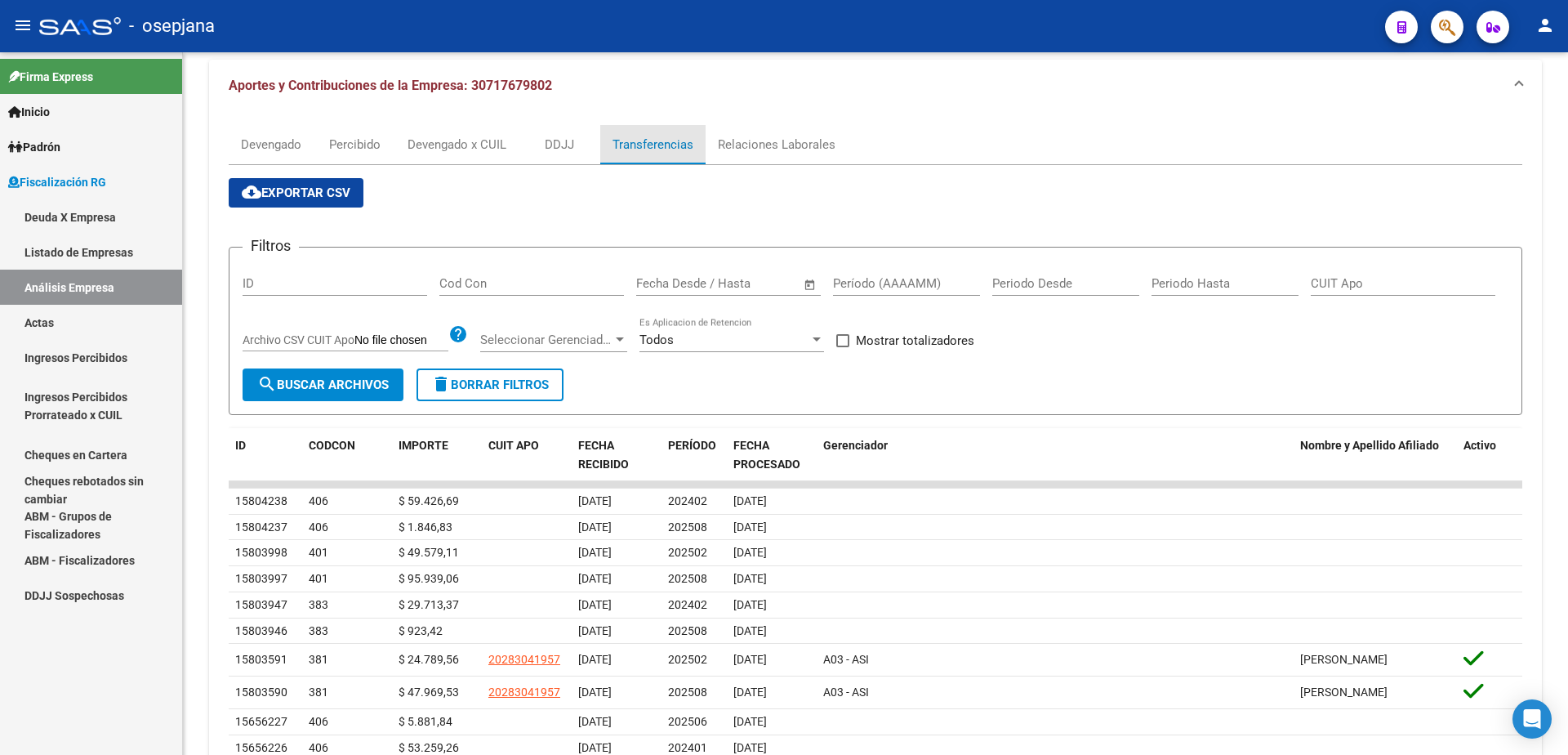
click at [649, 143] on div "Transferencias" at bounding box center [653, 144] width 81 height 18
click at [255, 139] on div "Devengado" at bounding box center [271, 144] width 60 height 18
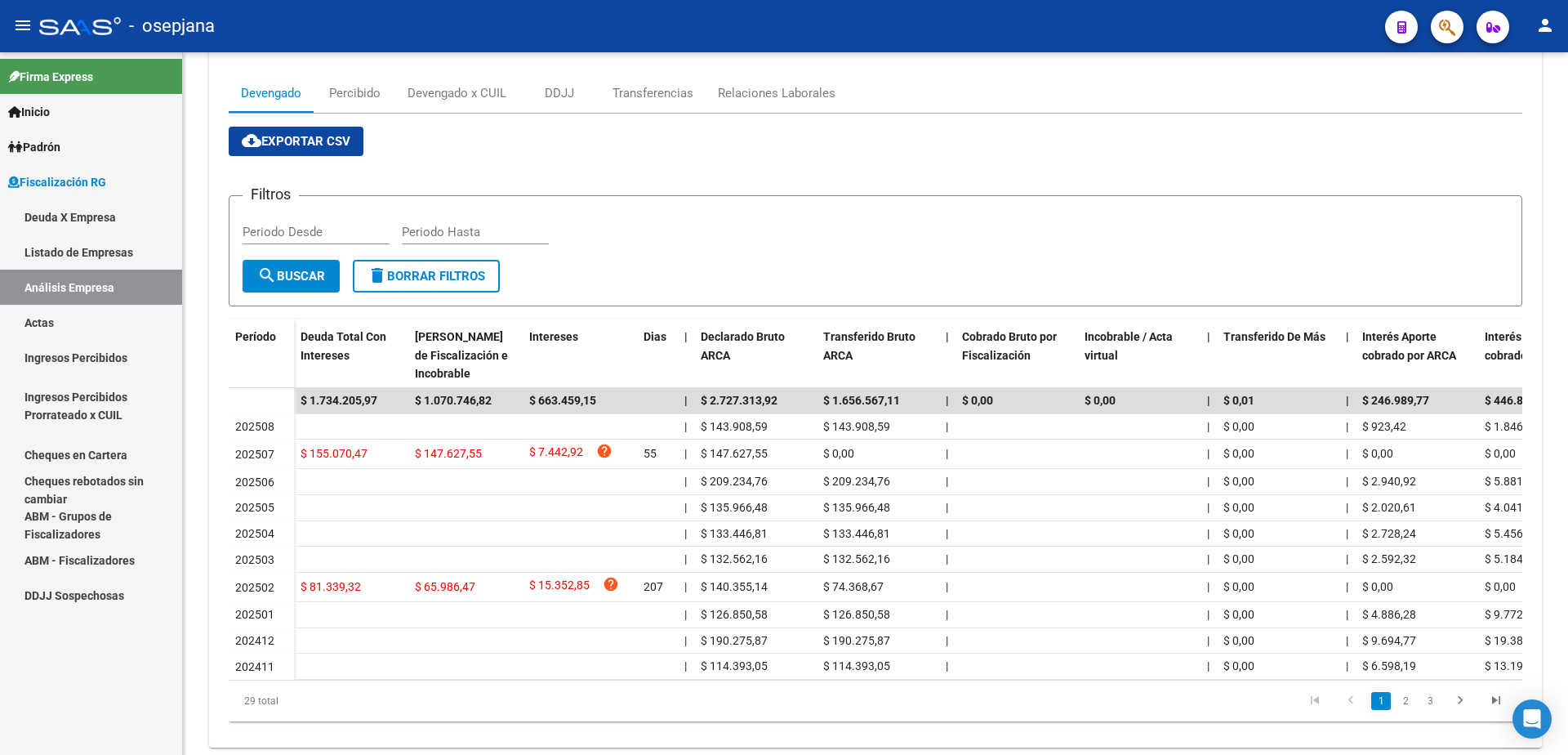
scroll to position [260, 0]
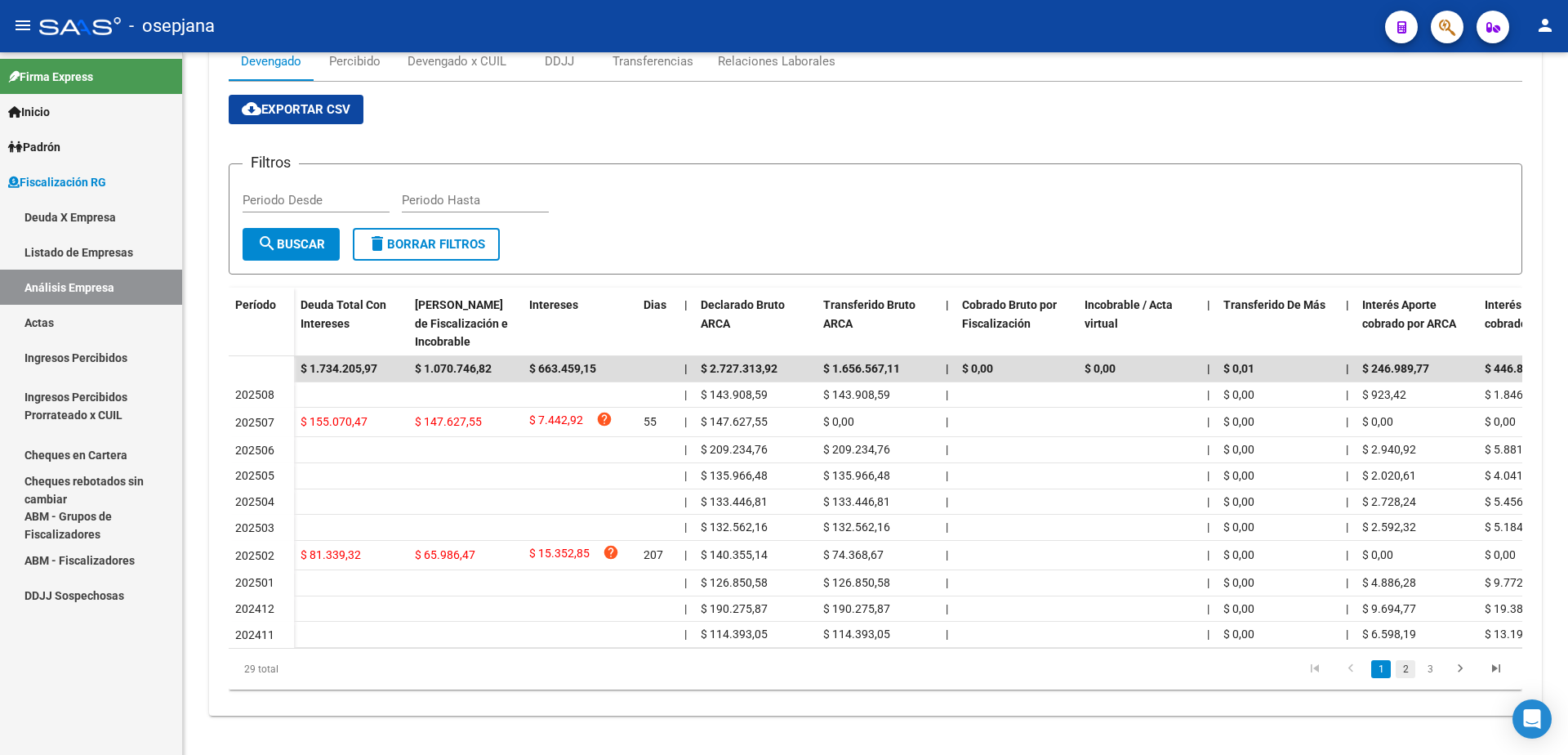
click at [1407, 664] on link "2" at bounding box center [1405, 668] width 20 height 18
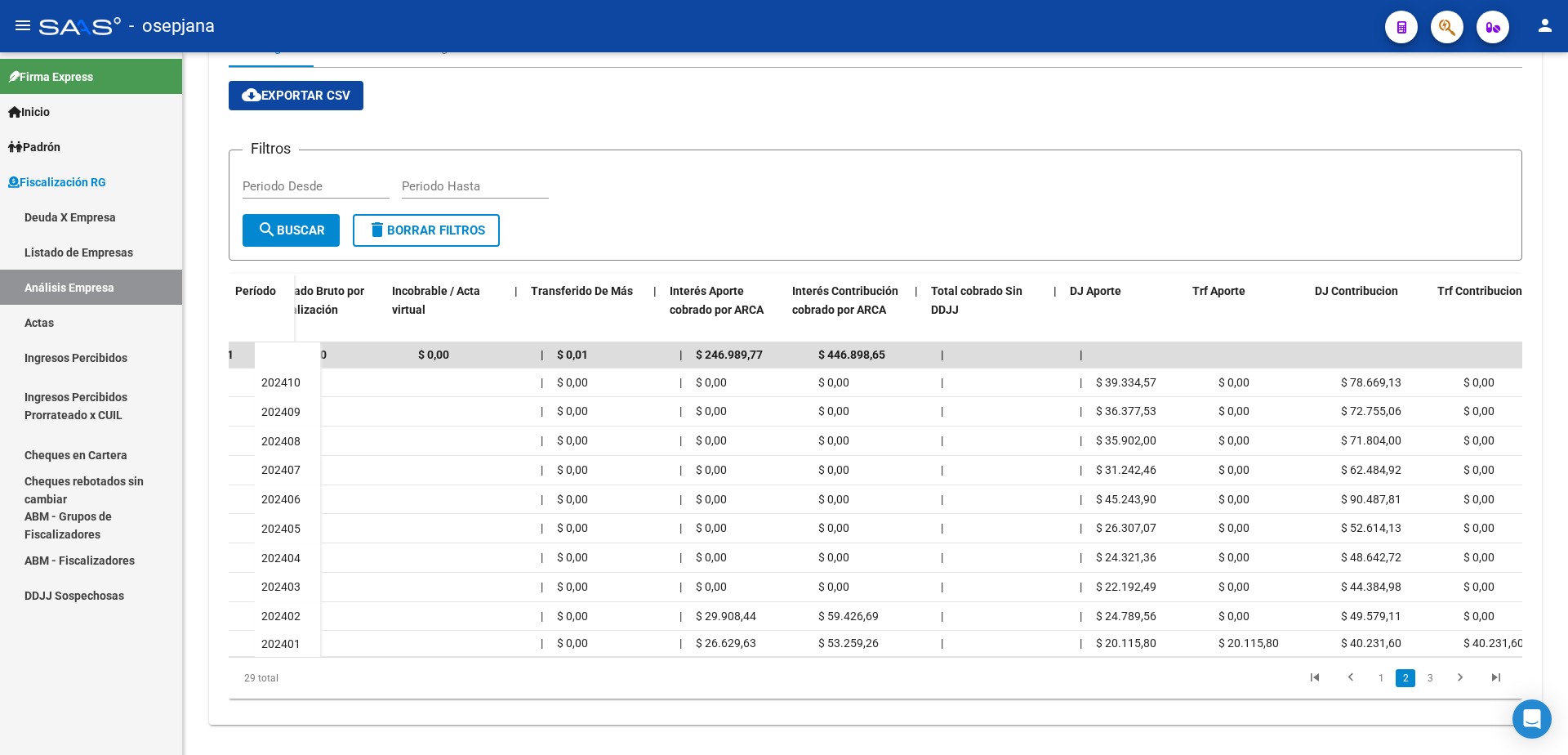
scroll to position [0, 724]
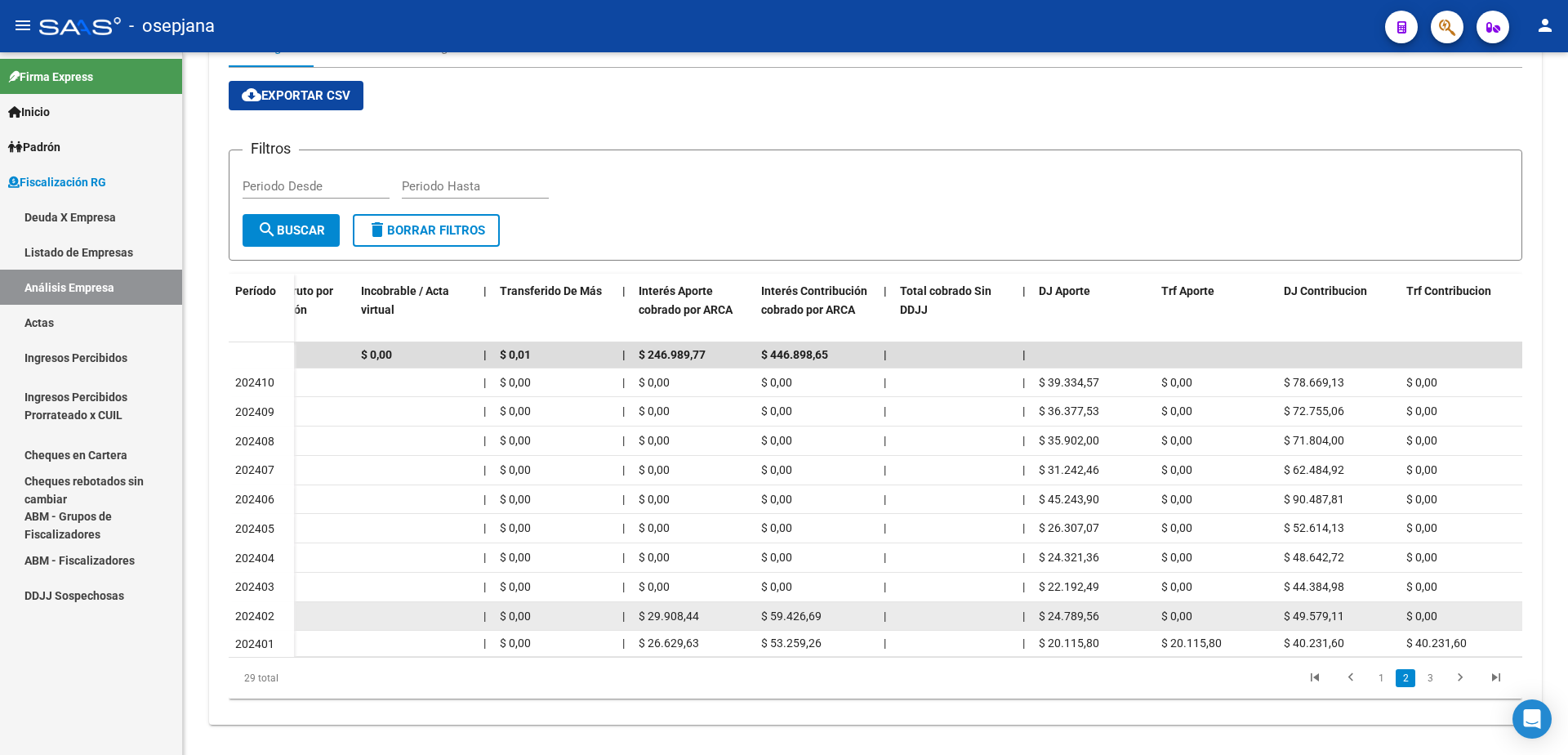
drag, startPoint x: 1041, startPoint y: 614, endPoint x: 1104, endPoint y: 615, distance: 63.0
click at [1104, 615] on div "$ 24.789,56" at bounding box center [1093, 617] width 109 height 19
drag, startPoint x: 1280, startPoint y: 615, endPoint x: 1351, endPoint y: 610, distance: 71.2
click at [1351, 610] on datatable-body-cell "$ 49.579,11" at bounding box center [1338, 616] width 123 height 28
click at [1237, 622] on div "$ 0,00" at bounding box center [1215, 617] width 109 height 19
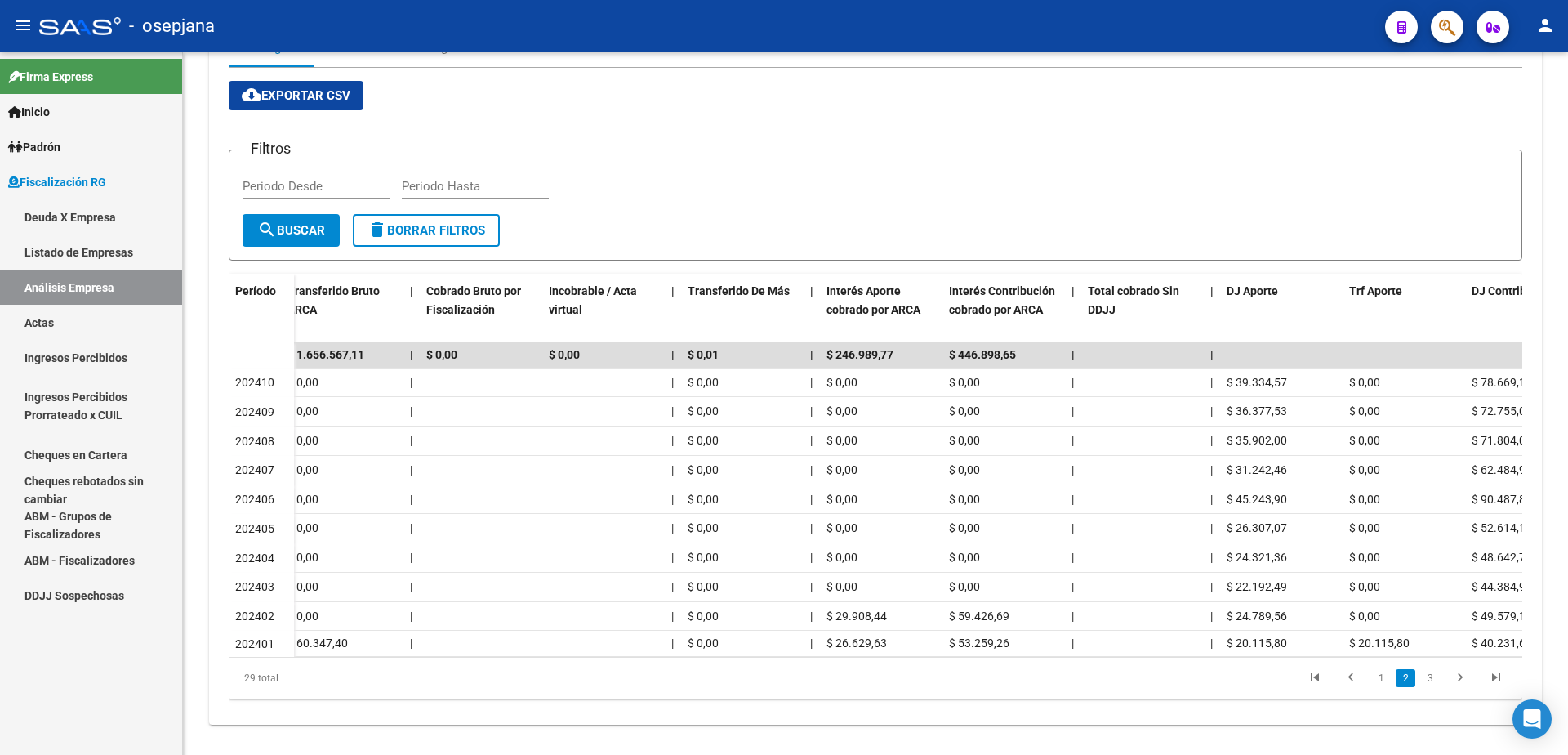
scroll to position [0, 533]
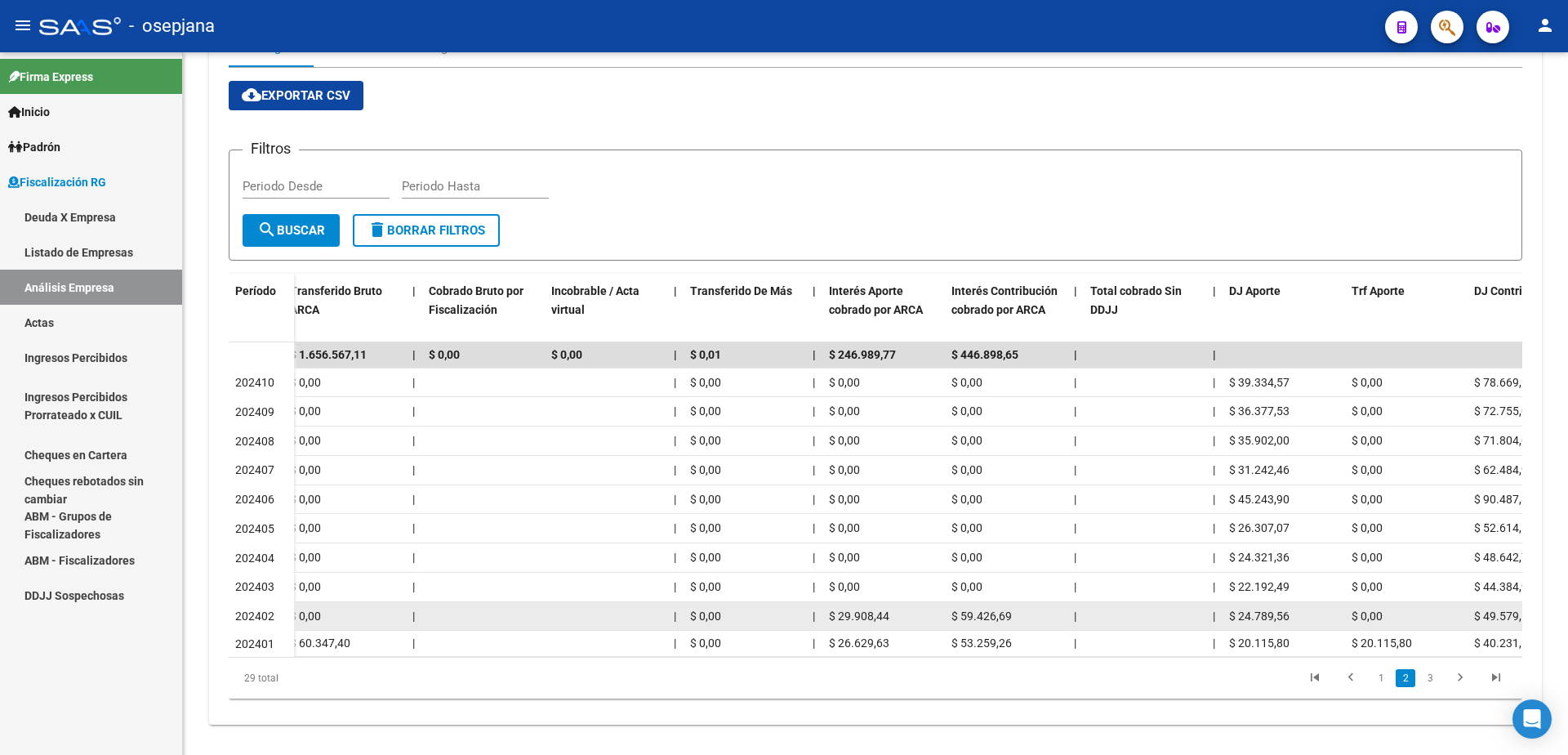
click at [832, 613] on span "$ 29.908,44" at bounding box center [859, 615] width 60 height 13
click at [819, 618] on datatable-body-cell "|" at bounding box center [814, 616] width 16 height 28
drag, startPoint x: 829, startPoint y: 617, endPoint x: 891, endPoint y: 621, distance: 62.1
click at [891, 621] on div "$ 29.908,44" at bounding box center [883, 617] width 109 height 19
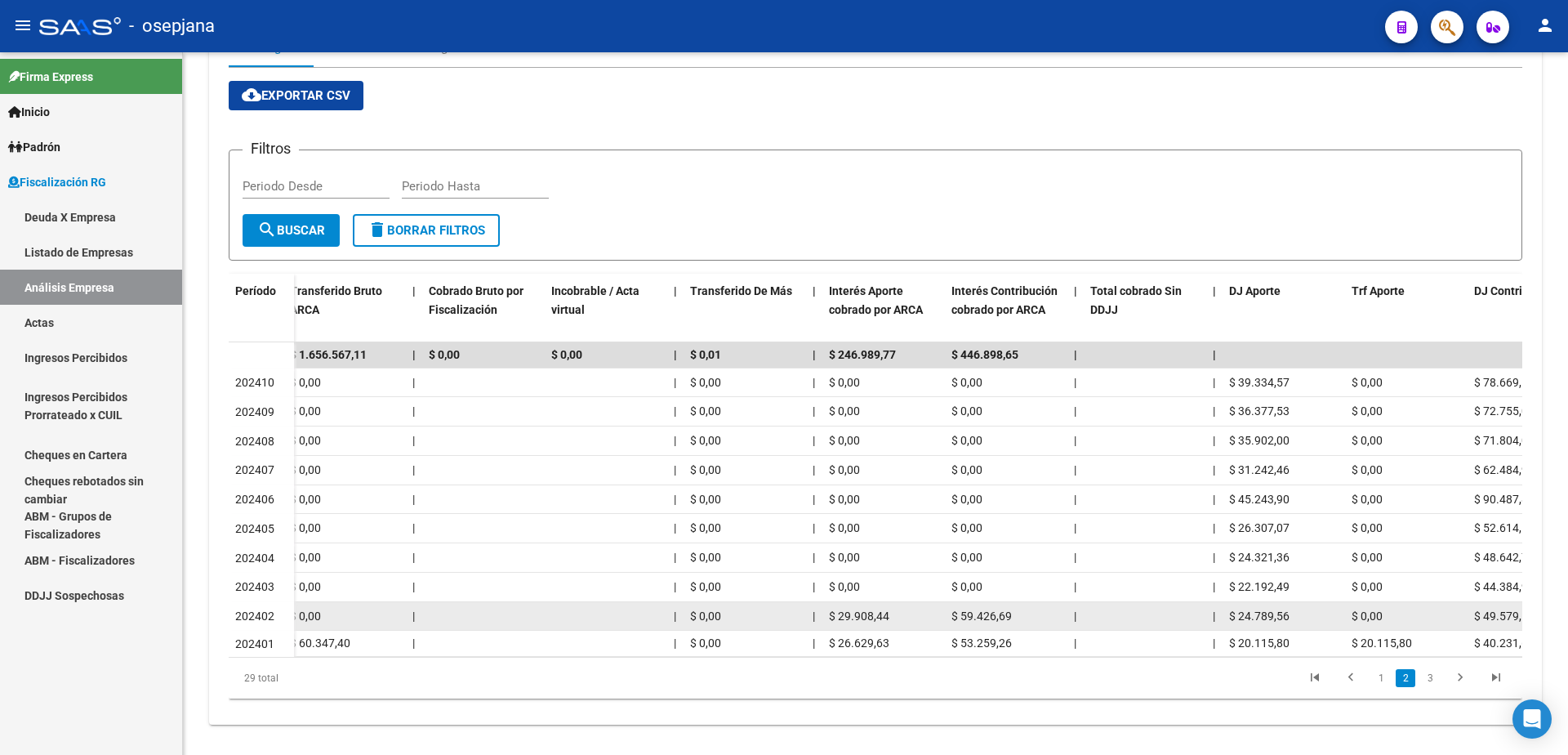
drag, startPoint x: 952, startPoint y: 614, endPoint x: 1029, endPoint y: 613, distance: 77.0
click at [1029, 613] on div "$ 59.426,69" at bounding box center [1006, 617] width 109 height 19
click at [1040, 618] on div "$ 59.426,69" at bounding box center [1006, 617] width 109 height 19
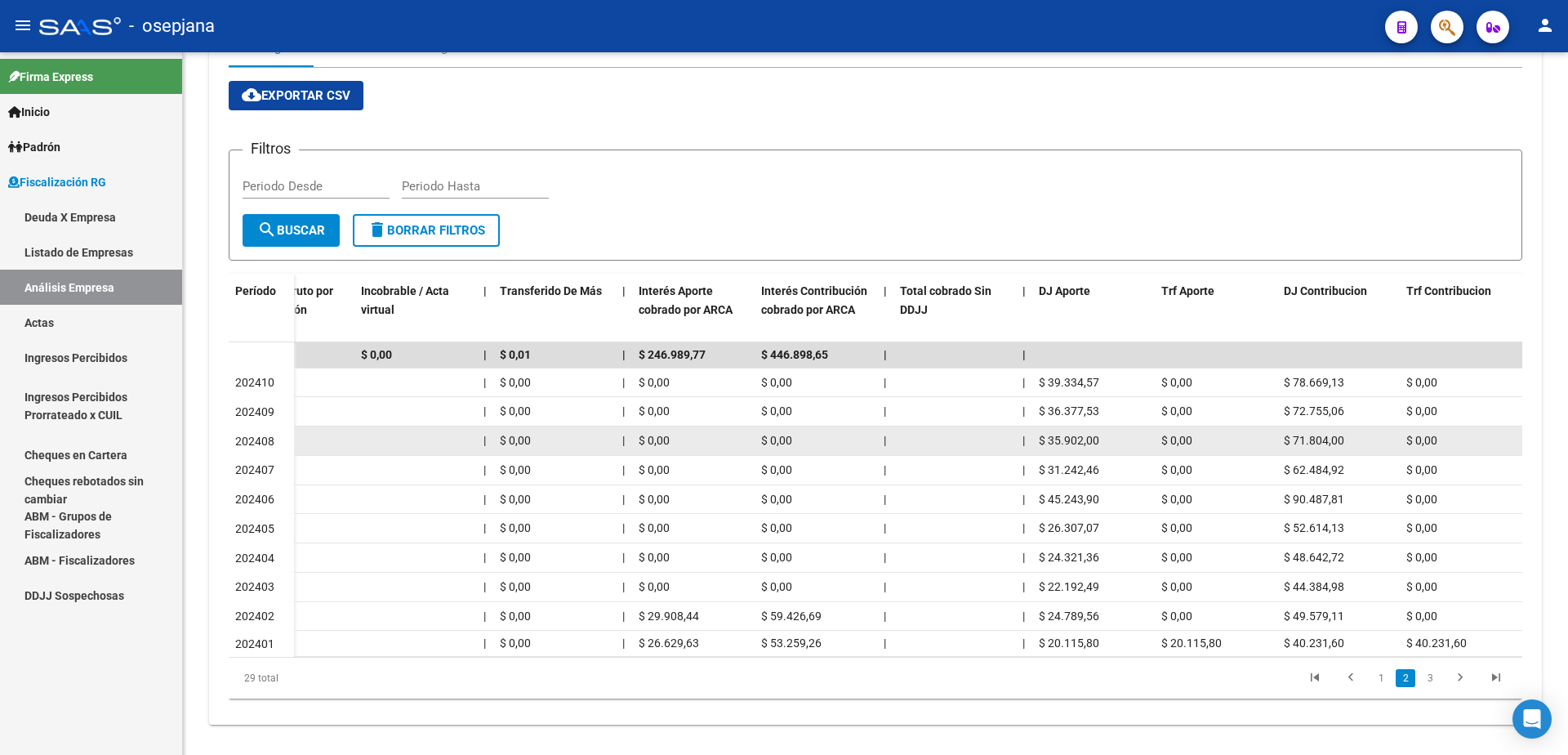
scroll to position [0, 0]
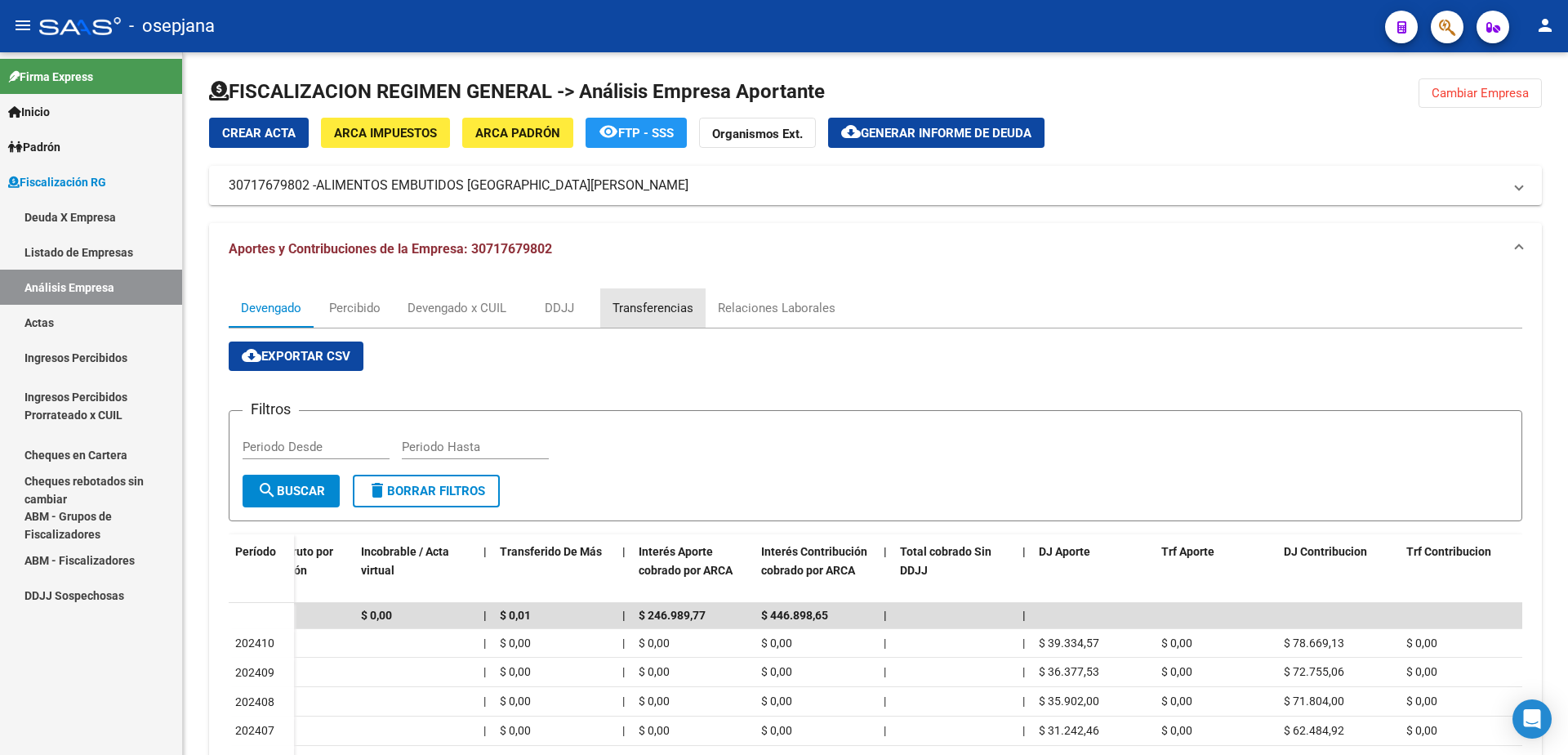
click at [677, 304] on div "Transferencias" at bounding box center [653, 307] width 81 height 18
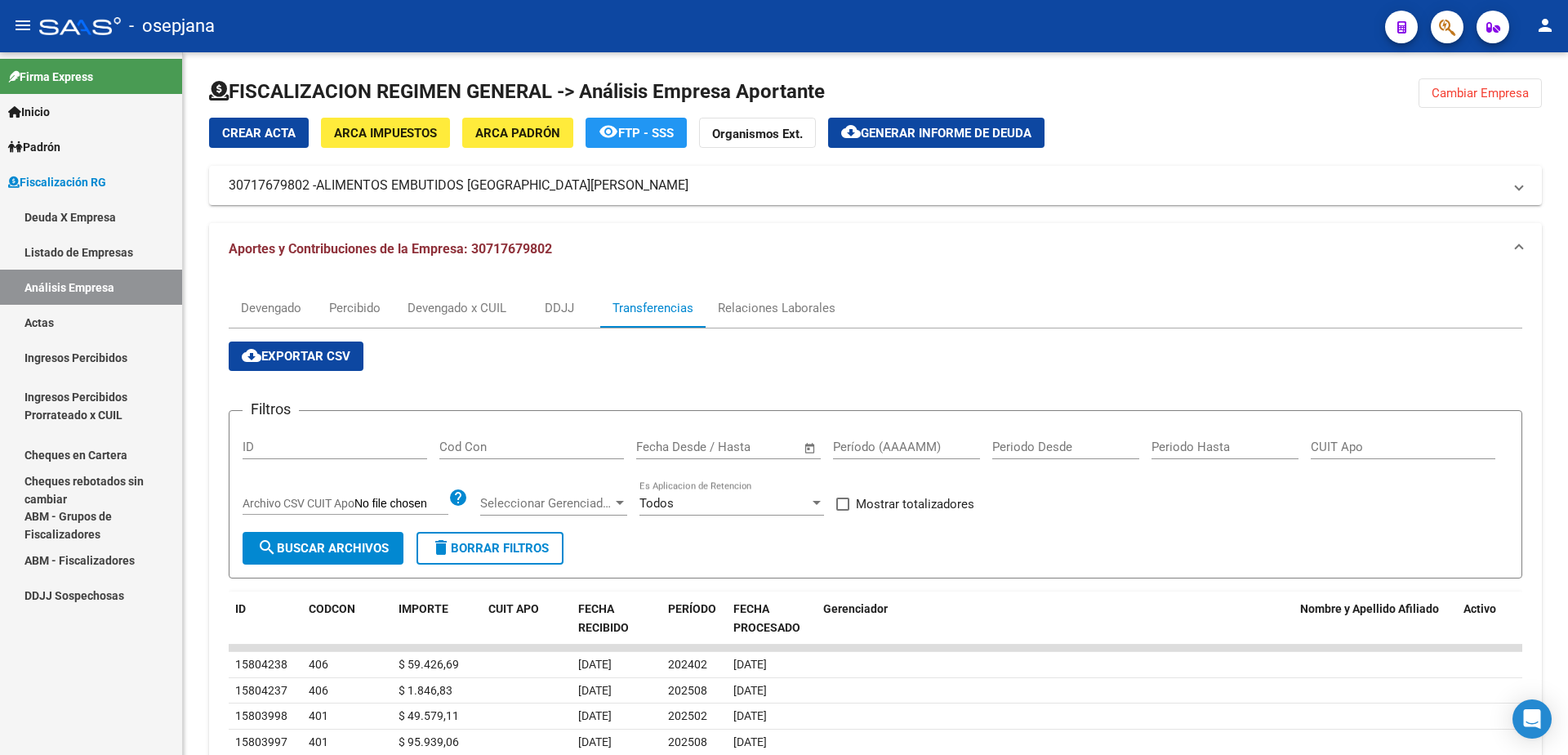
scroll to position [163, 0]
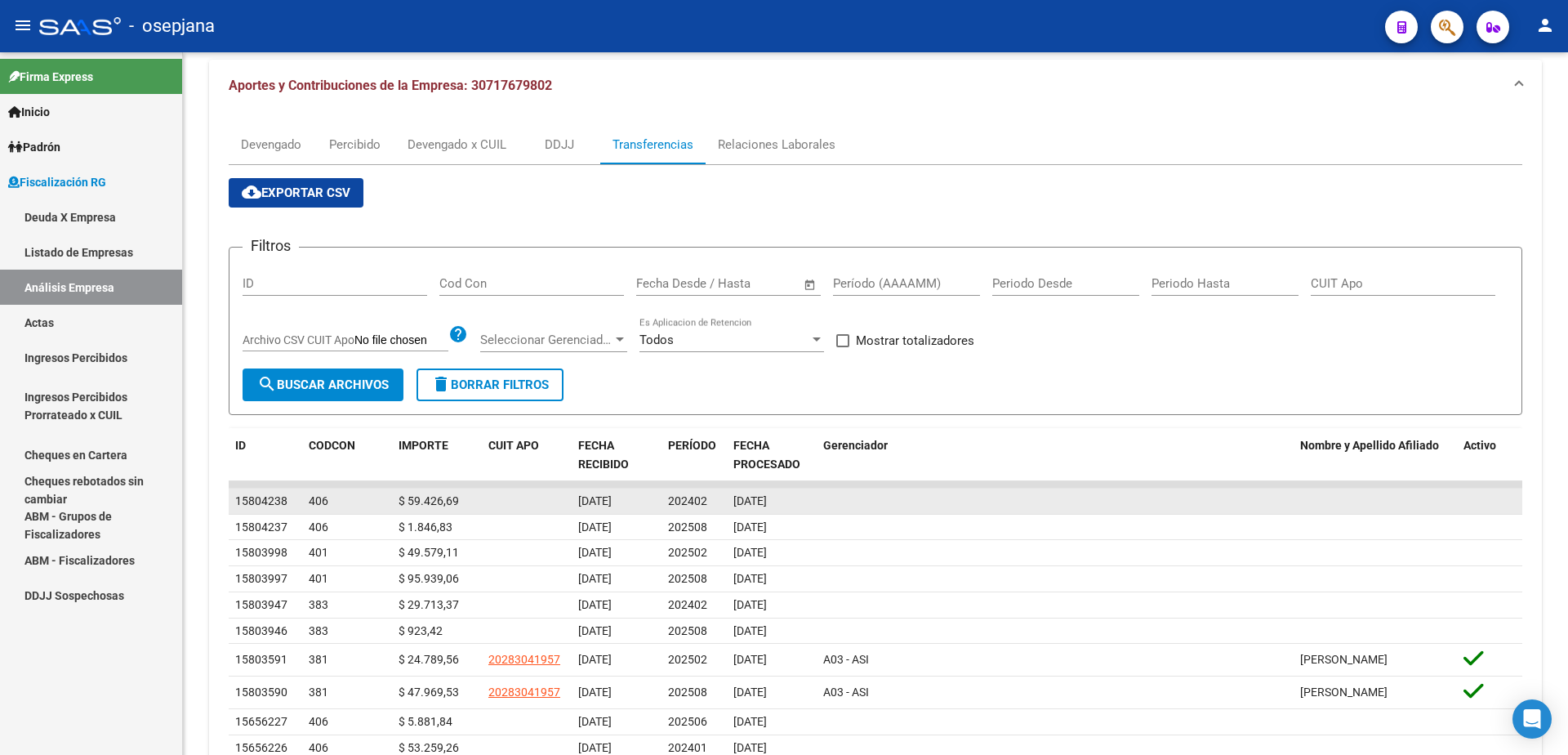
drag, startPoint x: 579, startPoint y: 504, endPoint x: 641, endPoint y: 502, distance: 62.0
click at [641, 502] on div "06/10/2025" at bounding box center [616, 501] width 76 height 19
click at [737, 502] on span "09/10/2025" at bounding box center [750, 500] width 33 height 13
drag, startPoint x: 737, startPoint y: 502, endPoint x: 805, endPoint y: 502, distance: 68.0
click at [805, 502] on div "09/10/2025" at bounding box center [771, 501] width 76 height 19
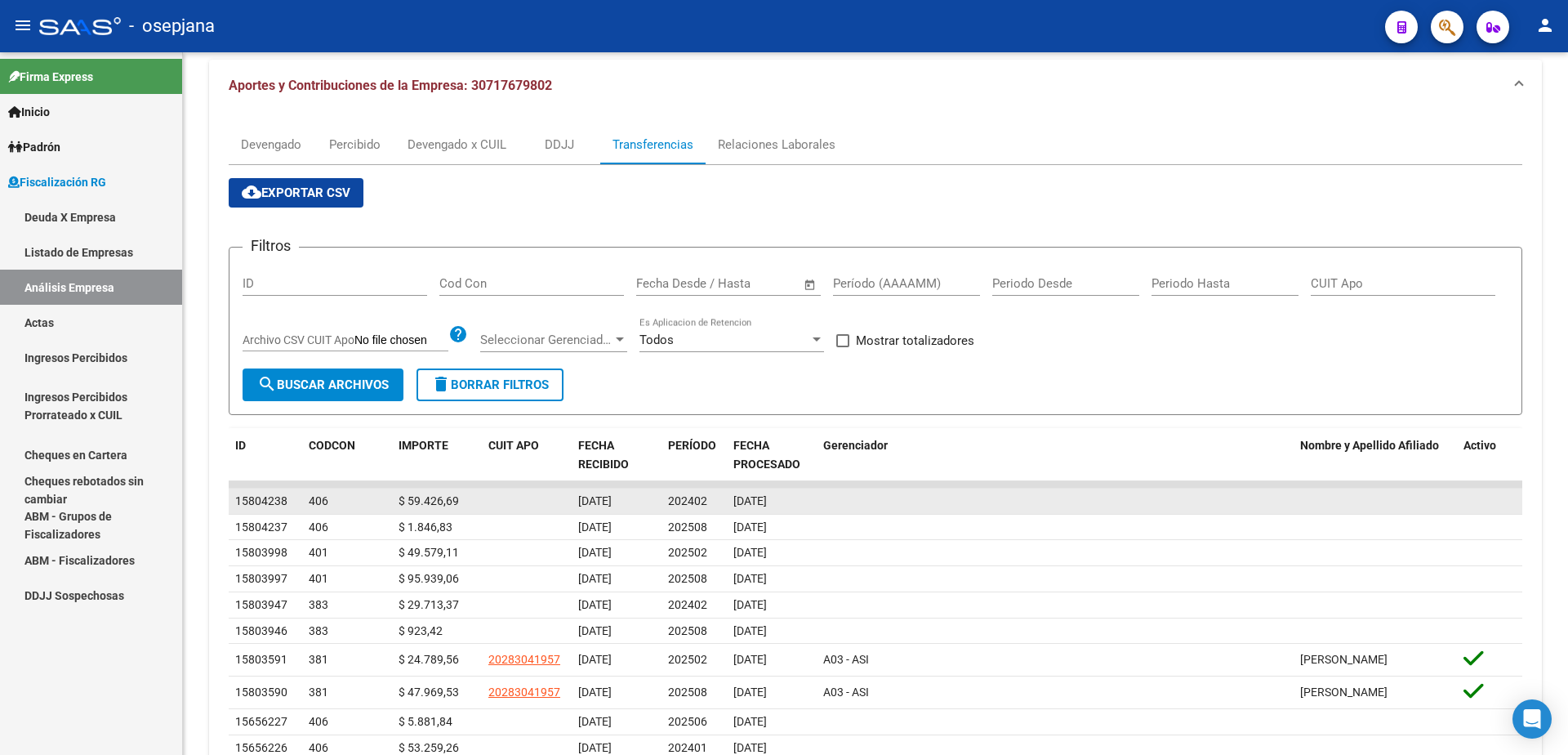
click at [848, 496] on datatable-body-cell at bounding box center [1054, 501] width 477 height 25
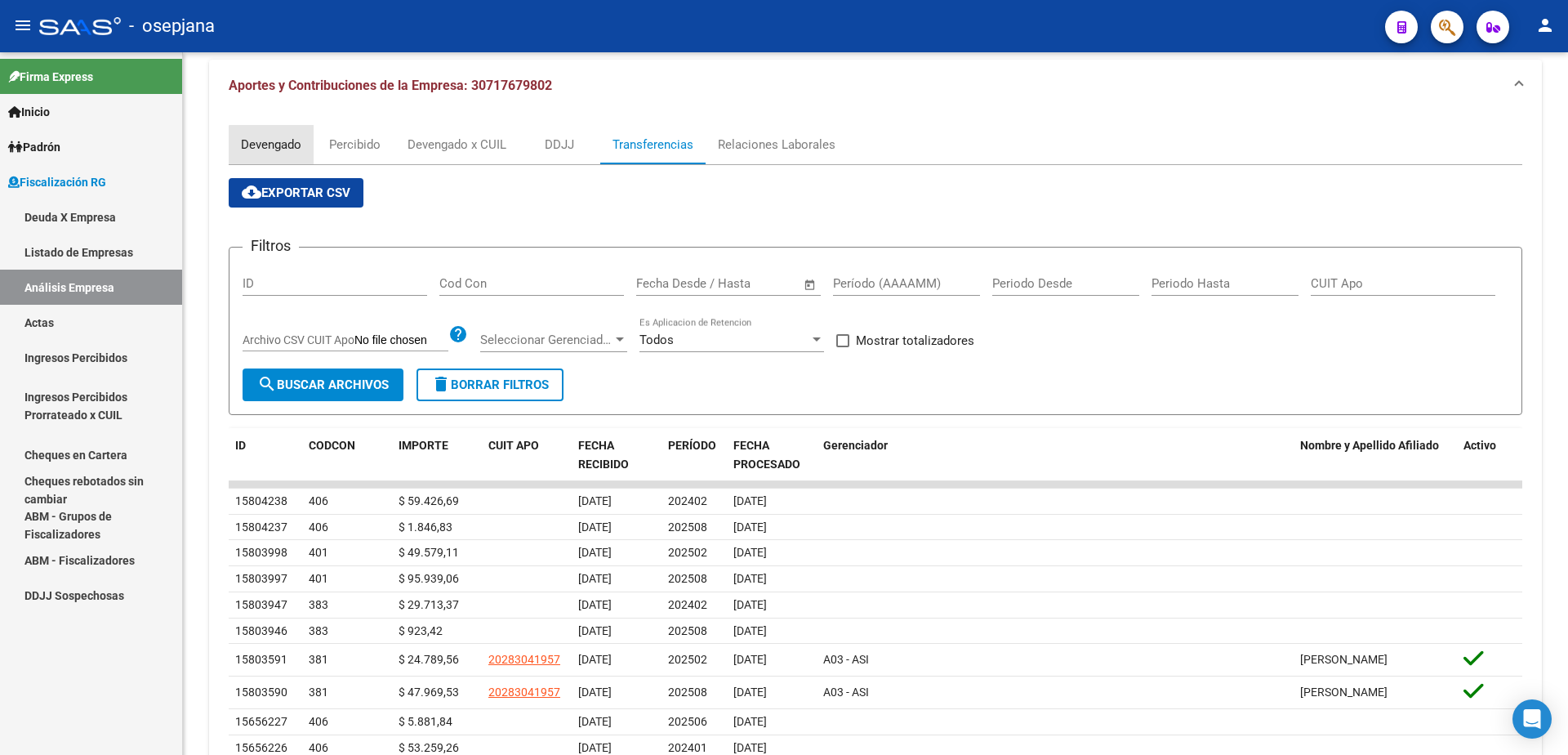
click at [276, 148] on div "Devengado" at bounding box center [271, 144] width 60 height 18
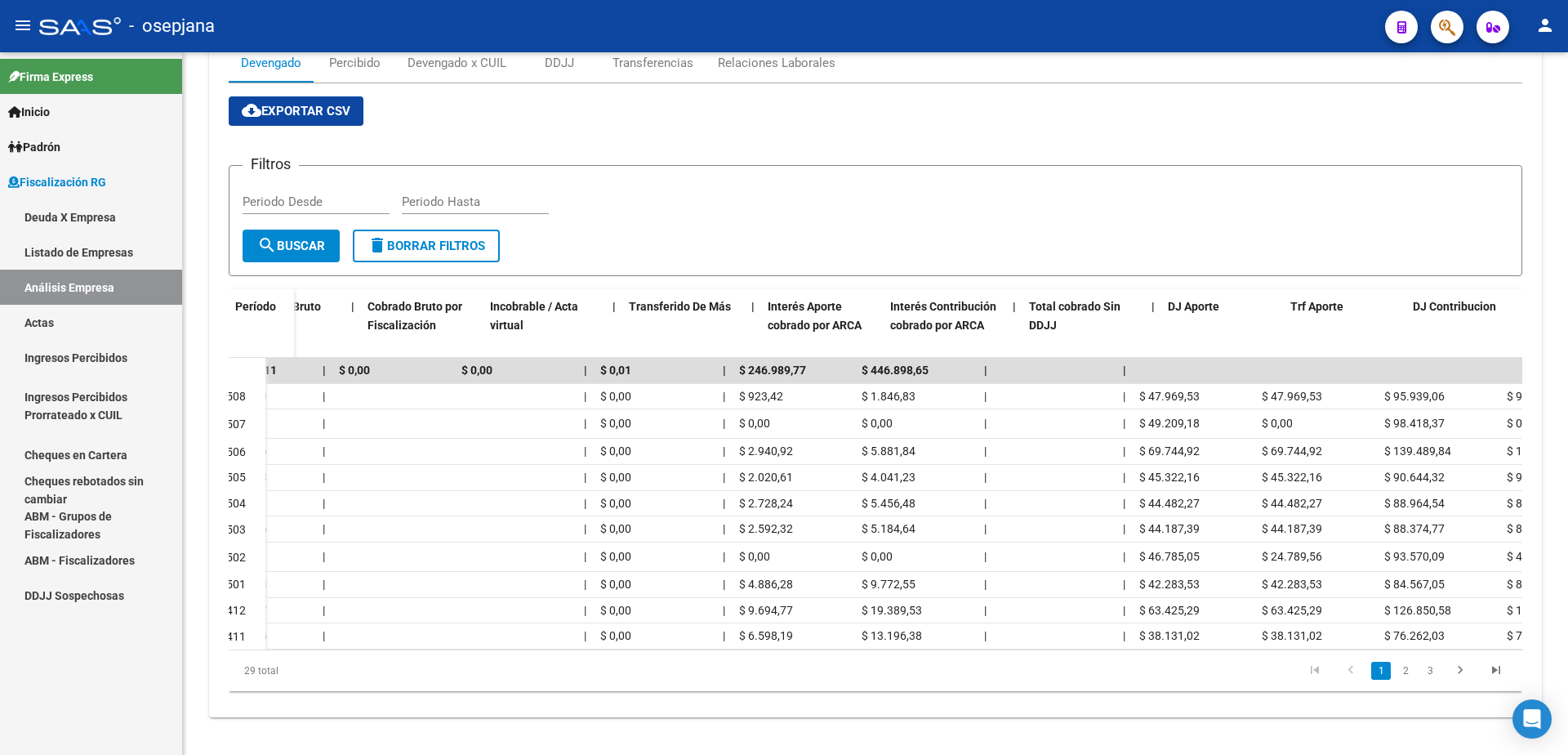
scroll to position [0, 0]
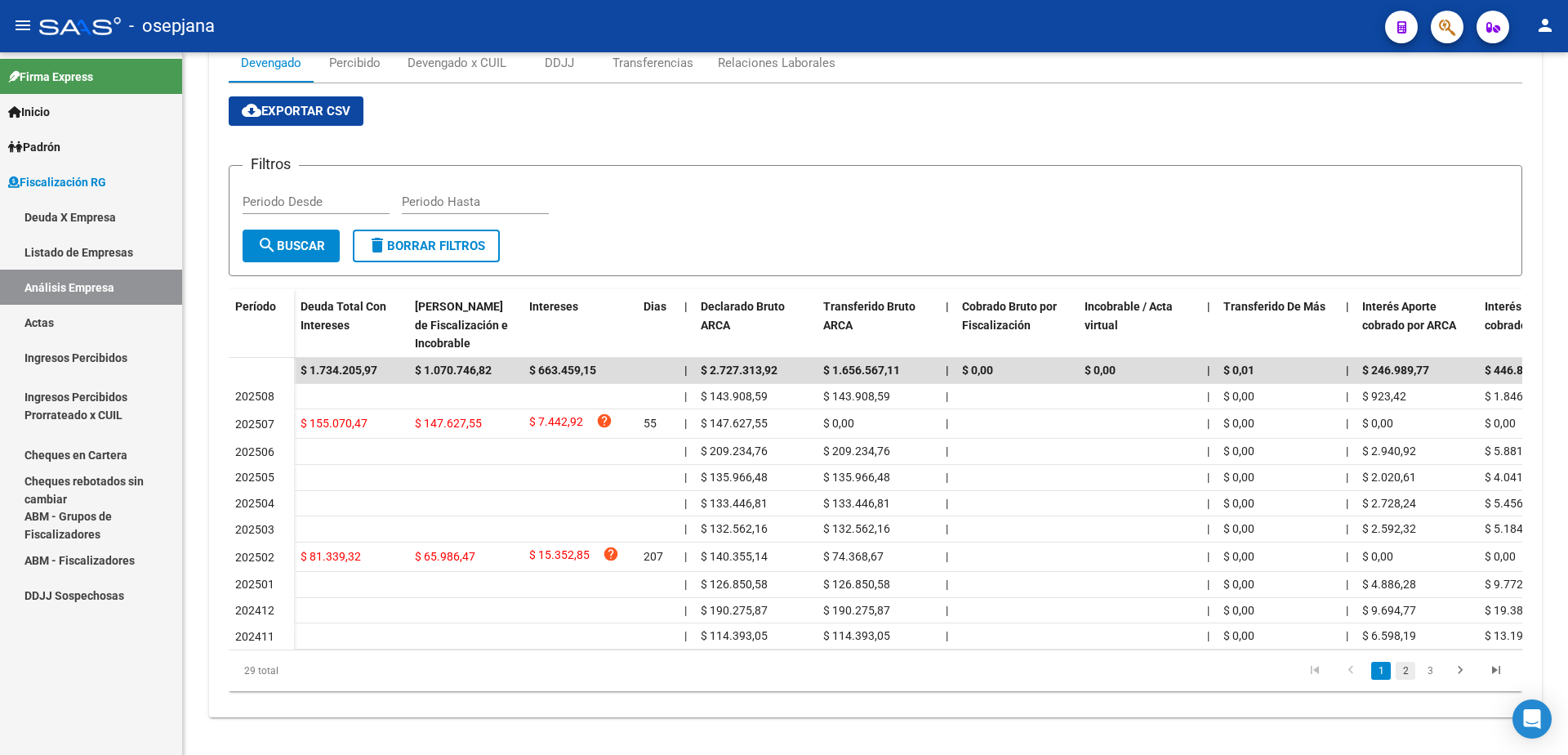
click at [1401, 679] on link "2" at bounding box center [1405, 670] width 20 height 18
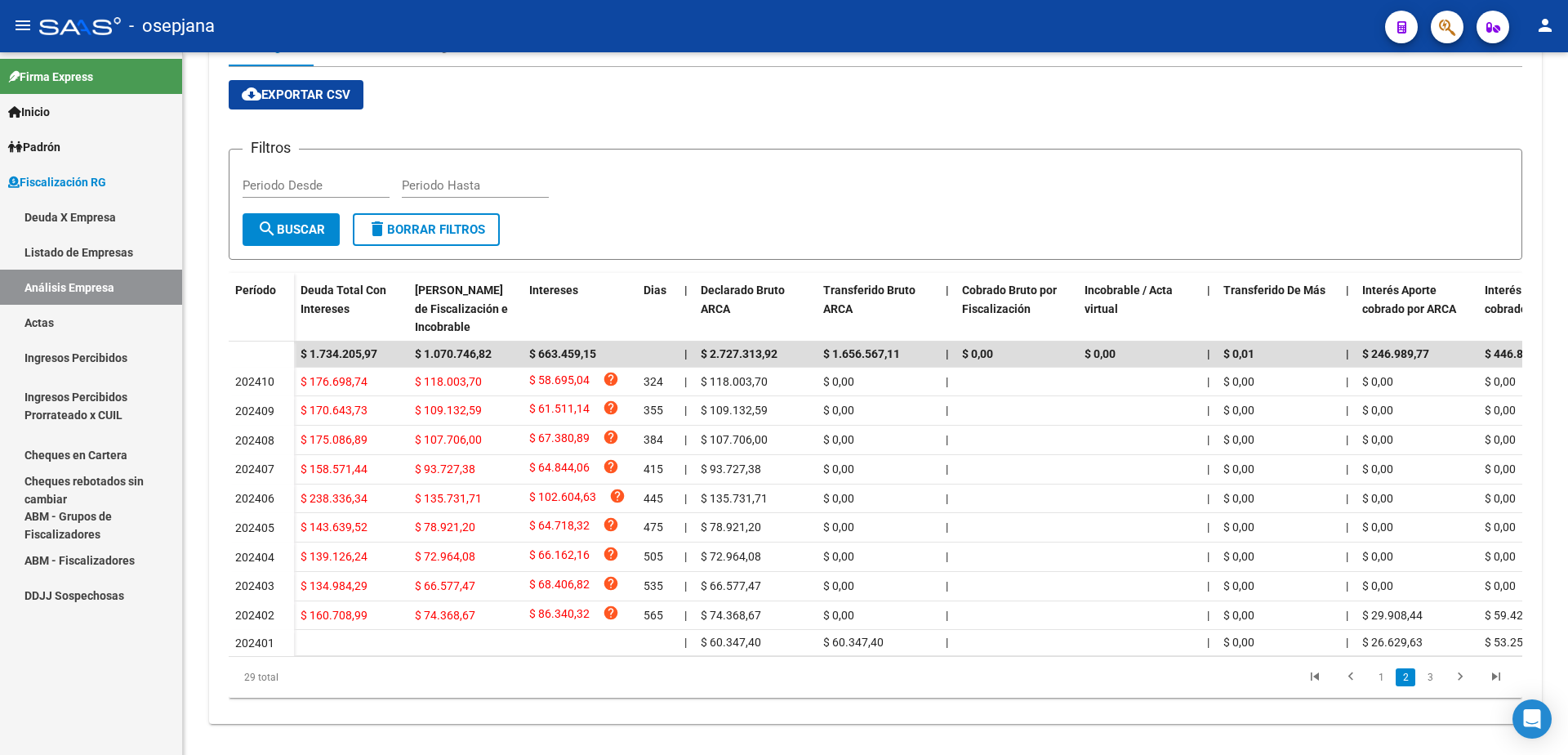
scroll to position [245, 0]
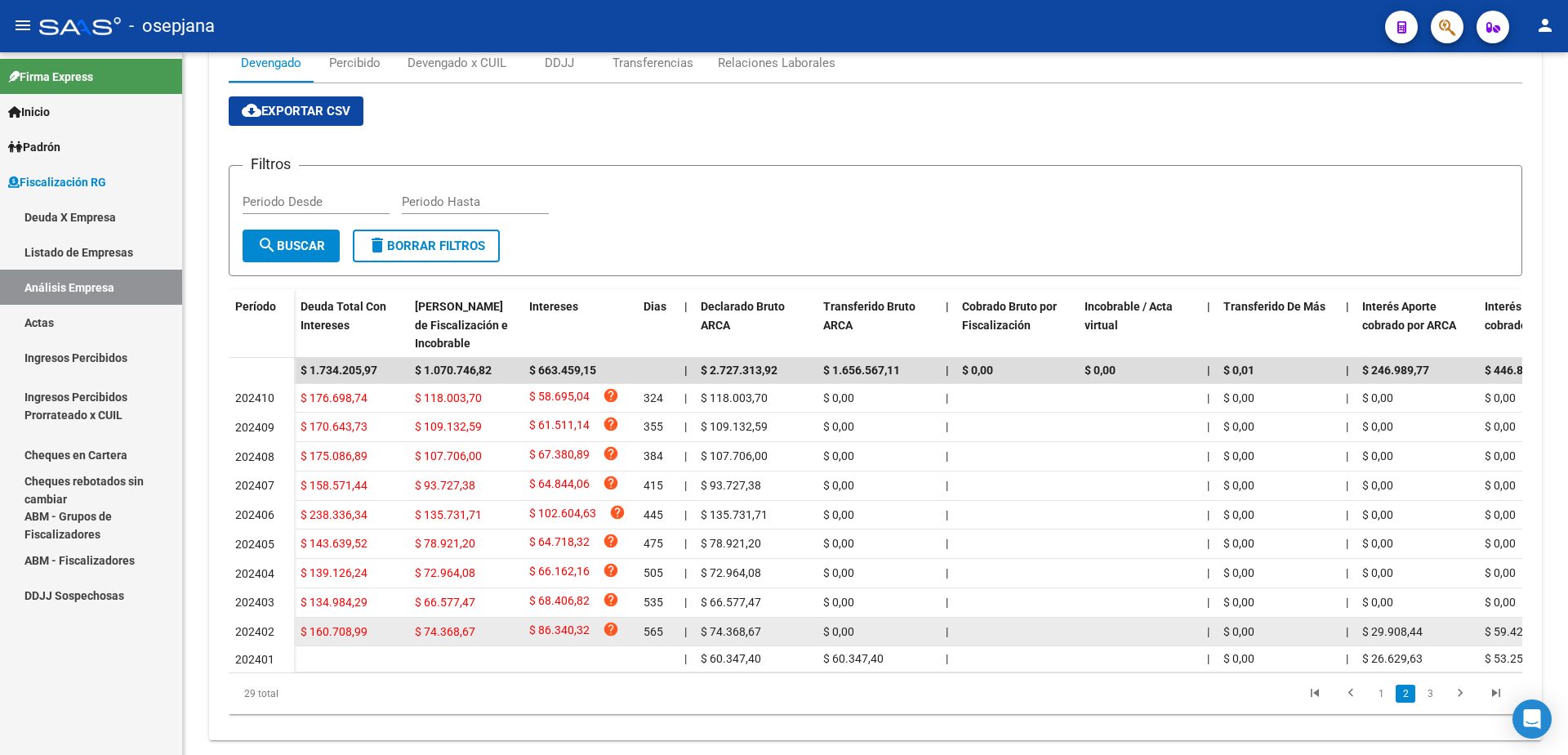
drag, startPoint x: 525, startPoint y: 631, endPoint x: 600, endPoint y: 636, distance: 75.2
click at [600, 636] on datatable-body-cell "$ 86.340,32 help" at bounding box center [580, 631] width 114 height 28
click at [1358, 630] on datatable-body-cell "$ 29.908,44" at bounding box center [1417, 631] width 123 height 28
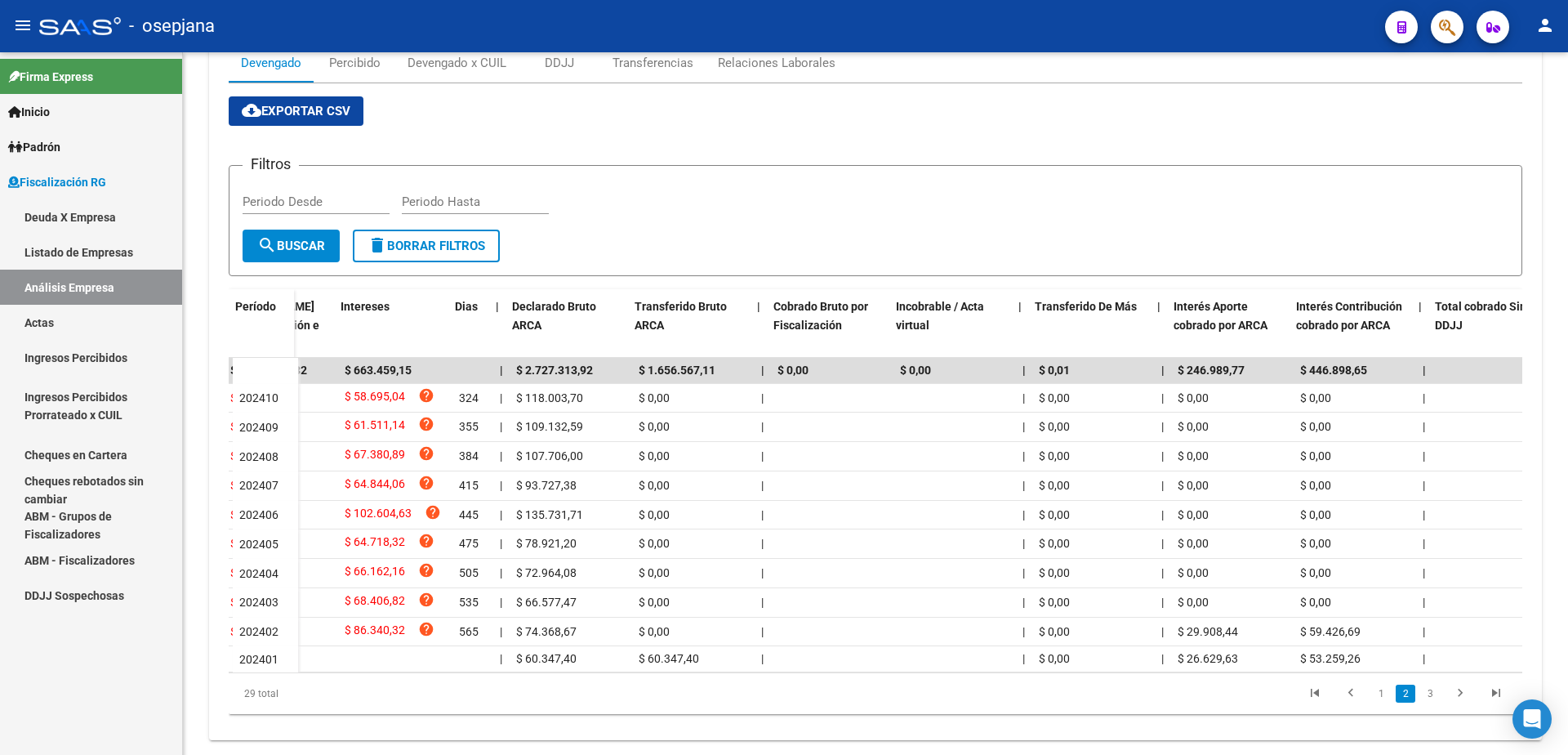
scroll to position [0, 197]
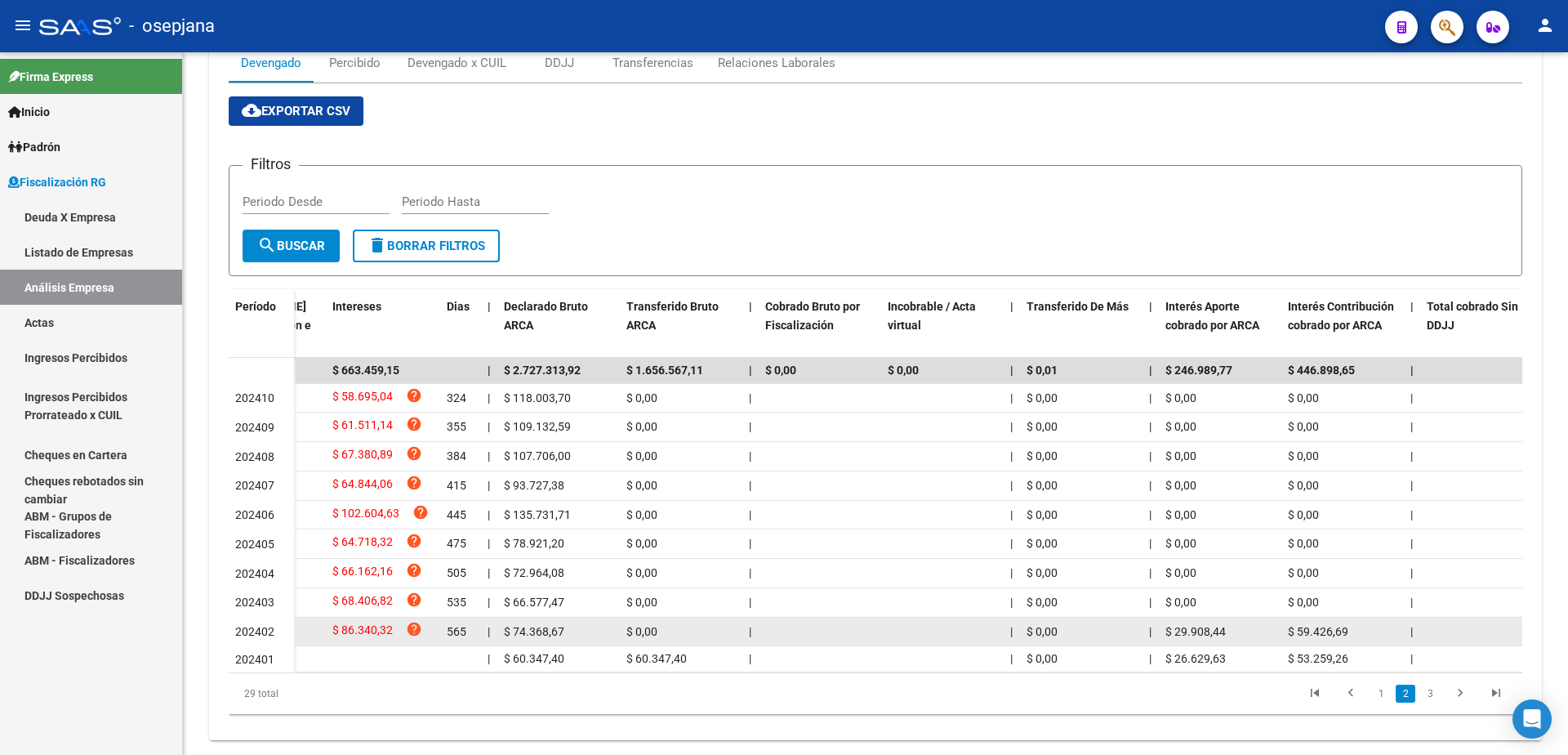
drag, startPoint x: 1346, startPoint y: 632, endPoint x: 1161, endPoint y: 628, distance: 185.0
click at [1161, 628] on div "$ 160.708,99 $ 74.368,67 $ 86.340,32 help 565 | $ 74.368,67 $ 0,00 | | $ 0,00 |…" at bounding box center [1073, 632] width 1952 height 29
click at [1364, 630] on div "$ 59.426,69" at bounding box center [1342, 632] width 109 height 19
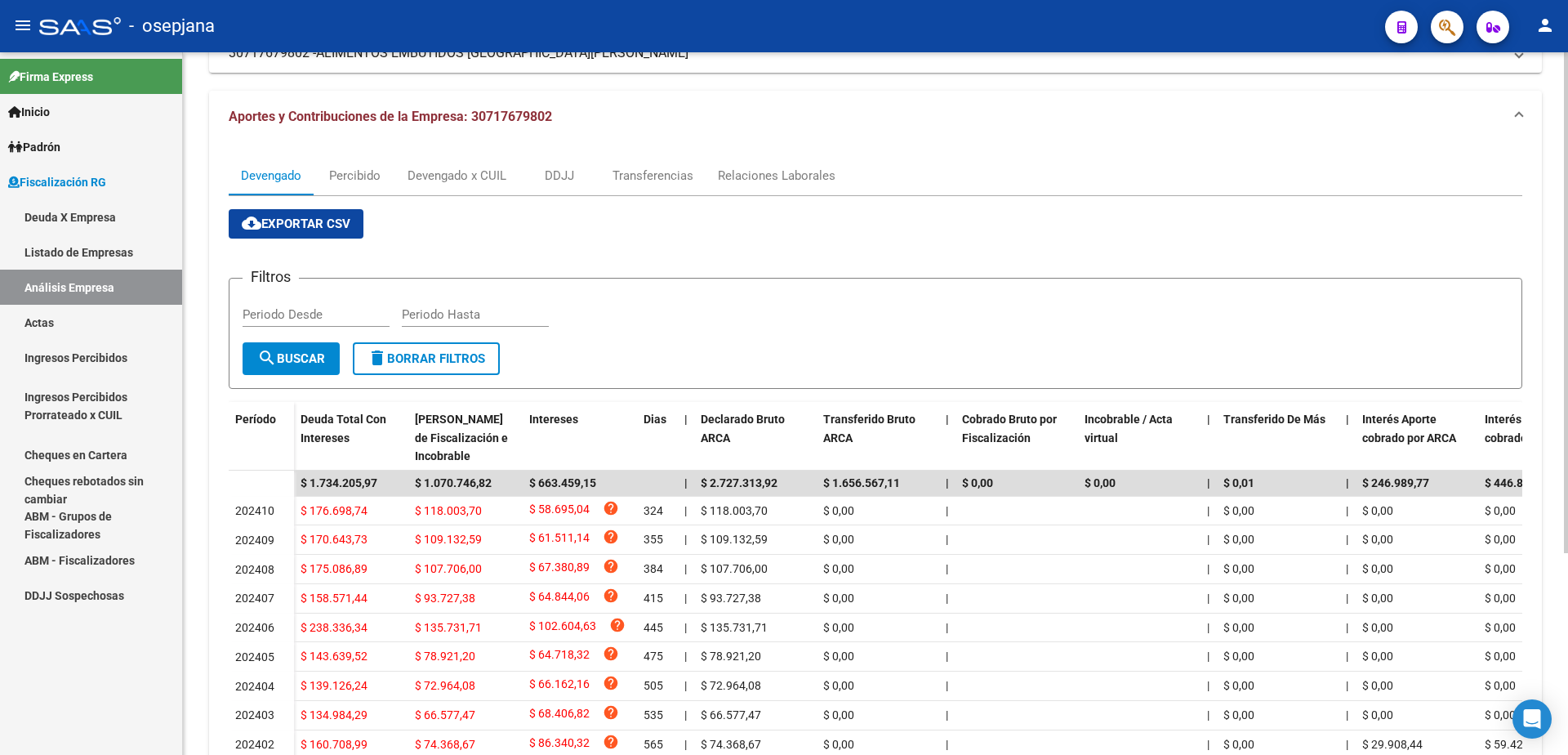
scroll to position [0, 0]
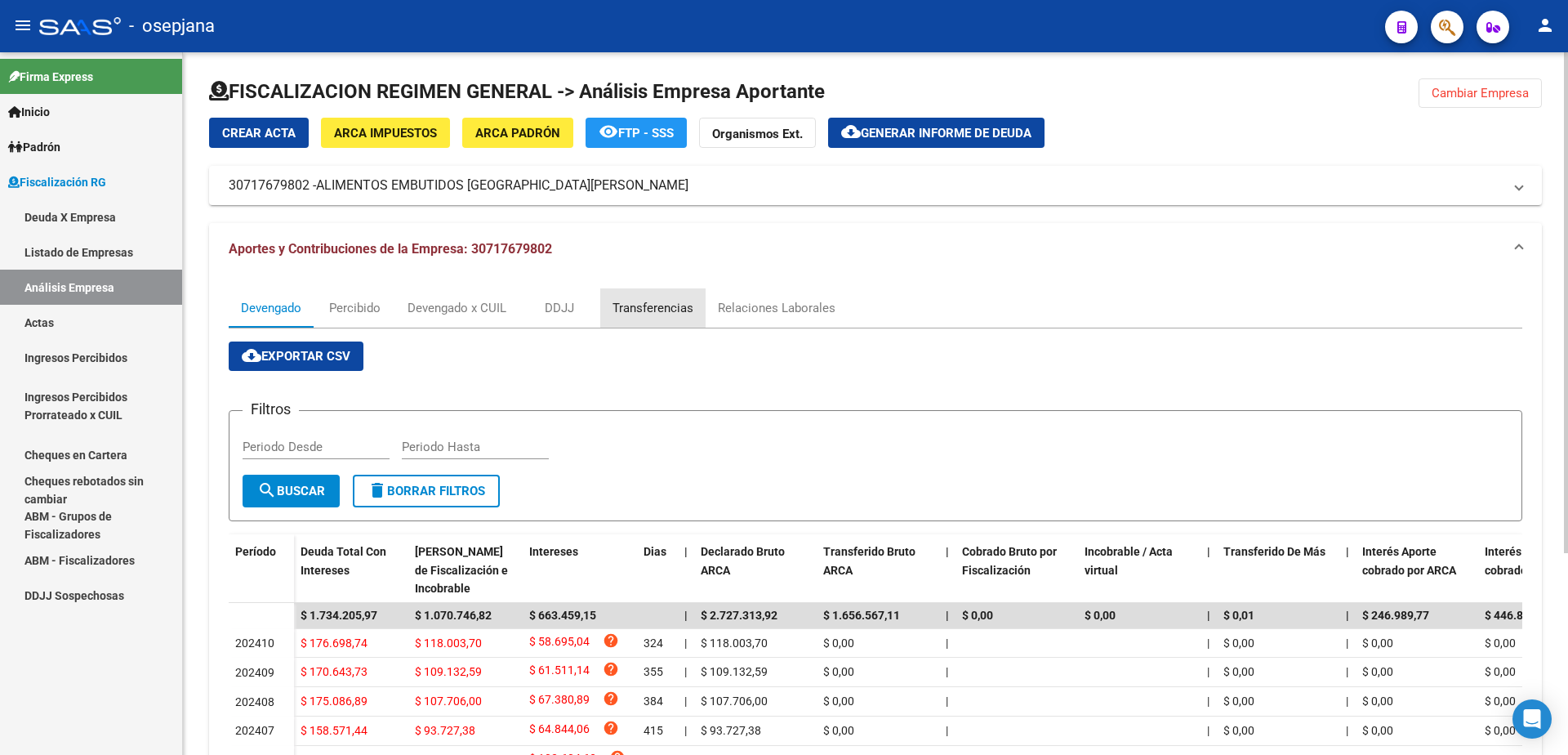
click at [647, 306] on div "Transferencias" at bounding box center [653, 307] width 81 height 18
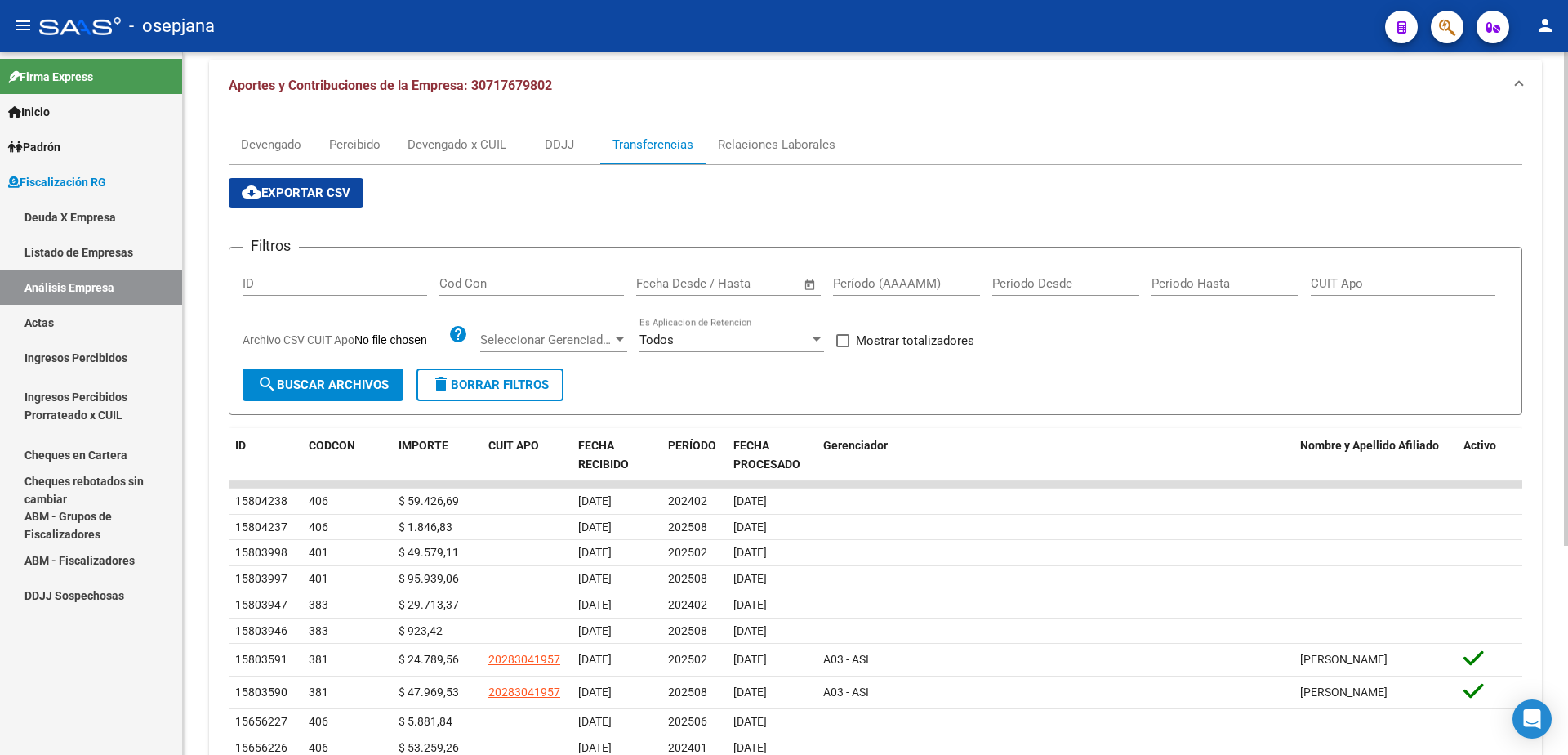
scroll to position [245, 0]
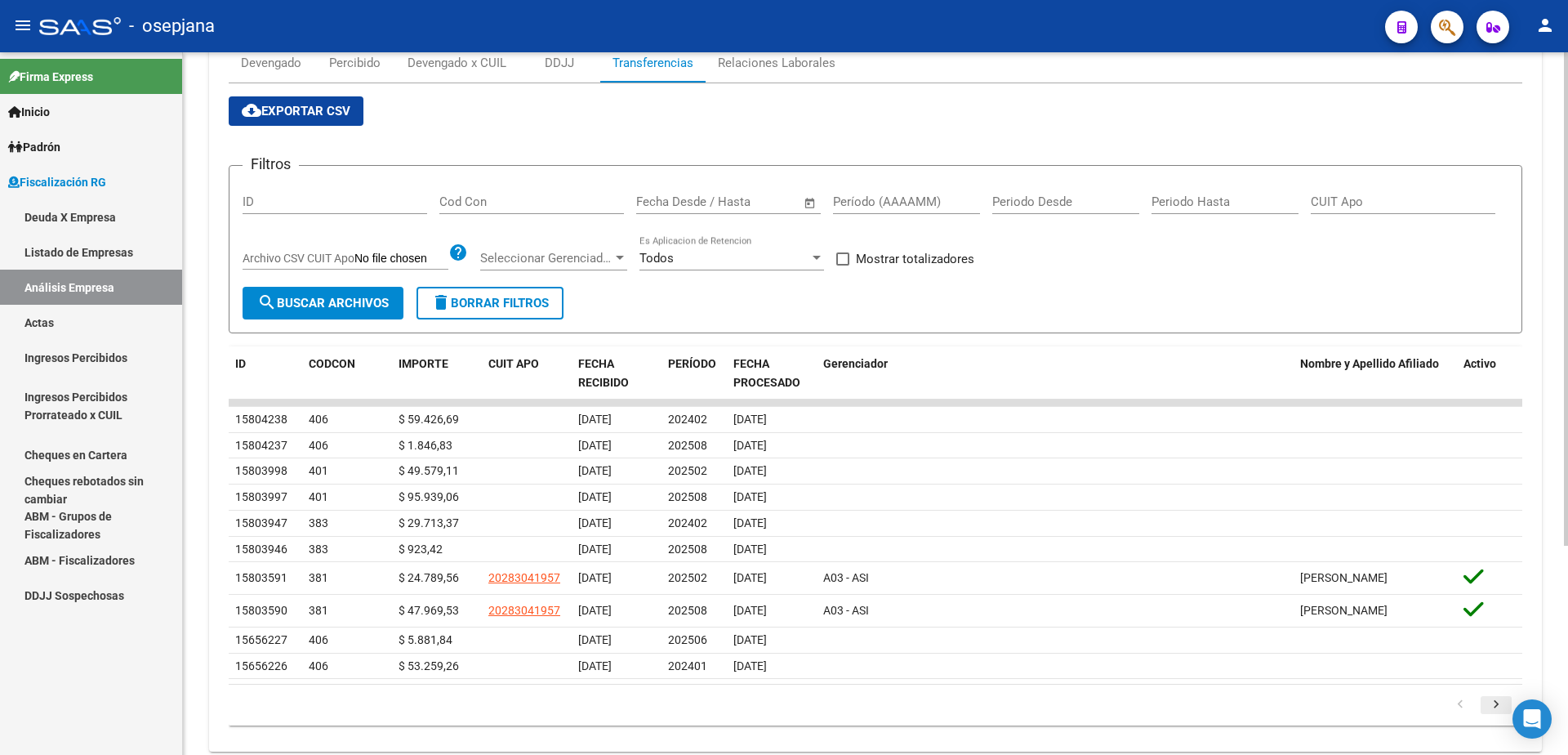
click at [1495, 716] on icon "go to next page" at bounding box center [1496, 706] width 21 height 20
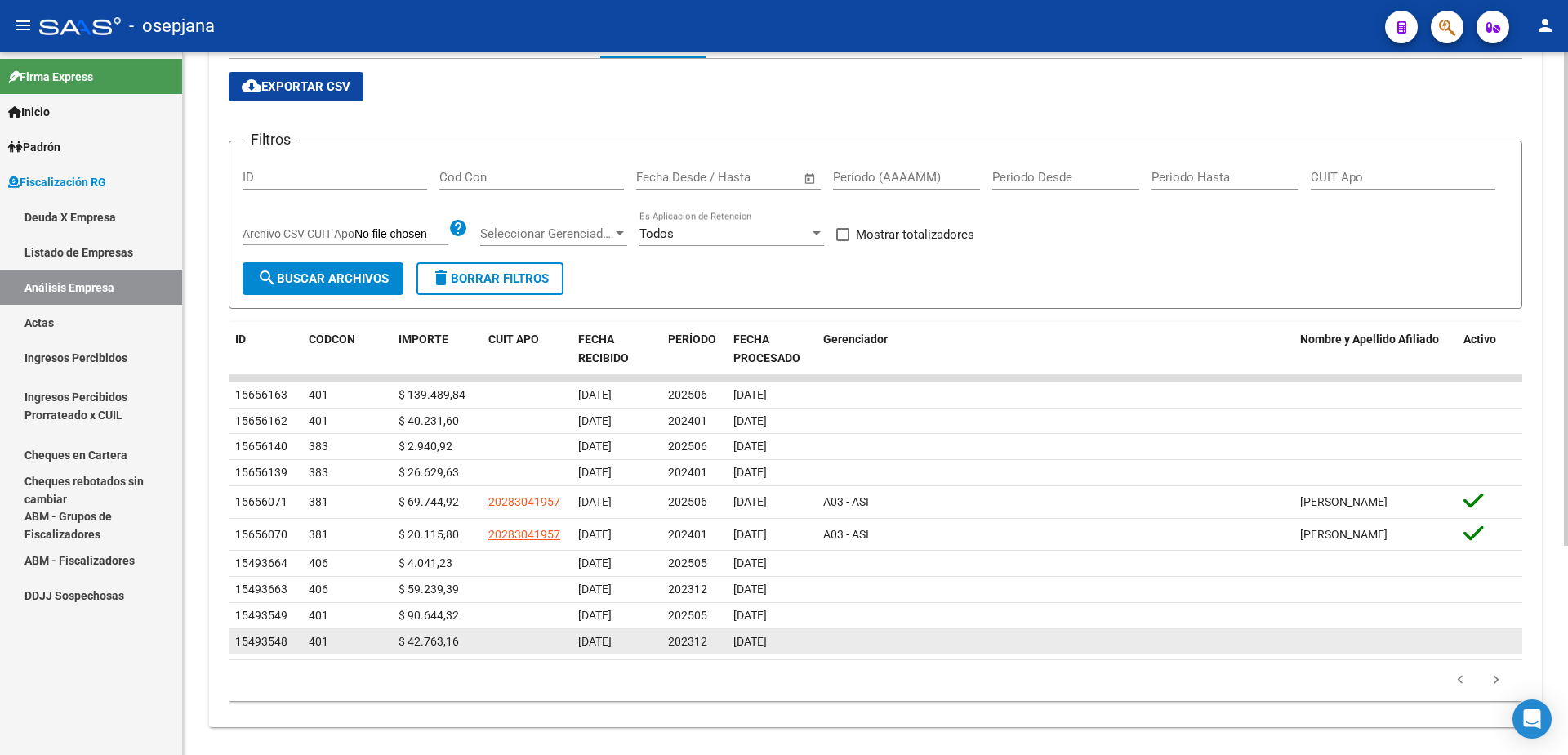
scroll to position [298, 0]
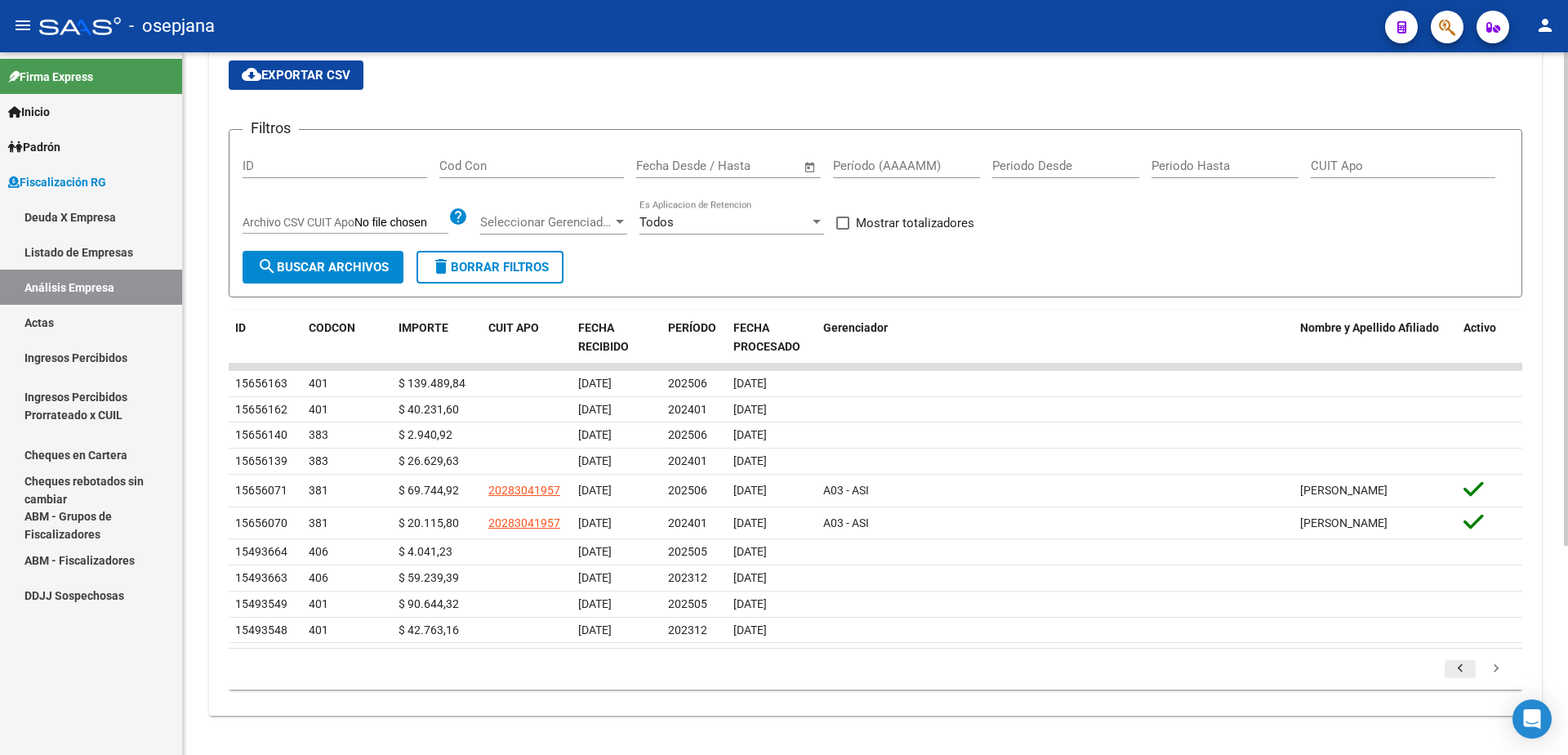
click at [1464, 672] on icon "go to previous page" at bounding box center [1460, 670] width 21 height 20
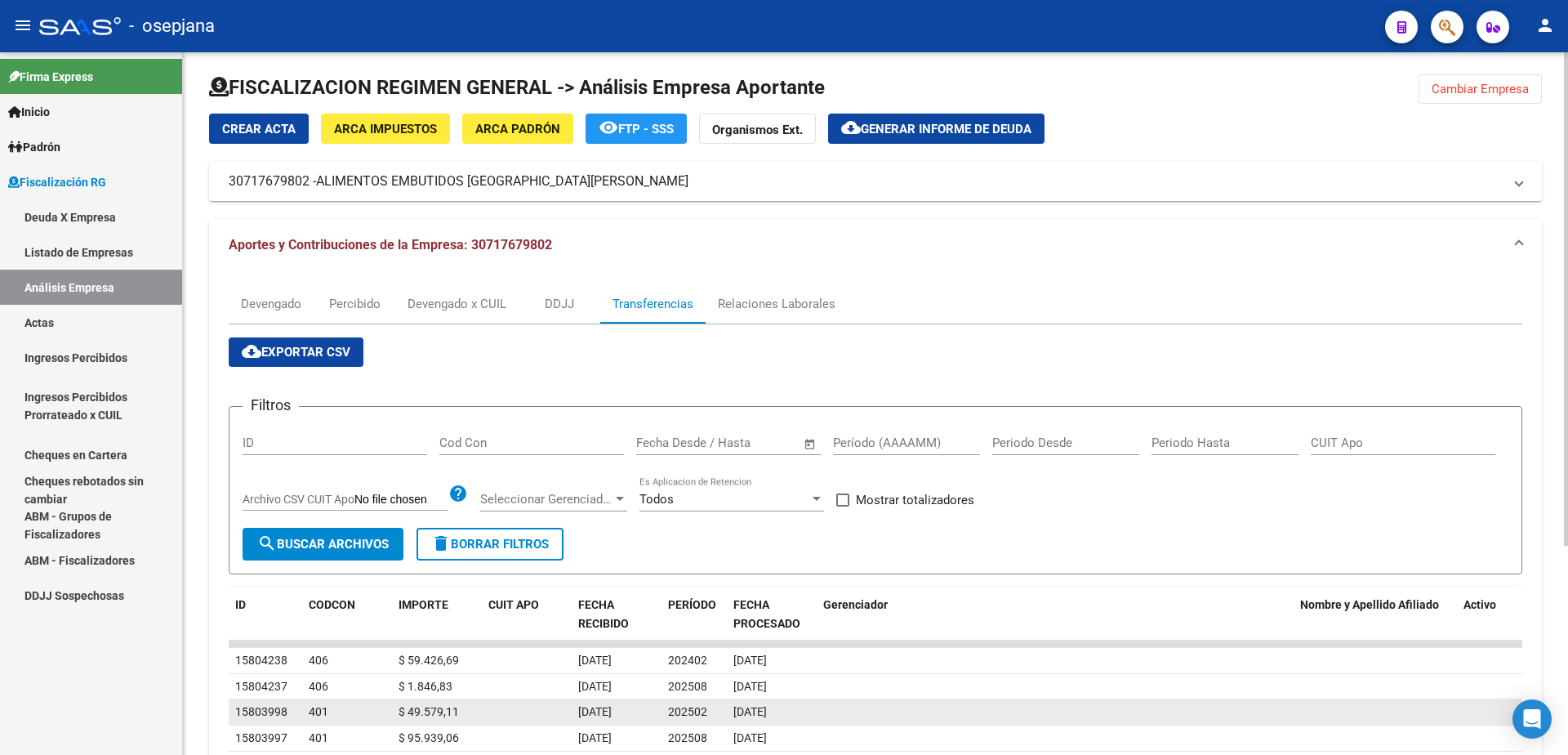
scroll to position [0, 0]
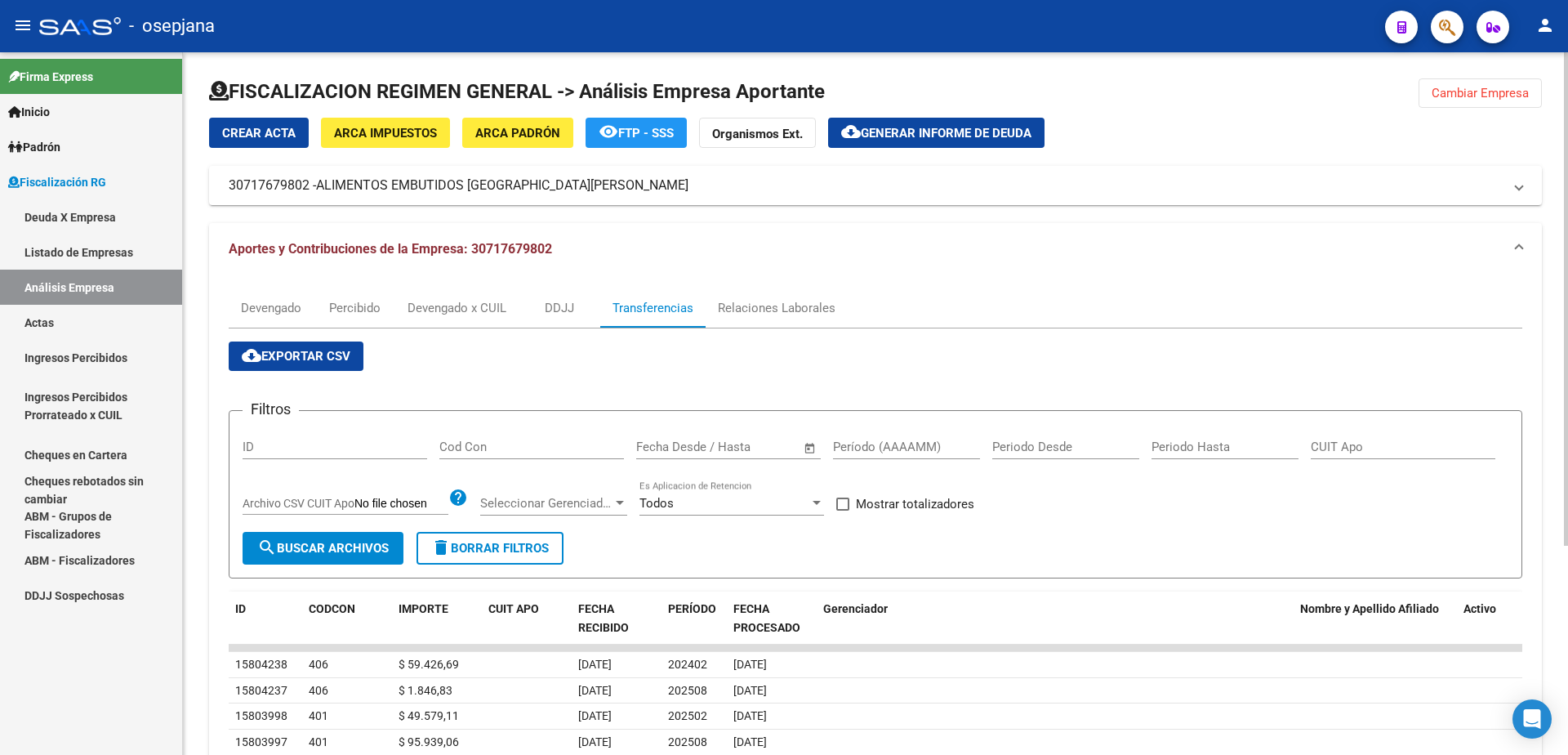
click at [931, 129] on span "Generar informe de deuda" at bounding box center [945, 132] width 171 height 15
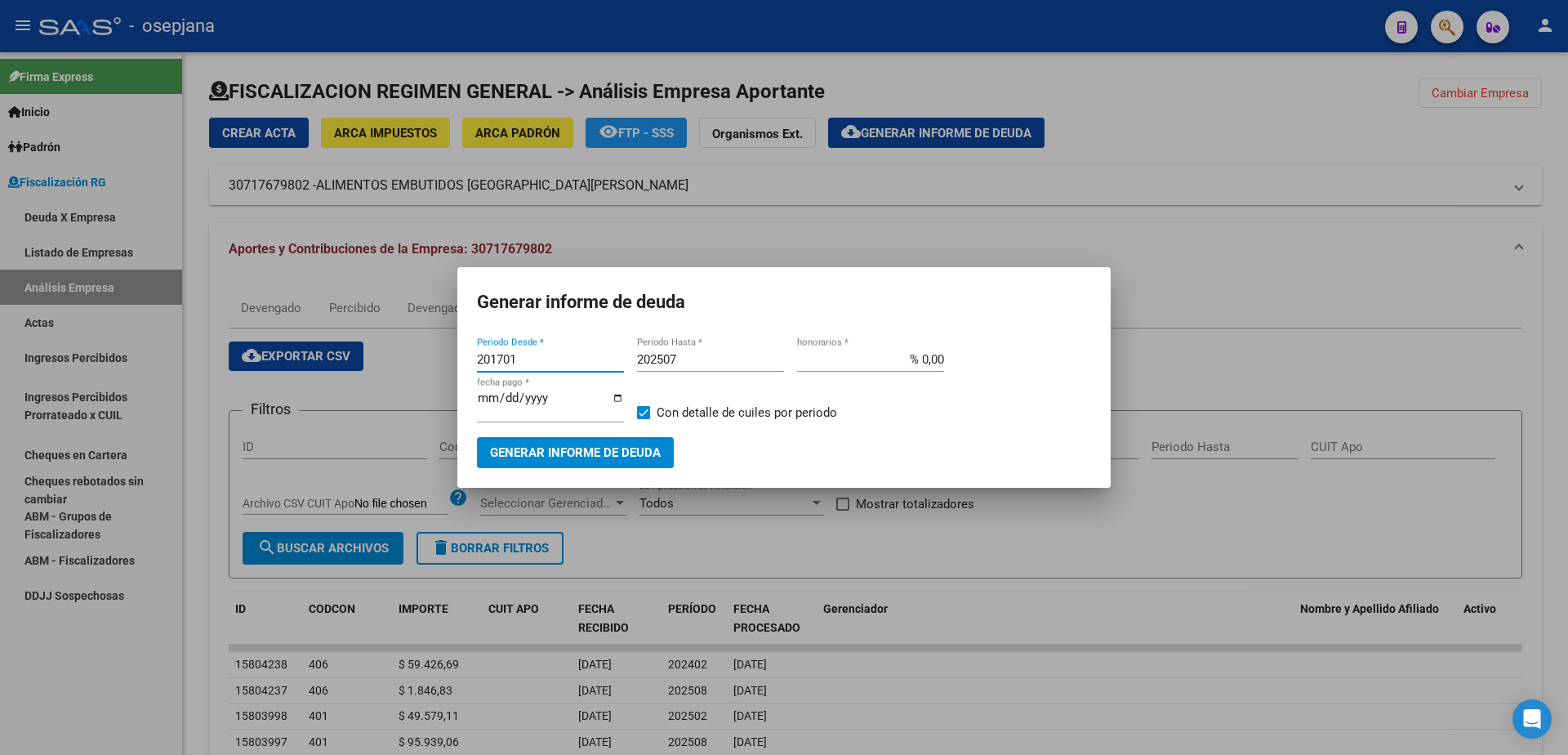
drag, startPoint x: 524, startPoint y: 366, endPoint x: 396, endPoint y: 369, distance: 128.0
click at [396, 369] on div "Generar informe de deuda 201701 Periodo Desde * 202507 Periodo Hasta * % 0,00 h…" at bounding box center [784, 377] width 1568 height 755
type input "202403"
click at [683, 358] on input "202507" at bounding box center [710, 359] width 147 height 15
click at [921, 367] on input "% 0,00" at bounding box center [870, 359] width 147 height 15
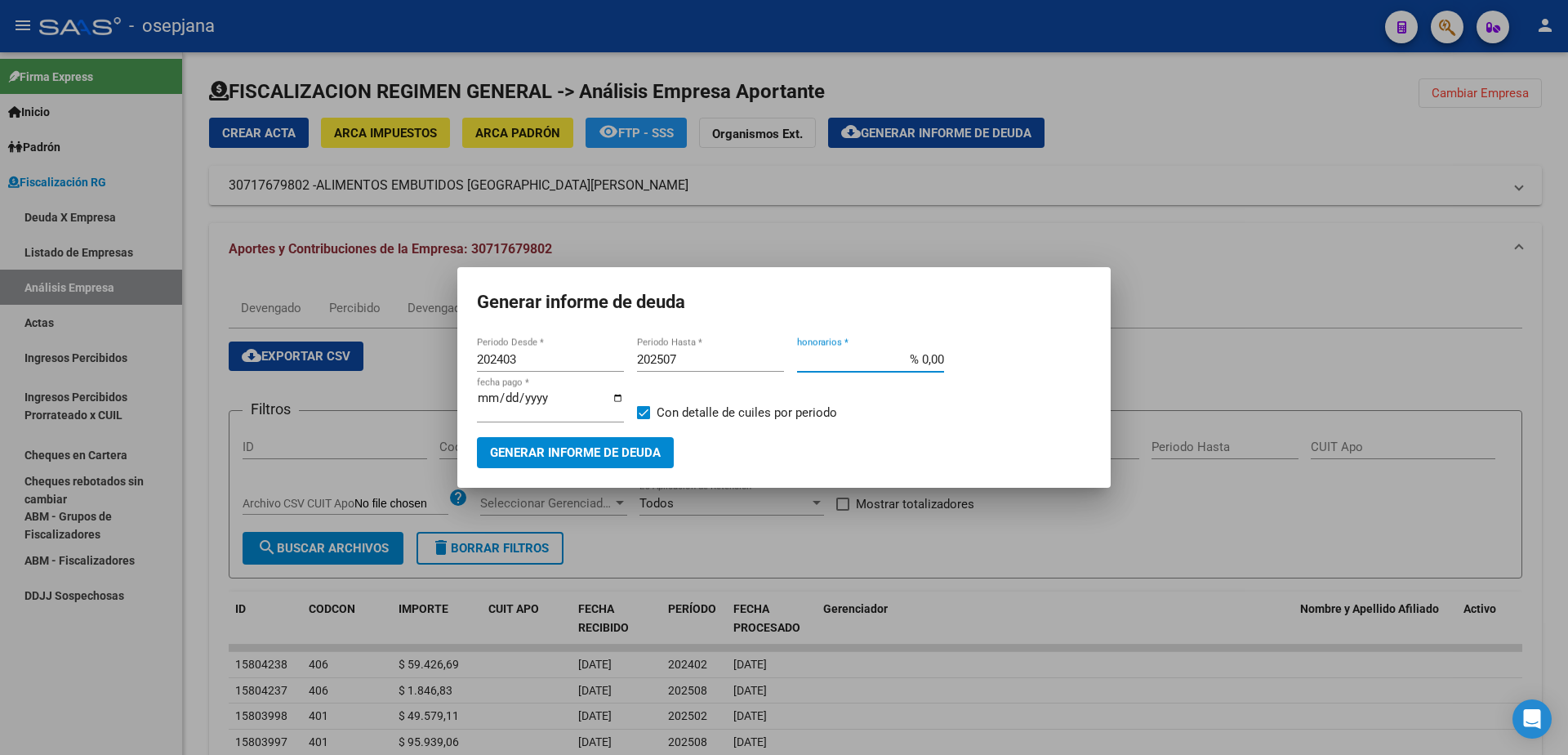
type input "% 10,00"
click at [678, 241] on div at bounding box center [784, 377] width 1568 height 755
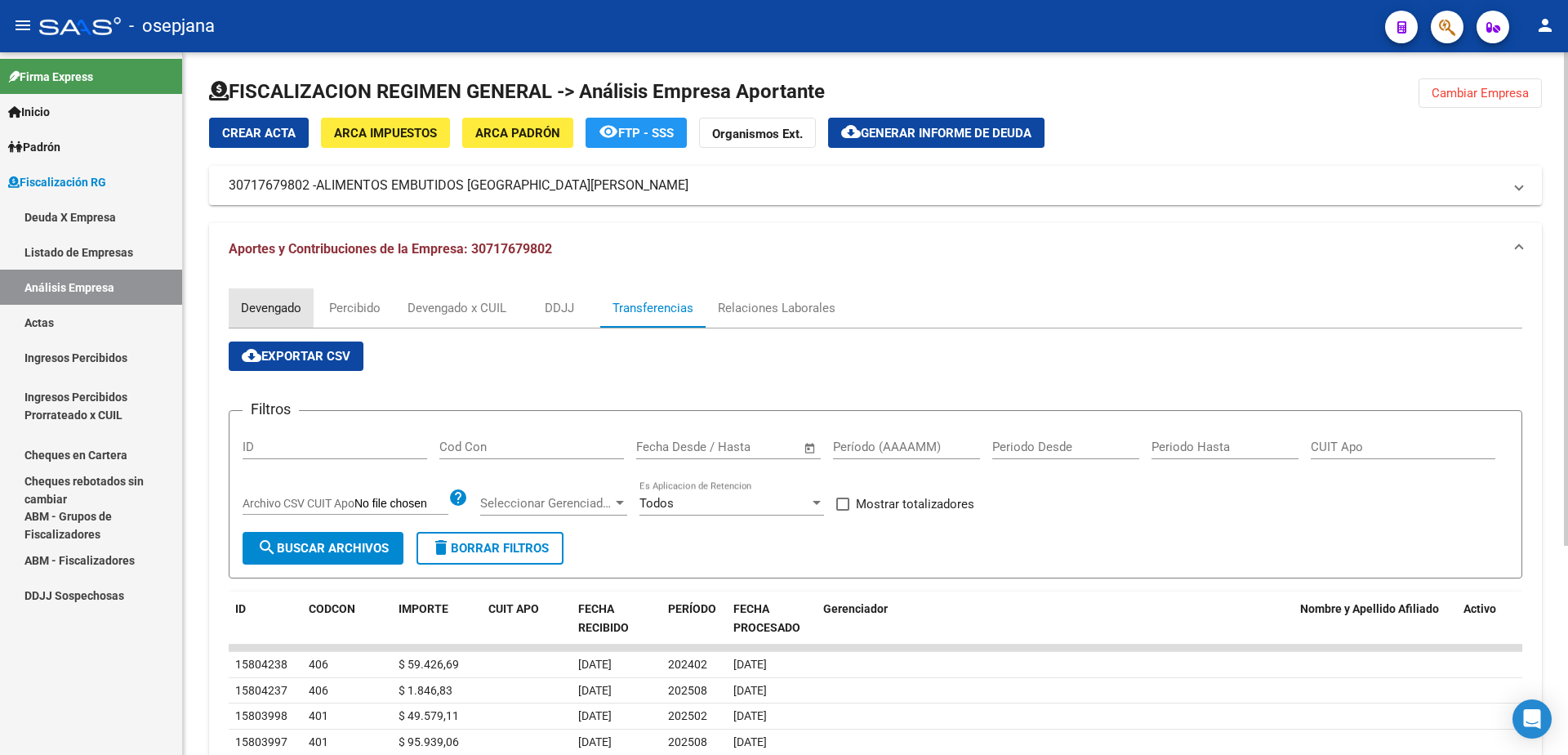
click at [260, 303] on div "Devengado" at bounding box center [271, 307] width 60 height 18
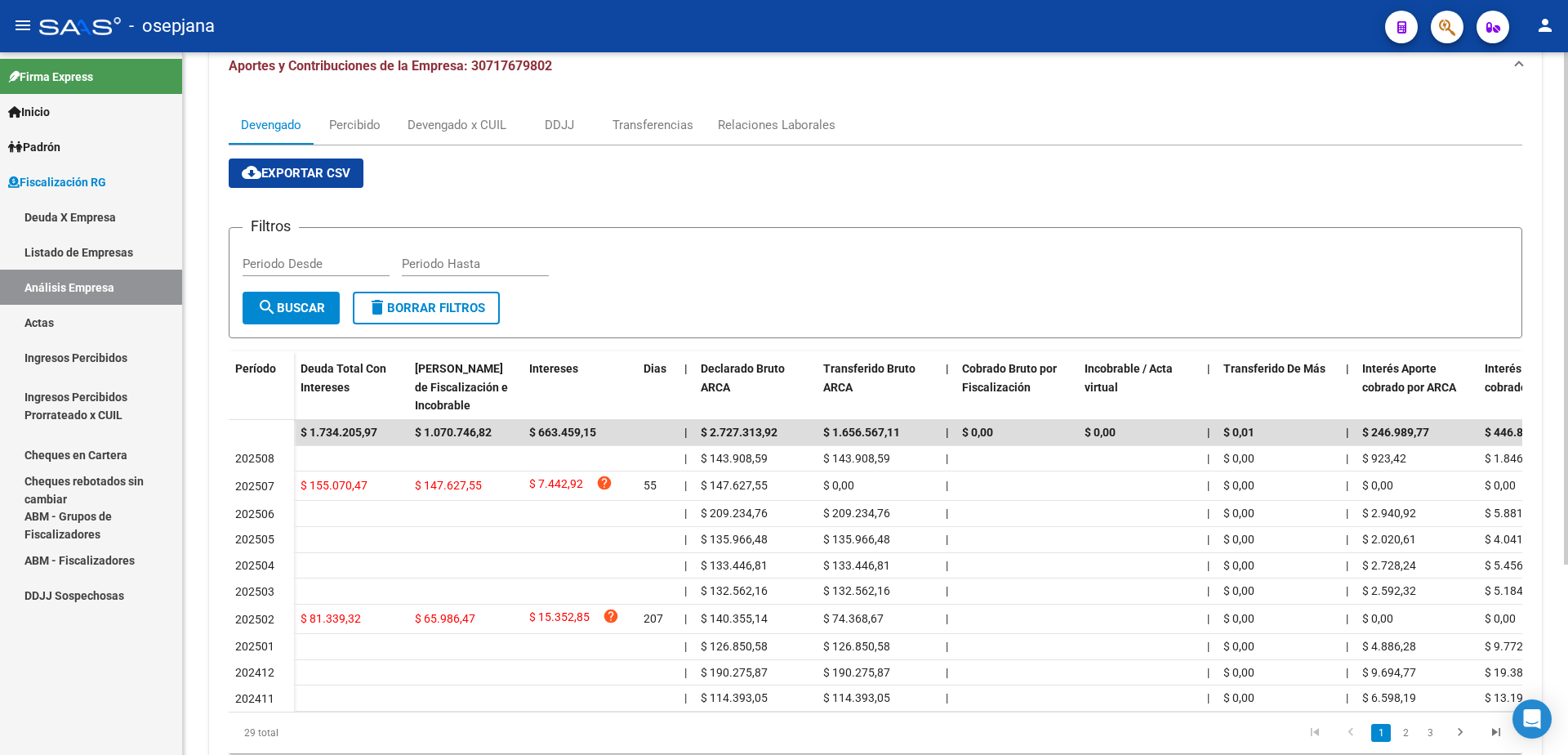
scroll to position [260, 0]
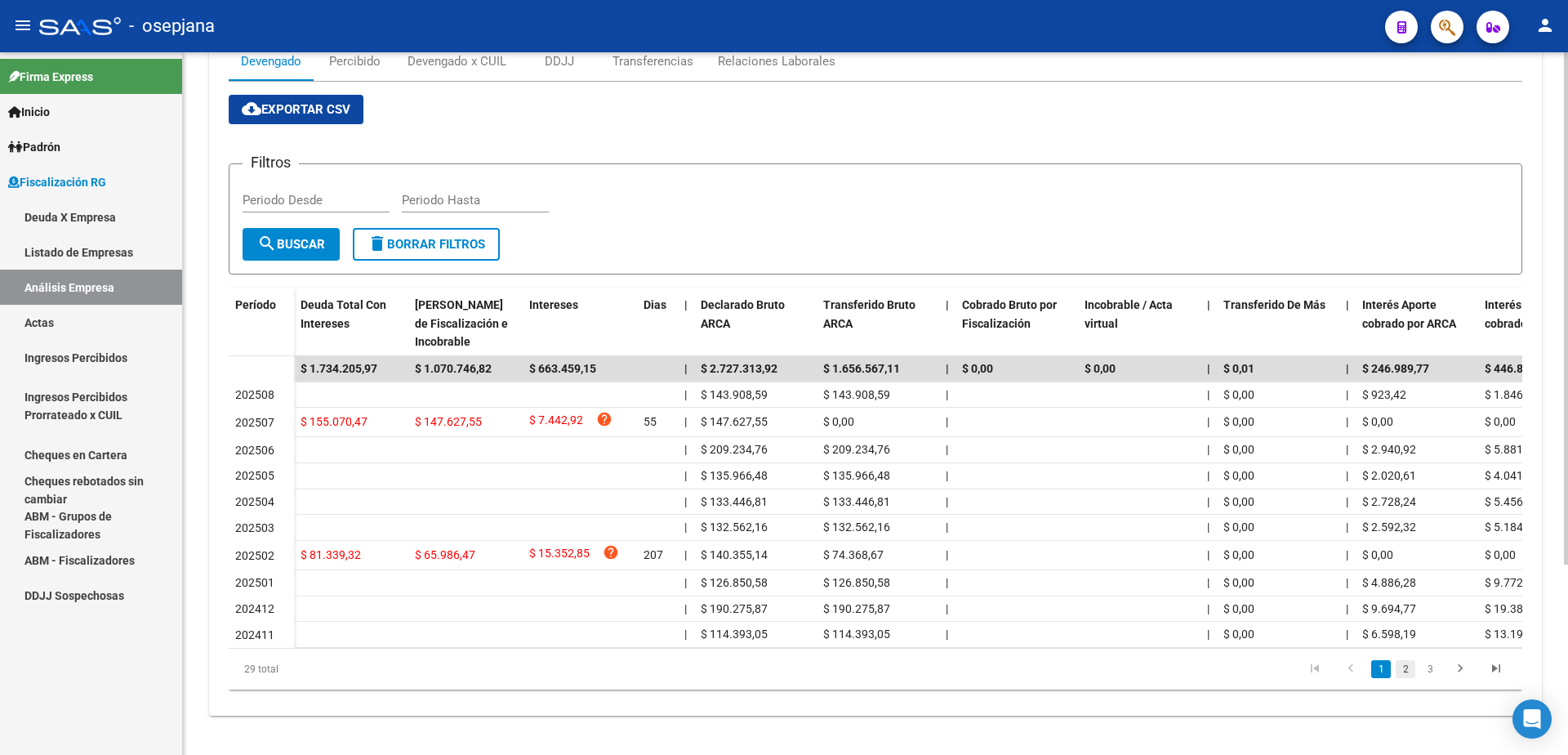
click at [1406, 673] on link "2" at bounding box center [1405, 668] width 20 height 18
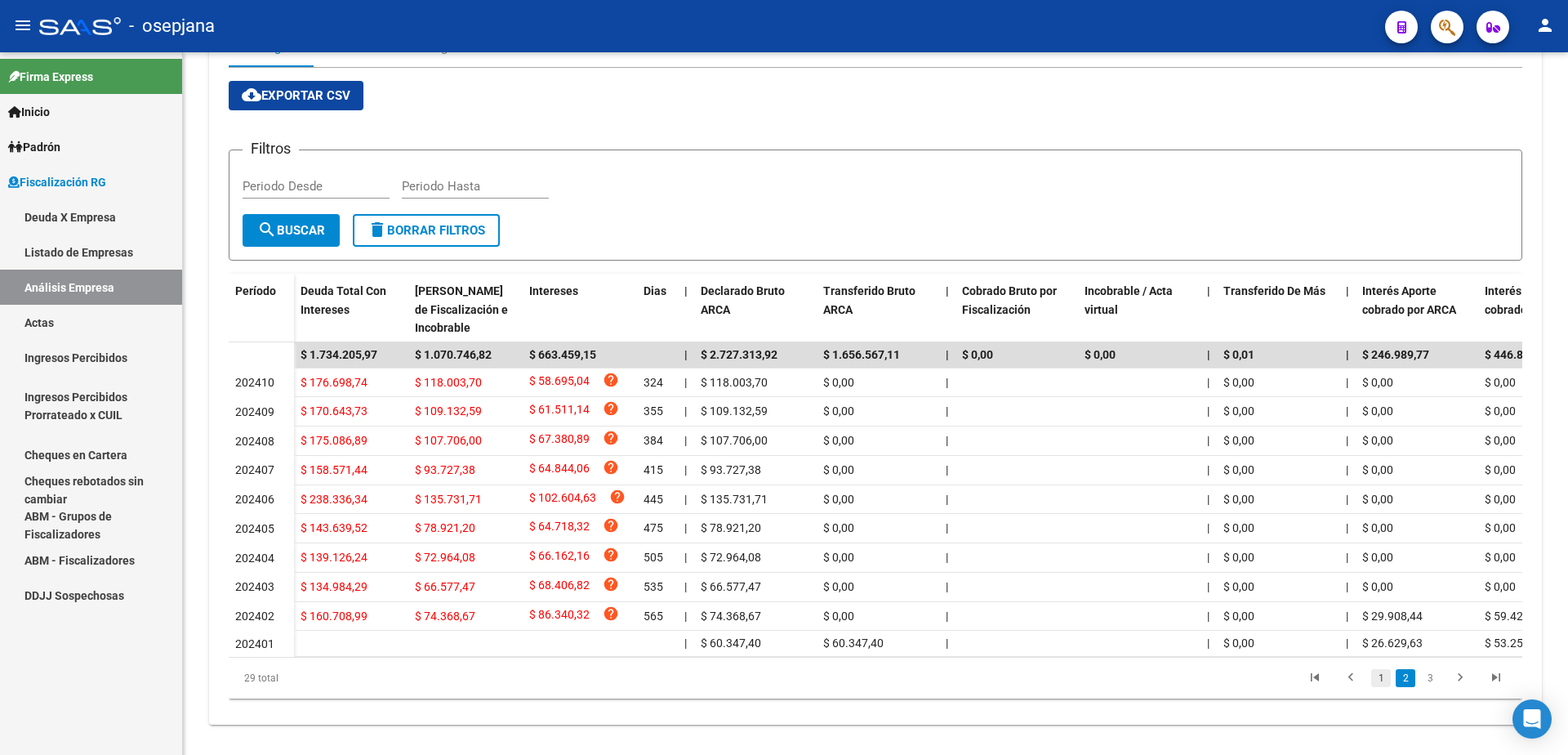
click at [1388, 687] on link "1" at bounding box center [1381, 678] width 20 height 18
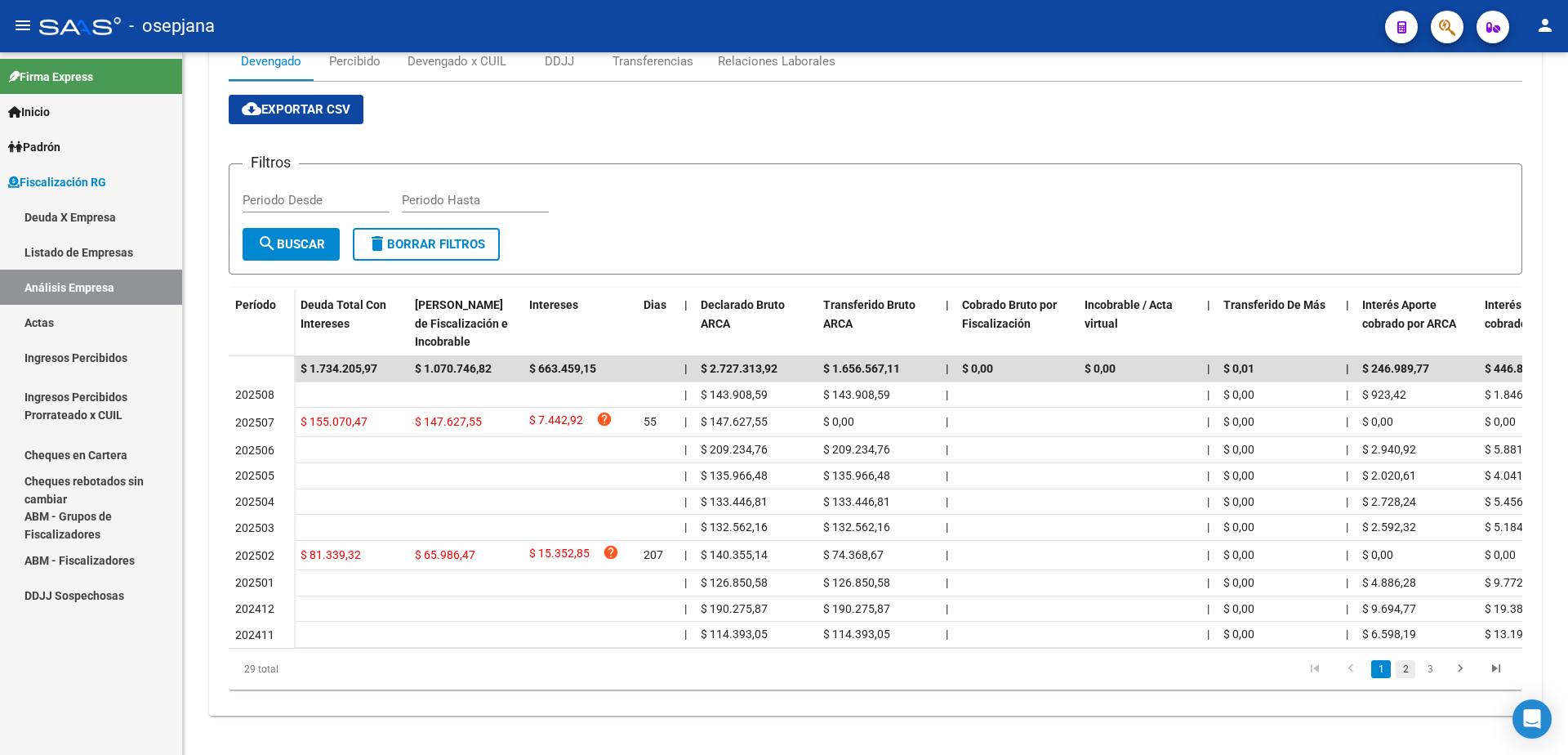
click at [1402, 665] on link "2" at bounding box center [1405, 668] width 20 height 18
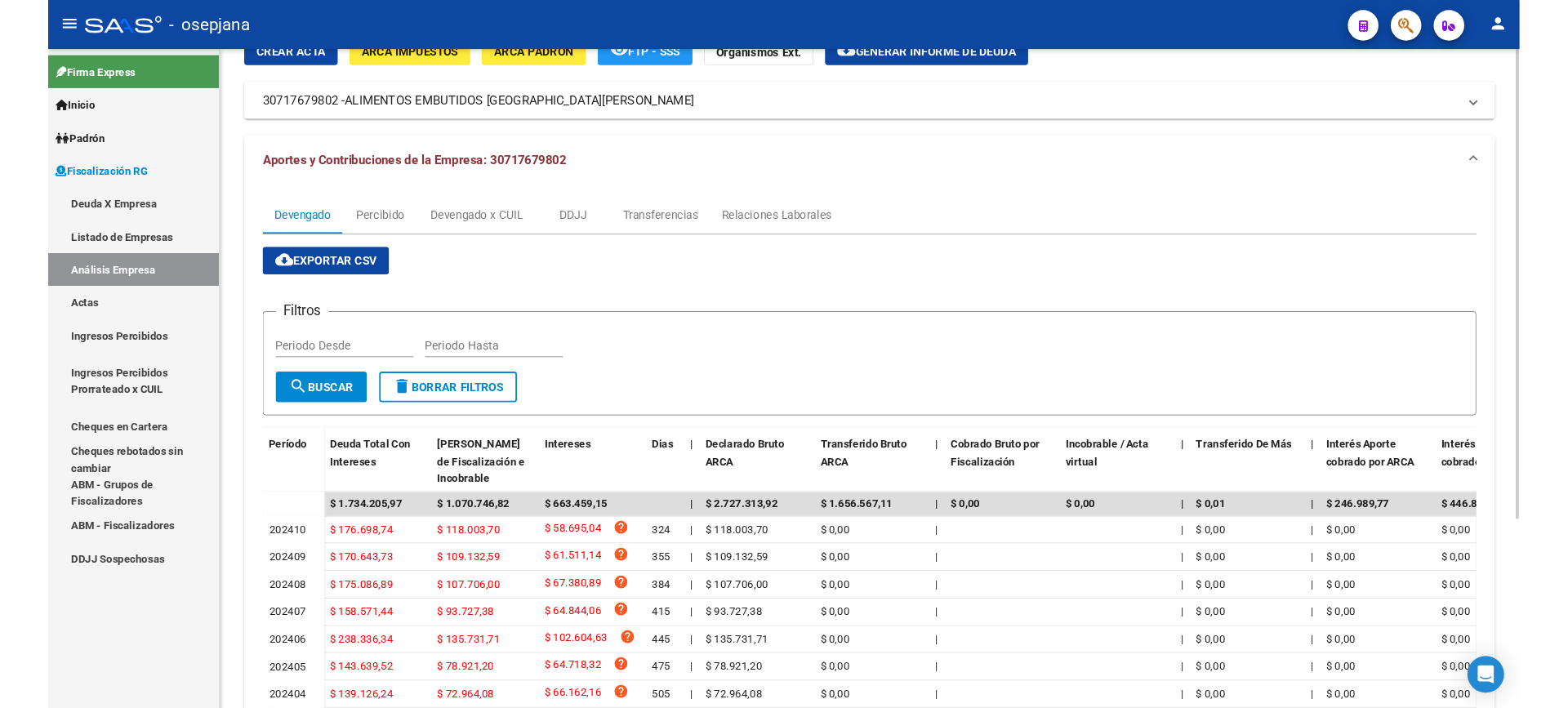
scroll to position [0, 0]
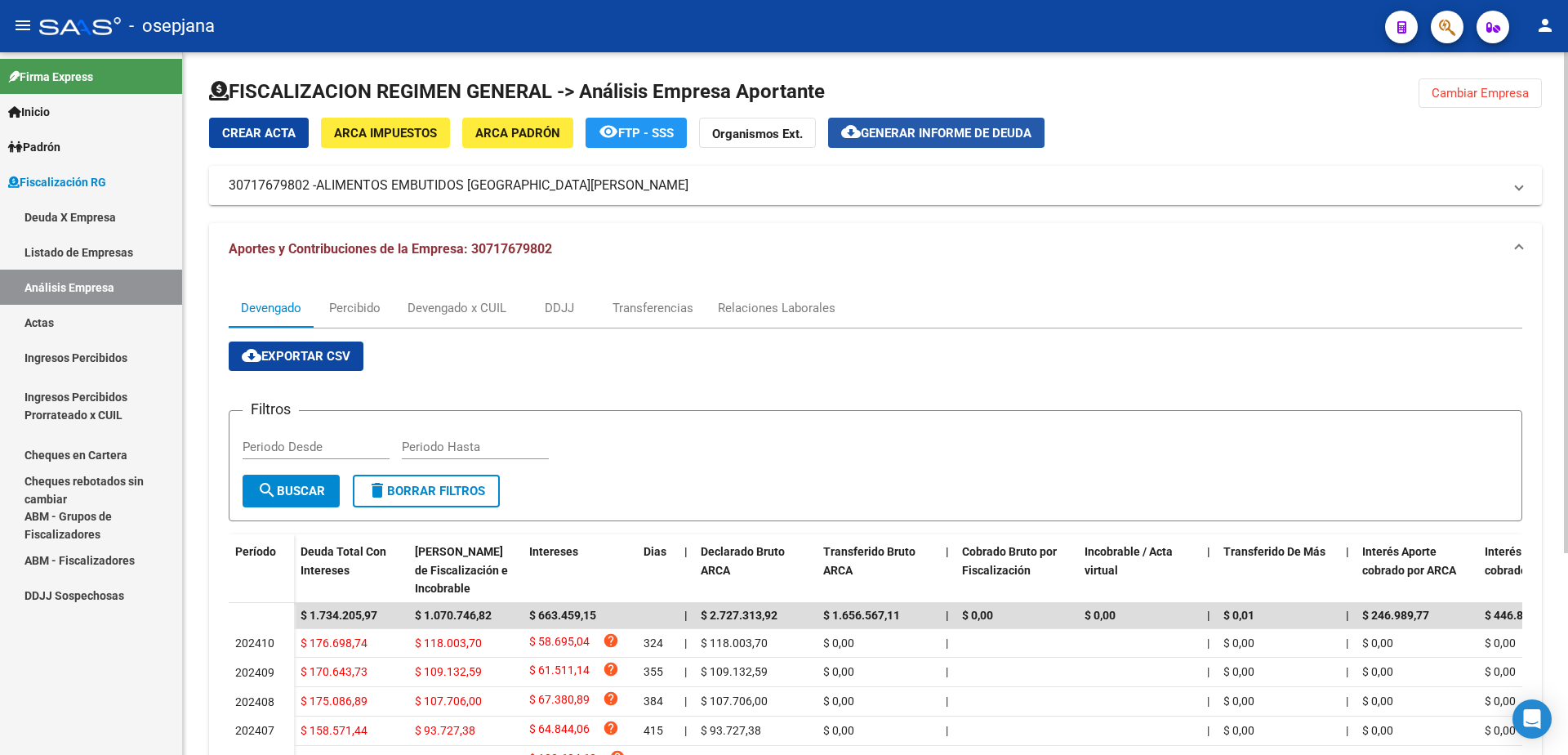
click at [935, 135] on span "Generar informe de deuda" at bounding box center [945, 132] width 171 height 15
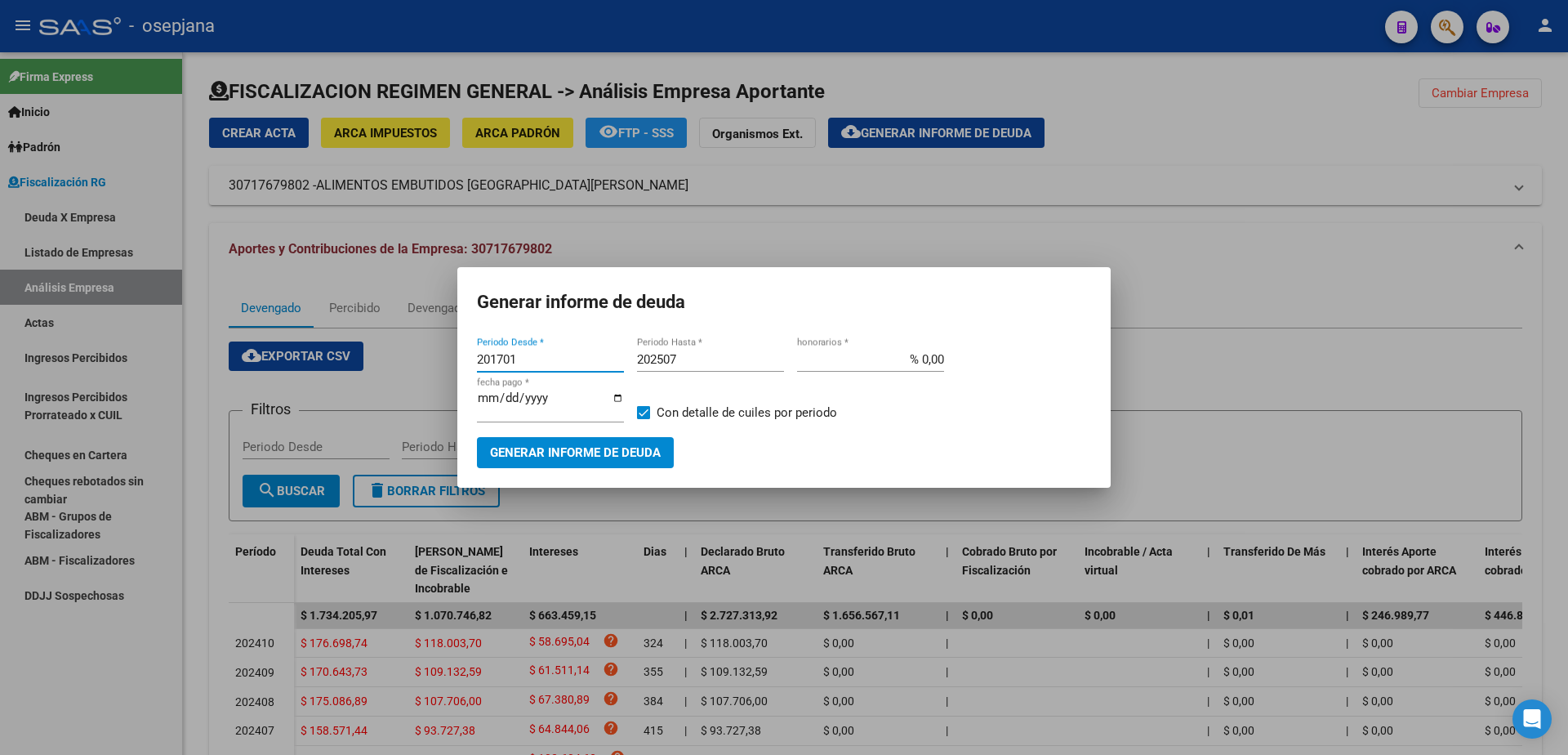
drag, startPoint x: 520, startPoint y: 366, endPoint x: 421, endPoint y: 366, distance: 99.0
click at [421, 366] on div "Generar informe de deuda 201701 Periodo Desde * 202507 Periodo Hasta * % 0,00 h…" at bounding box center [784, 377] width 1568 height 755
type input "202403"
click at [921, 367] on input "% 0,00" at bounding box center [870, 359] width 147 height 15
type input "% 10,00"
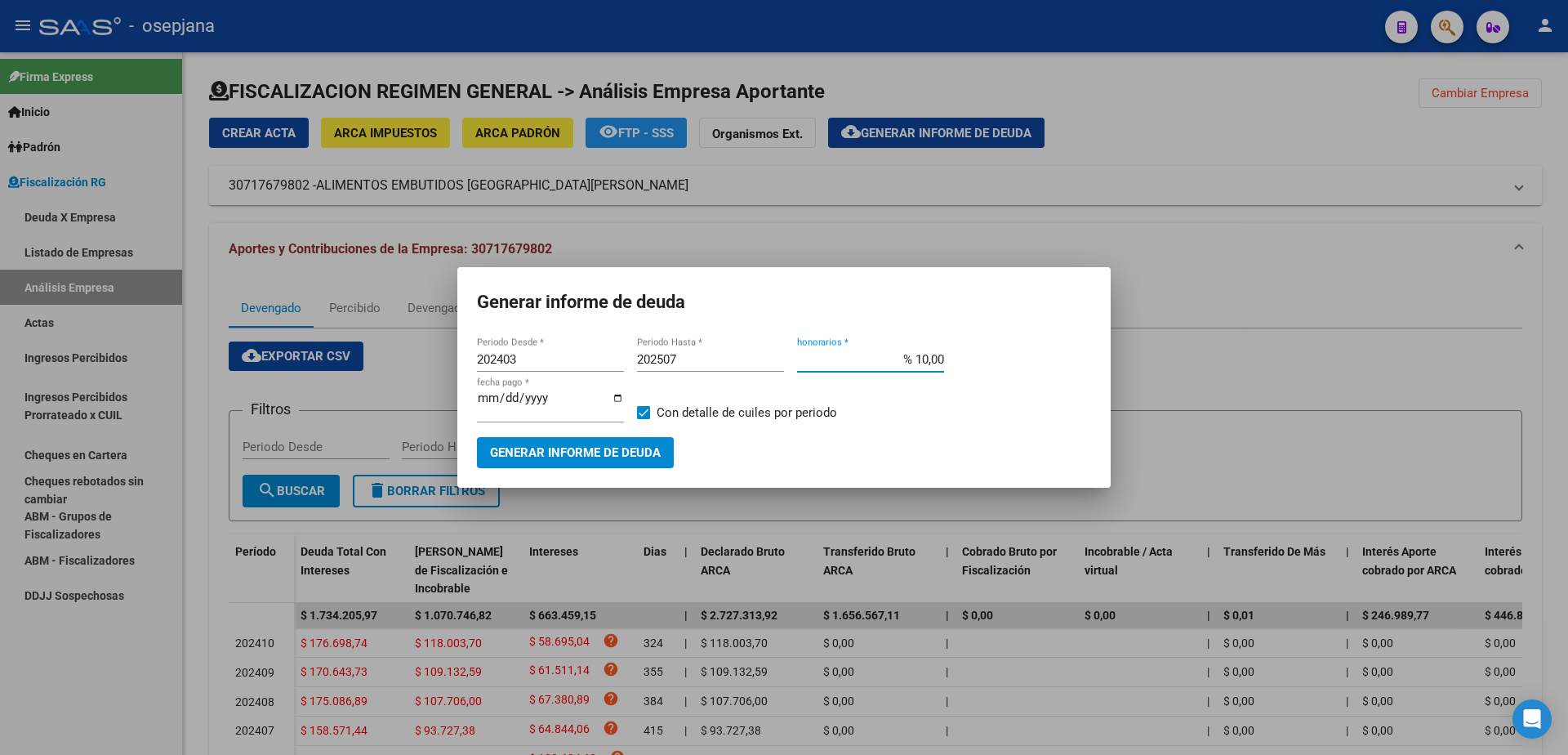
click at [502, 400] on input "[DATE]" at bounding box center [550, 405] width 147 height 26
type input "[DATE]"
click at [644, 416] on span at bounding box center [643, 412] width 13 height 13
click at [643, 419] on input "Con detalle de cuiles por periodo" at bounding box center [642, 419] width 1 height 1
checkbox input "false"
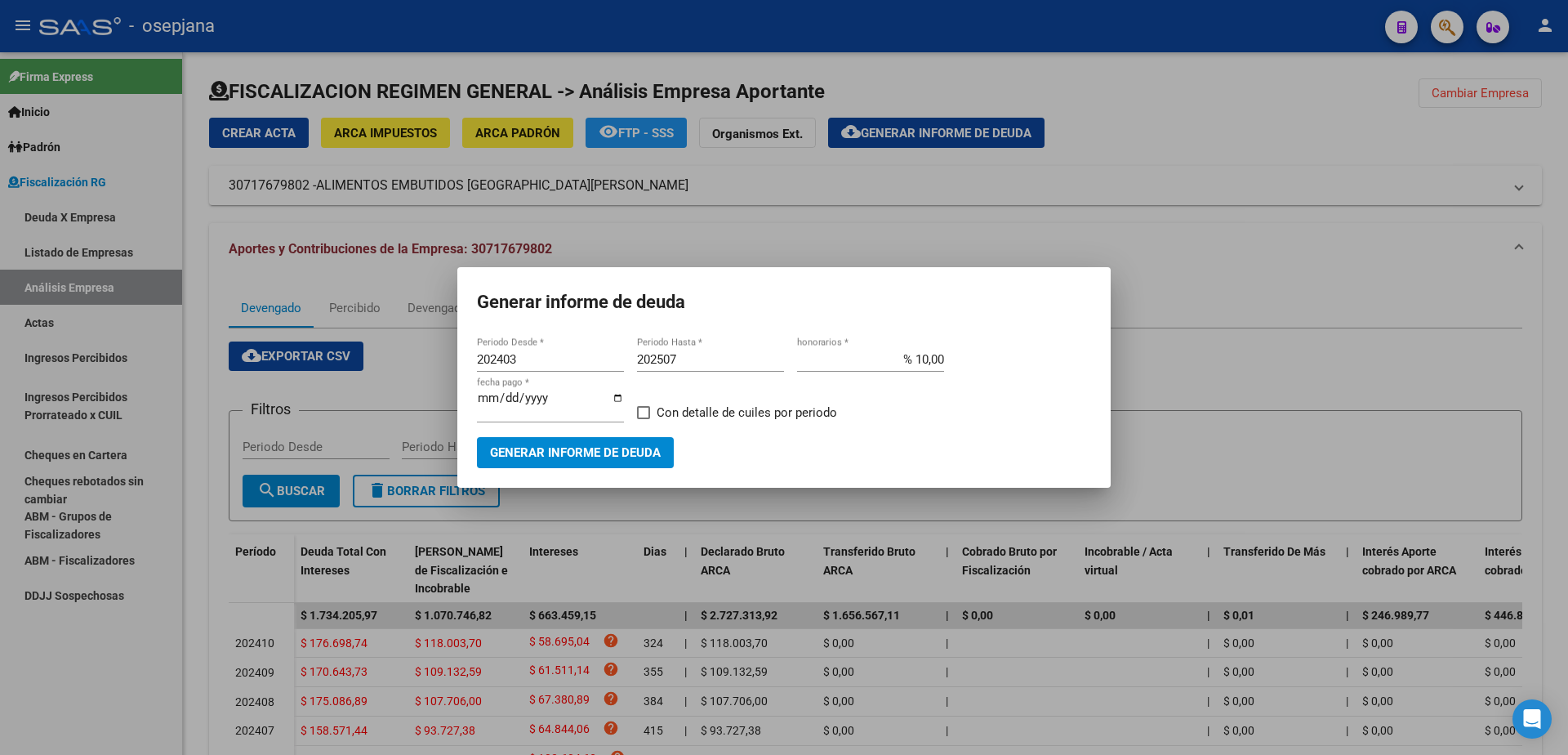
click at [629, 446] on span "Generar informe de deuda" at bounding box center [575, 453] width 171 height 15
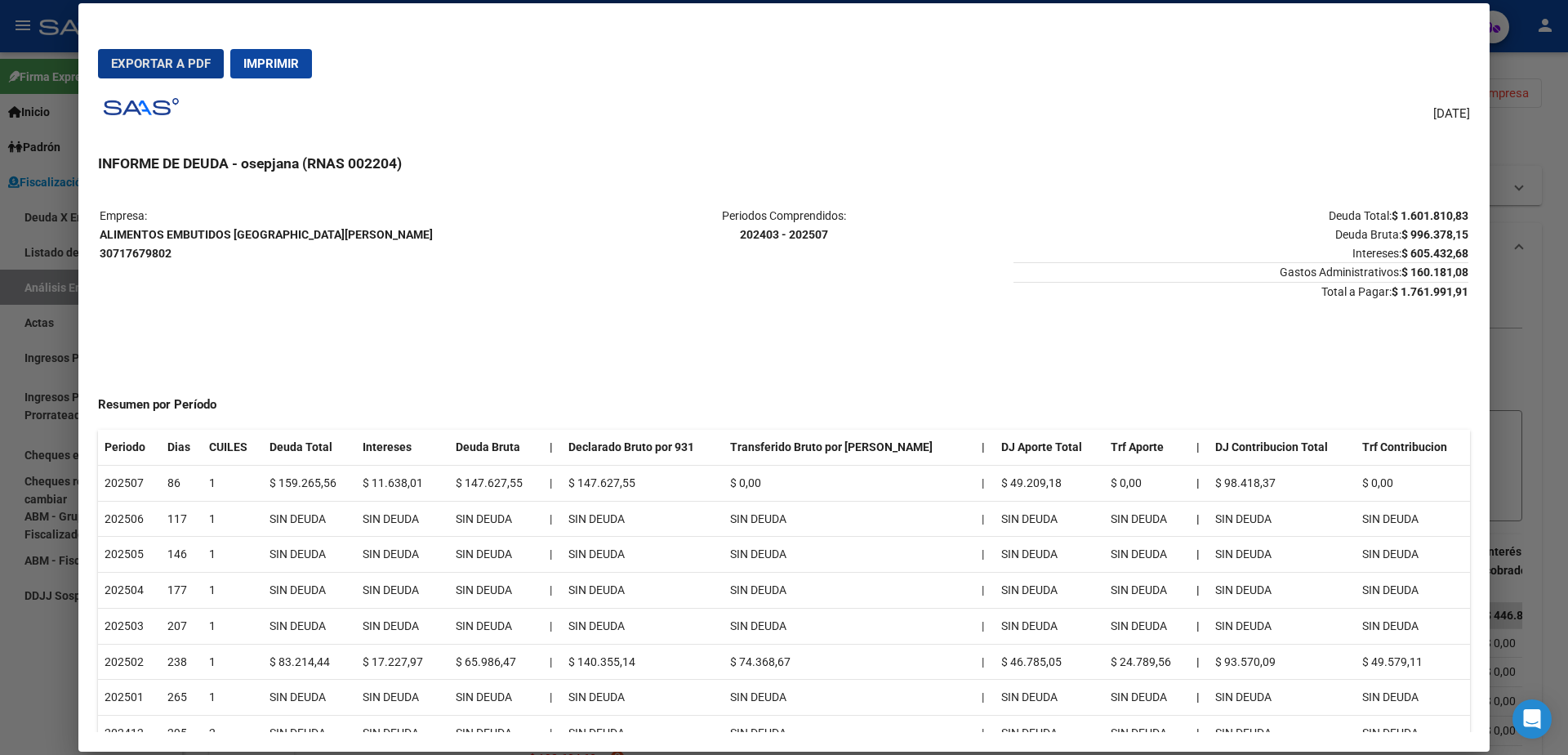
click at [191, 57] on span "Exportar a PDF" at bounding box center [161, 64] width 100 height 15
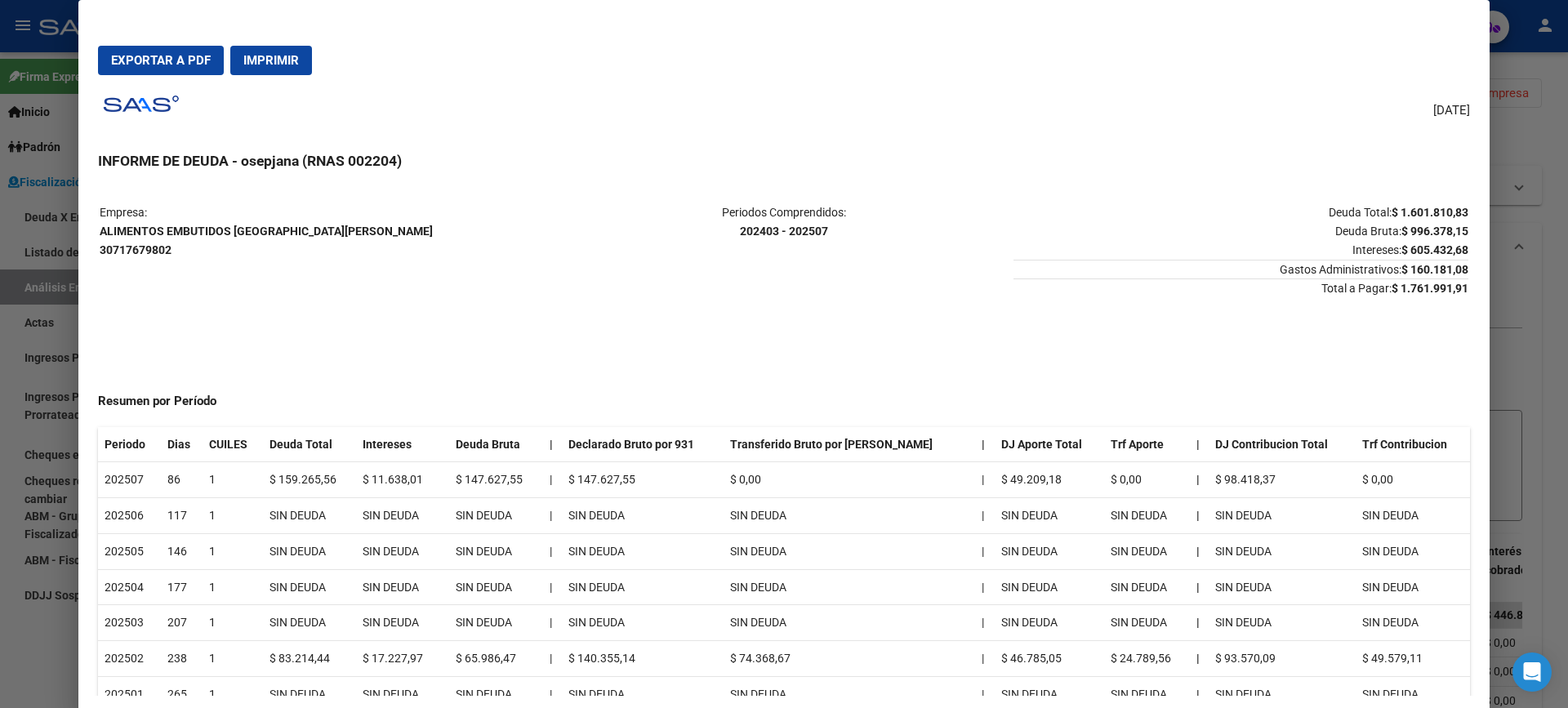
click at [2, 256] on div at bounding box center [784, 354] width 1568 height 708
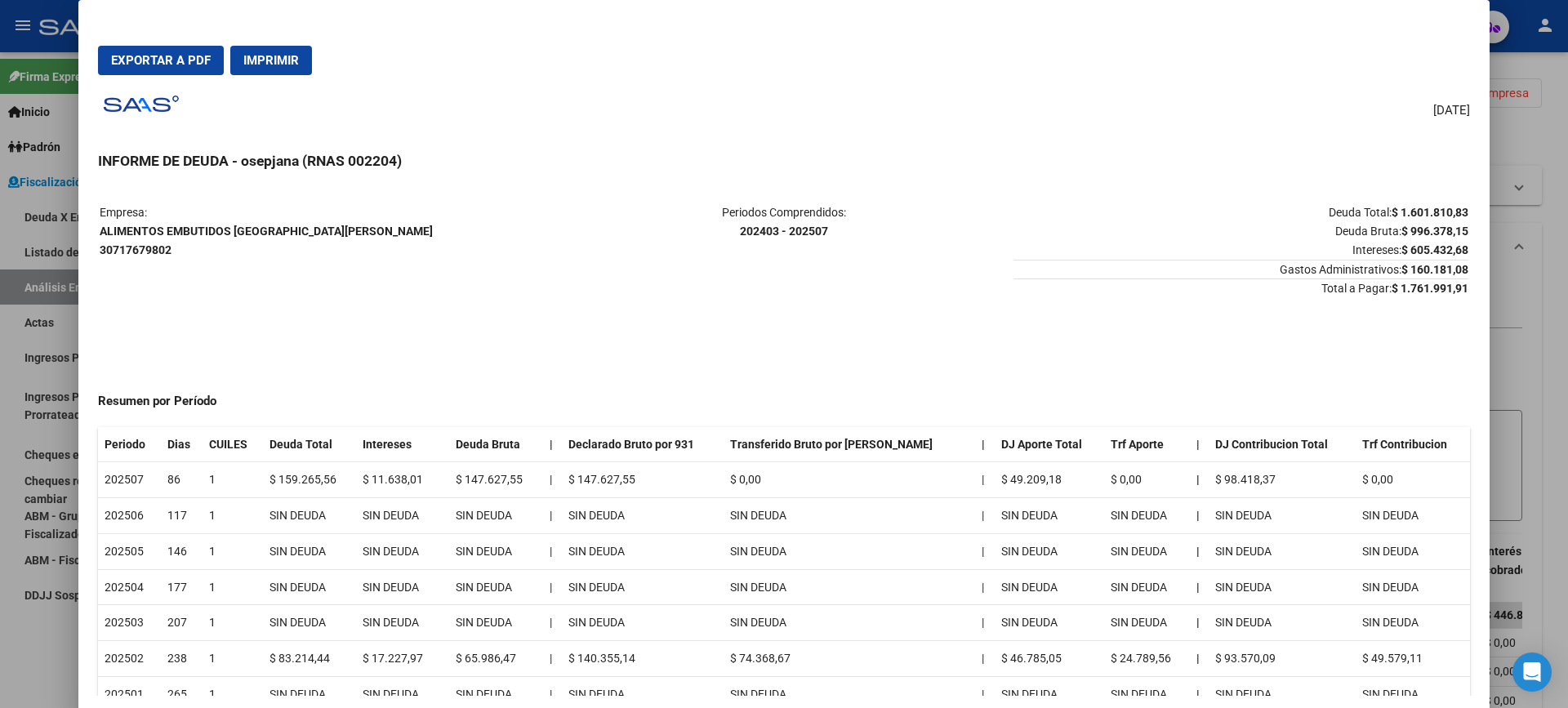
click at [40, 320] on div at bounding box center [784, 354] width 1568 height 708
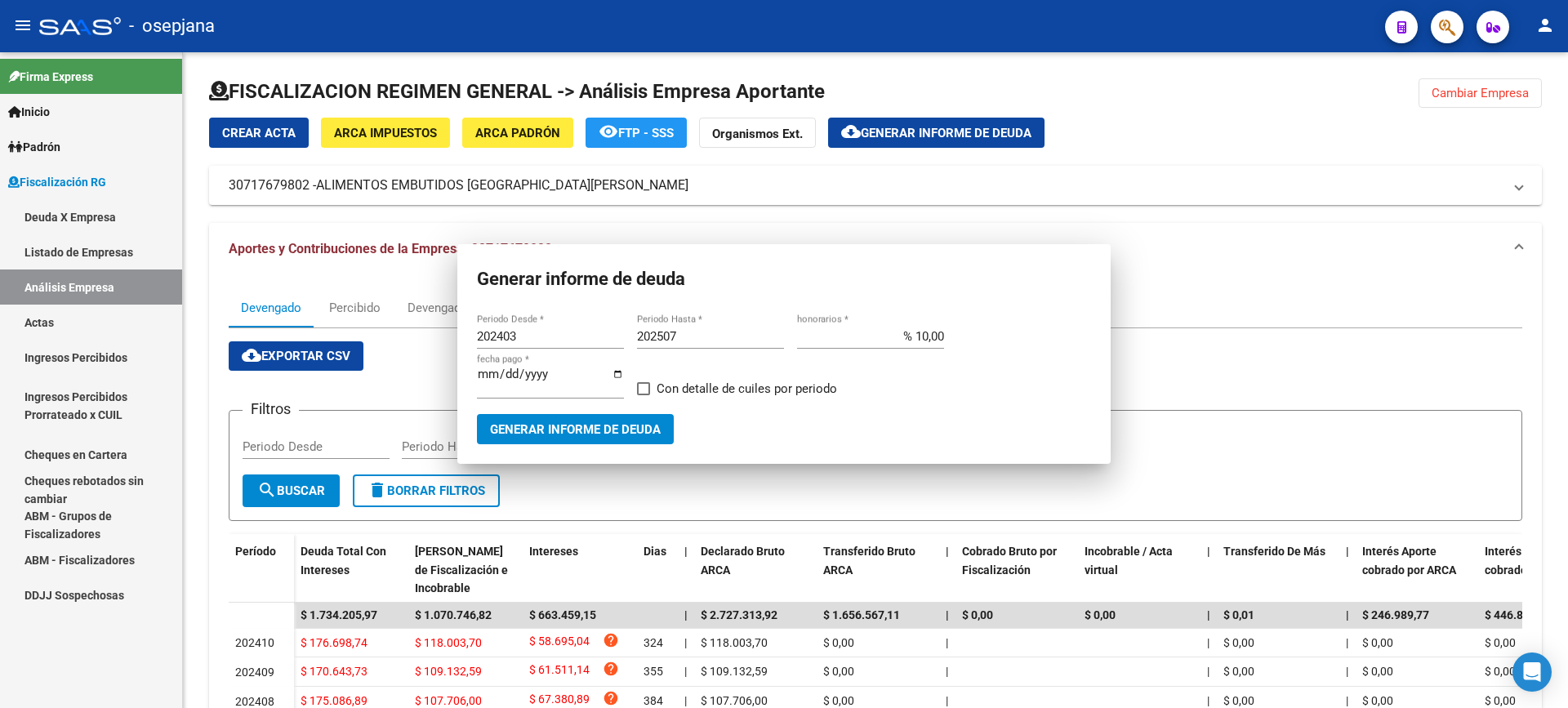
click at [41, 320] on link "Actas" at bounding box center [91, 322] width 182 height 35
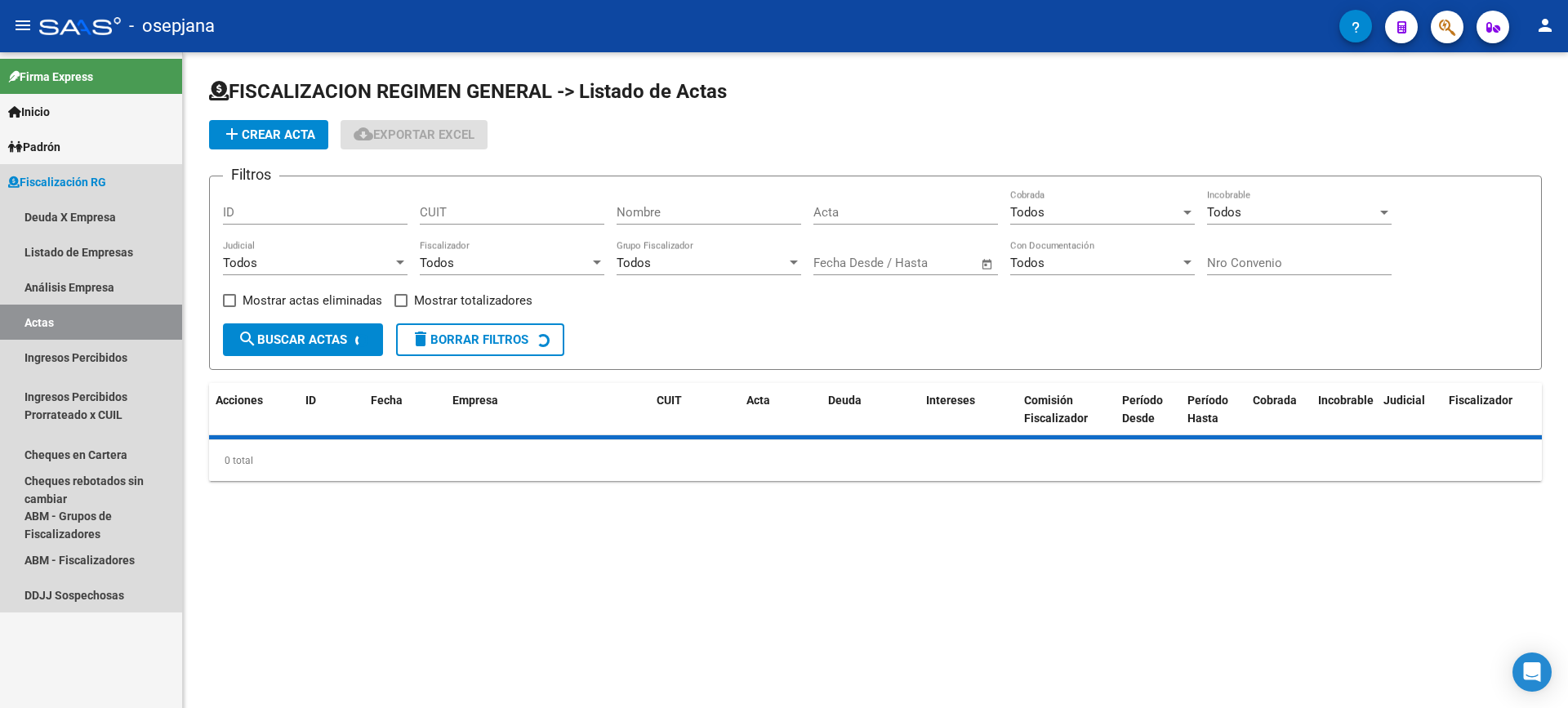
click at [97, 296] on link "Análisis Empresa" at bounding box center [91, 287] width 182 height 35
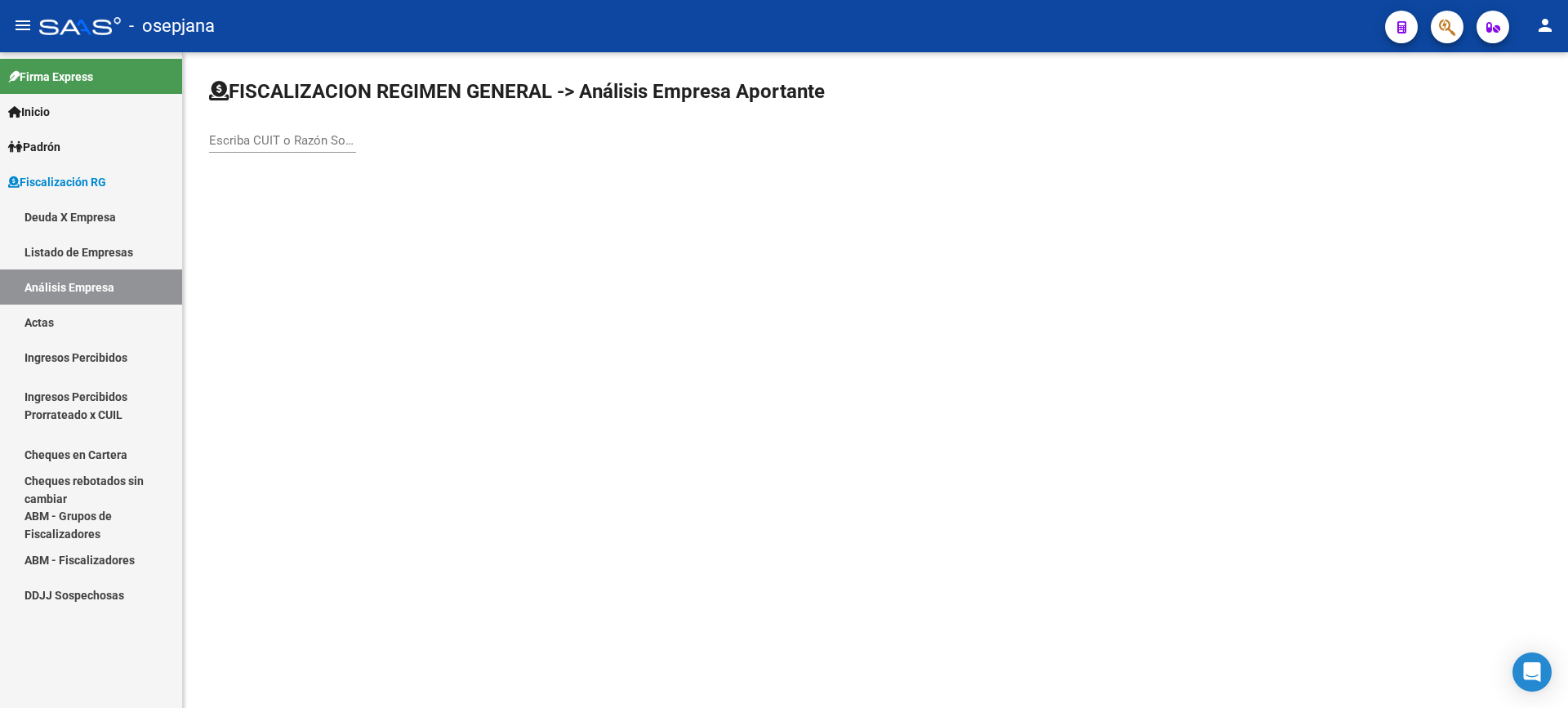
click at [291, 136] on input "Escriba CUIT o Razón Social para buscar" at bounding box center [282, 140] width 147 height 15
type input "BOD."
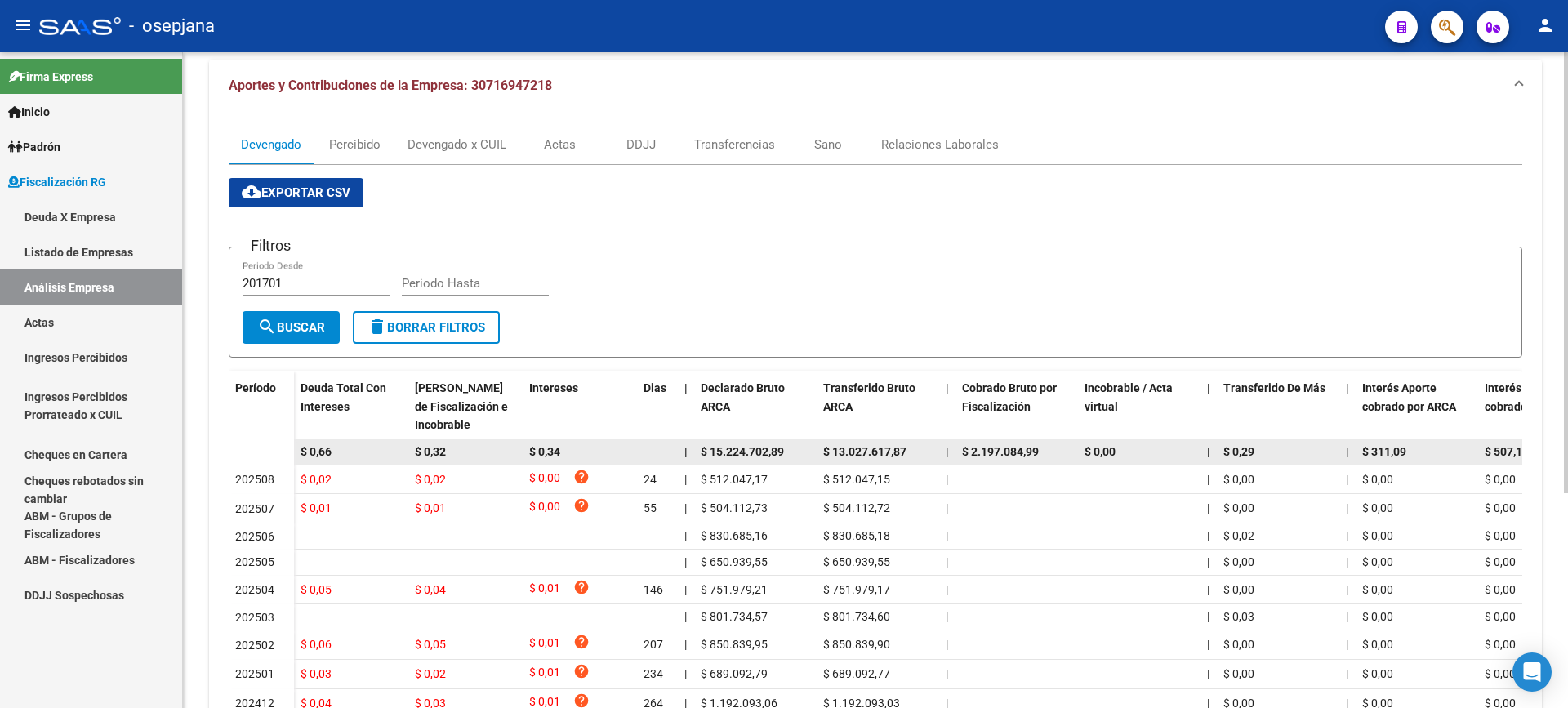
scroll to position [320, 0]
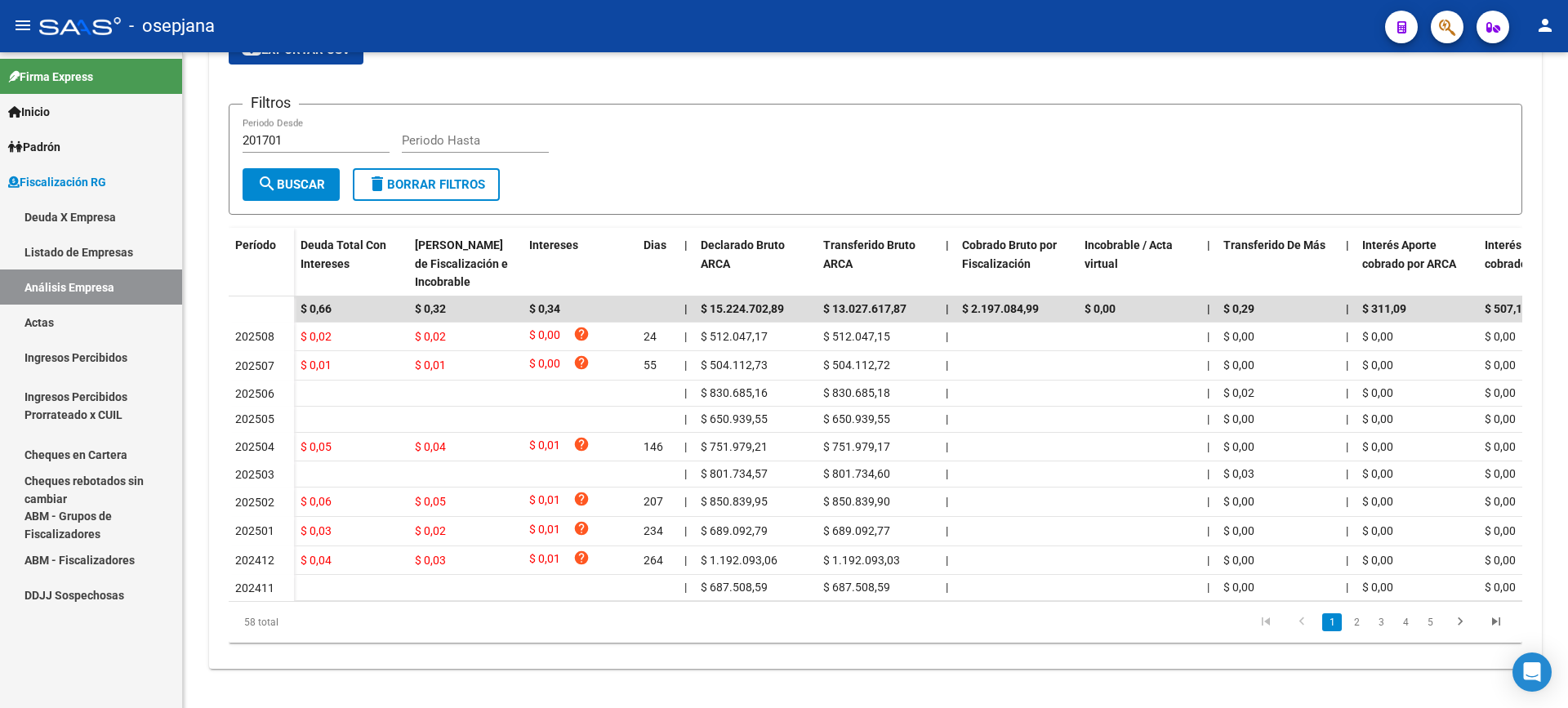
click at [61, 316] on link "Actas" at bounding box center [91, 322] width 182 height 35
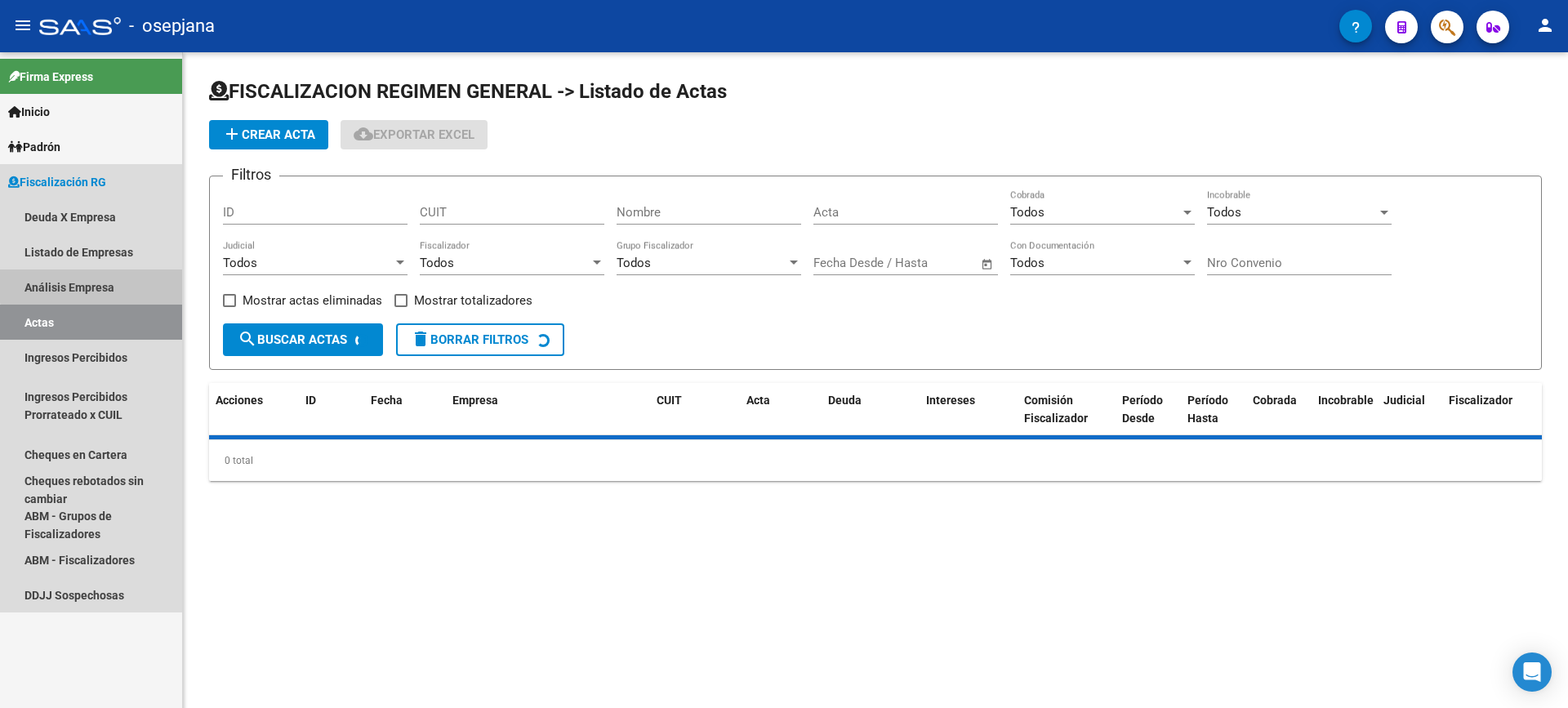
click at [93, 282] on link "Análisis Empresa" at bounding box center [91, 287] width 182 height 35
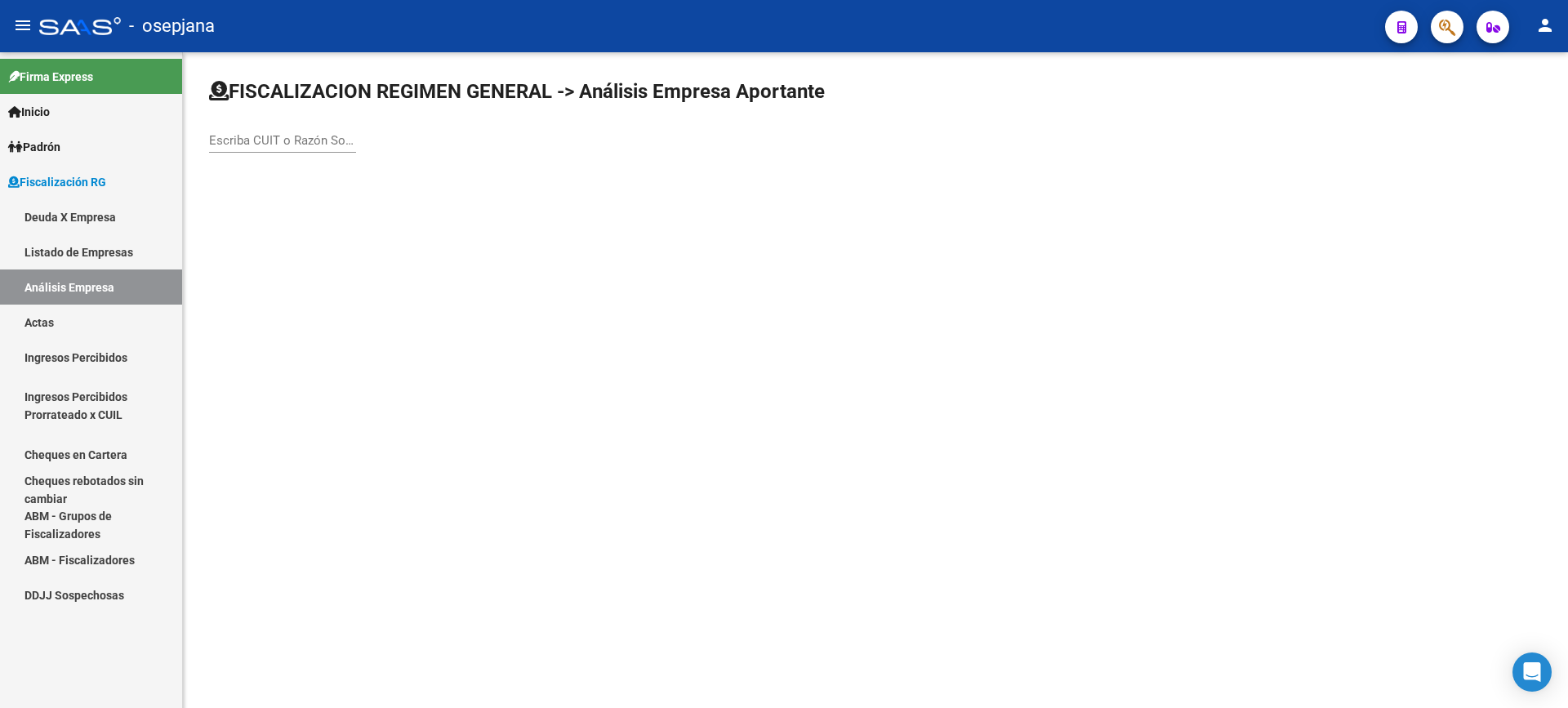
click at [264, 134] on input "Escriba CUIT o Razón Social para buscar" at bounding box center [282, 140] width 147 height 15
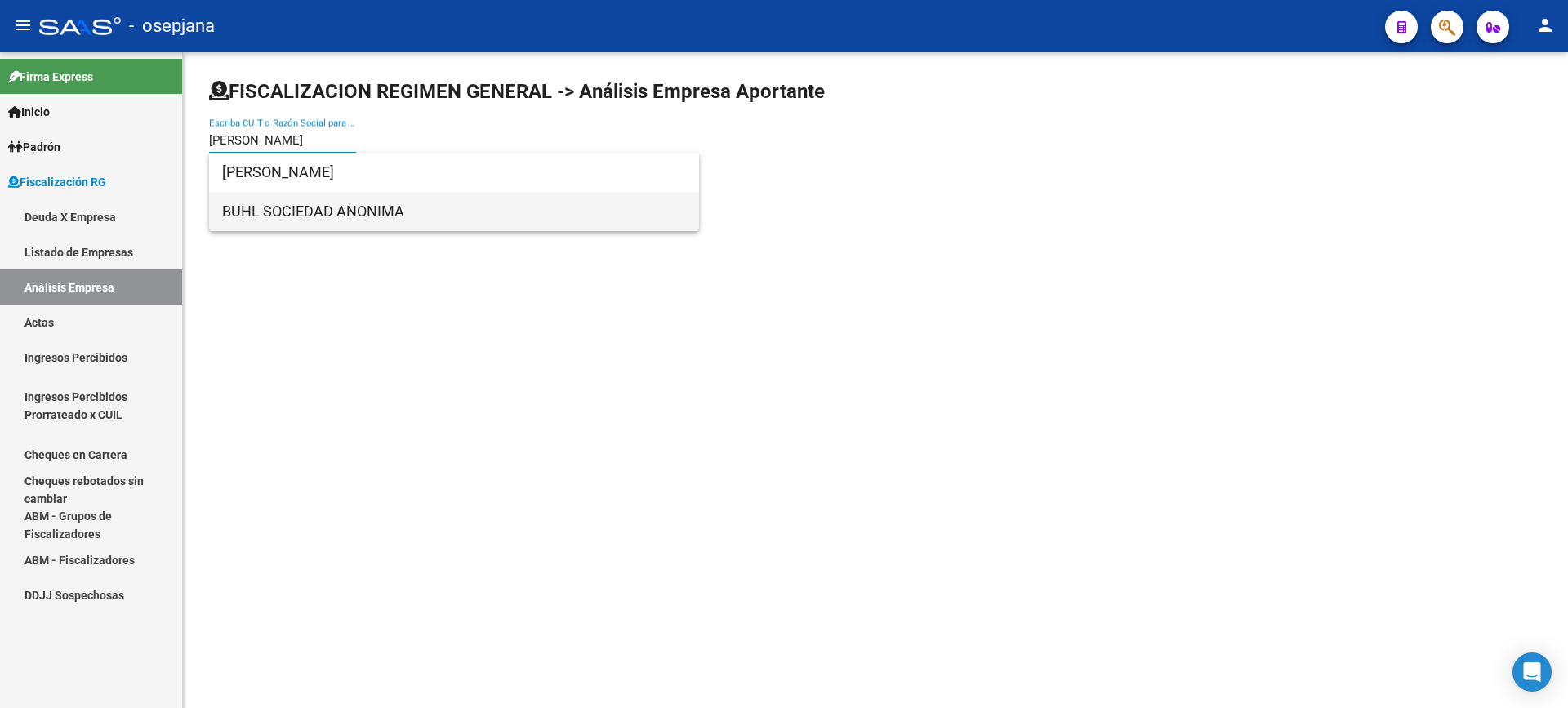
type input "BUHL"
click at [311, 221] on span "BUHL SOCIEDAD ANONIMA" at bounding box center [454, 211] width 464 height 40
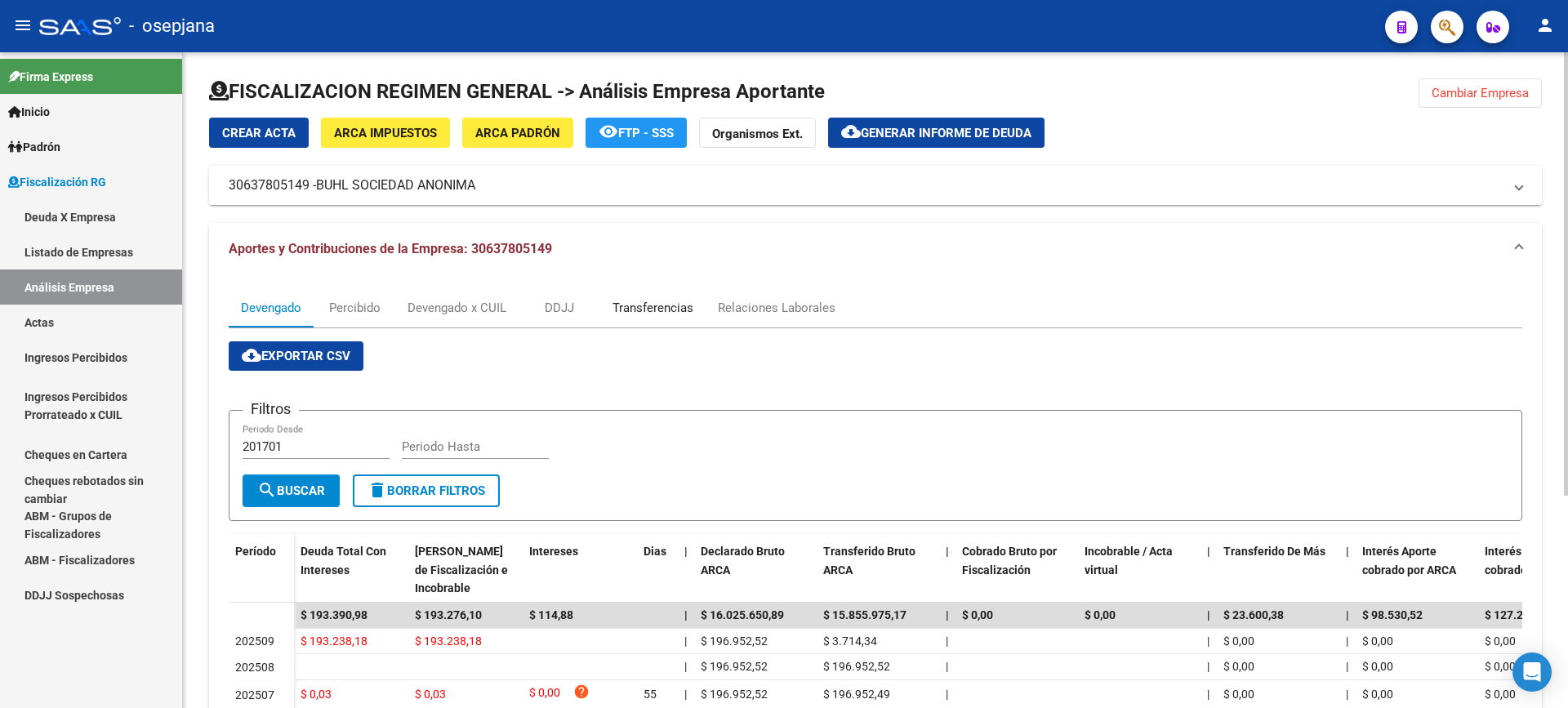
click at [635, 308] on div "Transferencias" at bounding box center [653, 308] width 81 height 18
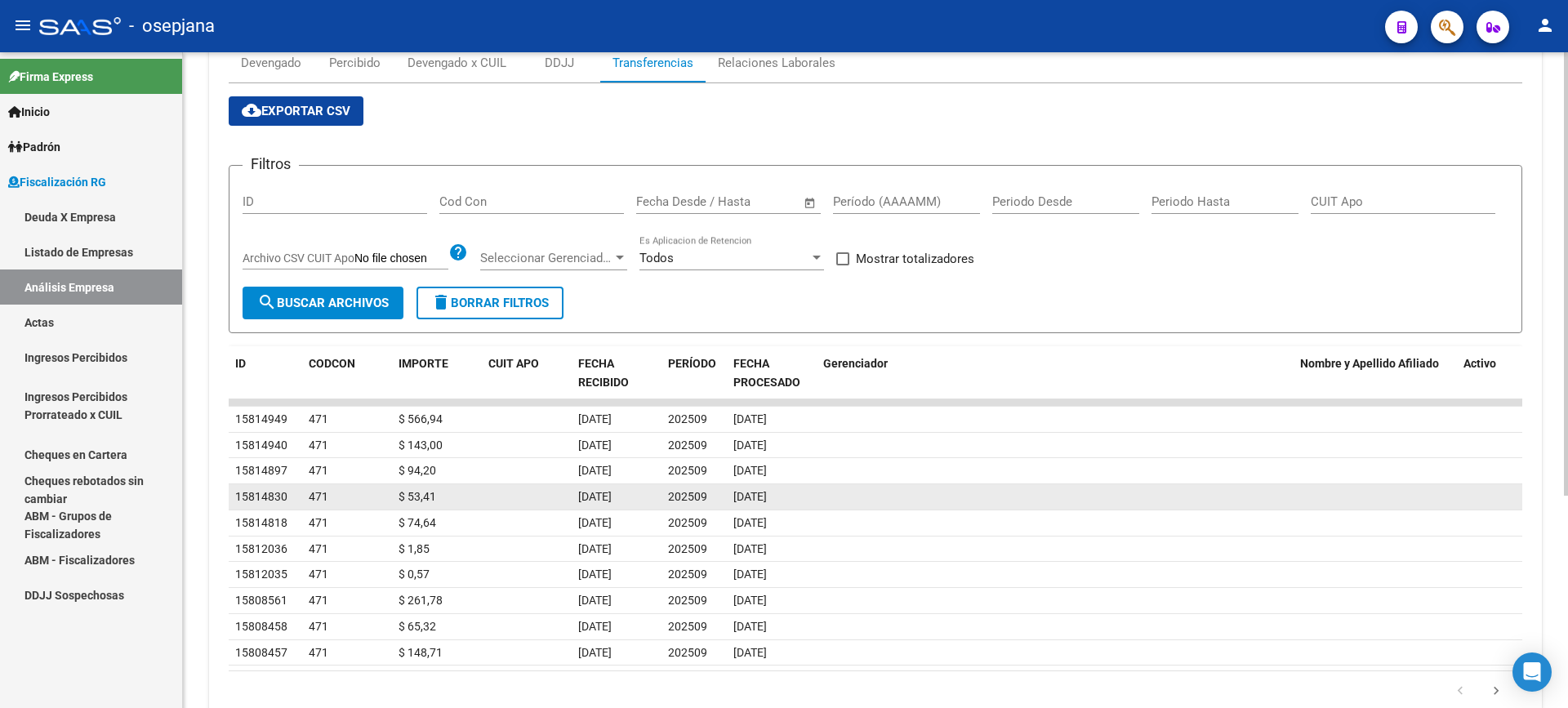
scroll to position [314, 0]
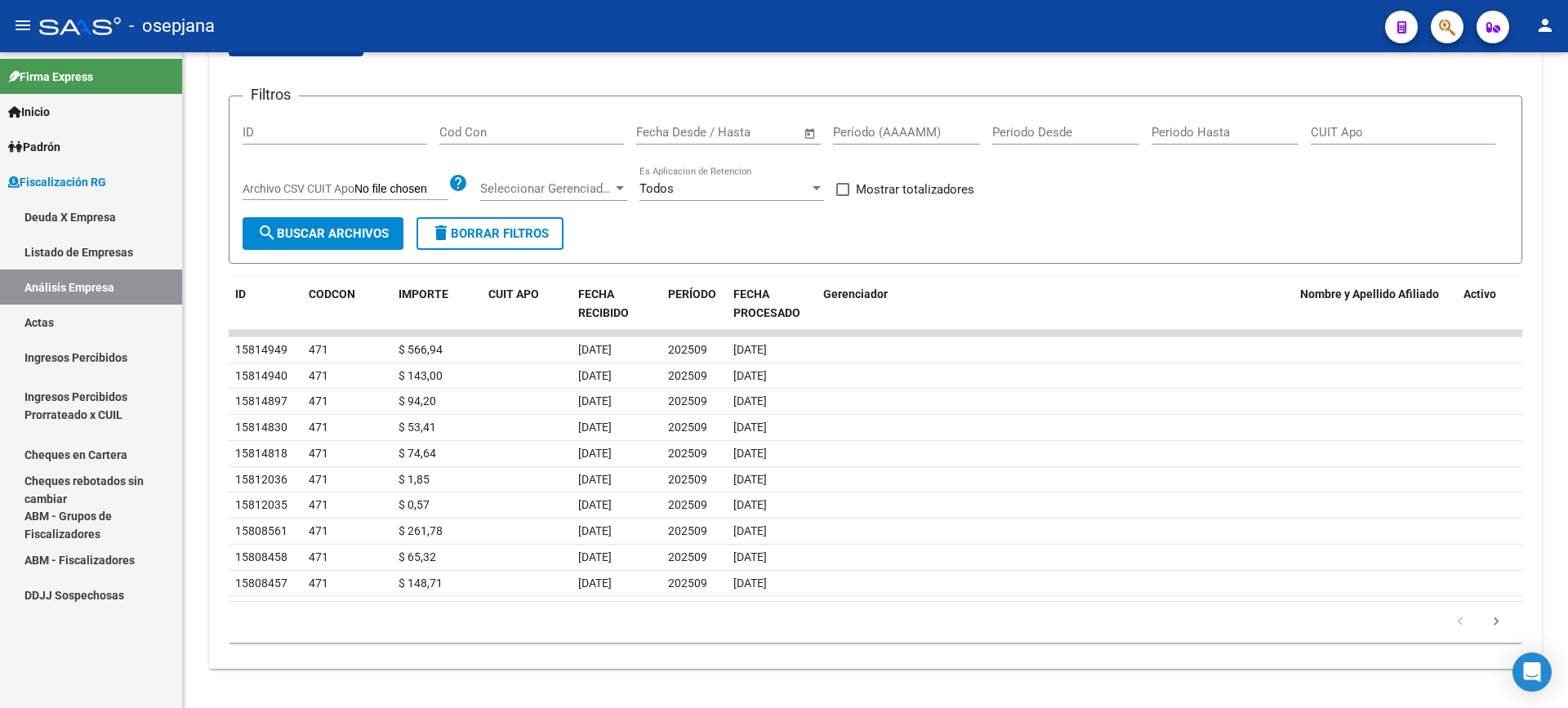
click at [91, 320] on link "Actas" at bounding box center [91, 322] width 182 height 35
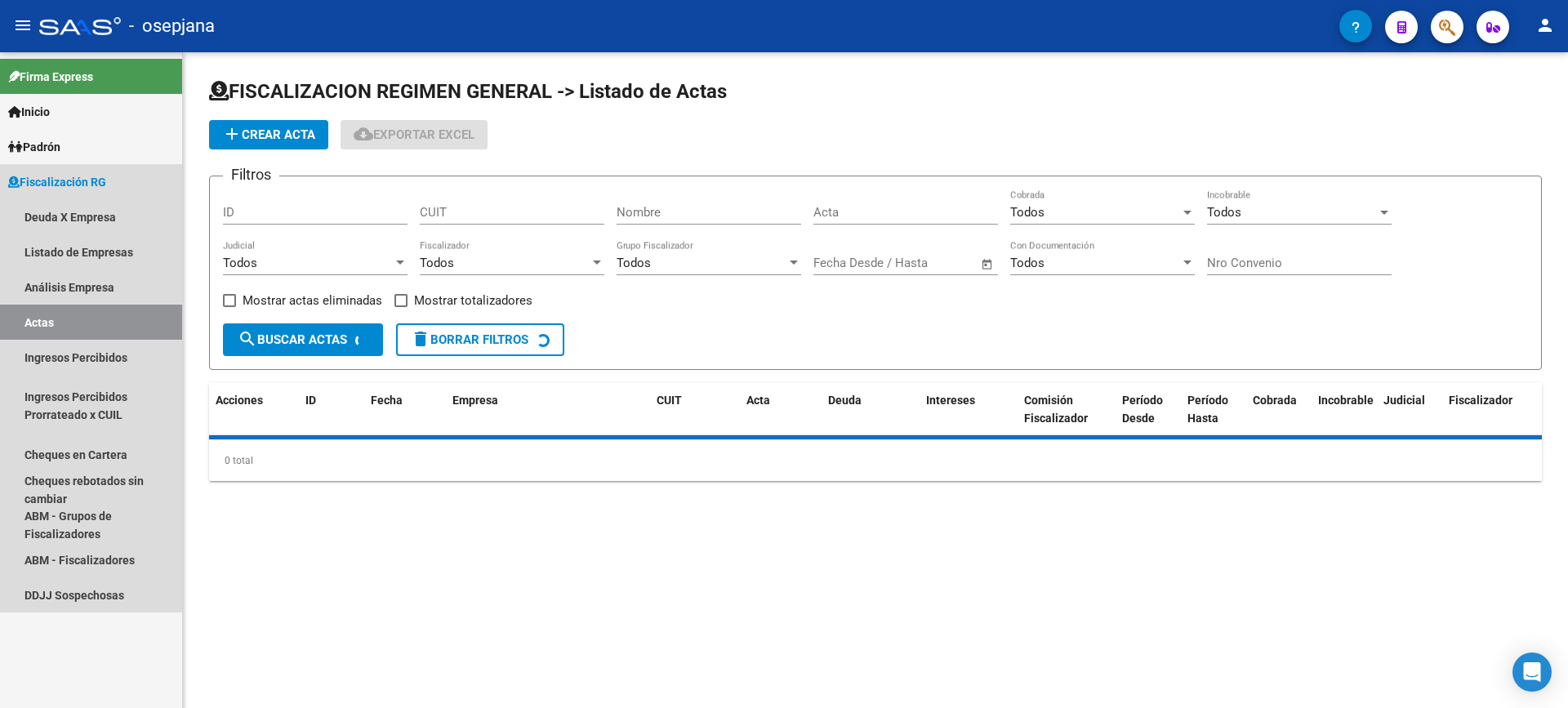
click at [112, 288] on link "Análisis Empresa" at bounding box center [91, 287] width 182 height 35
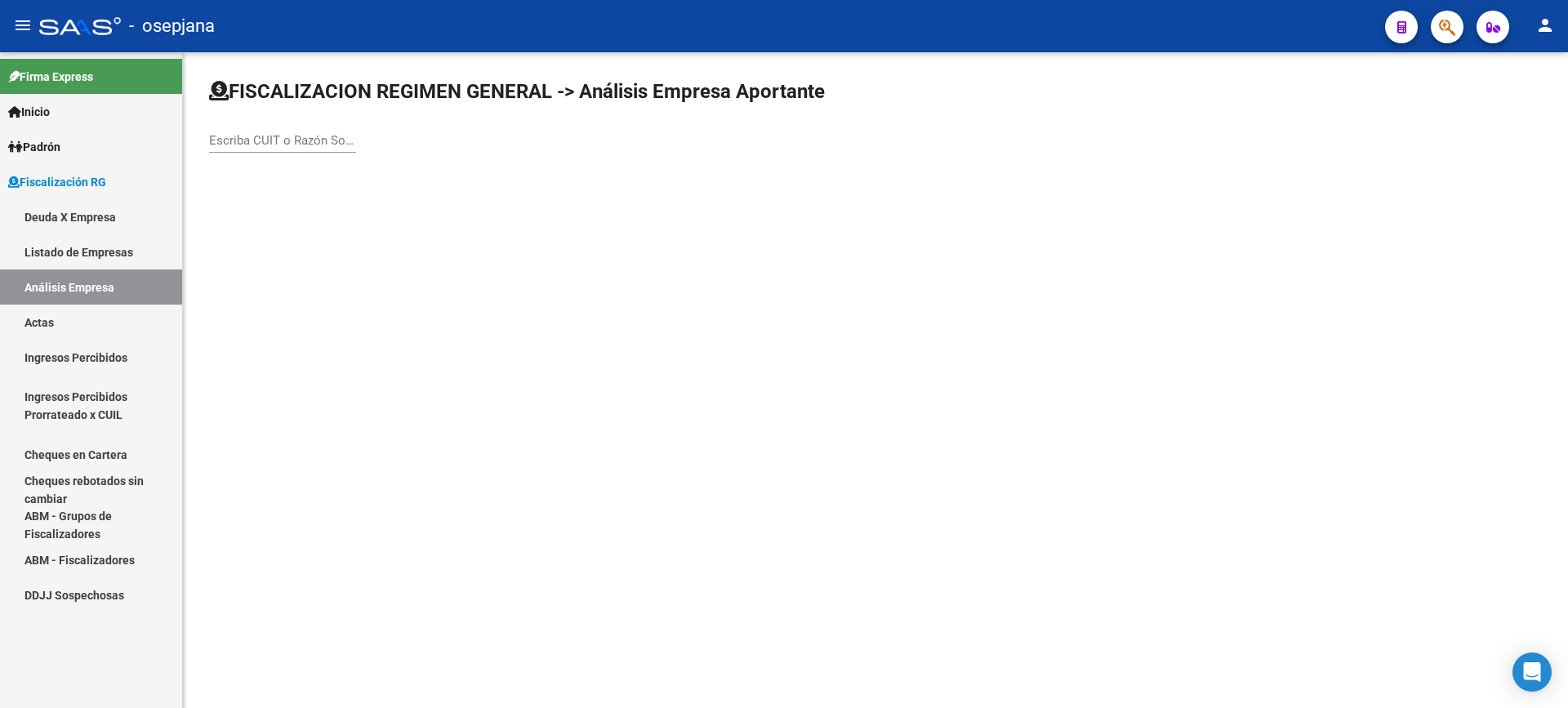
click at [286, 150] on div "Escriba CUIT o Razón Social para buscar" at bounding box center [282, 135] width 147 height 35
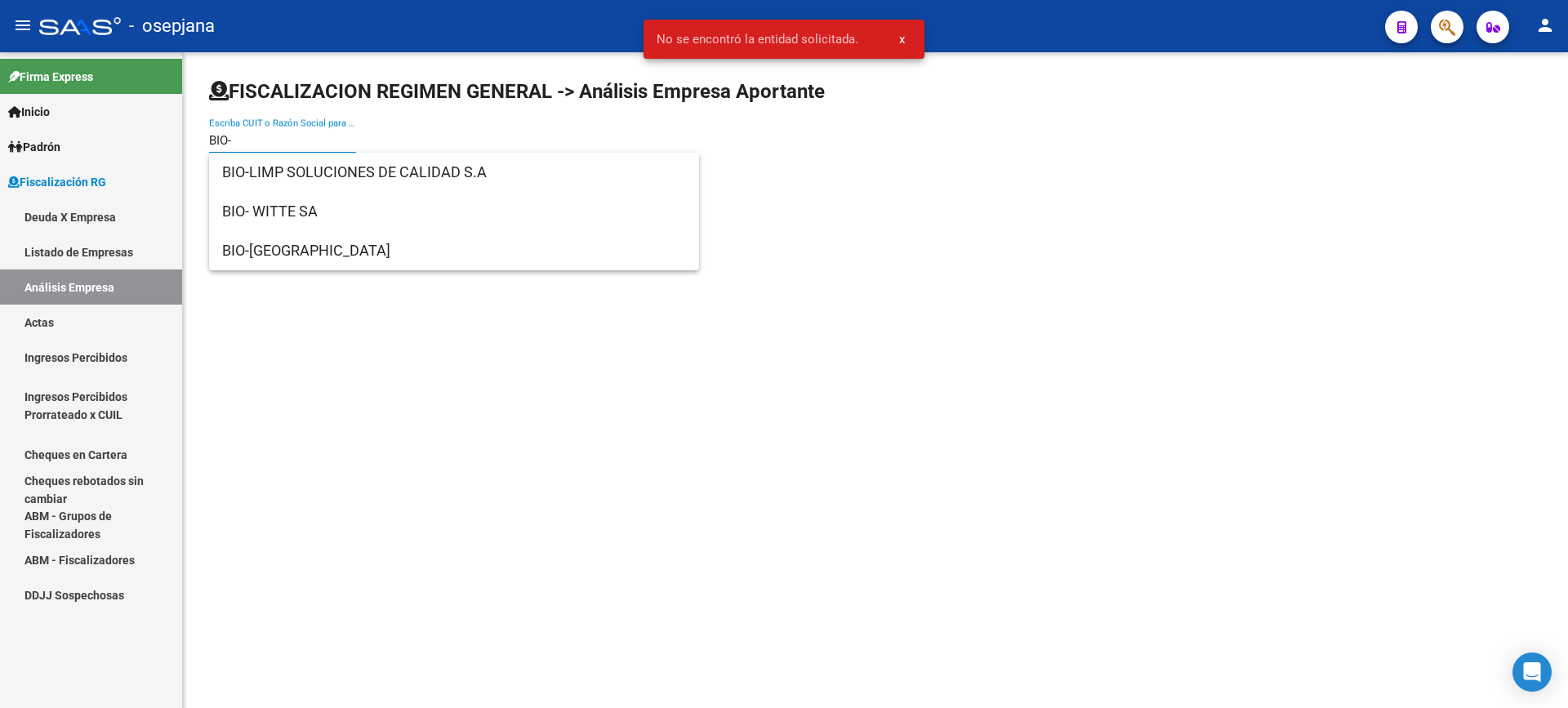
type input "BIO-"
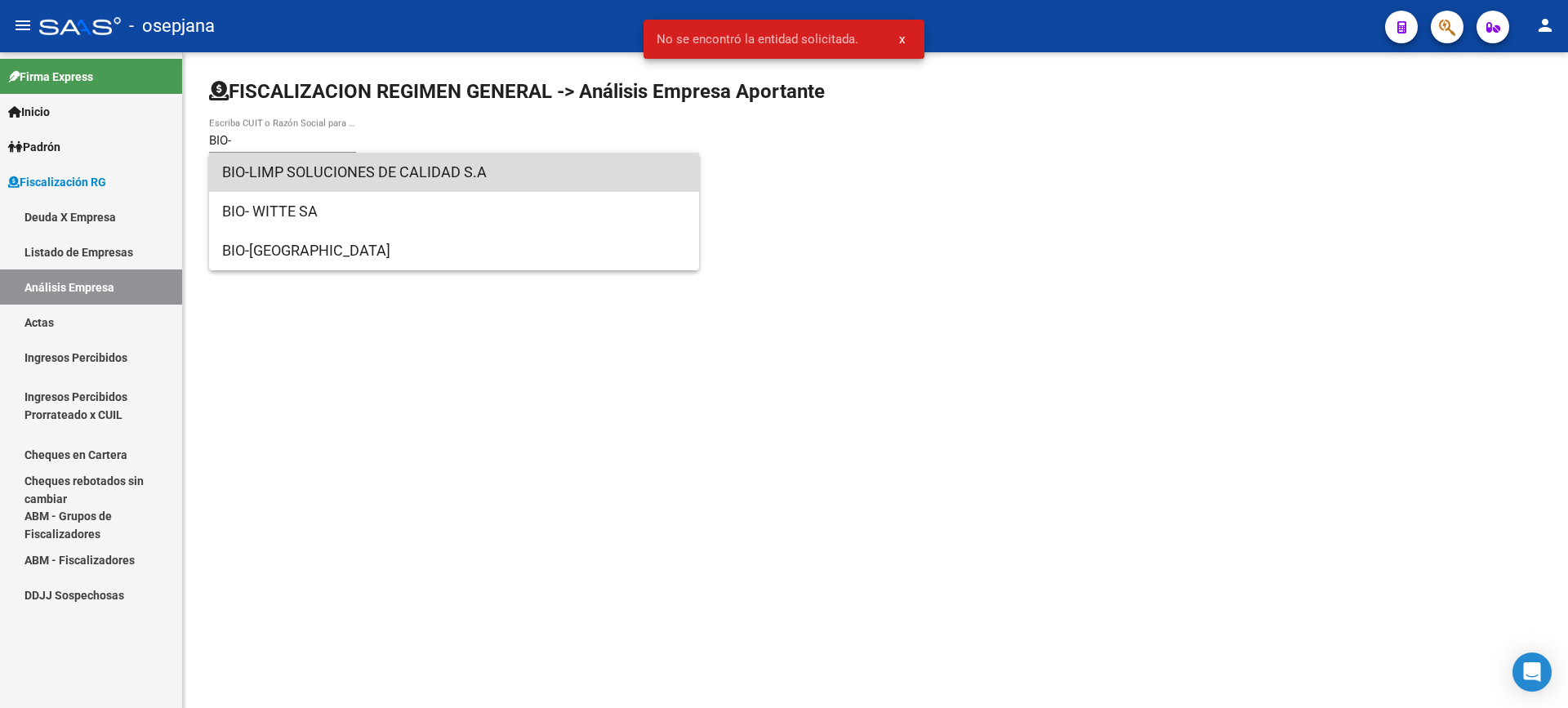
click at [306, 161] on span "BIO-LIMP SOLUCIONES DE CALIDAD S.A" at bounding box center [454, 173] width 464 height 40
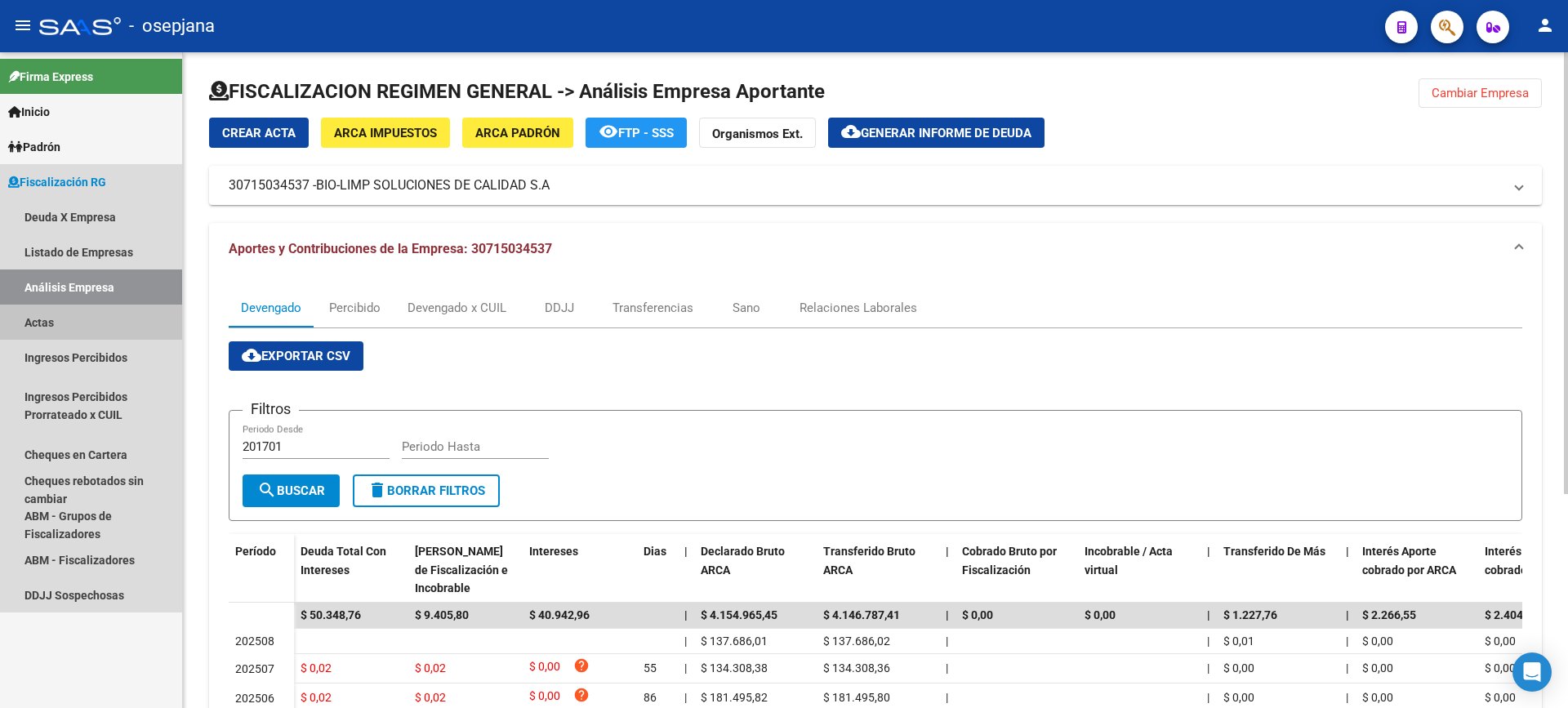
click at [69, 322] on link "Actas" at bounding box center [91, 322] width 182 height 35
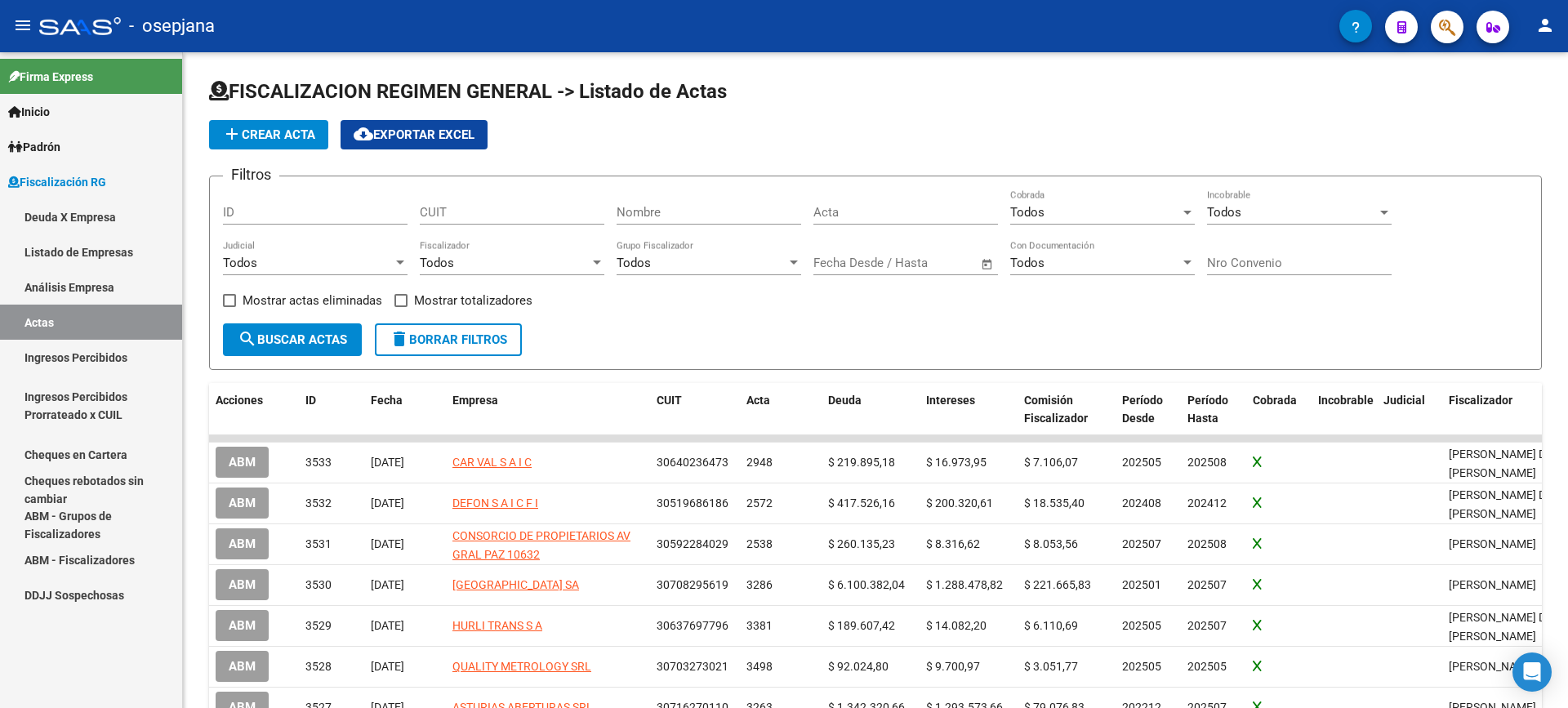
click at [94, 290] on link "Análisis Empresa" at bounding box center [91, 287] width 182 height 35
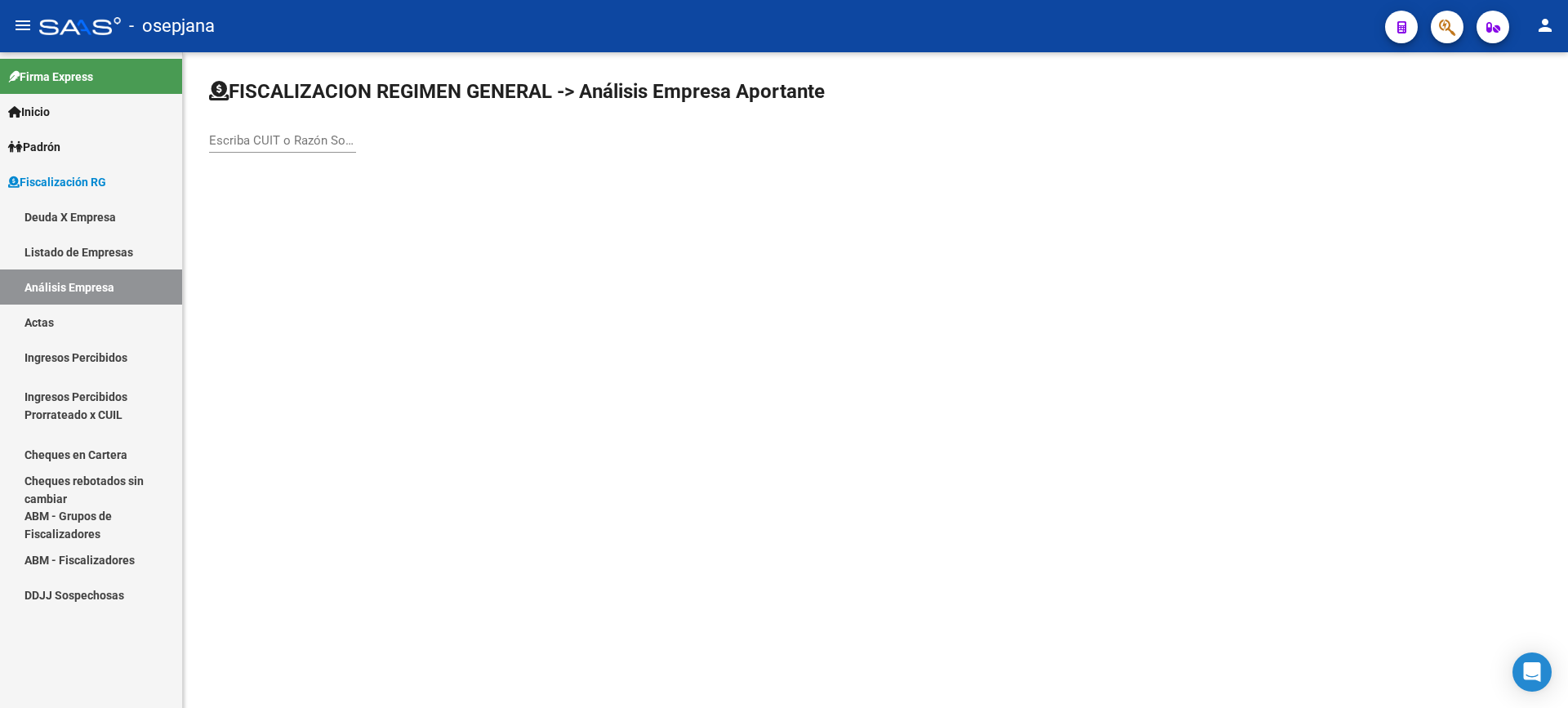
click at [284, 139] on input "Escriba CUIT o Razón Social para buscar" at bounding box center [282, 140] width 147 height 15
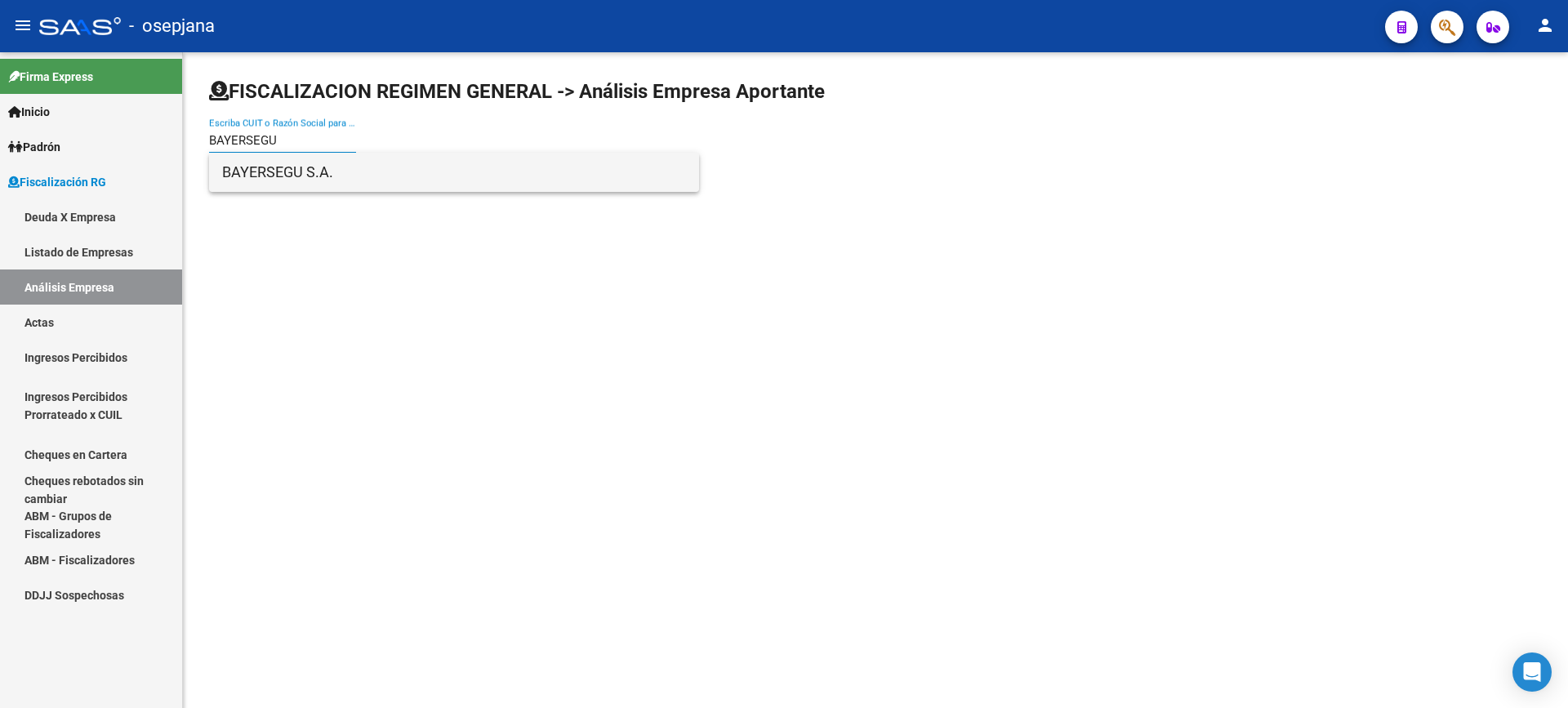
type input "BAYERSEGU"
click at [358, 186] on span "BAYERSEGU S.A." at bounding box center [454, 173] width 464 height 40
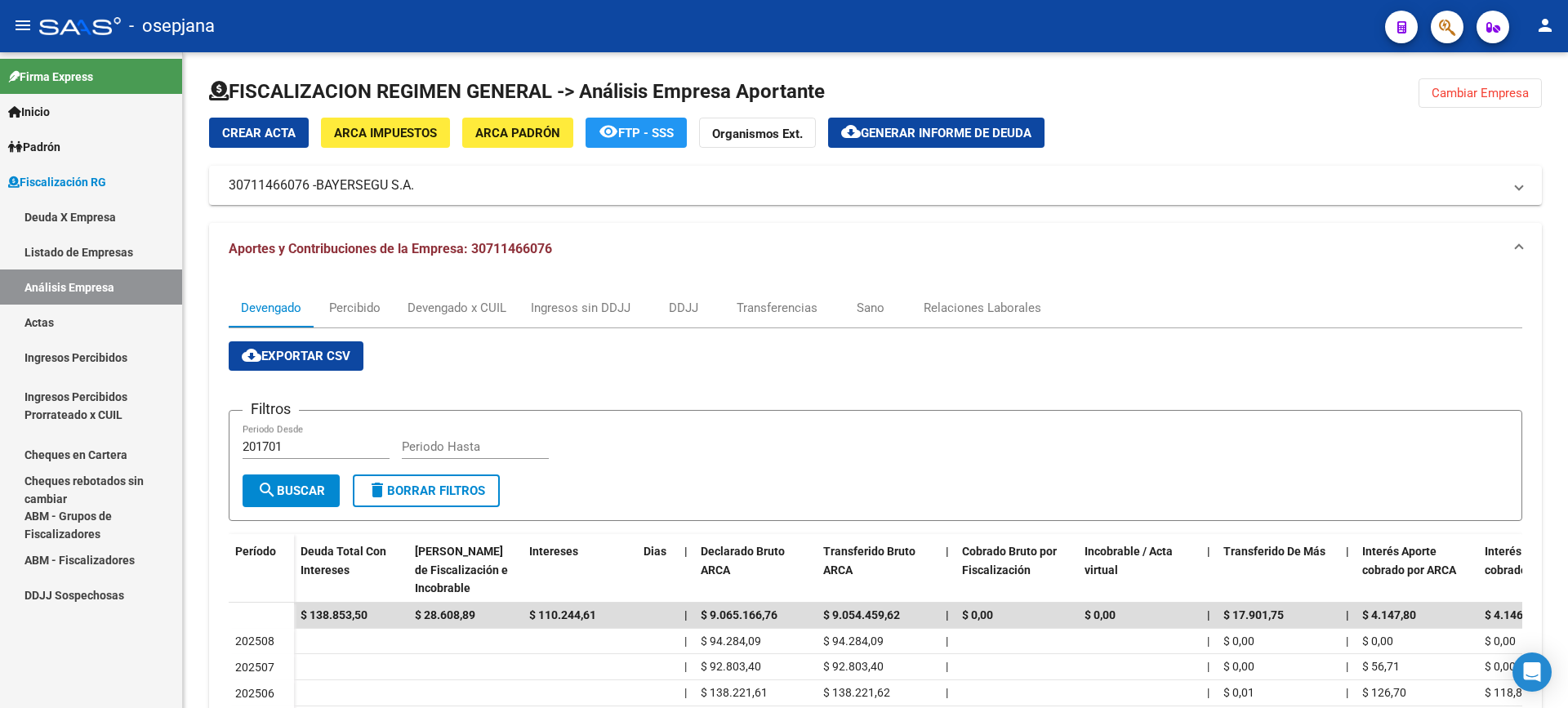
click at [97, 328] on link "Actas" at bounding box center [91, 322] width 182 height 35
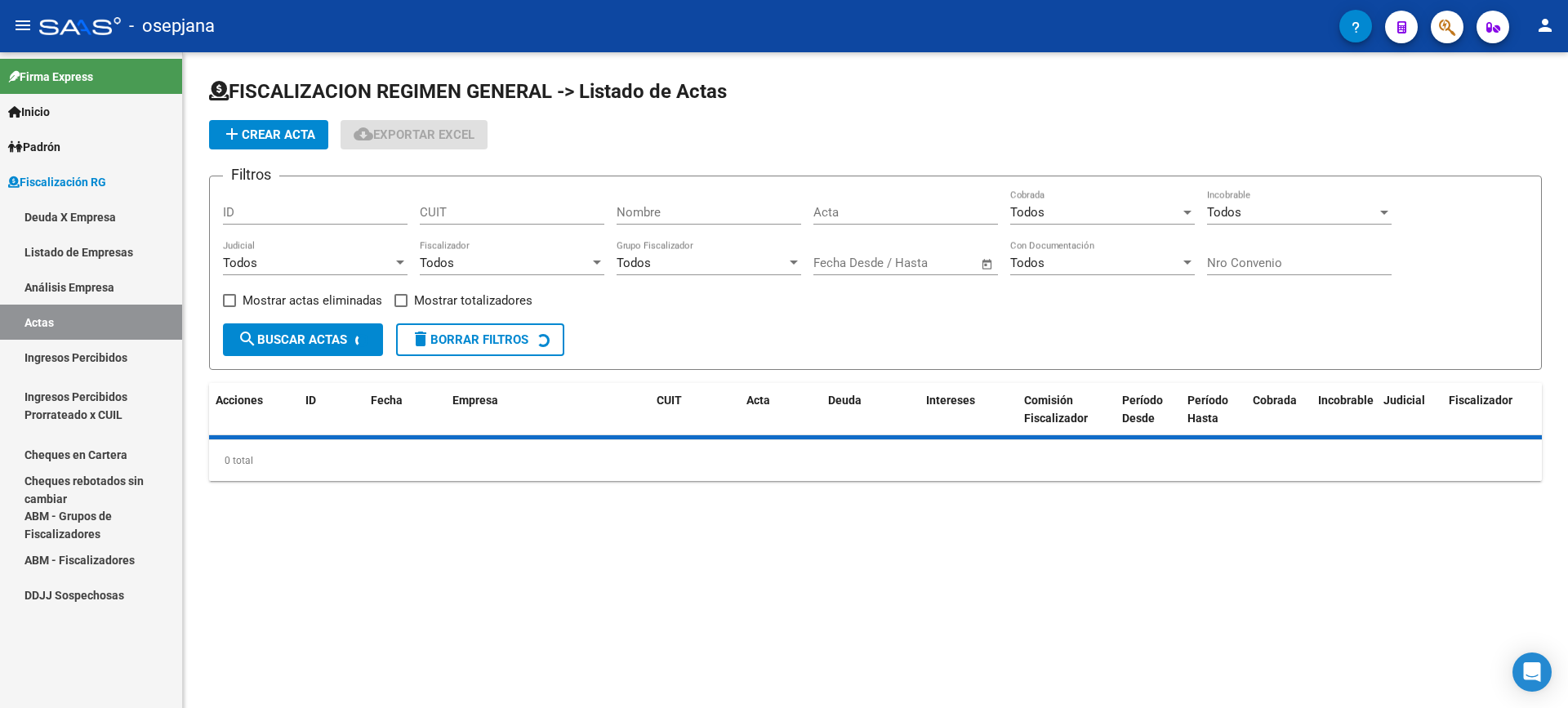
click at [129, 292] on link "Análisis Empresa" at bounding box center [91, 287] width 182 height 35
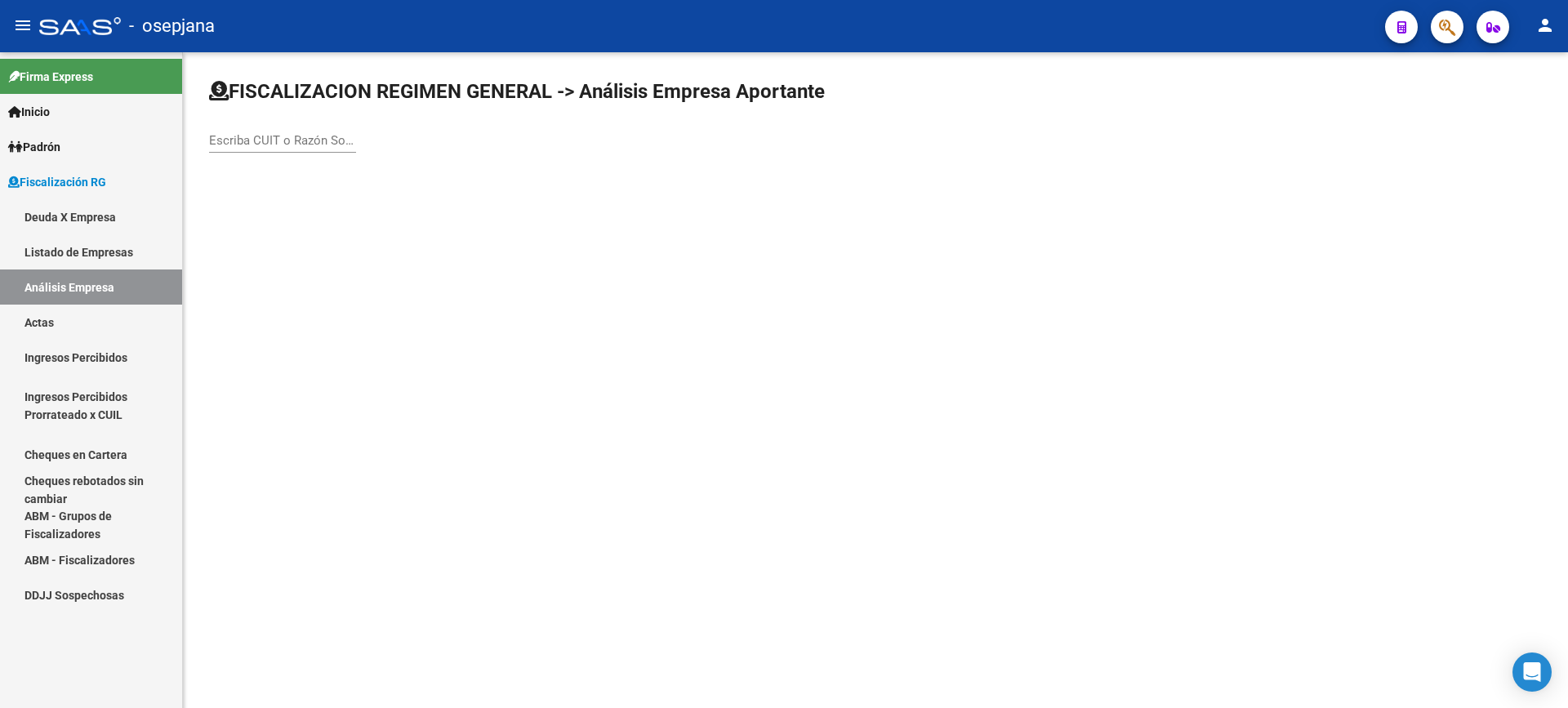
click at [257, 132] on div "Escriba CUIT o Razón Social para buscar" at bounding box center [282, 135] width 147 height 35
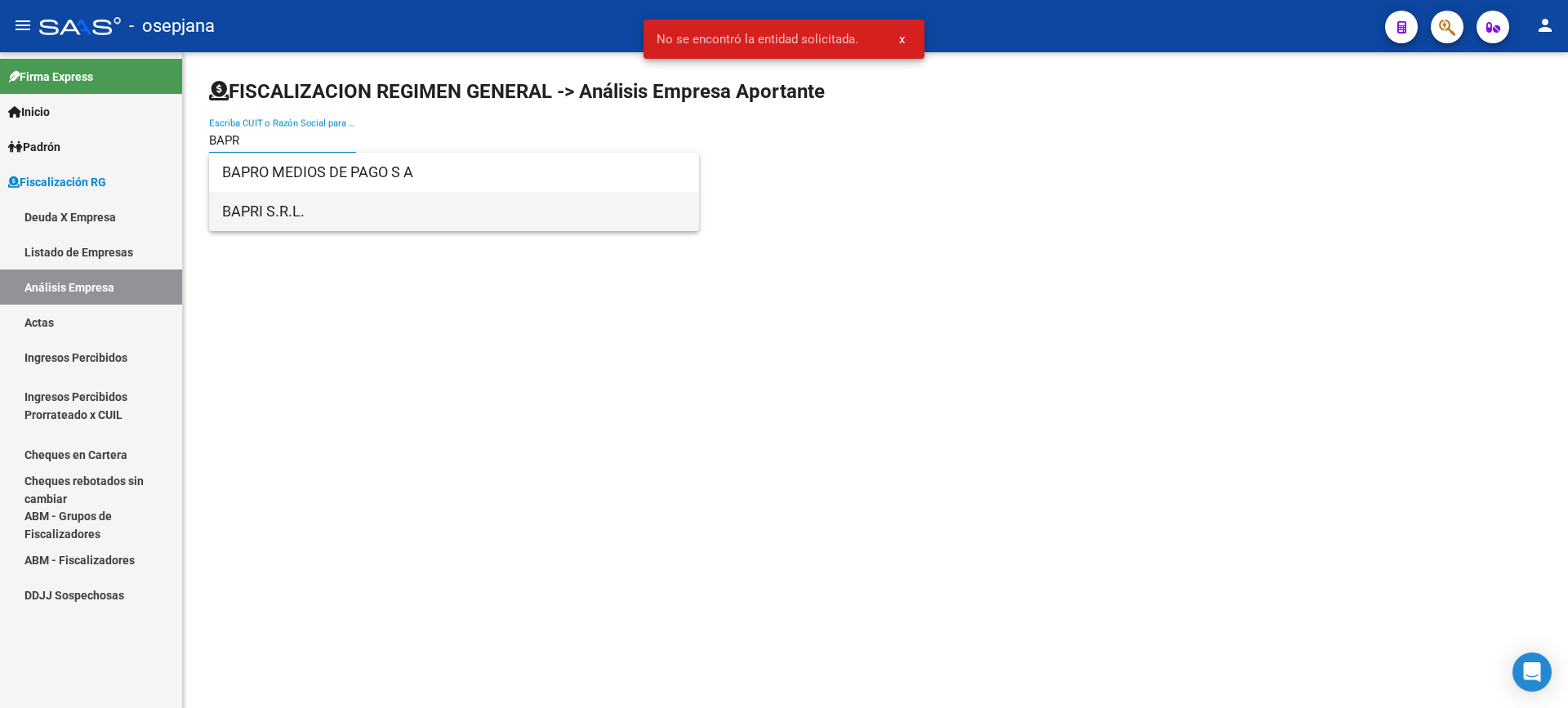
type input "BAPR"
click at [279, 211] on span "BAPRI S.R.L." at bounding box center [454, 211] width 464 height 40
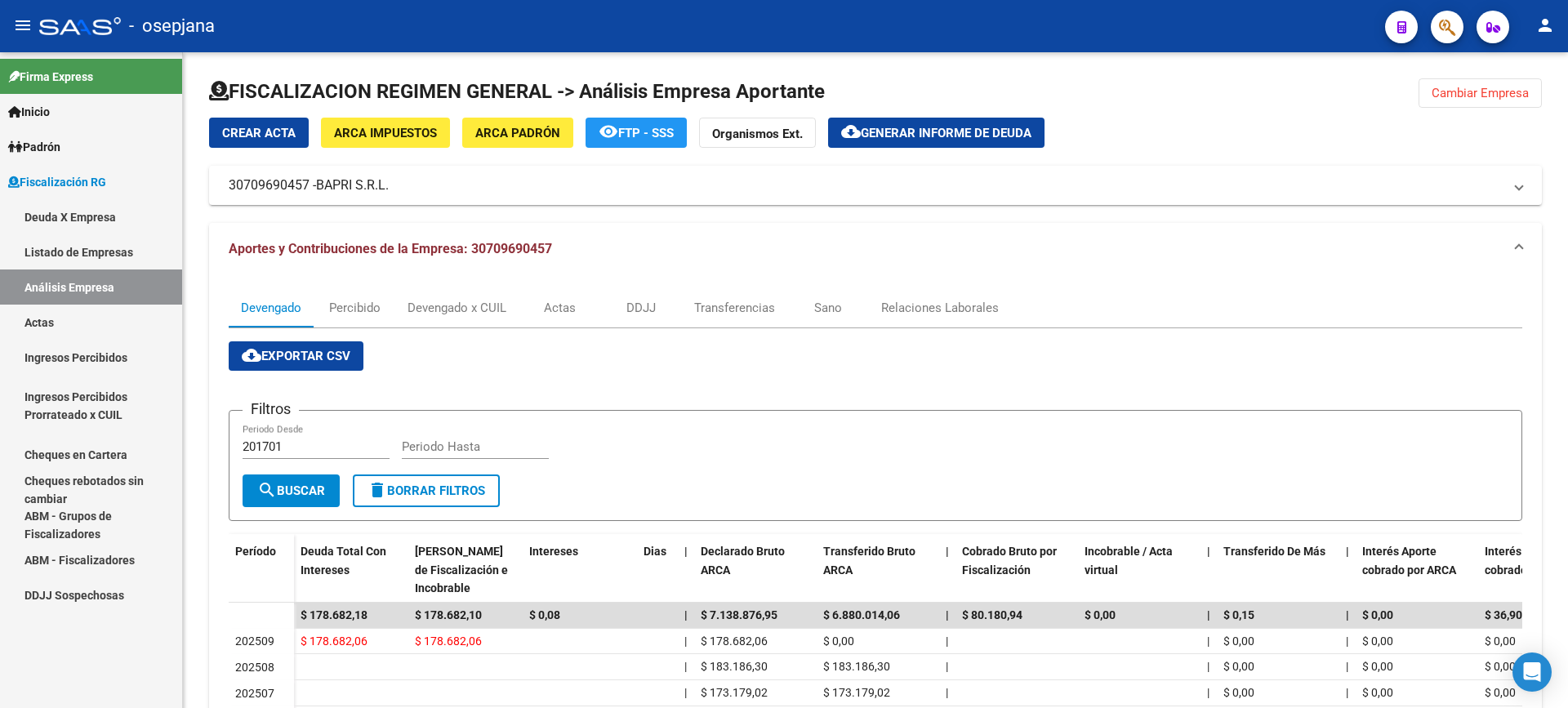
click at [90, 306] on link "Actas" at bounding box center [91, 322] width 182 height 35
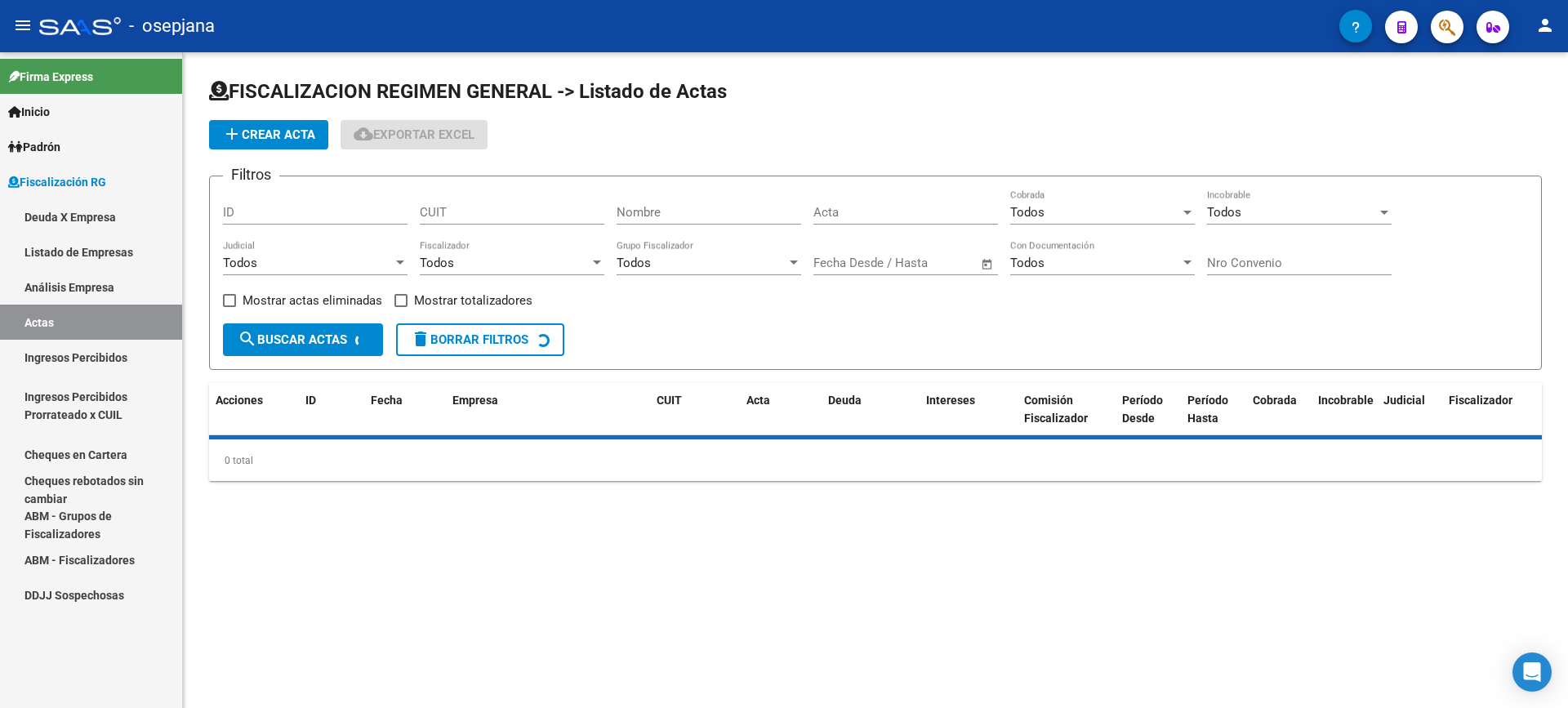
click at [100, 289] on link "Análisis Empresa" at bounding box center [91, 287] width 182 height 35
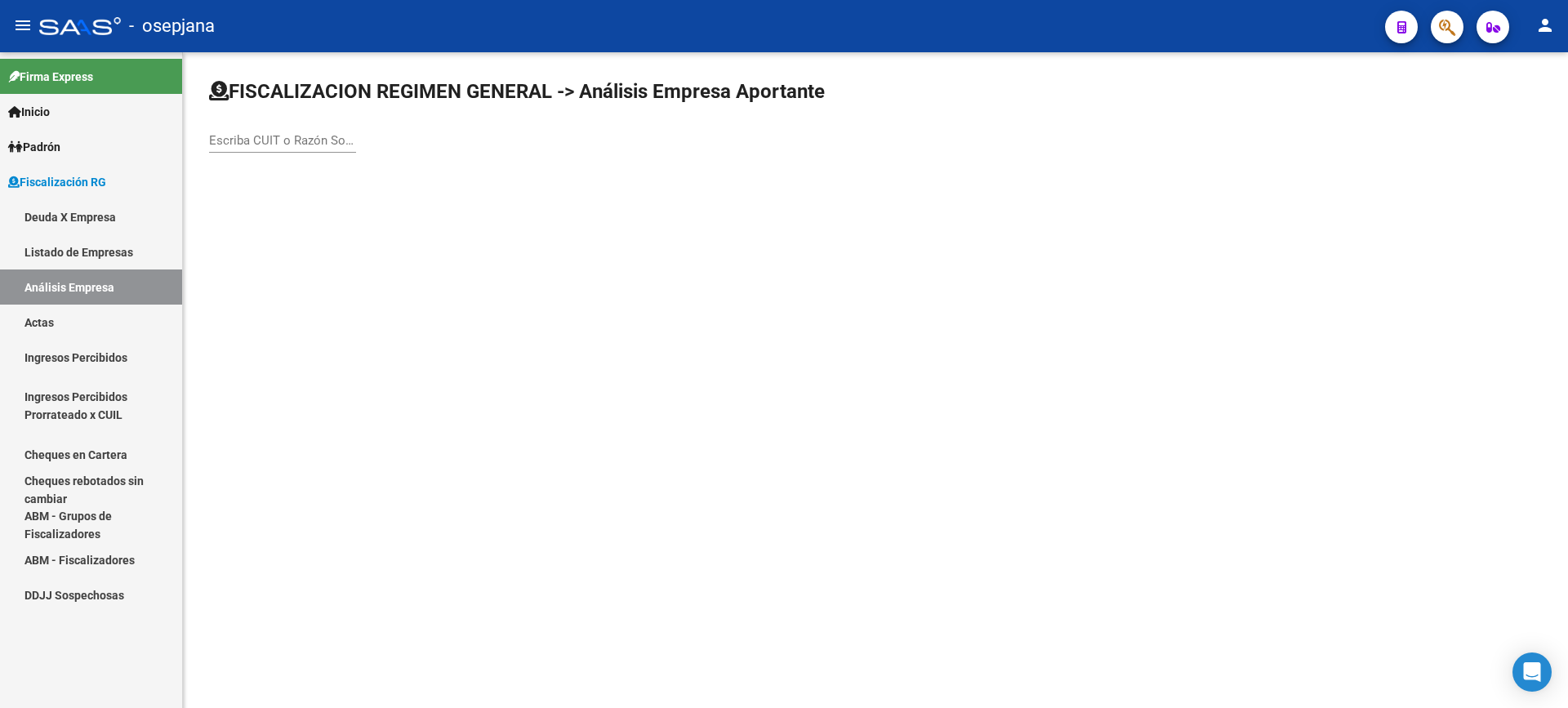
click at [307, 128] on div "Escriba CUIT o Razón Social para buscar" at bounding box center [282, 135] width 147 height 35
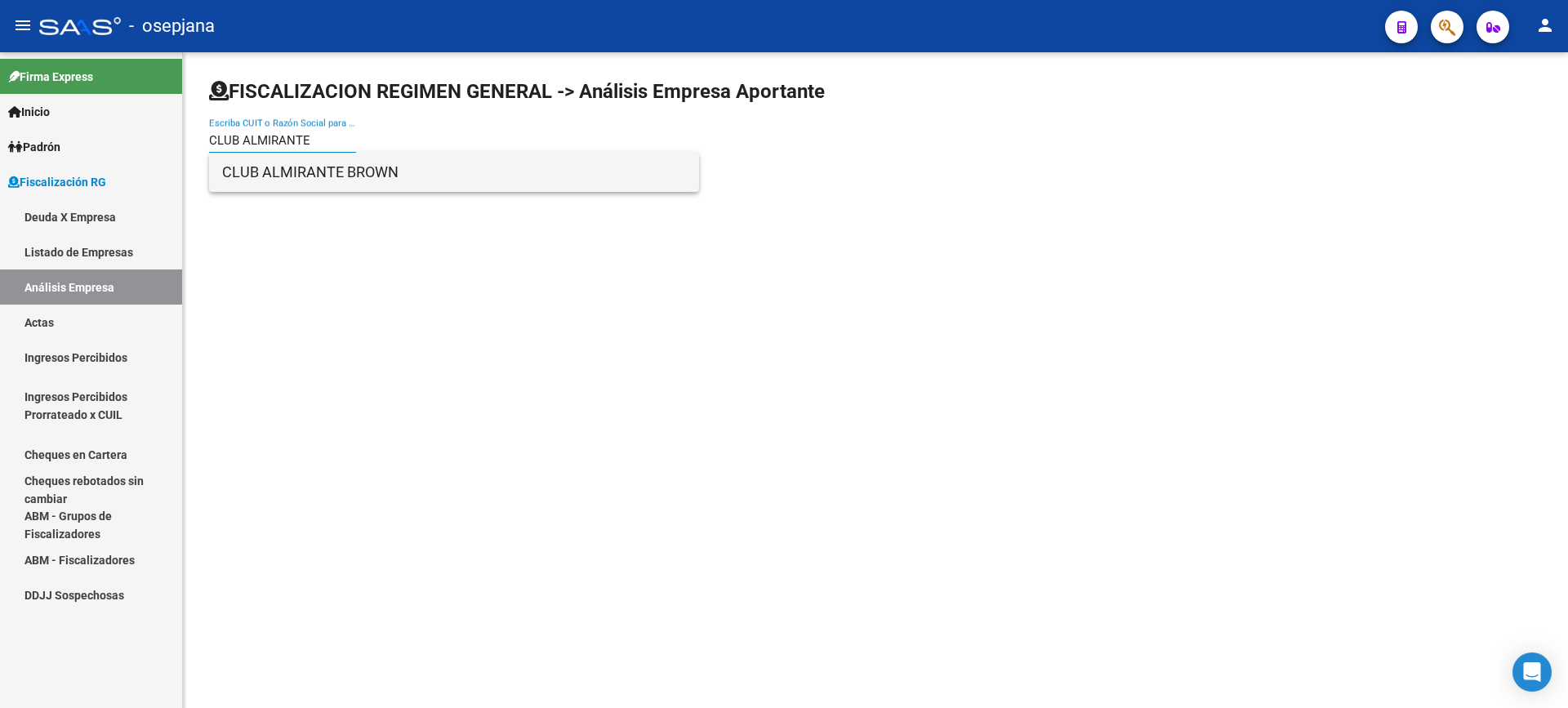
type input "CLUB ALMIRANTE"
click at [340, 167] on span "CLUB ALMIRANTE BROWN" at bounding box center [454, 173] width 464 height 40
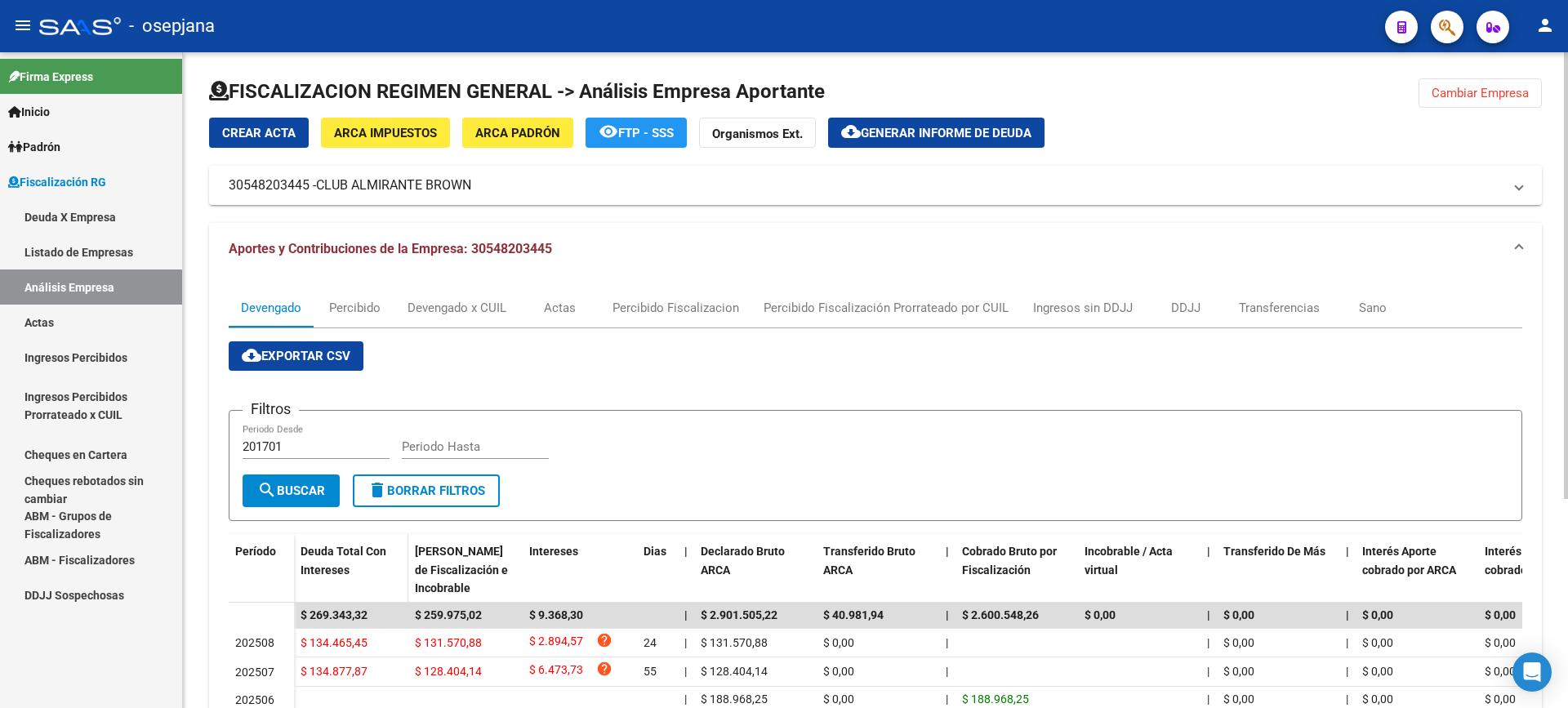
scroll to position [82, 0]
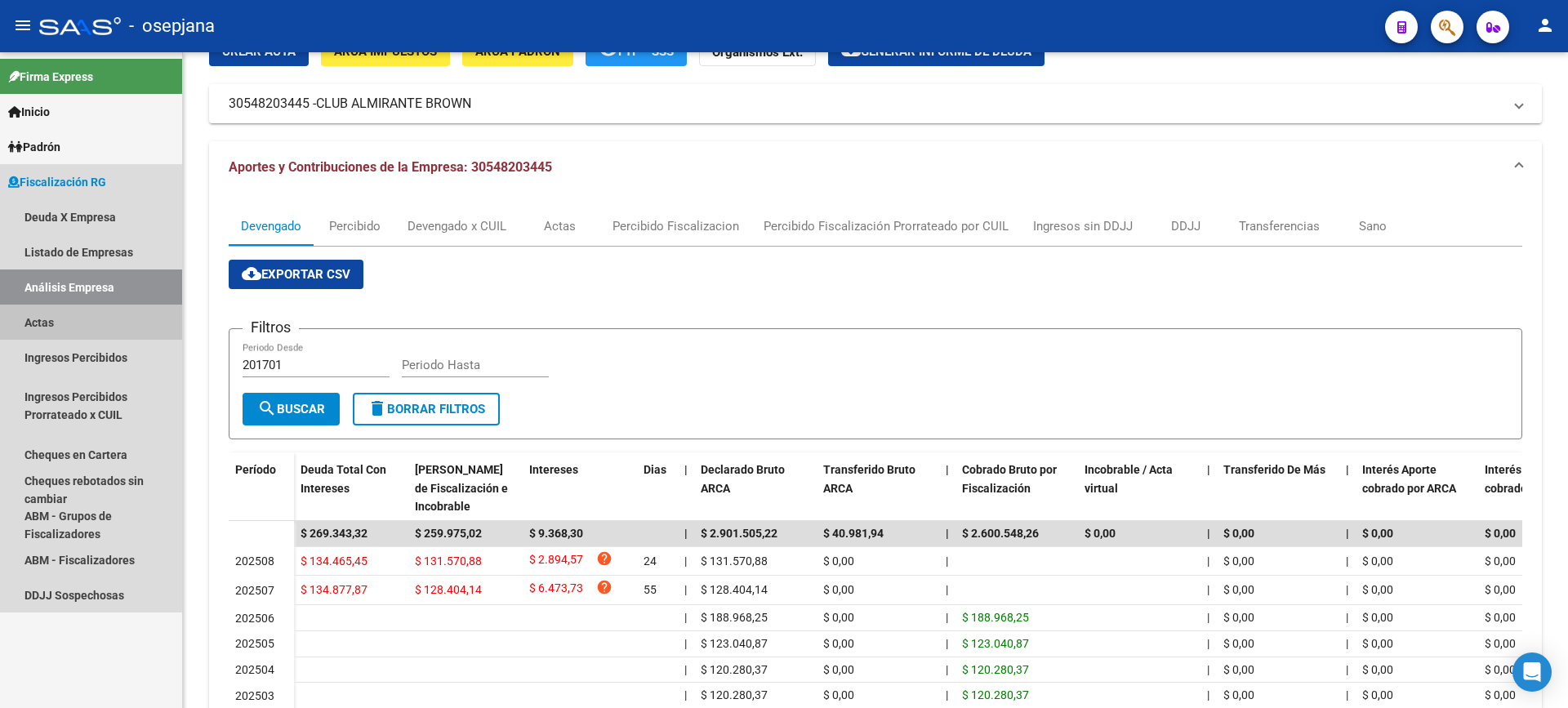
click at [75, 330] on link "Actas" at bounding box center [91, 322] width 182 height 35
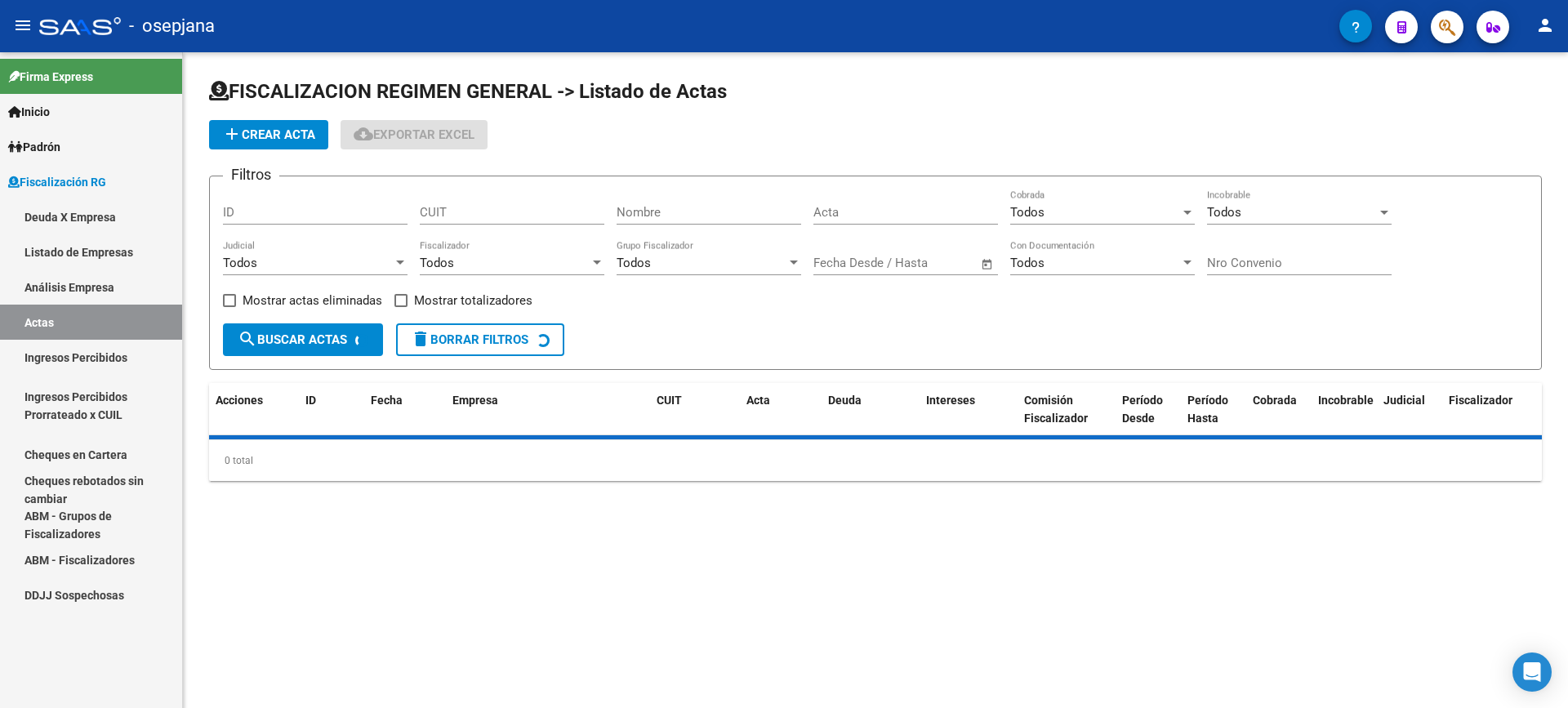
click at [104, 290] on link "Análisis Empresa" at bounding box center [91, 287] width 182 height 35
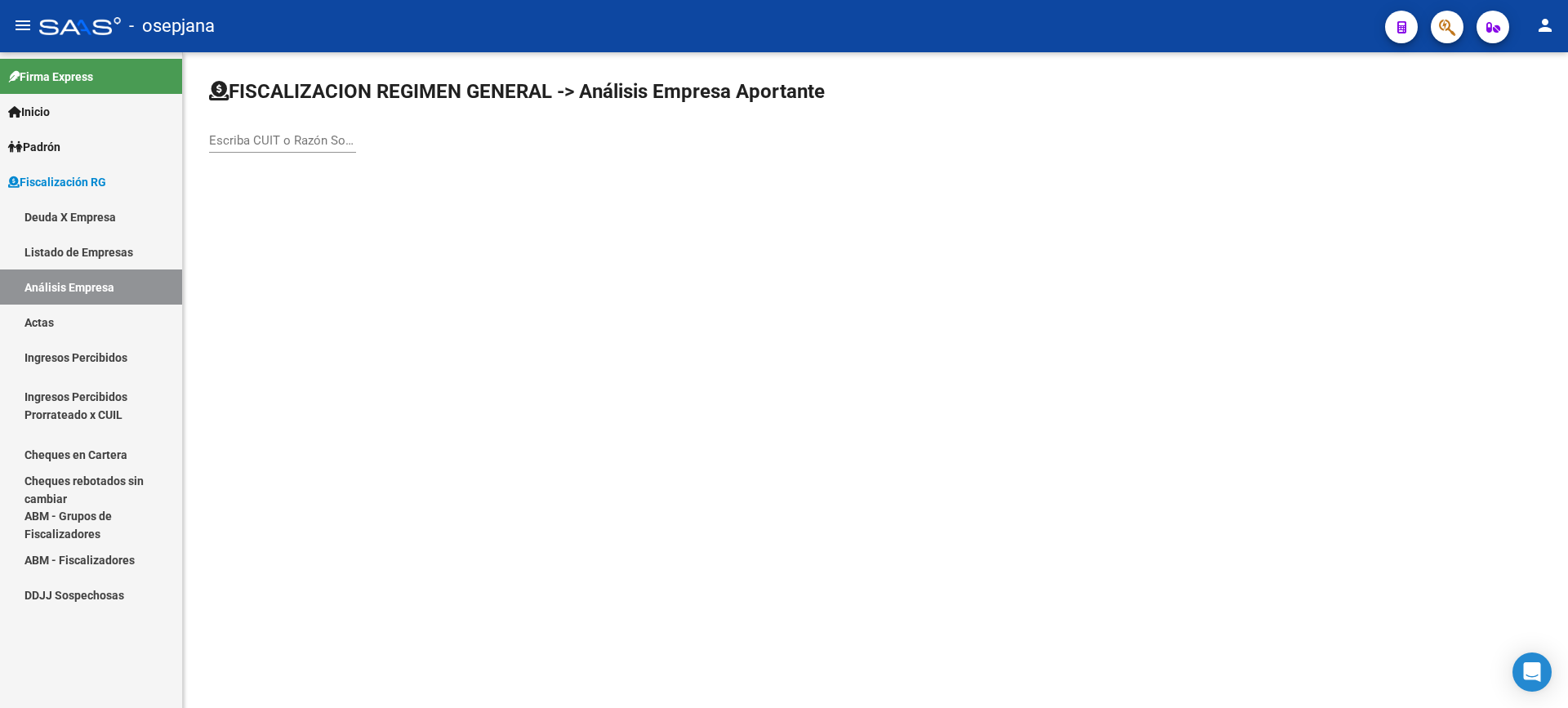
click at [244, 153] on div "Escriba CUIT o Razón Social para buscar" at bounding box center [282, 143] width 147 height 51
click at [247, 148] on div "Escriba CUIT o Razón Social para buscar" at bounding box center [282, 135] width 147 height 35
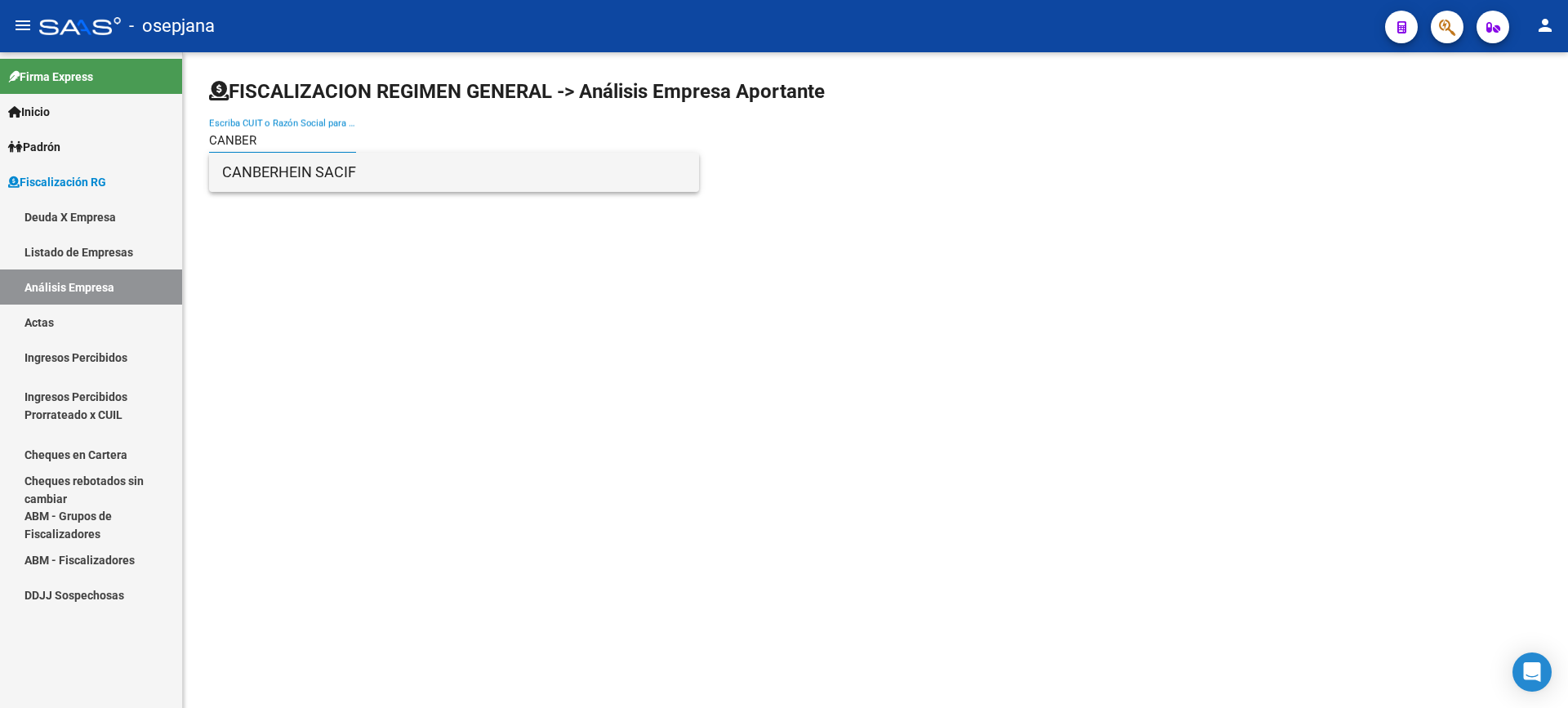
type input "CANBER"
click at [283, 175] on span "CANBERHEIN SACIF" at bounding box center [454, 173] width 464 height 40
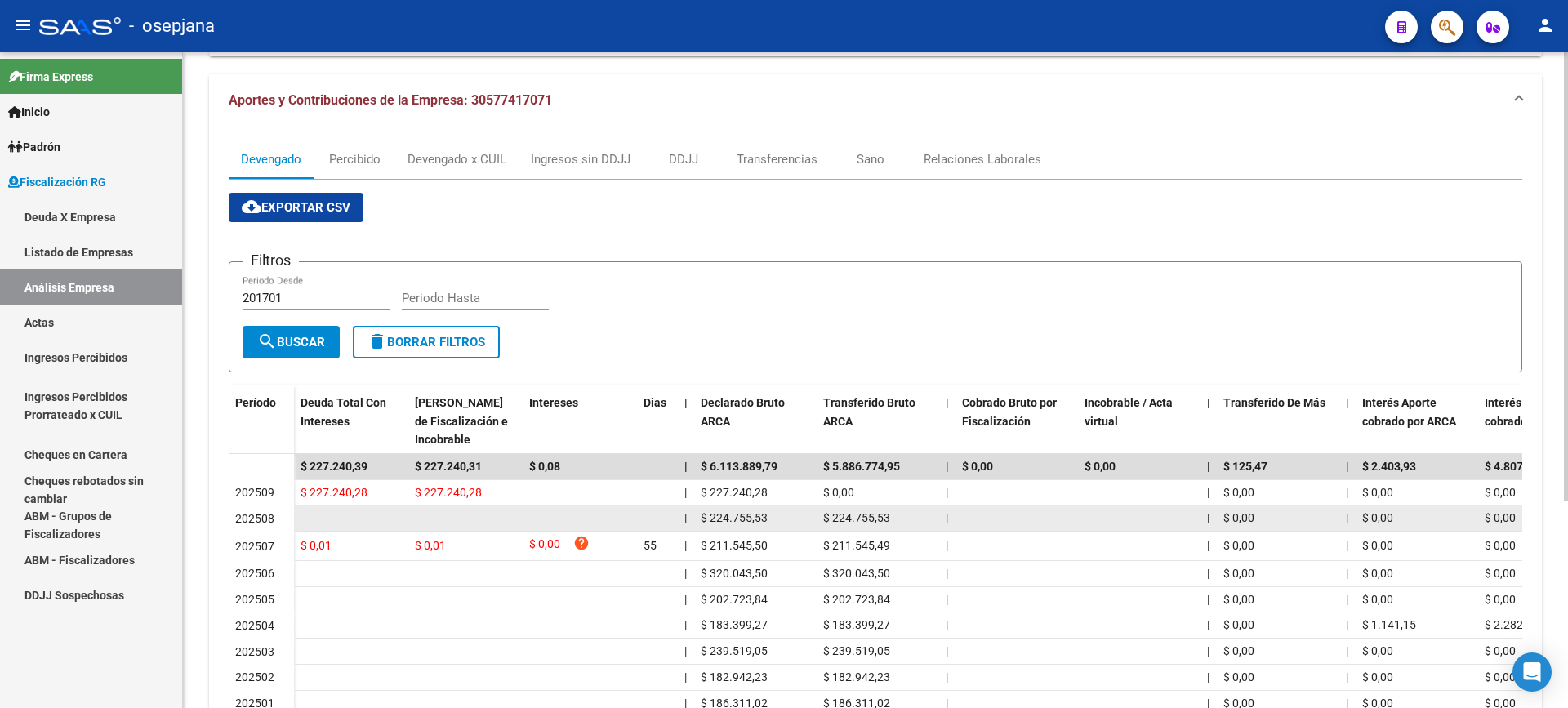
scroll to position [163, 0]
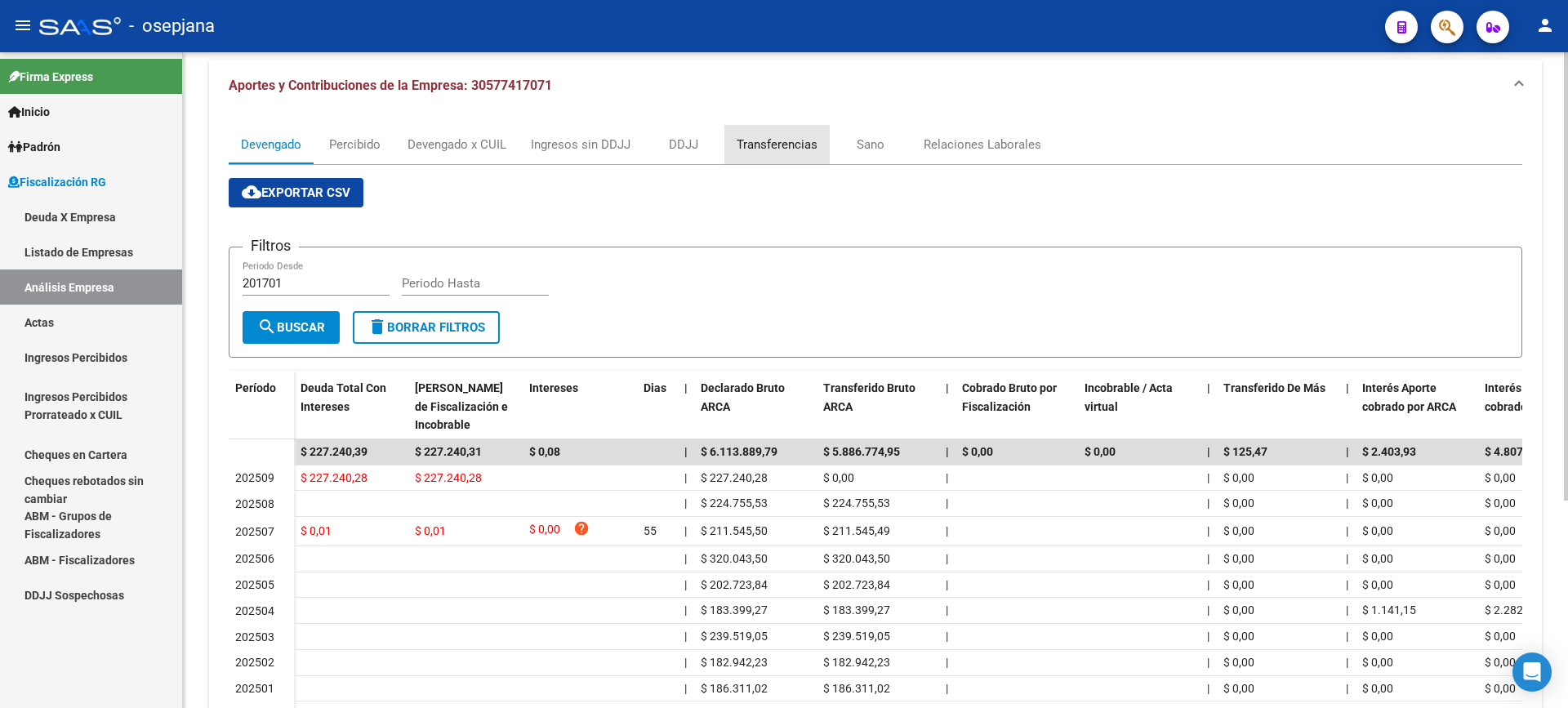
click at [790, 156] on div "Transferencias" at bounding box center [777, 144] width 106 height 40
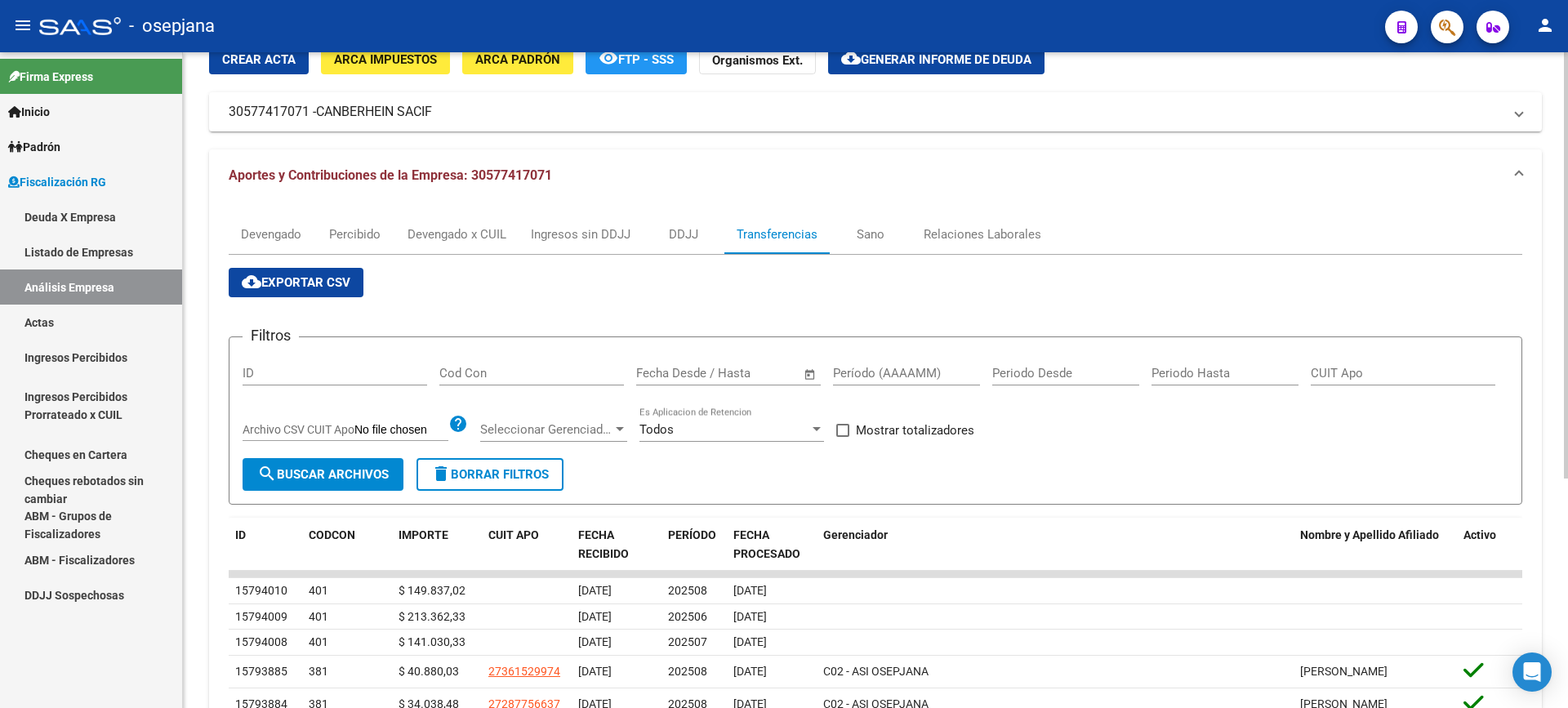
scroll to position [0, 0]
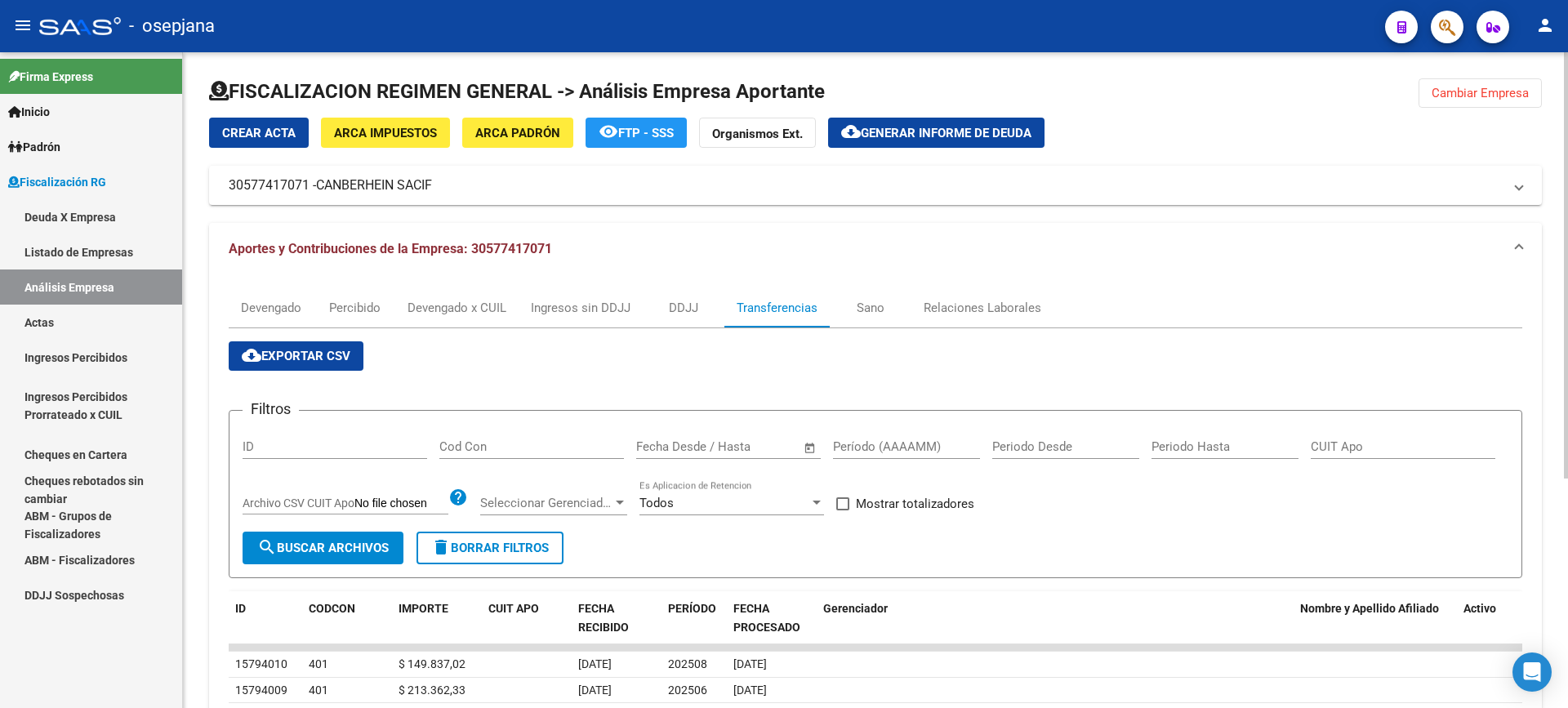
click at [921, 131] on span "Generar informe de deuda" at bounding box center [945, 132] width 171 height 15
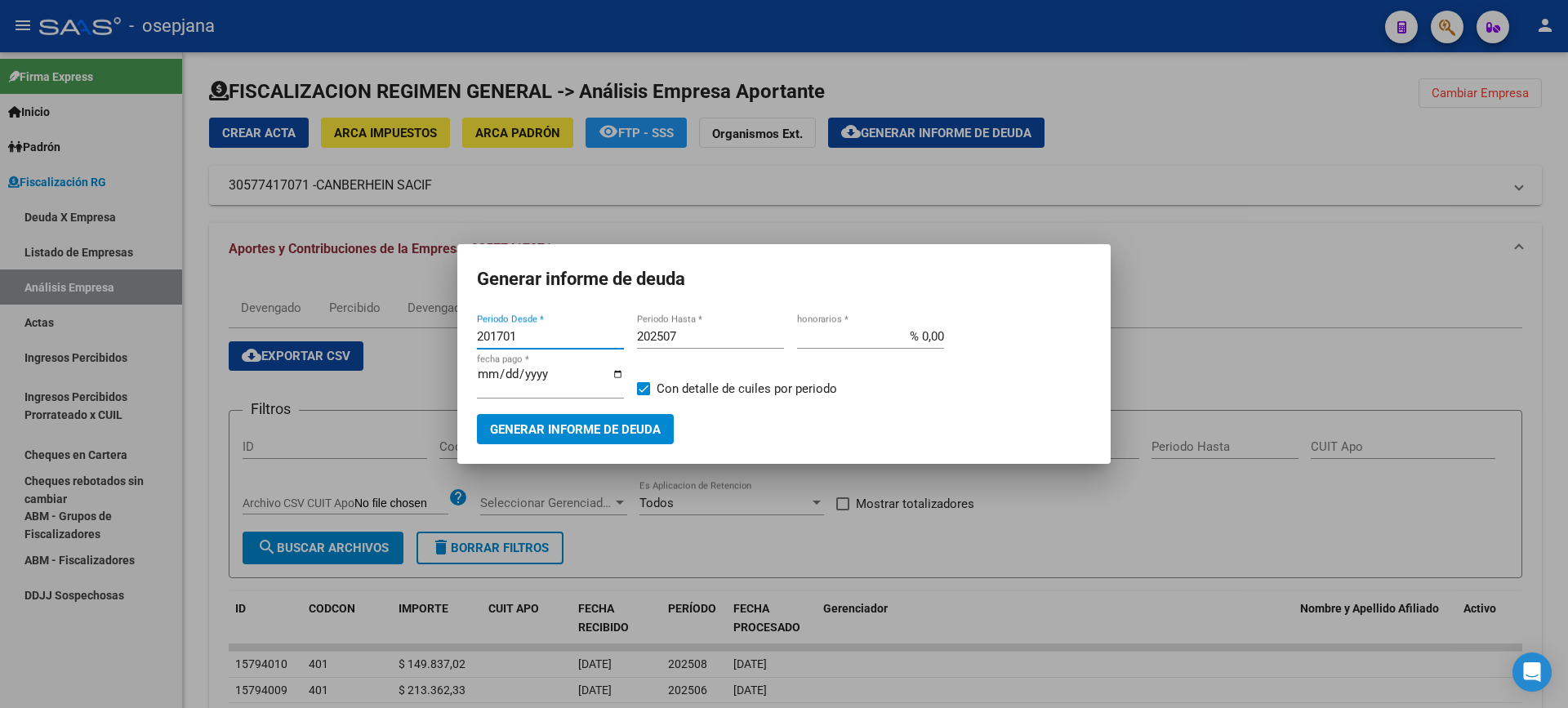
drag, startPoint x: 521, startPoint y: 343, endPoint x: 327, endPoint y: 351, distance: 194.2
click at [327, 351] on div "Generar informe de deuda 201701 Periodo Desde * 202507 Periodo Hasta * % 0,00 h…" at bounding box center [784, 354] width 1568 height 708
type input "2025006"
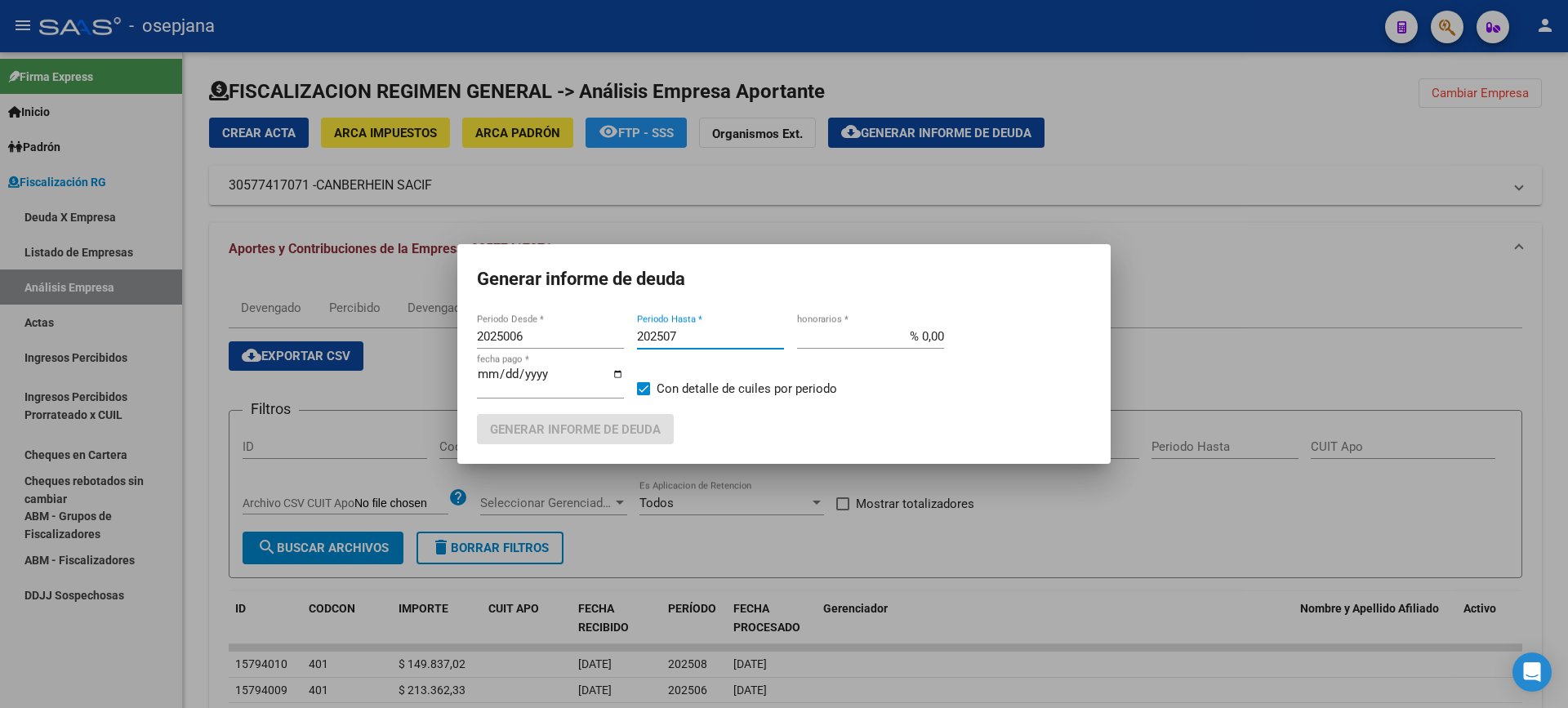
click at [708, 342] on input "202507" at bounding box center [710, 336] width 147 height 15
type input "202508"
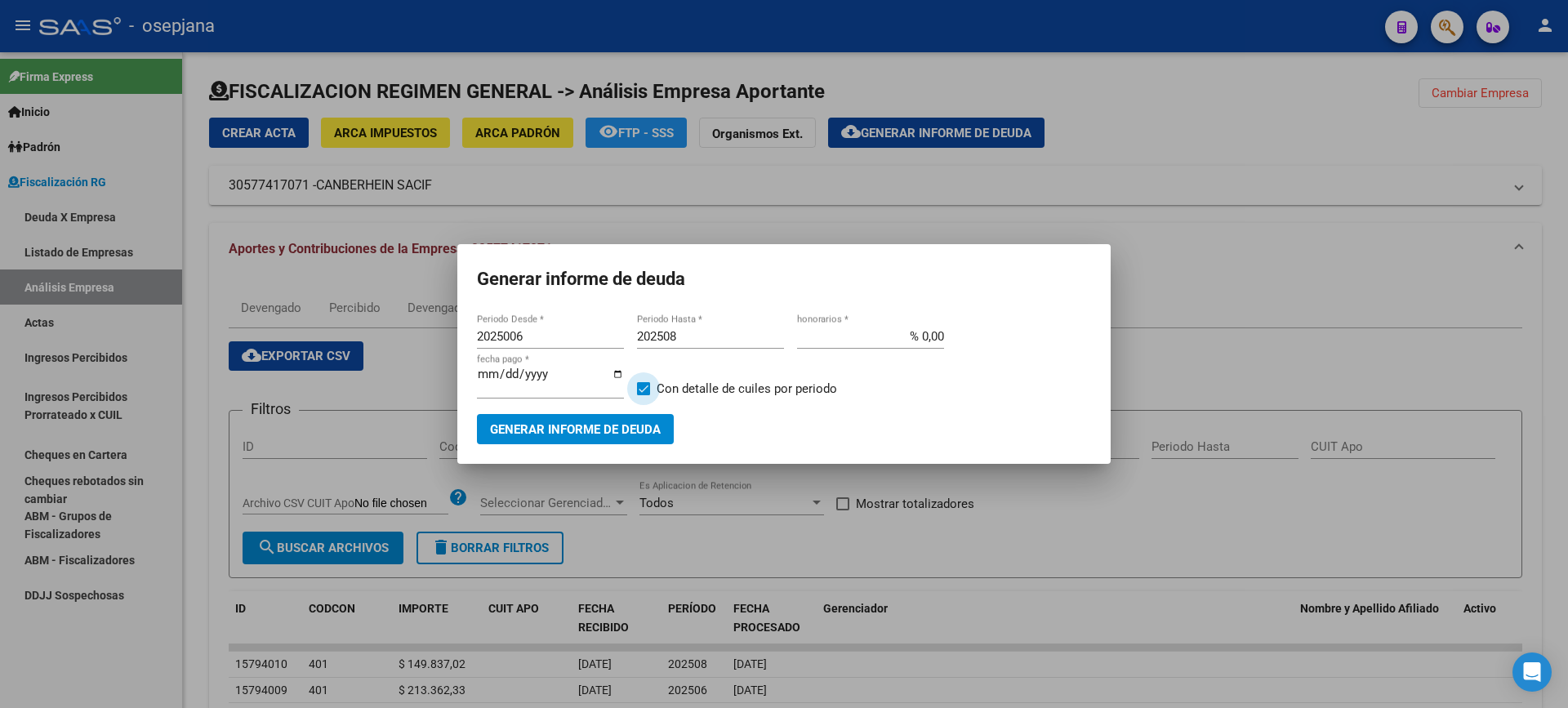
click at [644, 388] on span at bounding box center [643, 388] width 13 height 13
click at [643, 395] on input "Con detalle de cuiles por periodo" at bounding box center [642, 395] width 1 height 1
checkbox input "false"
click at [618, 423] on span "Generar informe de deuda" at bounding box center [575, 430] width 171 height 15
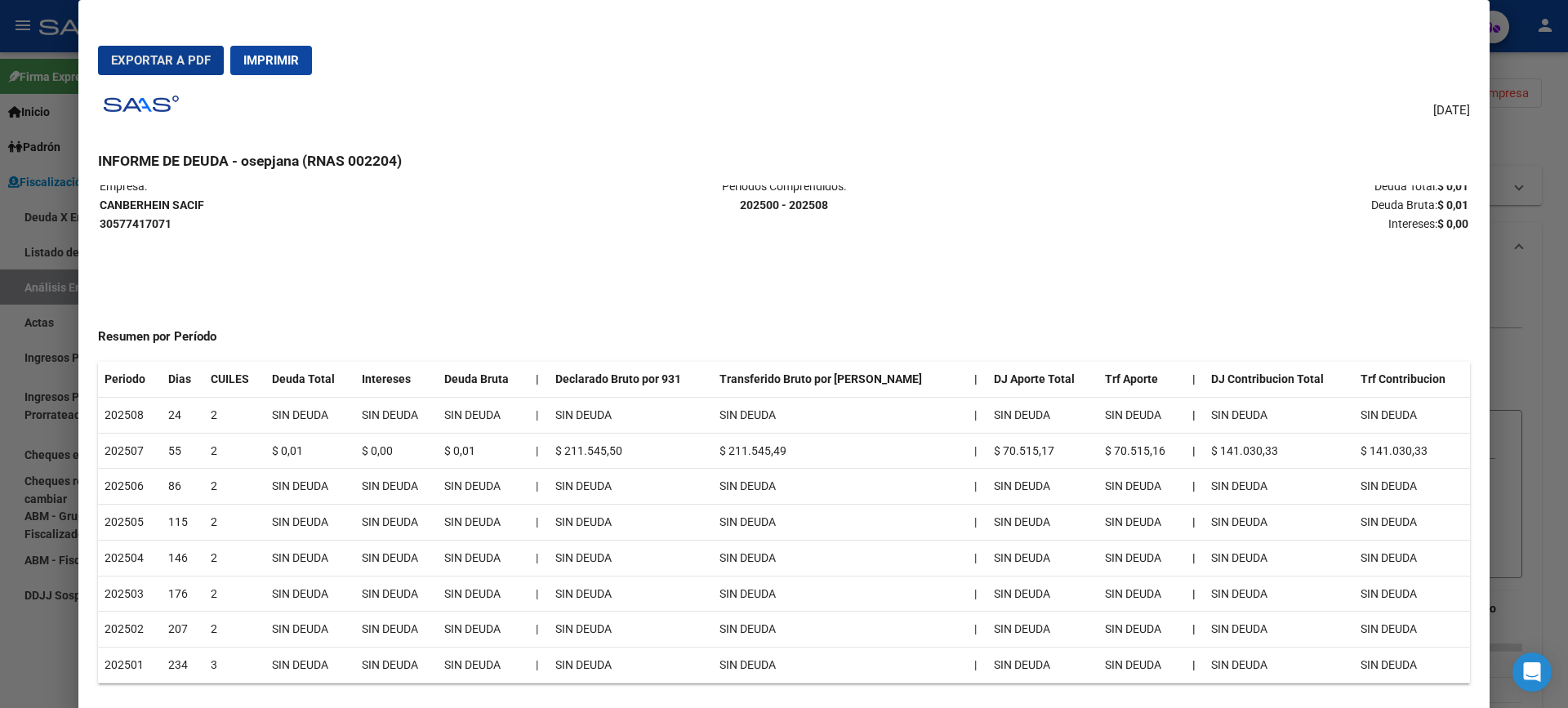
scroll to position [34, 0]
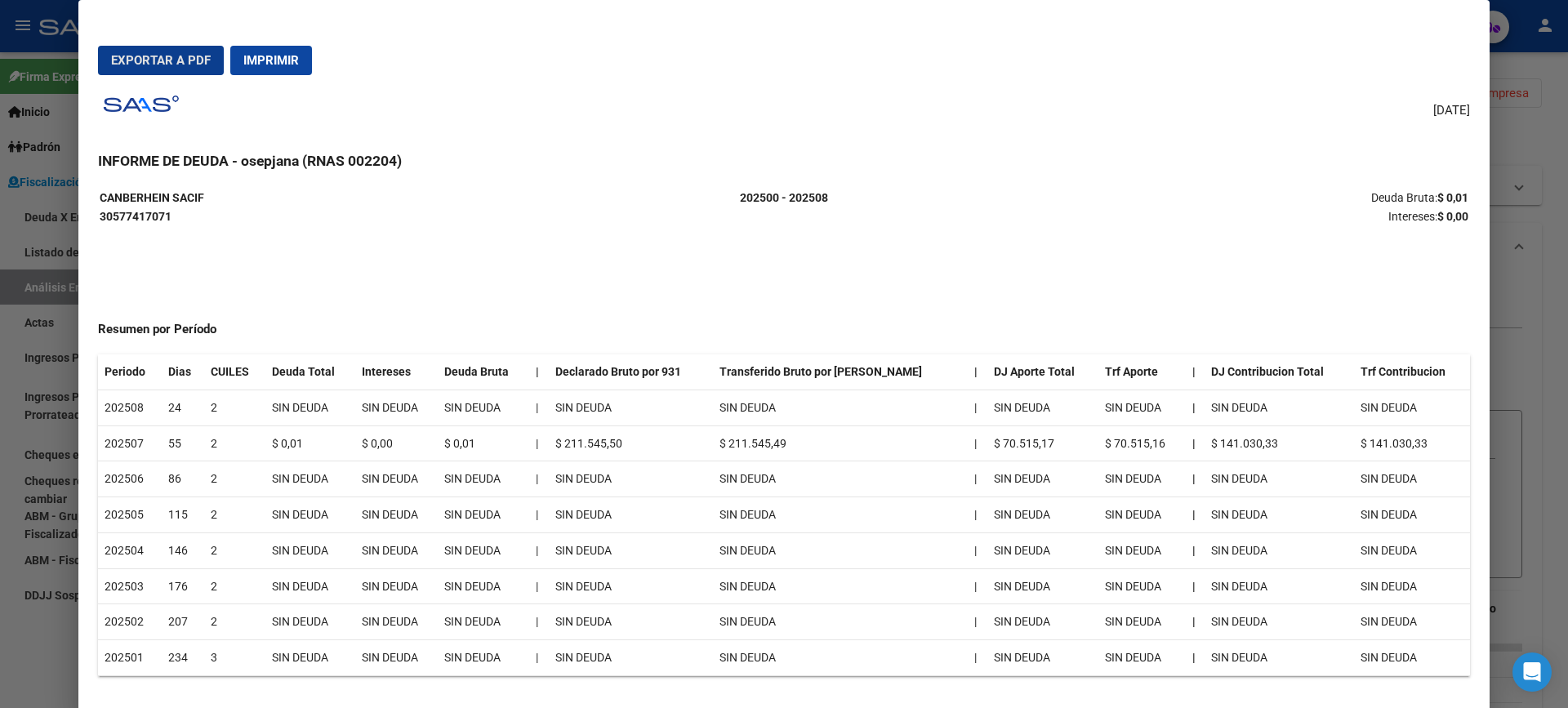
click at [0, 676] on div at bounding box center [784, 354] width 1568 height 708
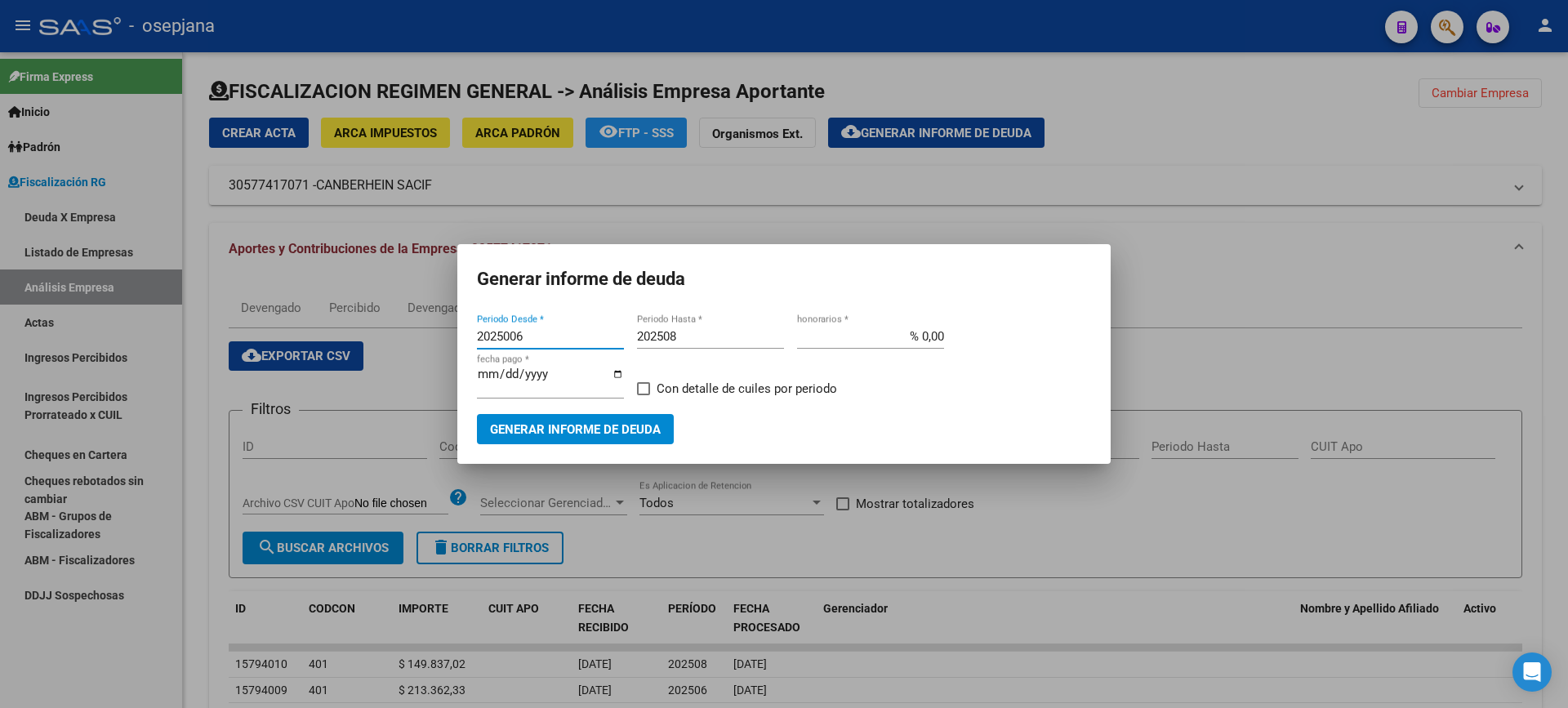
click at [514, 341] on input "2025006" at bounding box center [550, 336] width 147 height 15
type input "202506"
click at [568, 423] on span "Generar informe de deuda" at bounding box center [575, 430] width 171 height 15
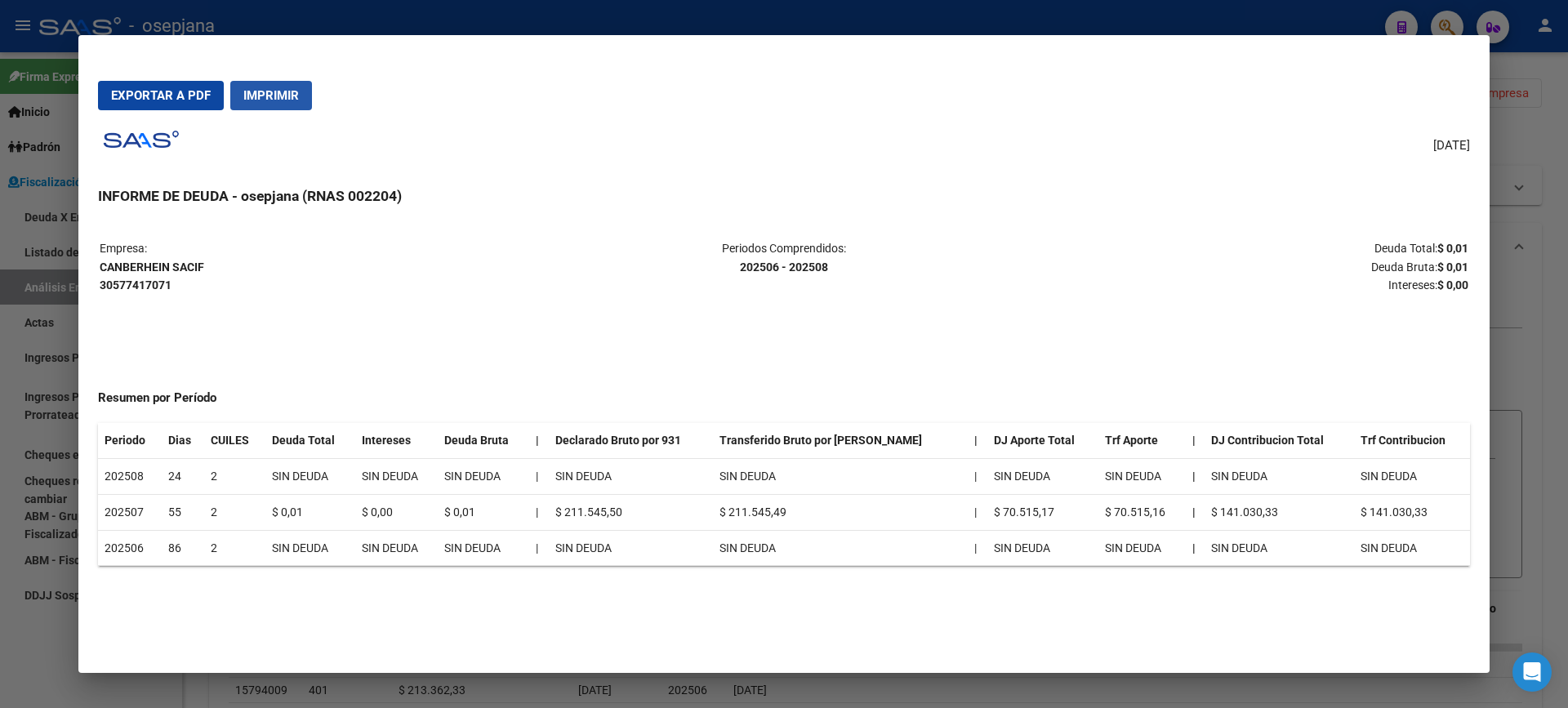
click at [300, 89] on button "Imprimir" at bounding box center [270, 95] width 82 height 29
click at [1, 661] on div at bounding box center [784, 354] width 1568 height 708
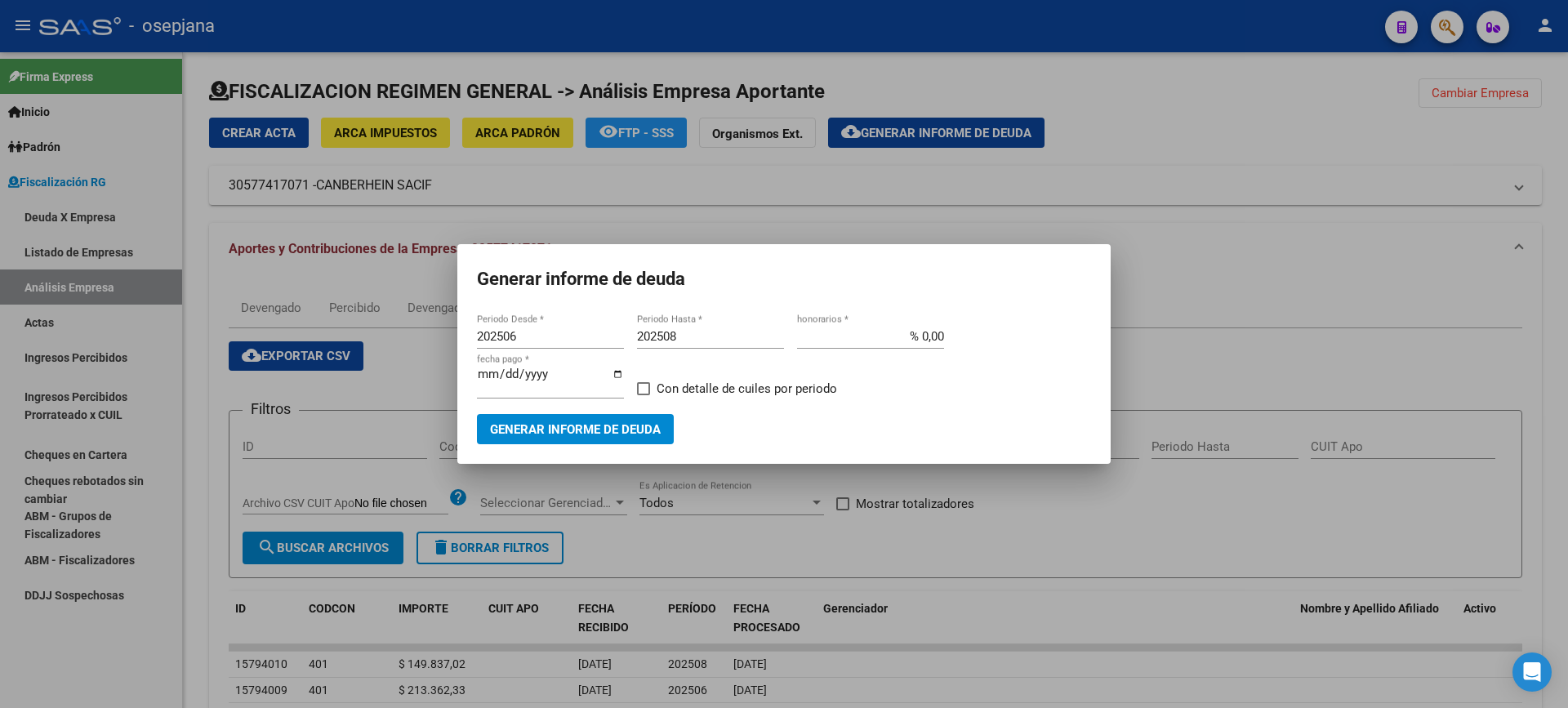
click at [1203, 533] on div at bounding box center [784, 354] width 1568 height 708
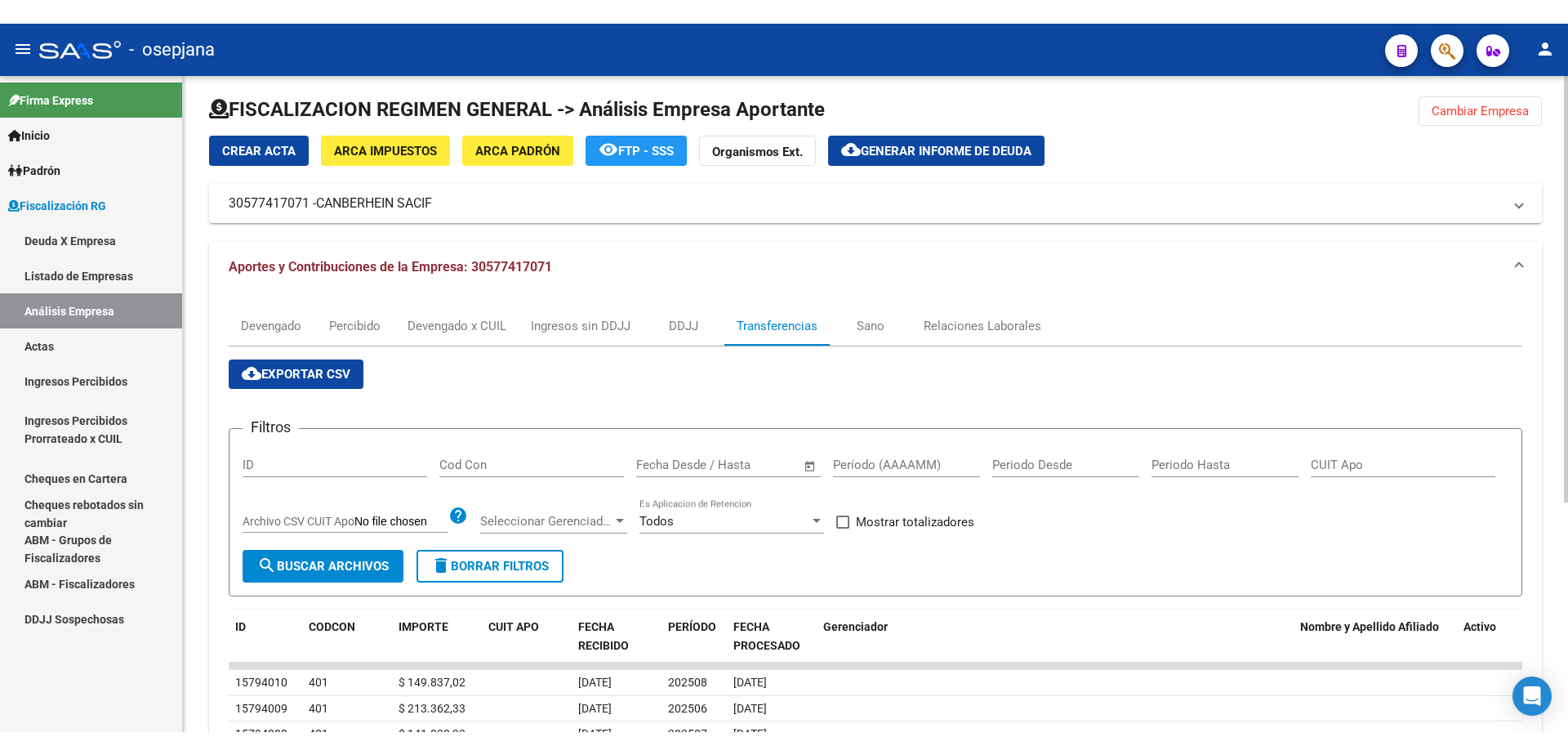
scroll to position [0, 0]
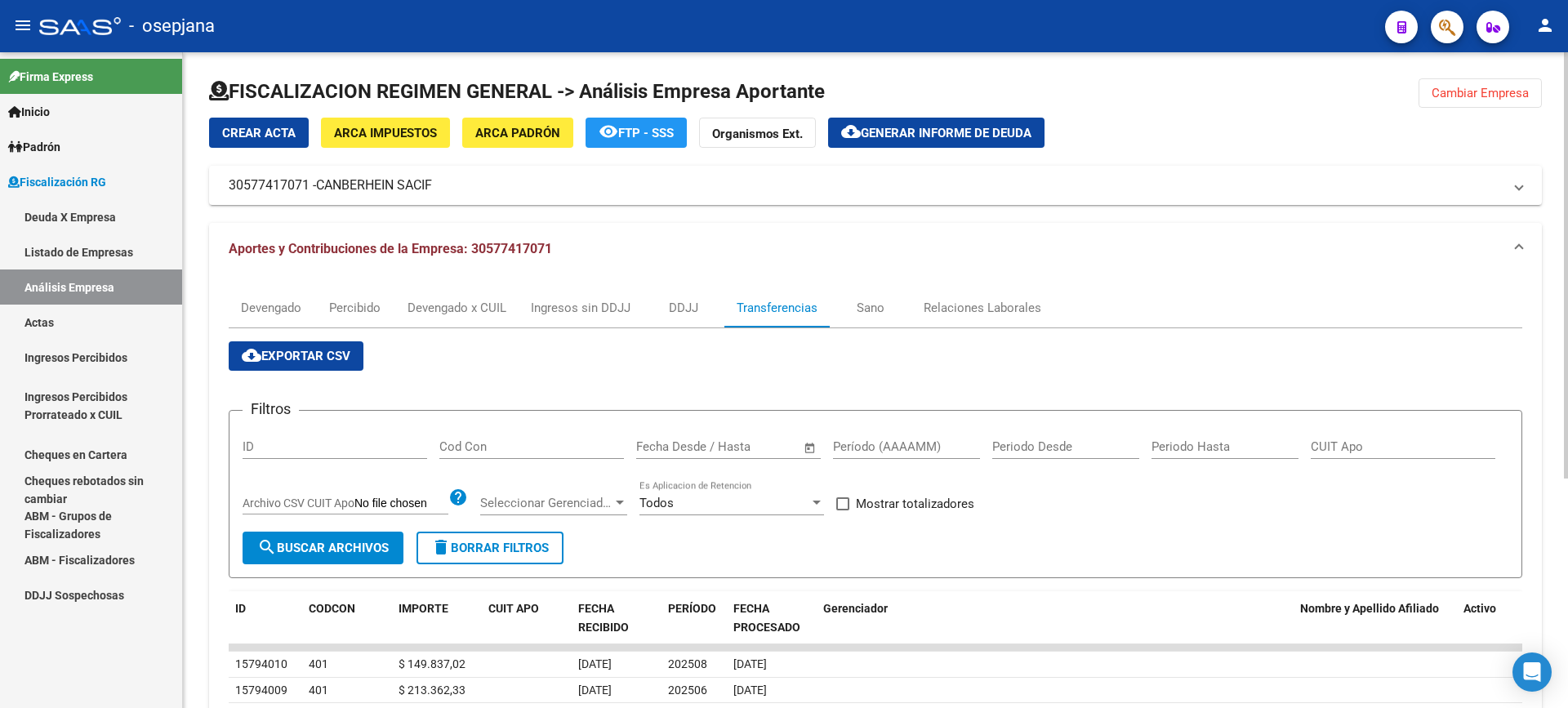
click at [986, 125] on span "cloud_download Generar informe de deuda" at bounding box center [936, 131] width 191 height 15
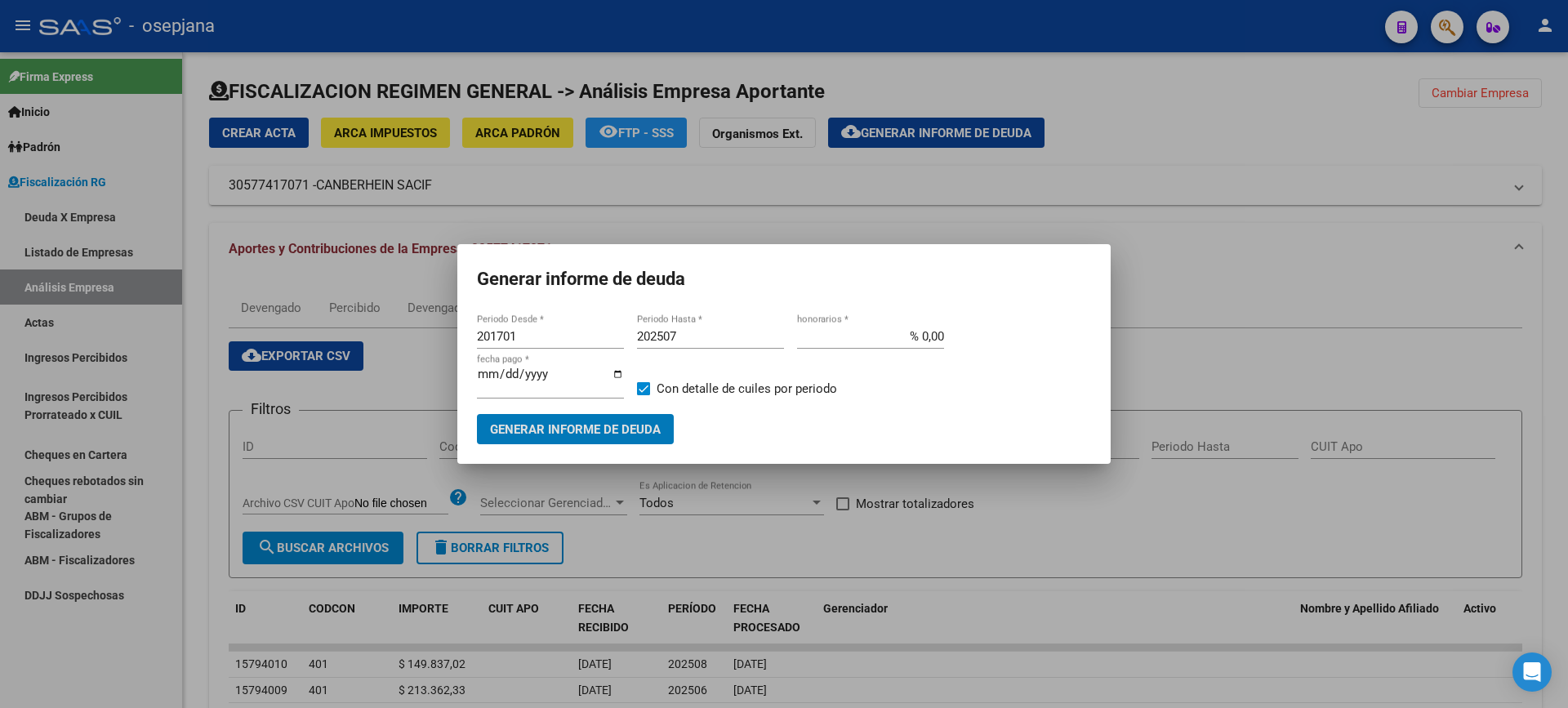
drag, startPoint x: 508, startPoint y: 342, endPoint x: 285, endPoint y: 328, distance: 223.4
click at [285, 328] on div "Generar informe de deuda 201701 Periodo Desde * 202507 Periodo Hasta * % 0,00 h…" at bounding box center [784, 354] width 1568 height 708
type input "202509"
click at [701, 342] on input "202507" at bounding box center [710, 336] width 147 height 15
type input "202509"
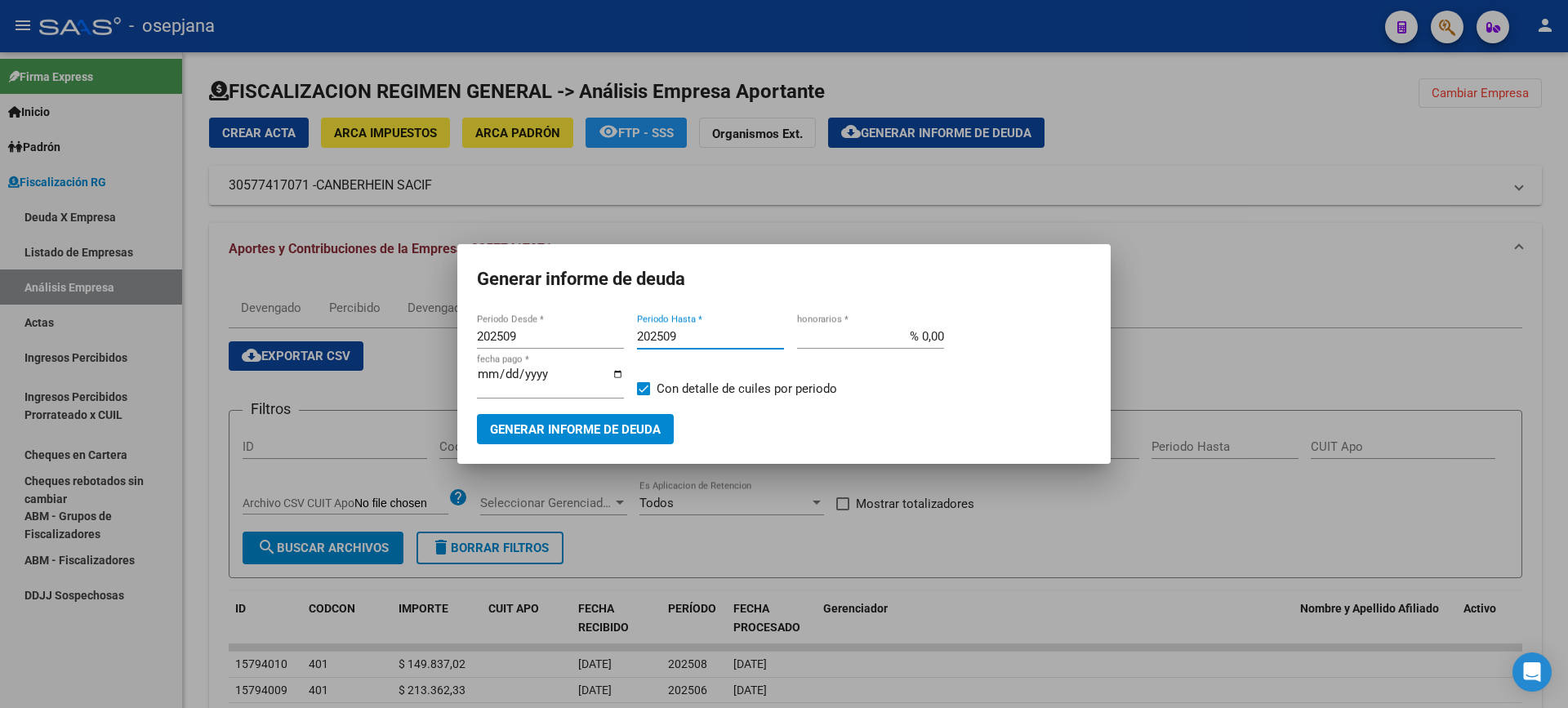
click at [920, 342] on input "% 0,00" at bounding box center [870, 336] width 147 height 15
type input "% 10,00"
click at [506, 379] on input "[DATE]" at bounding box center [550, 381] width 147 height 26
type input "[DATE]"
click at [679, 392] on span "Con detalle de cuiles por periodo" at bounding box center [747, 388] width 180 height 20
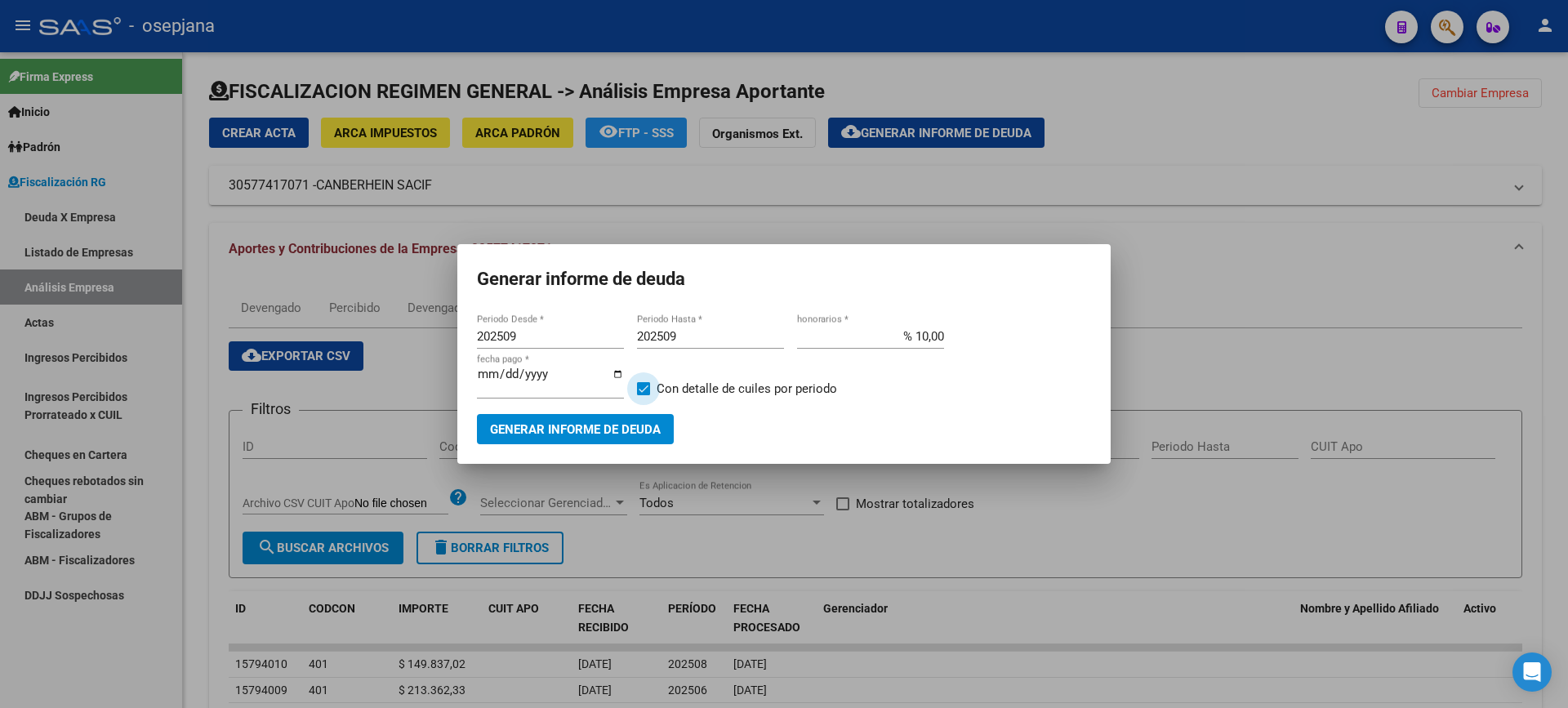
click at [643, 395] on input "Con detalle de cuiles por periodo" at bounding box center [642, 395] width 1 height 1
checkbox input "false"
click at [648, 414] on button "Generar informe de deuda" at bounding box center [574, 429] width 197 height 30
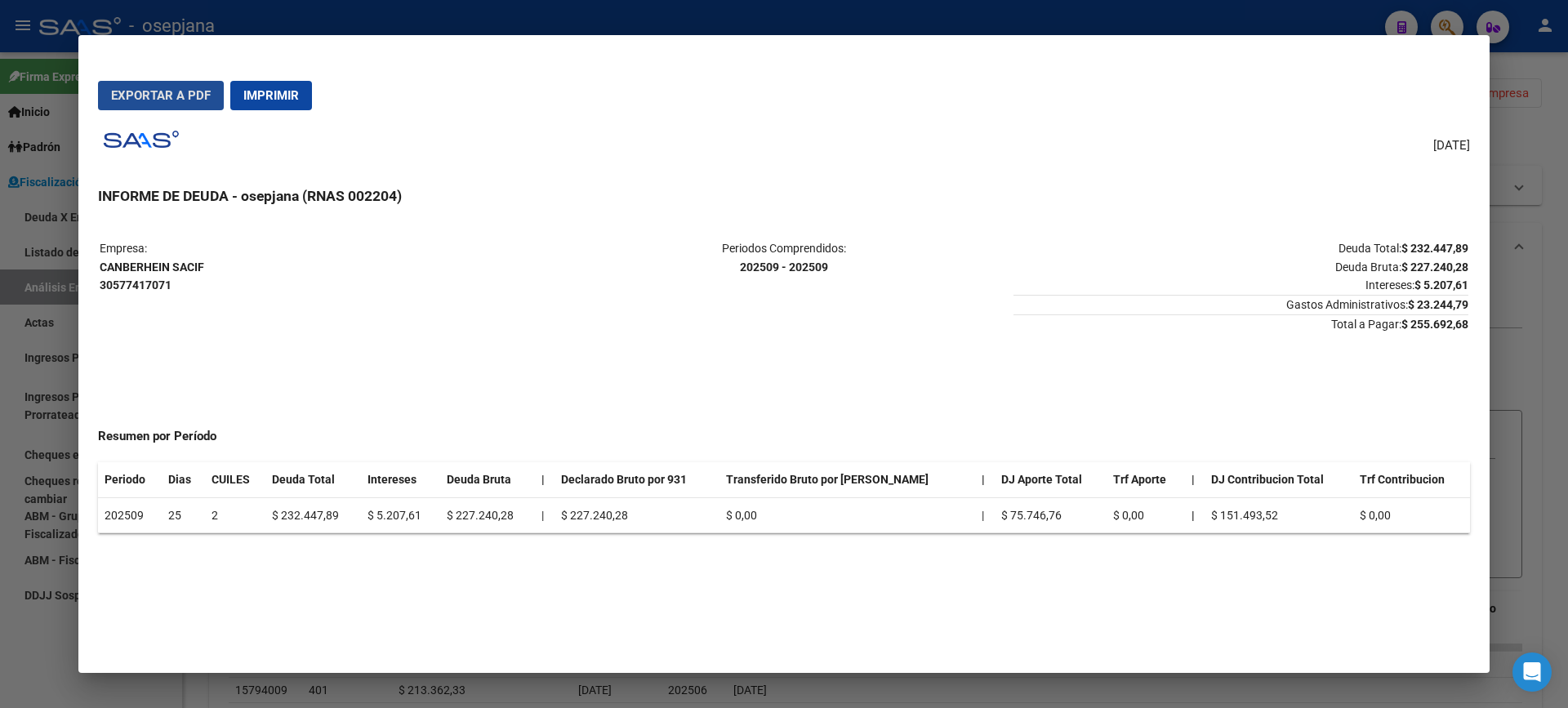
click at [158, 99] on span "Exportar a PDF" at bounding box center [161, 95] width 100 height 15
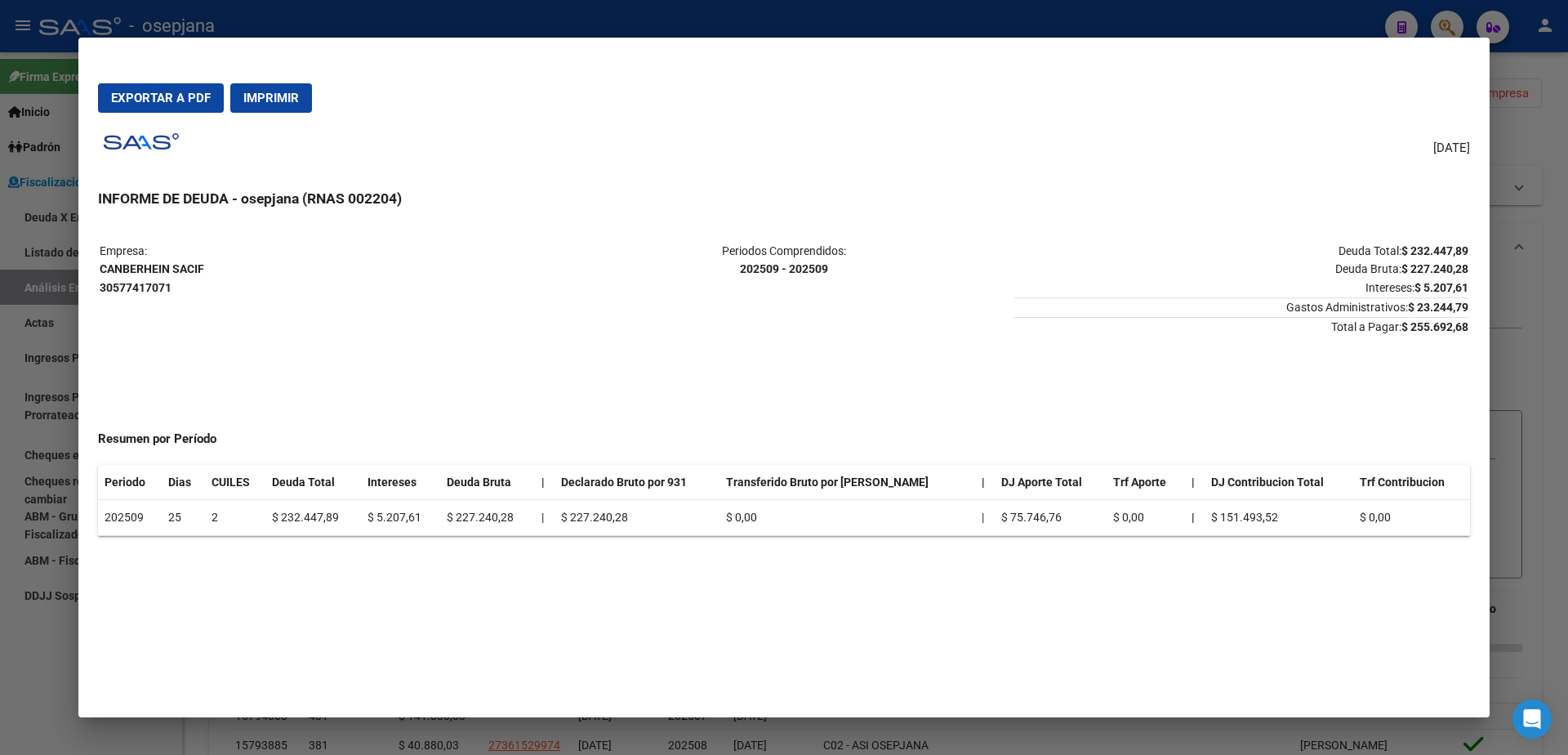
click at [0, 484] on div at bounding box center [784, 377] width 1568 height 755
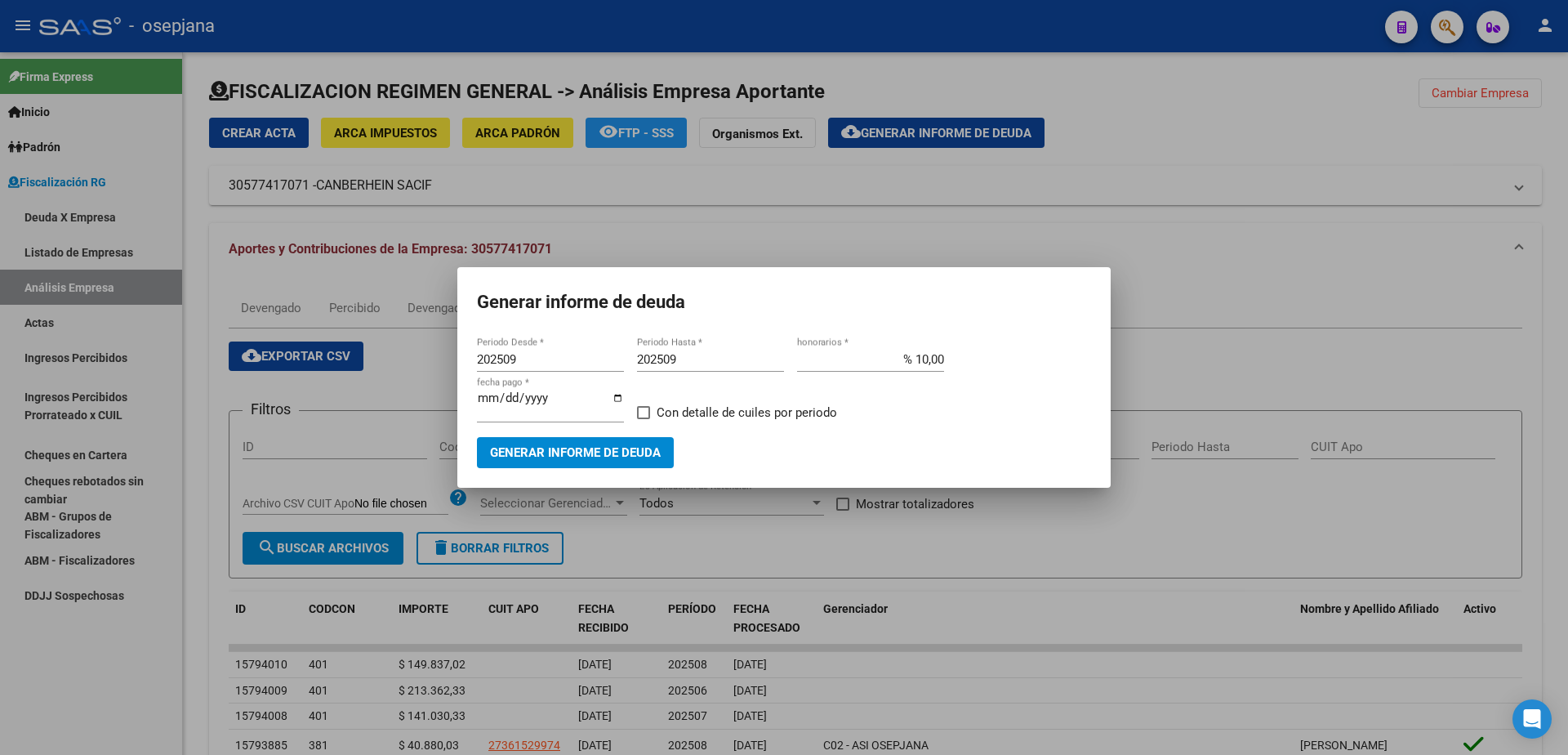
click at [46, 319] on div at bounding box center [784, 377] width 1568 height 755
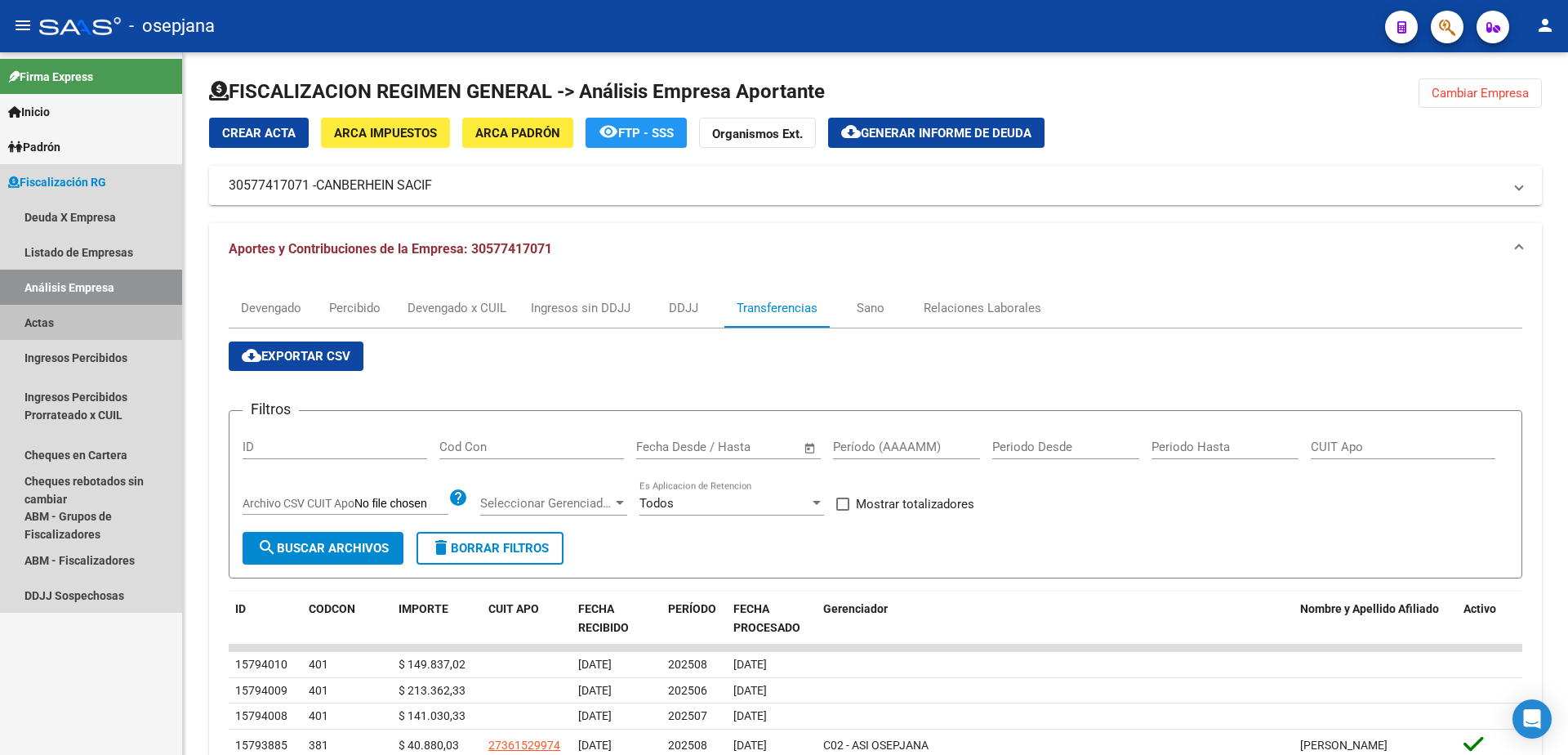
click at [47, 319] on link "Actas" at bounding box center [91, 322] width 182 height 35
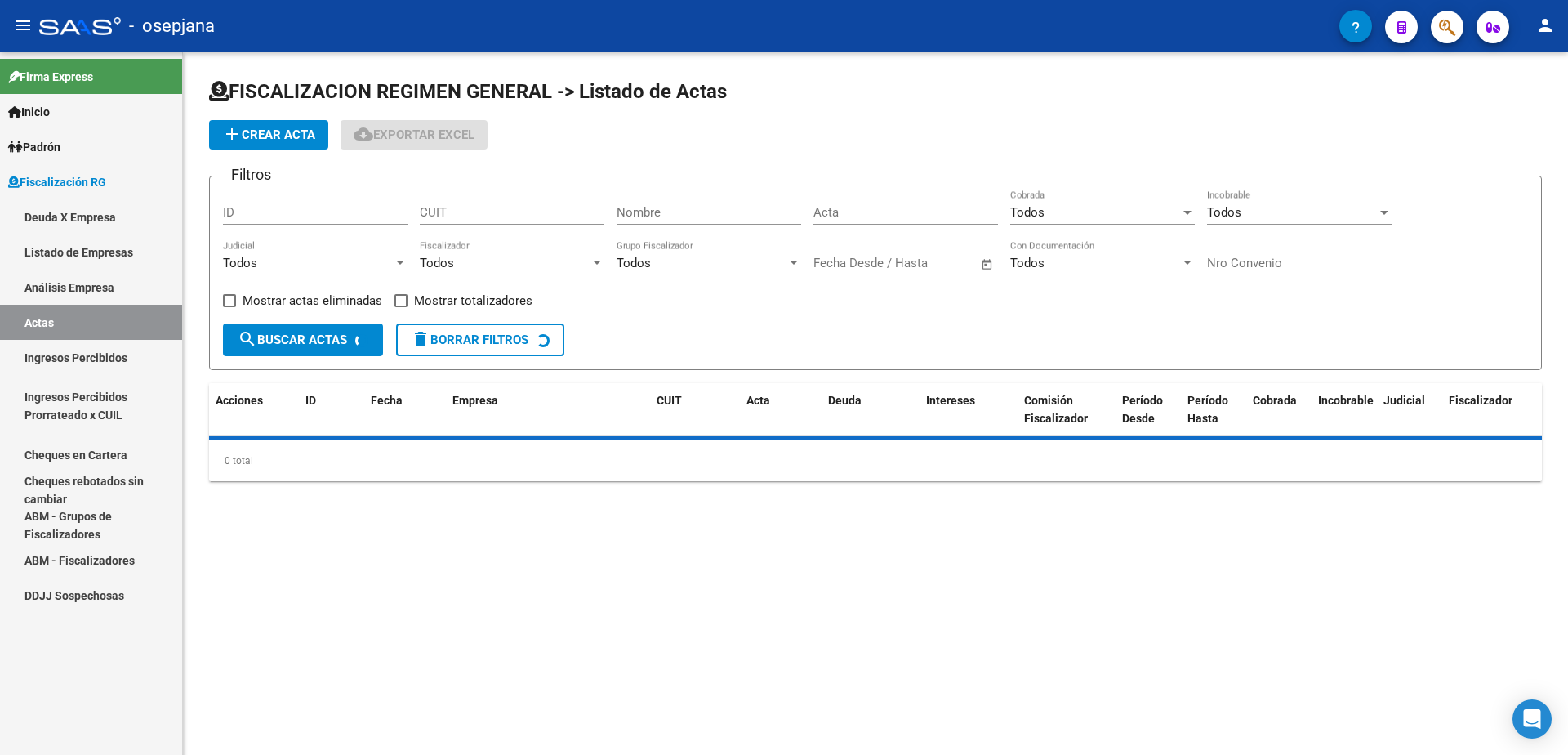
click at [61, 291] on link "Análisis Empresa" at bounding box center [91, 287] width 182 height 35
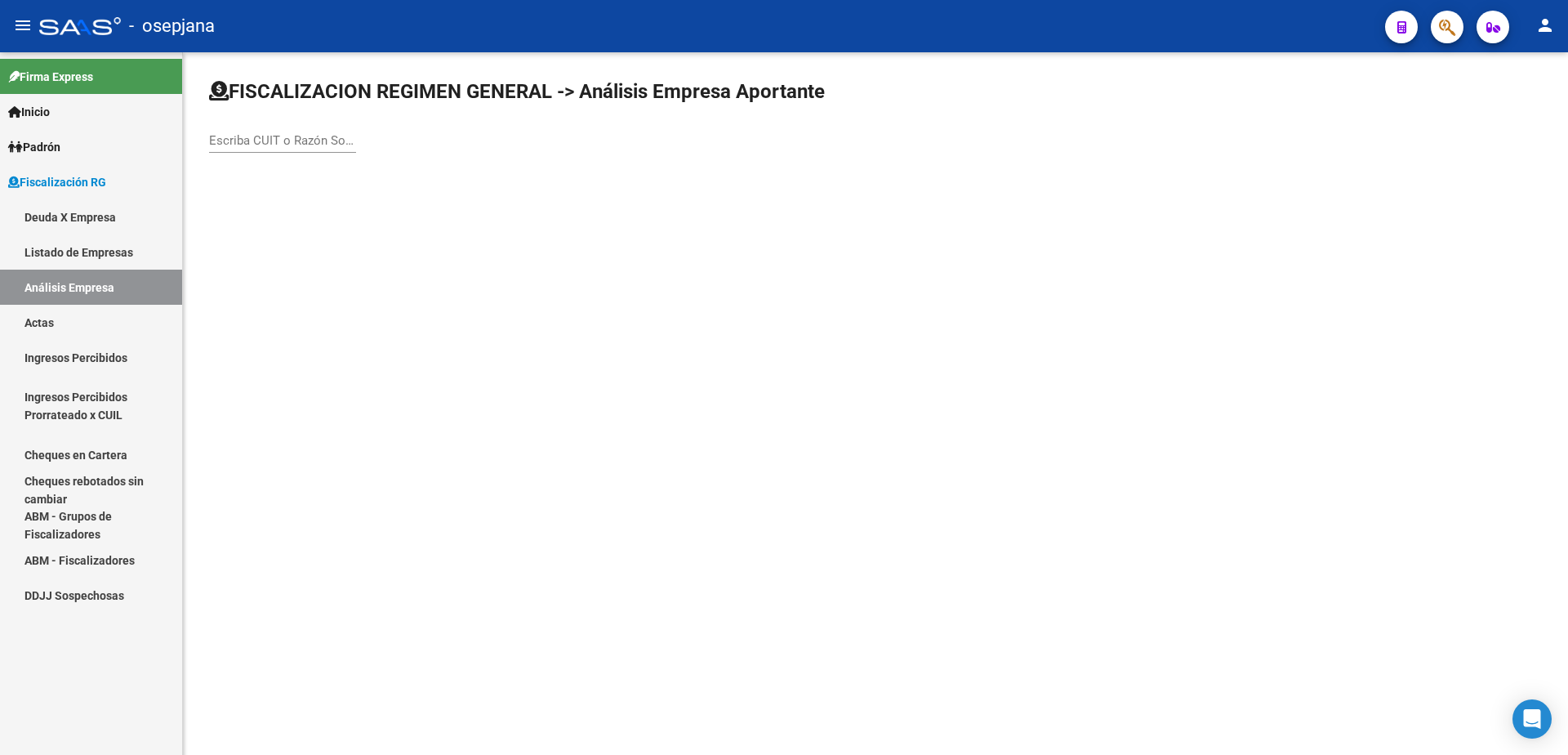
click at [258, 138] on input "Escriba CUIT o Razón Social para buscar" at bounding box center [282, 140] width 147 height 15
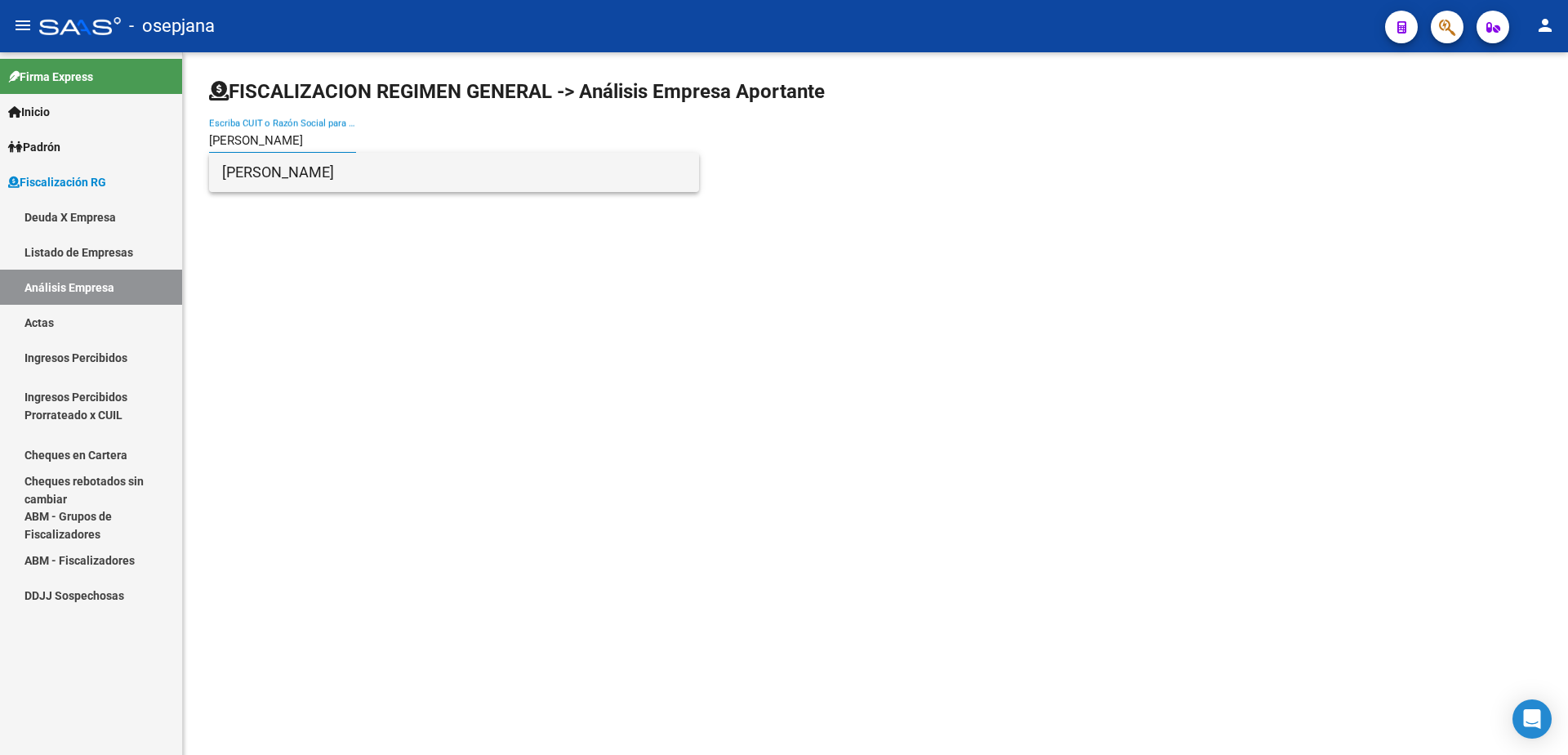
type input "[PERSON_NAME]"
click at [279, 154] on span "[PERSON_NAME]" at bounding box center [454, 173] width 464 height 40
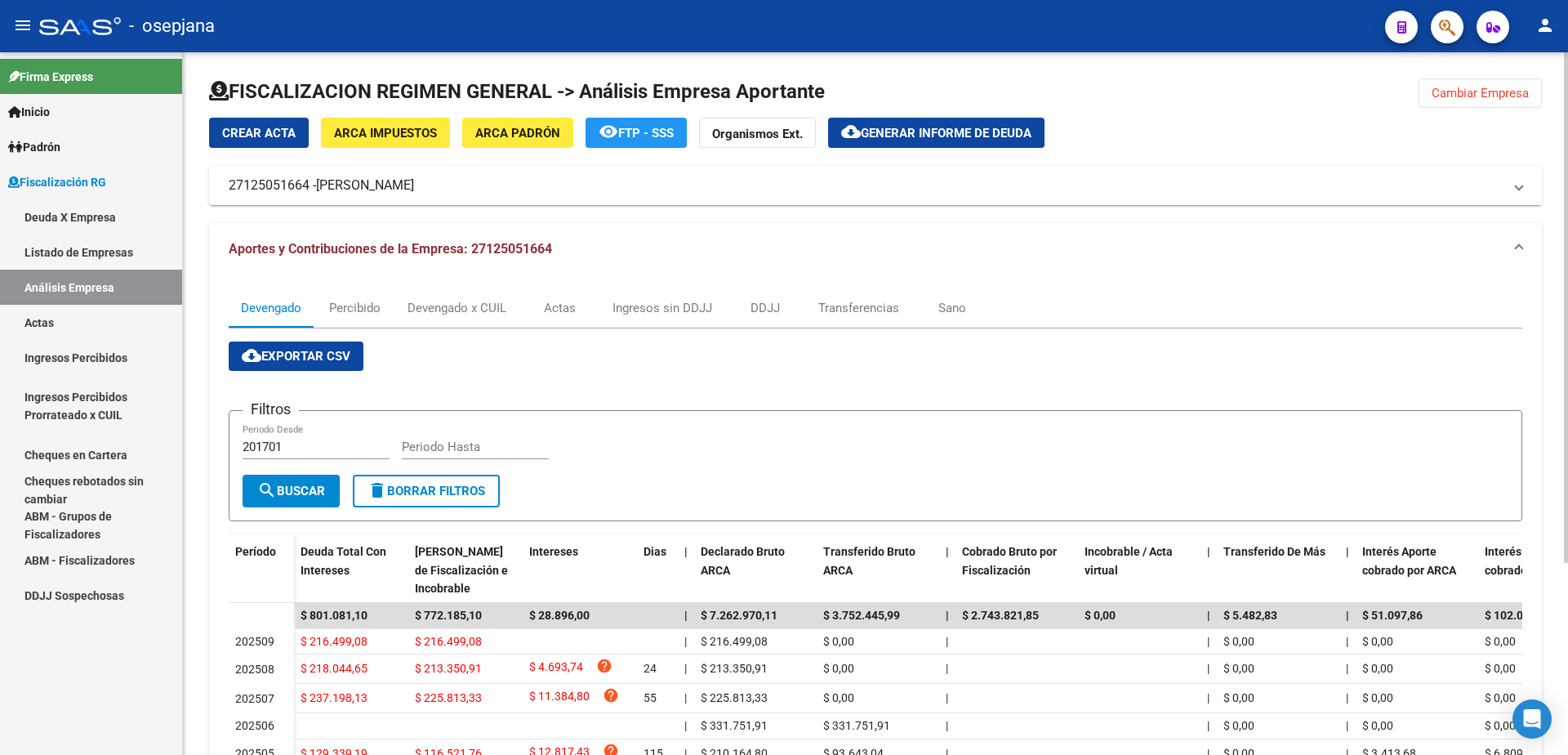
click at [957, 134] on span "Generar informe de deuda" at bounding box center [945, 132] width 171 height 15
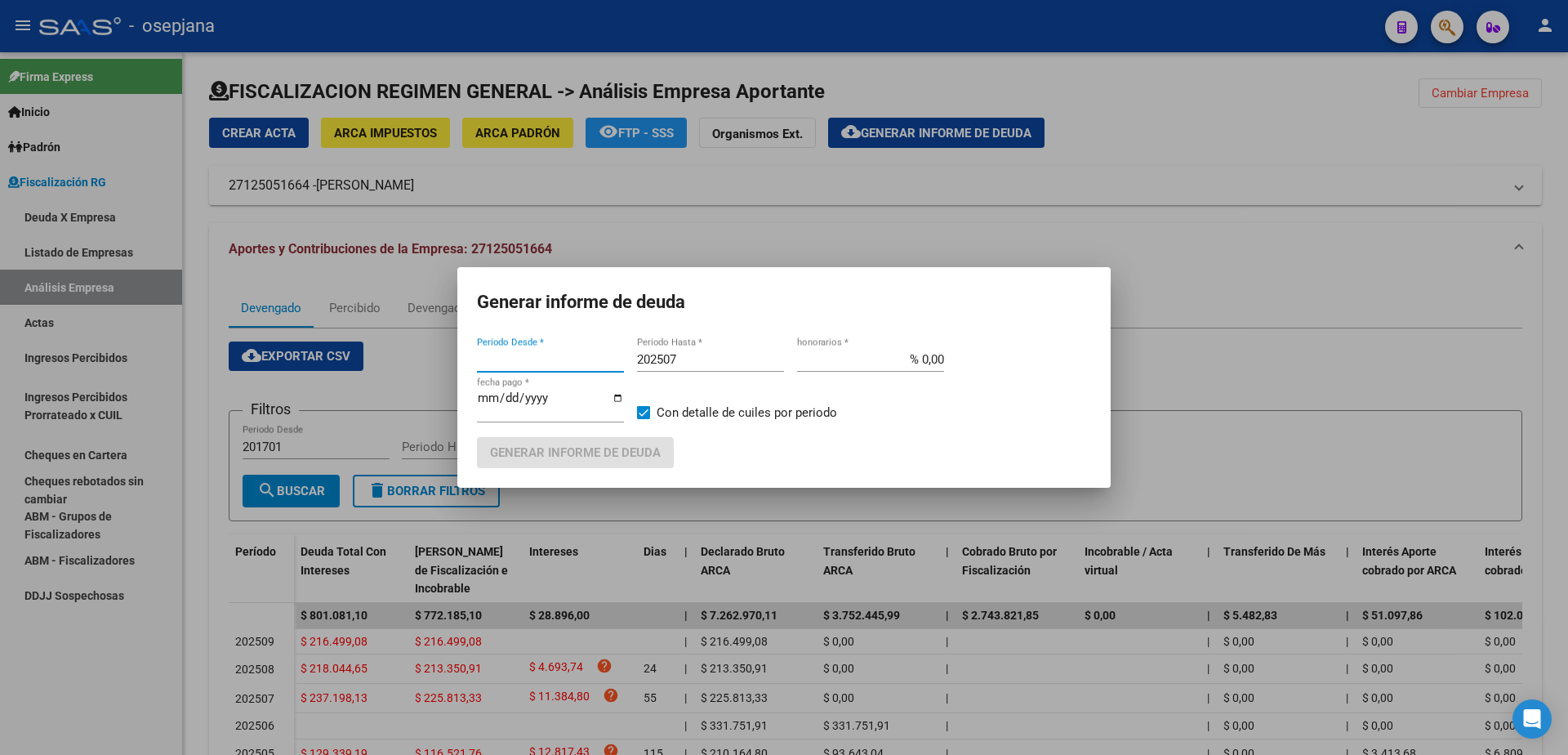
type input "202505"
click at [701, 367] on input "202507" at bounding box center [710, 359] width 147 height 15
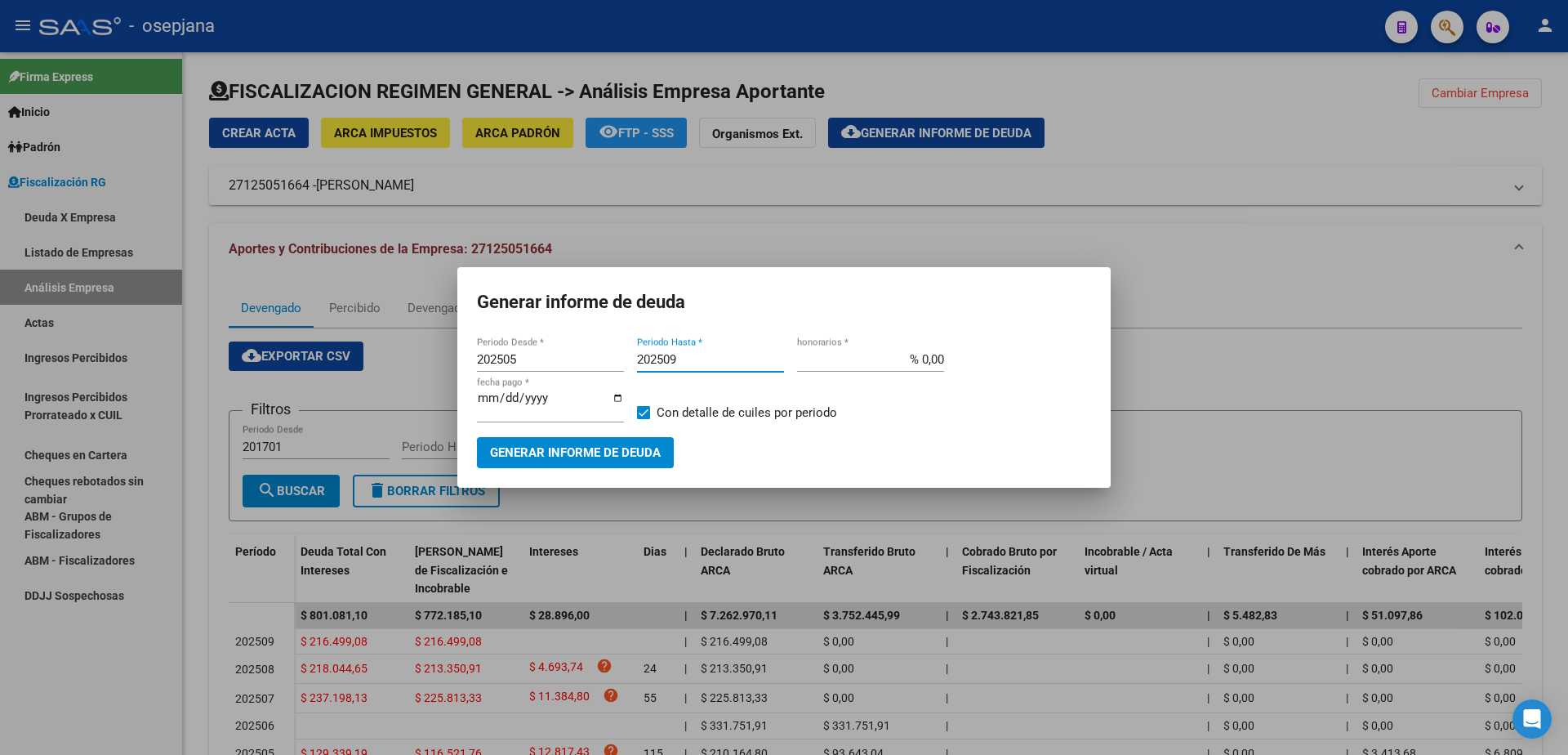
type input "202509"
click at [923, 367] on input "% 0,00" at bounding box center [870, 359] width 147 height 15
type input "% 10,00"
click at [509, 408] on input "[DATE]" at bounding box center [550, 405] width 147 height 26
type input "[DATE]"
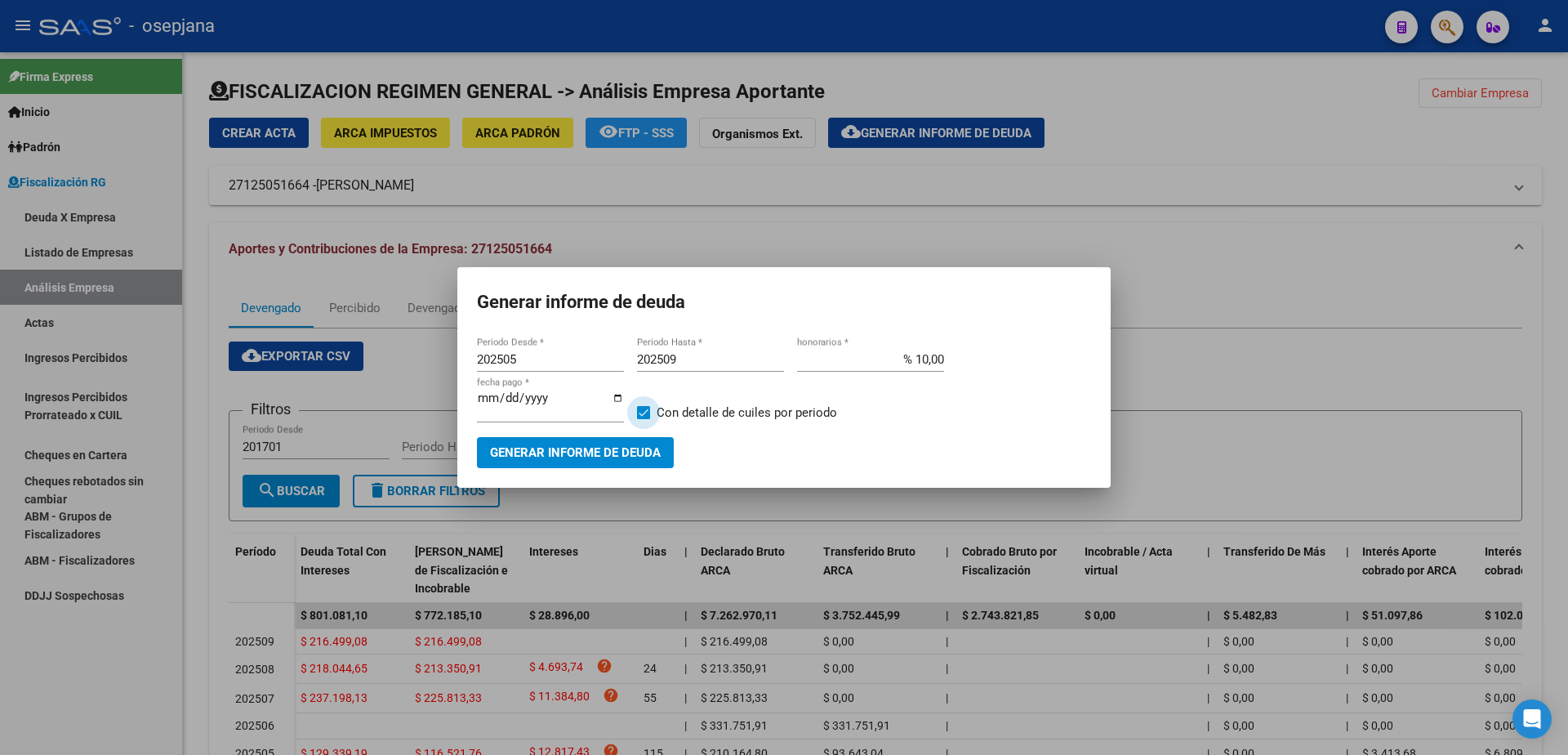
click at [683, 415] on span "Con detalle de cuiles por periodo" at bounding box center [747, 412] width 180 height 20
click at [643, 419] on input "Con detalle de cuiles por periodo" at bounding box center [642, 419] width 1 height 1
checkbox input "false"
click at [578, 459] on button "Generar informe de deuda" at bounding box center [574, 452] width 197 height 30
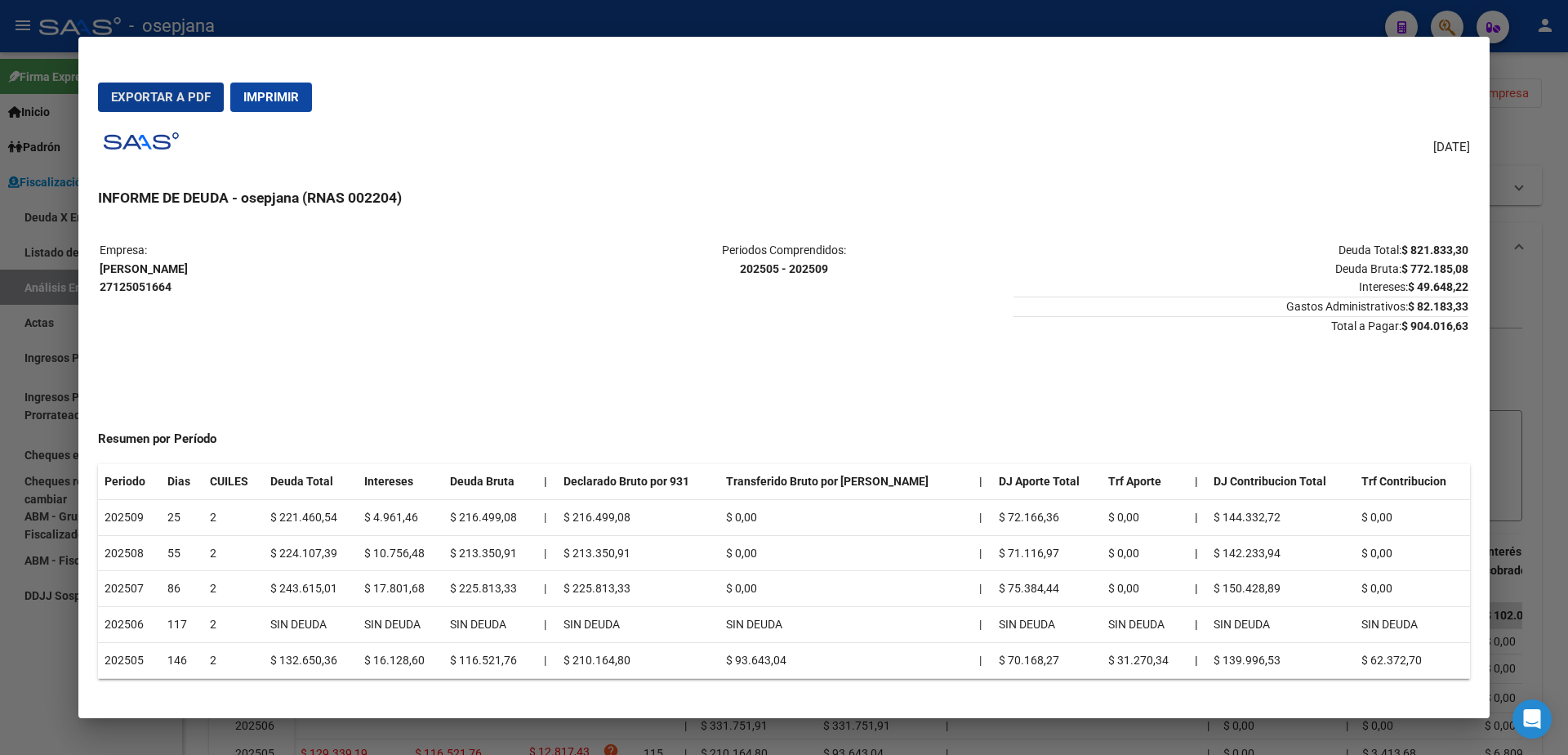
click at [191, 101] on span "Exportar a PDF" at bounding box center [161, 97] width 100 height 15
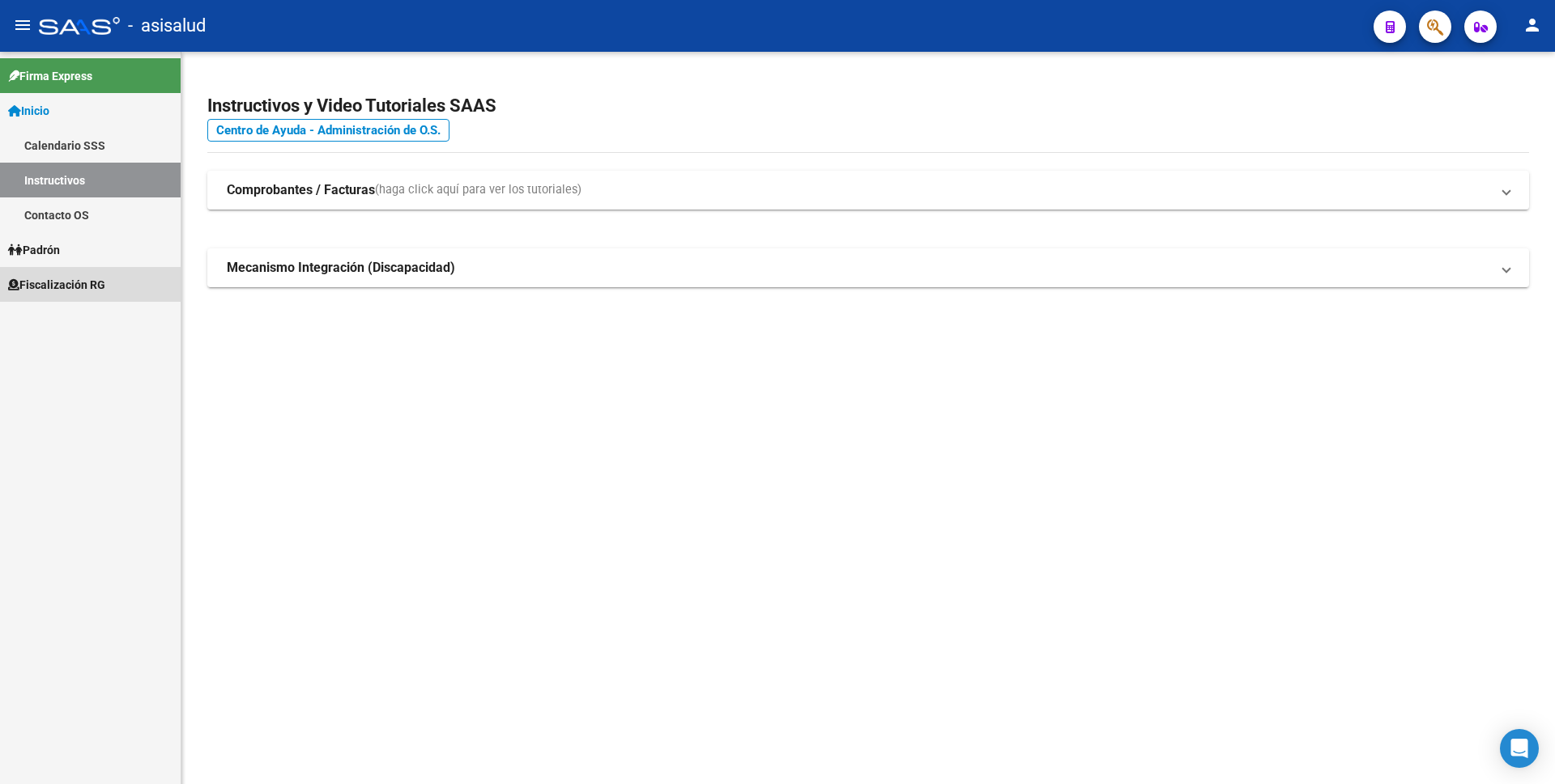
click at [135, 283] on link "Fiscalización RG" at bounding box center [90, 284] width 181 height 35
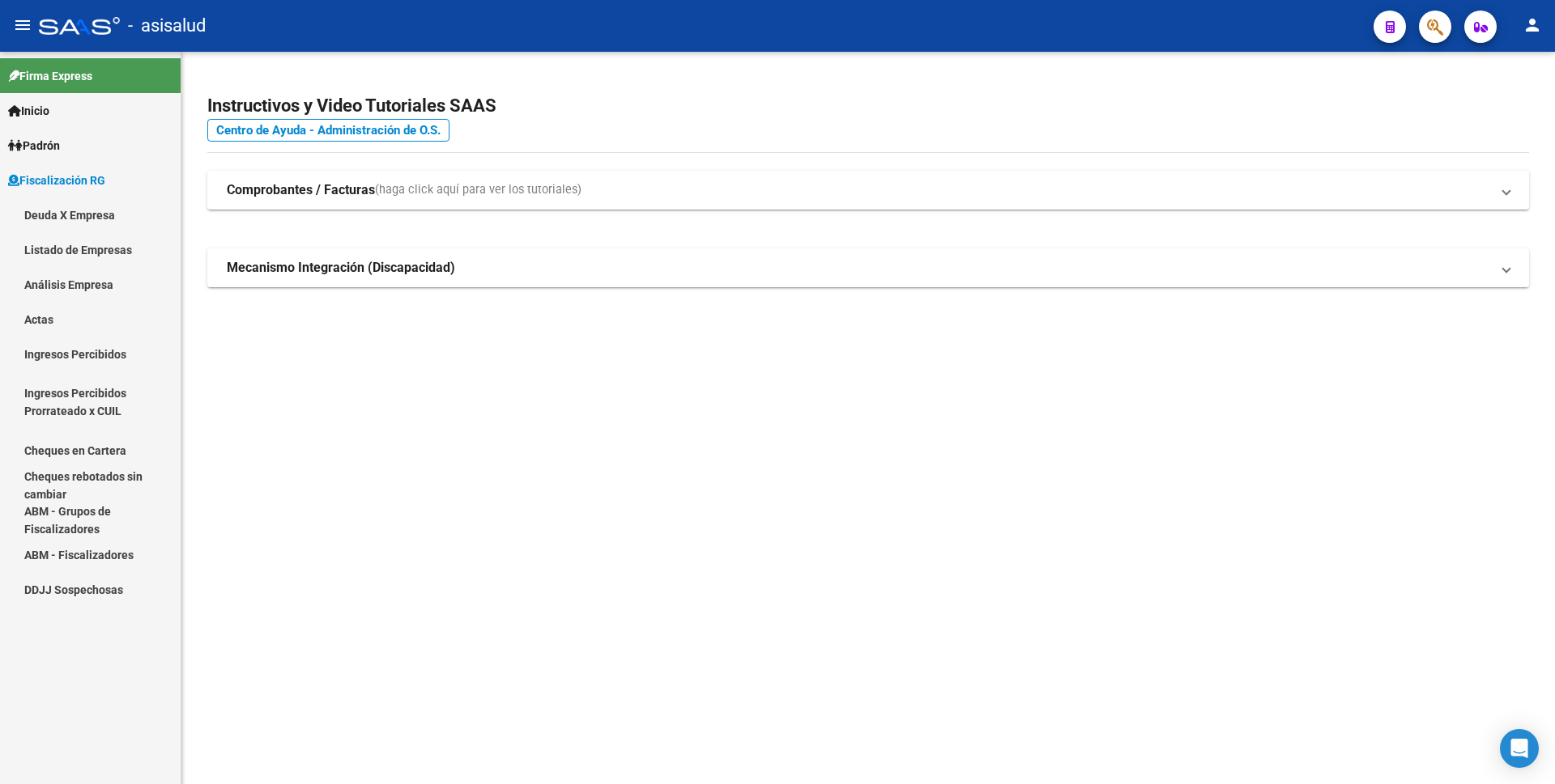
click at [117, 359] on link "Ingresos Percibidos" at bounding box center [90, 354] width 181 height 35
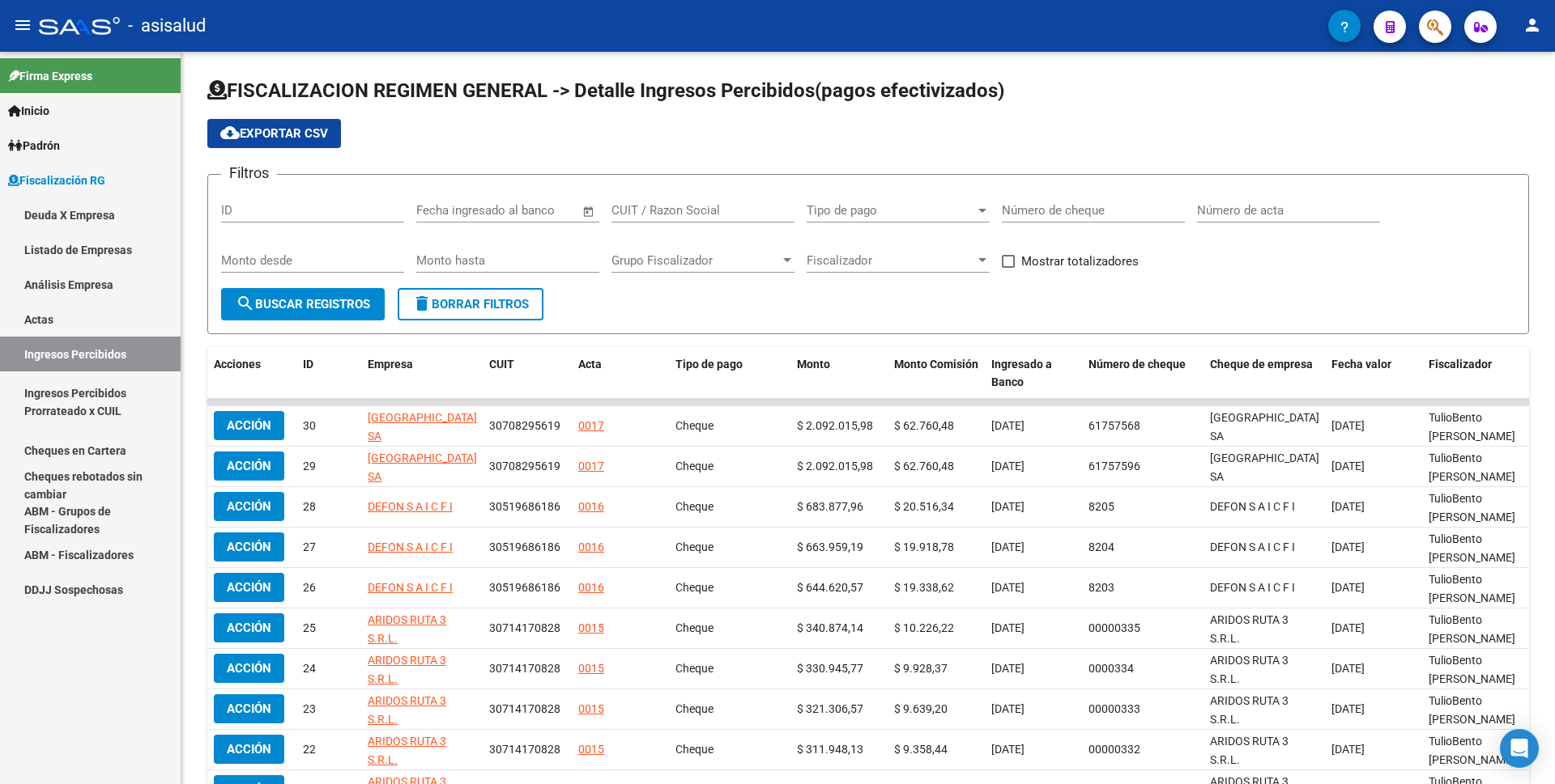
click at [73, 313] on link "Actas" at bounding box center [90, 319] width 181 height 35
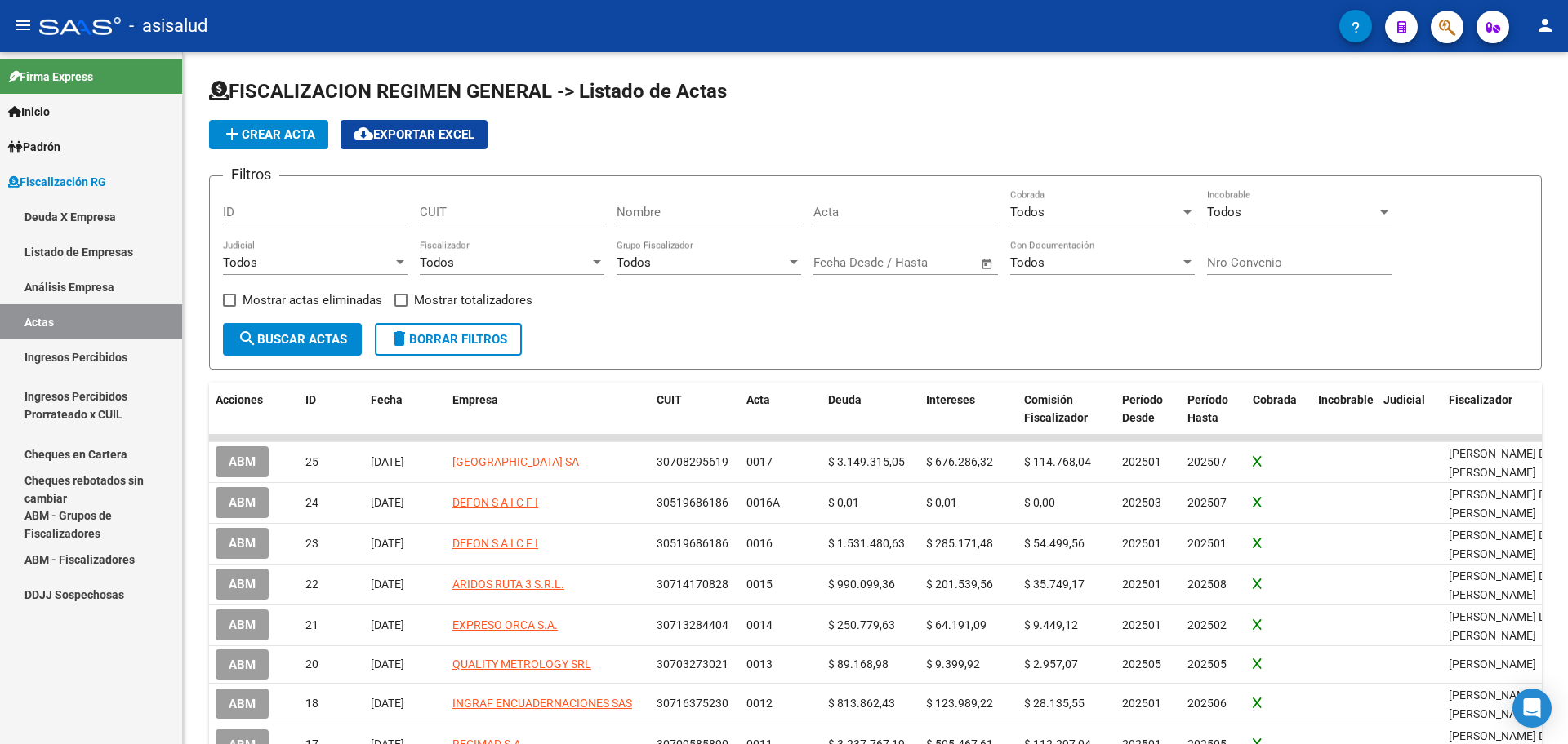
click at [88, 290] on link "Análisis Empresa" at bounding box center [91, 287] width 182 height 35
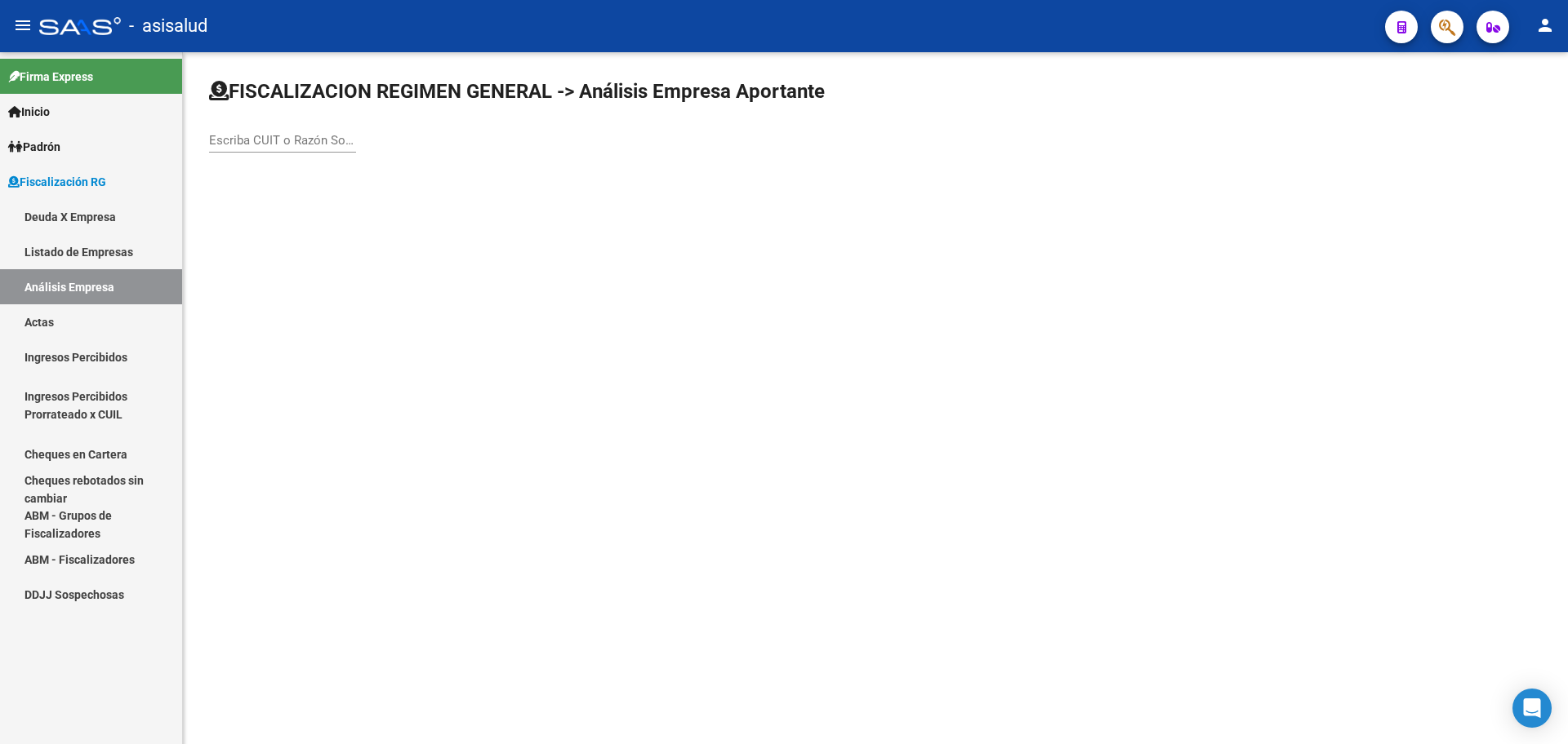
click at [347, 131] on div "Escriba CUIT o Razón Social para buscar" at bounding box center [282, 135] width 147 height 35
type input "ACONRA"
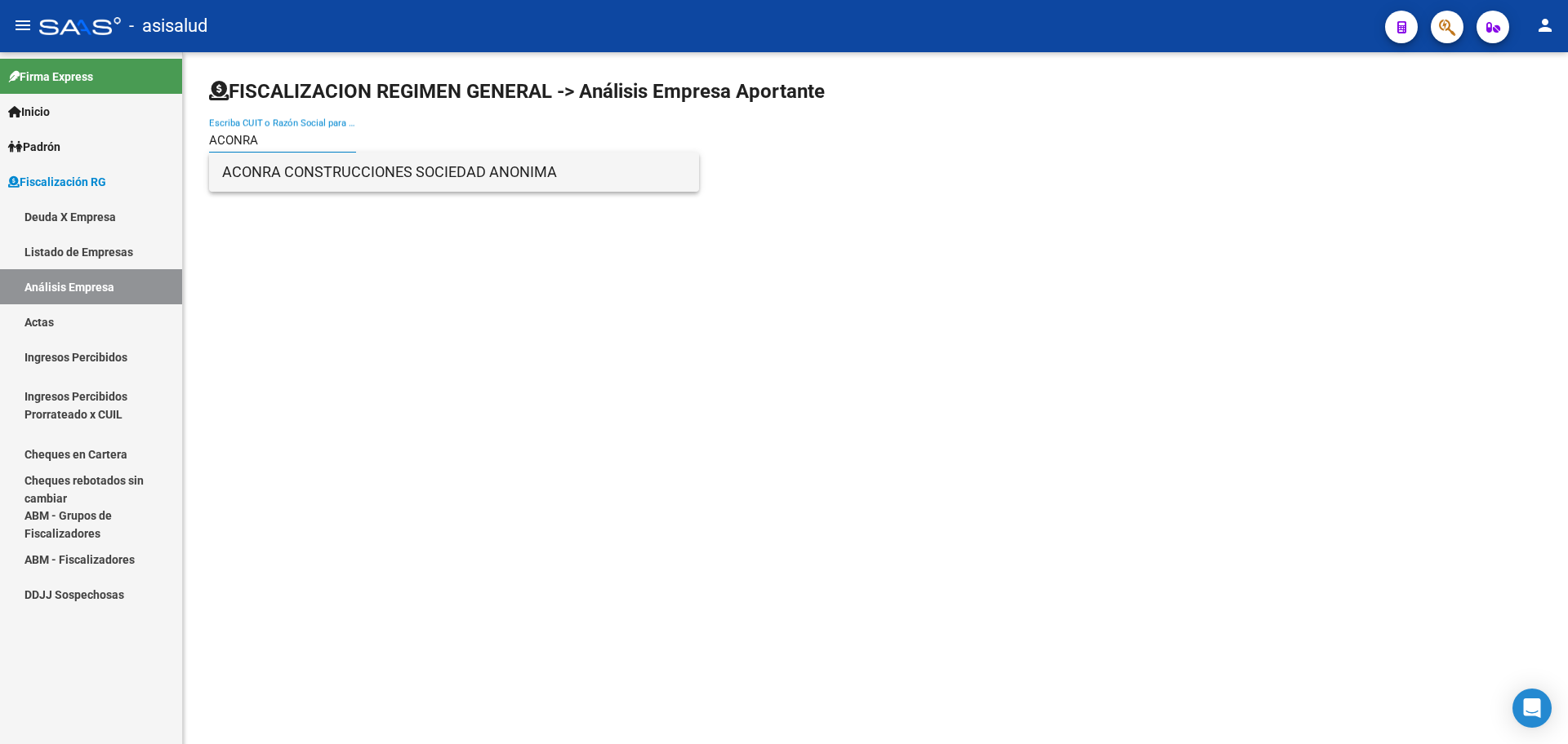
click at [324, 178] on span "ACONRA CONSTRUCCIONES SOCIEDAD ANONIMA" at bounding box center [454, 172] width 464 height 39
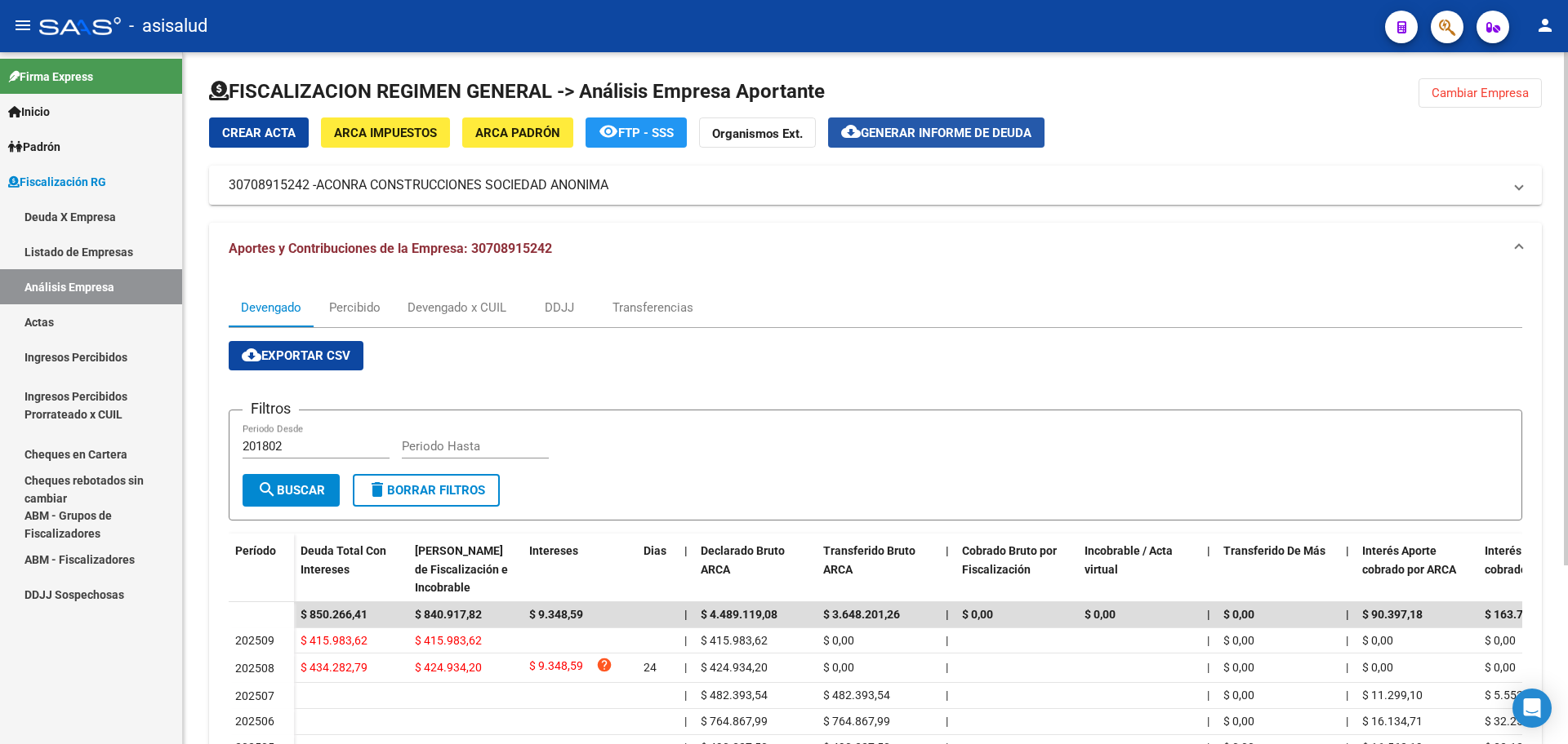
click at [878, 128] on span "Generar informe de deuda" at bounding box center [945, 132] width 171 height 15
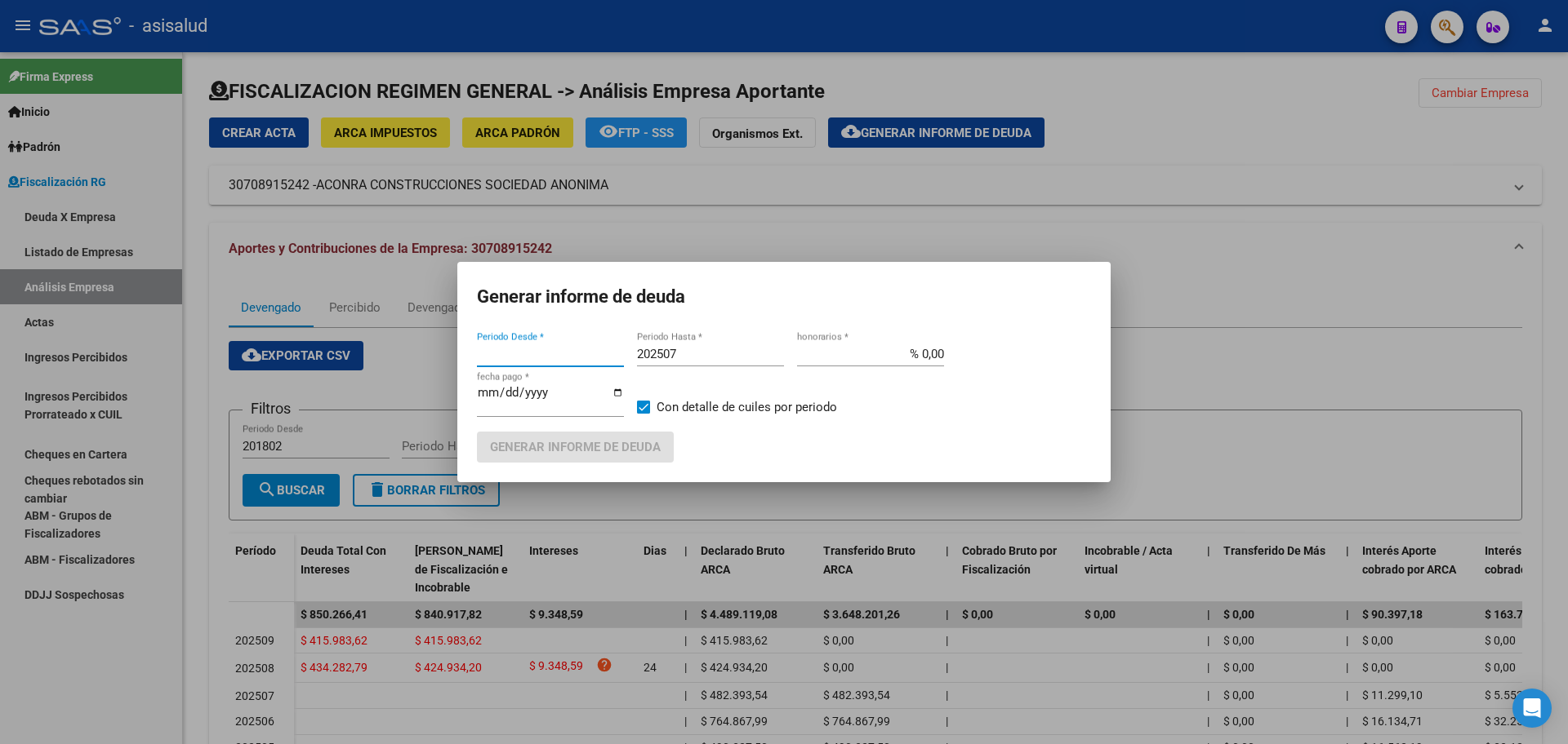
type input "201802"
click at [477, 432] on button "Generar informe de deuda" at bounding box center [574, 446] width 197 height 30
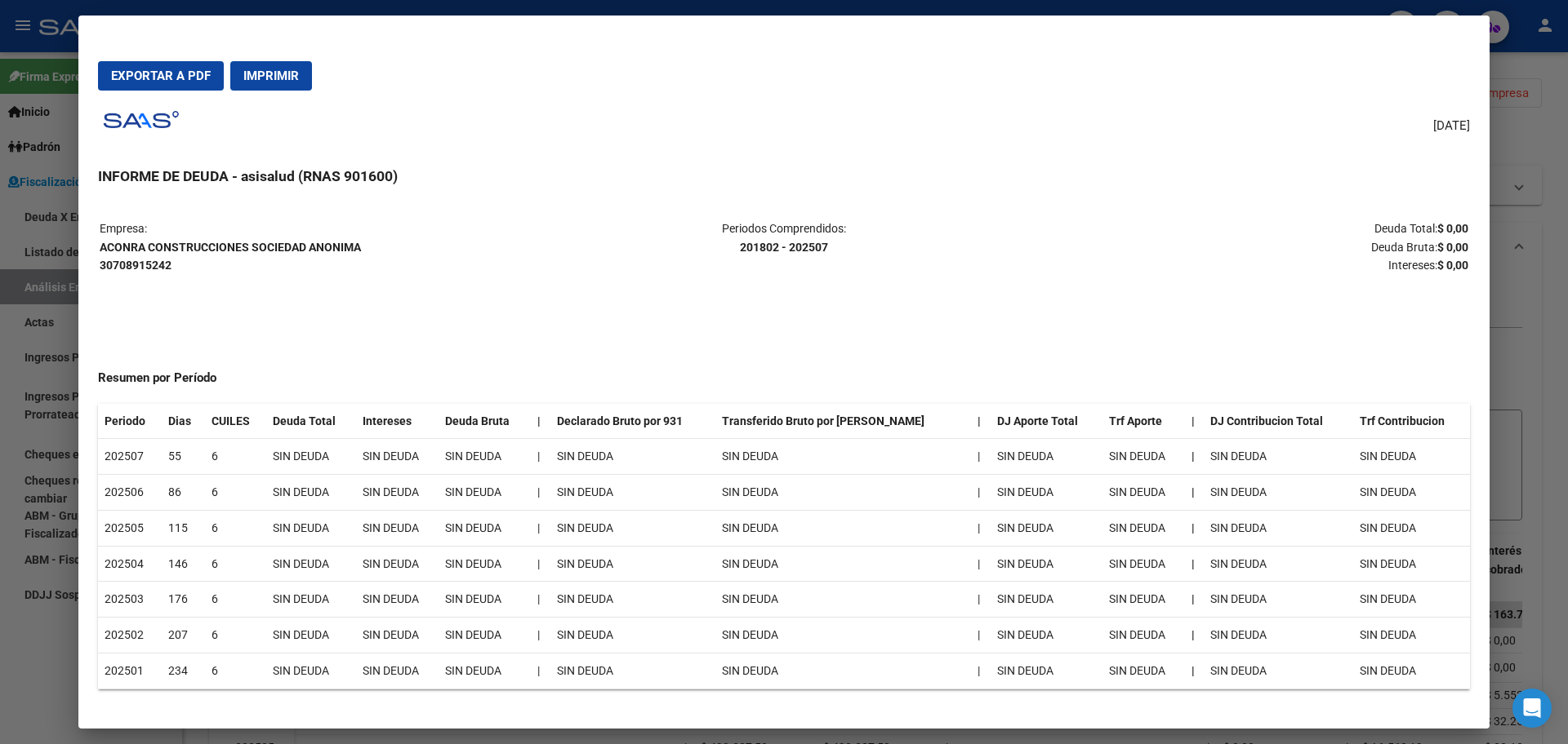
click at [0, 629] on div at bounding box center [784, 372] width 1568 height 744
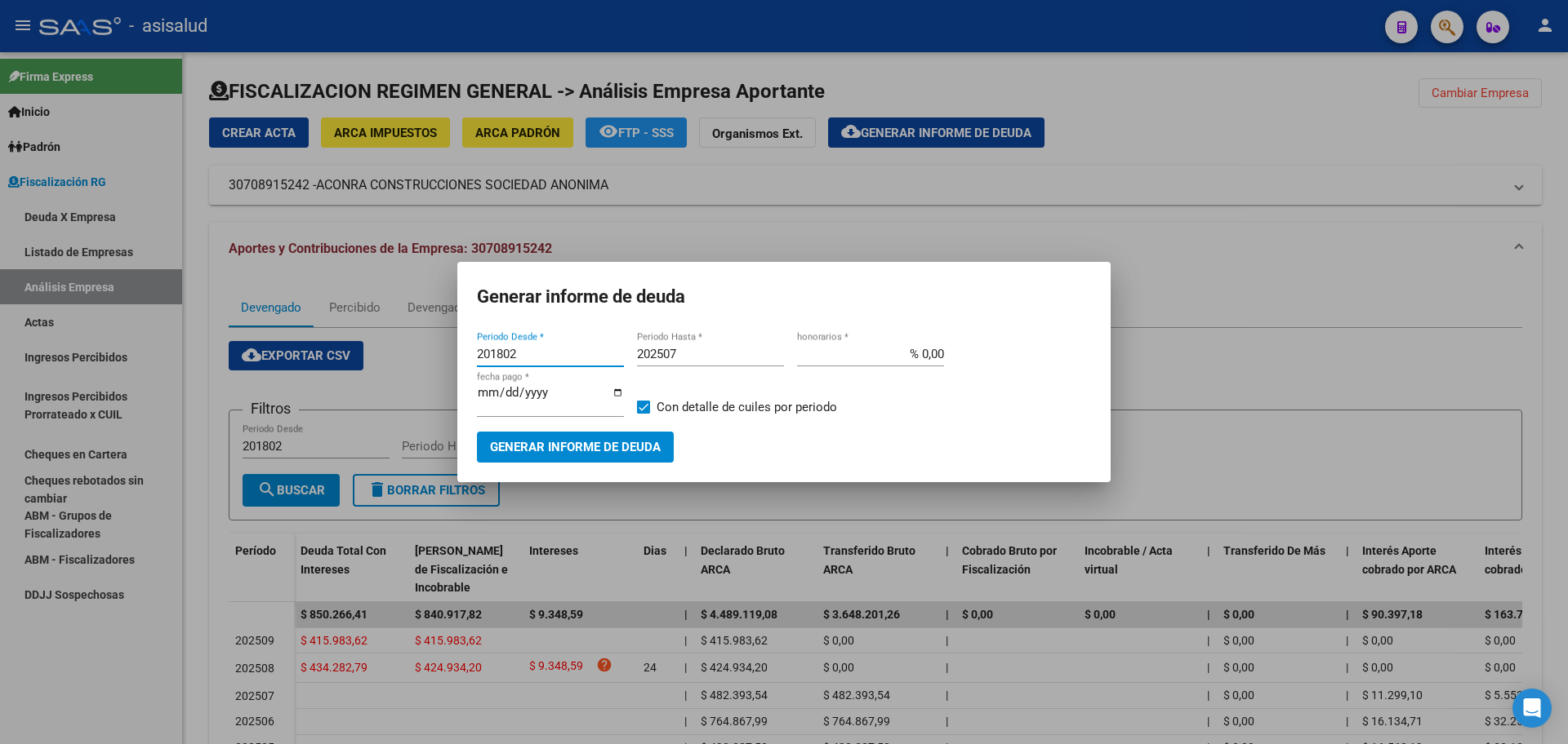
drag, startPoint x: 525, startPoint y: 363, endPoint x: 412, endPoint y: 366, distance: 113.0
click at [412, 366] on div "Generar informe de deuda 201802 Periodo Desde * 202507 Periodo Hasta * % 0,00 h…" at bounding box center [784, 372] width 1568 height 744
type input "202508"
click at [684, 361] on input "202507" at bounding box center [710, 354] width 147 height 15
type input "202509"
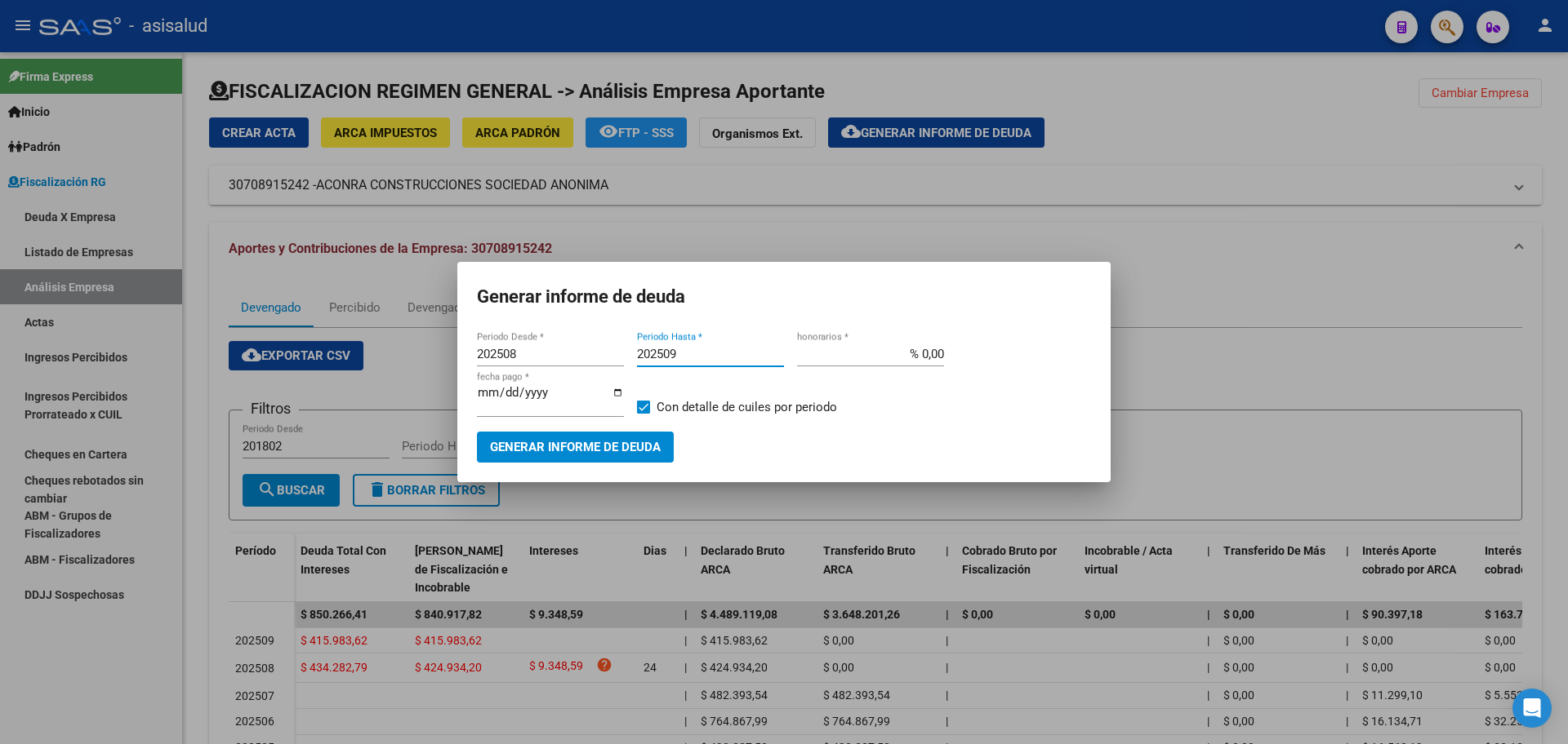
click at [924, 360] on input "% 0,00" at bounding box center [870, 354] width 147 height 15
type input "% 10,00"
click at [504, 401] on input "[DATE]" at bounding box center [550, 399] width 147 height 26
type input "[DATE]"
click at [651, 403] on label "Con detalle de cuiles por periodo" at bounding box center [737, 407] width 200 height 20
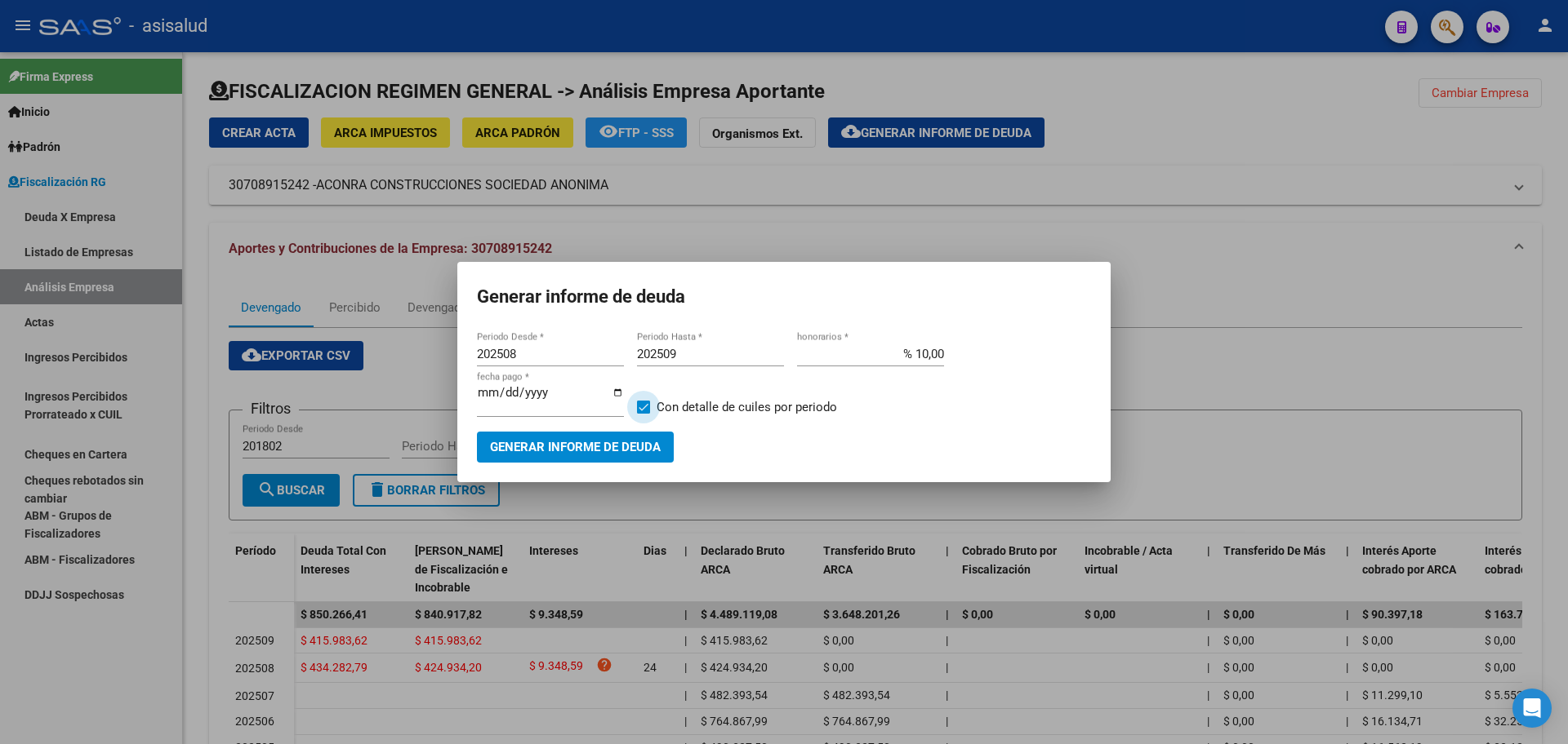
click at [643, 414] on input "Con detalle de cuiles por periodo" at bounding box center [642, 414] width 1 height 1
checkbox input "false"
click at [624, 432] on button "Generar informe de deuda" at bounding box center [574, 446] width 197 height 30
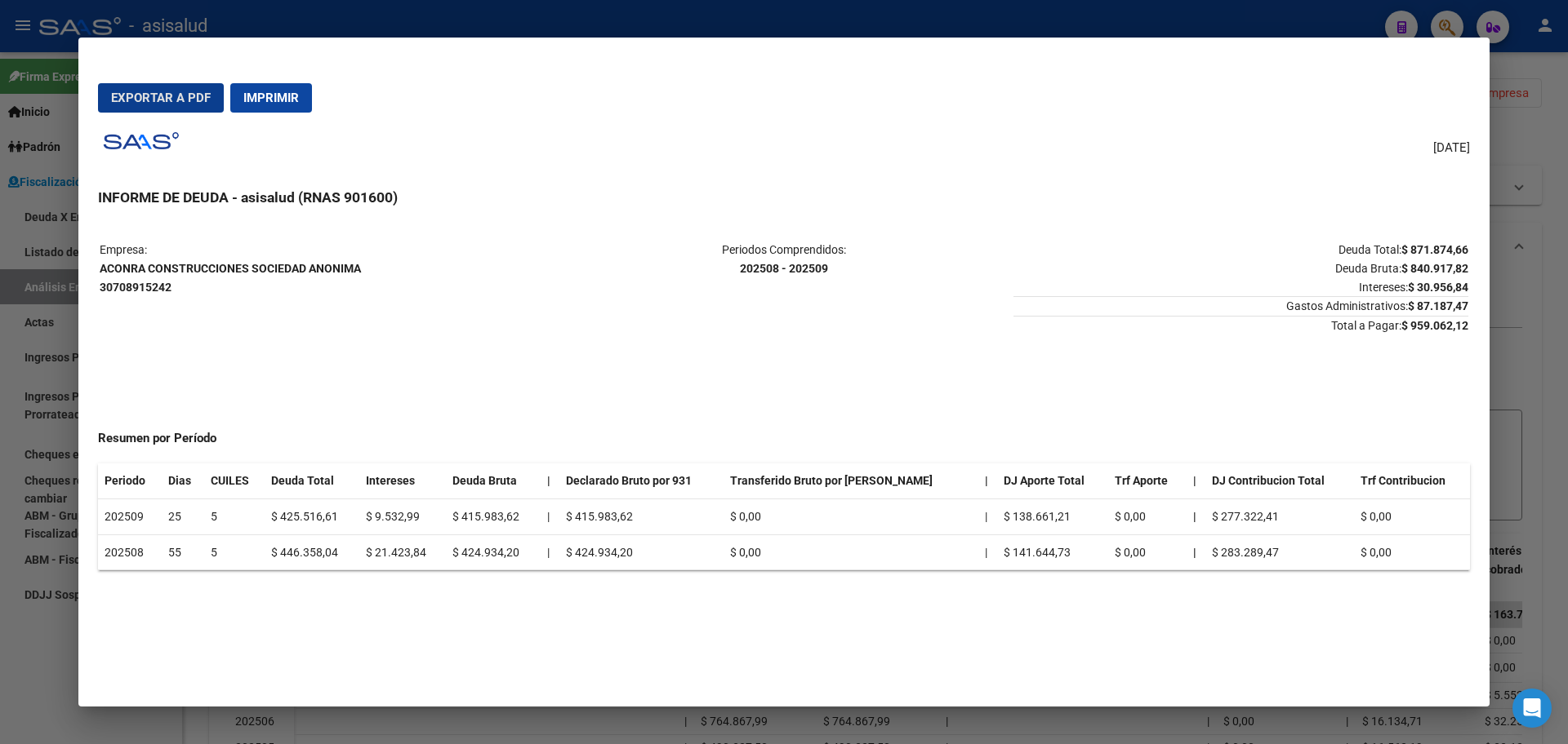
click at [144, 93] on span "Exportar a PDF" at bounding box center [161, 98] width 100 height 15
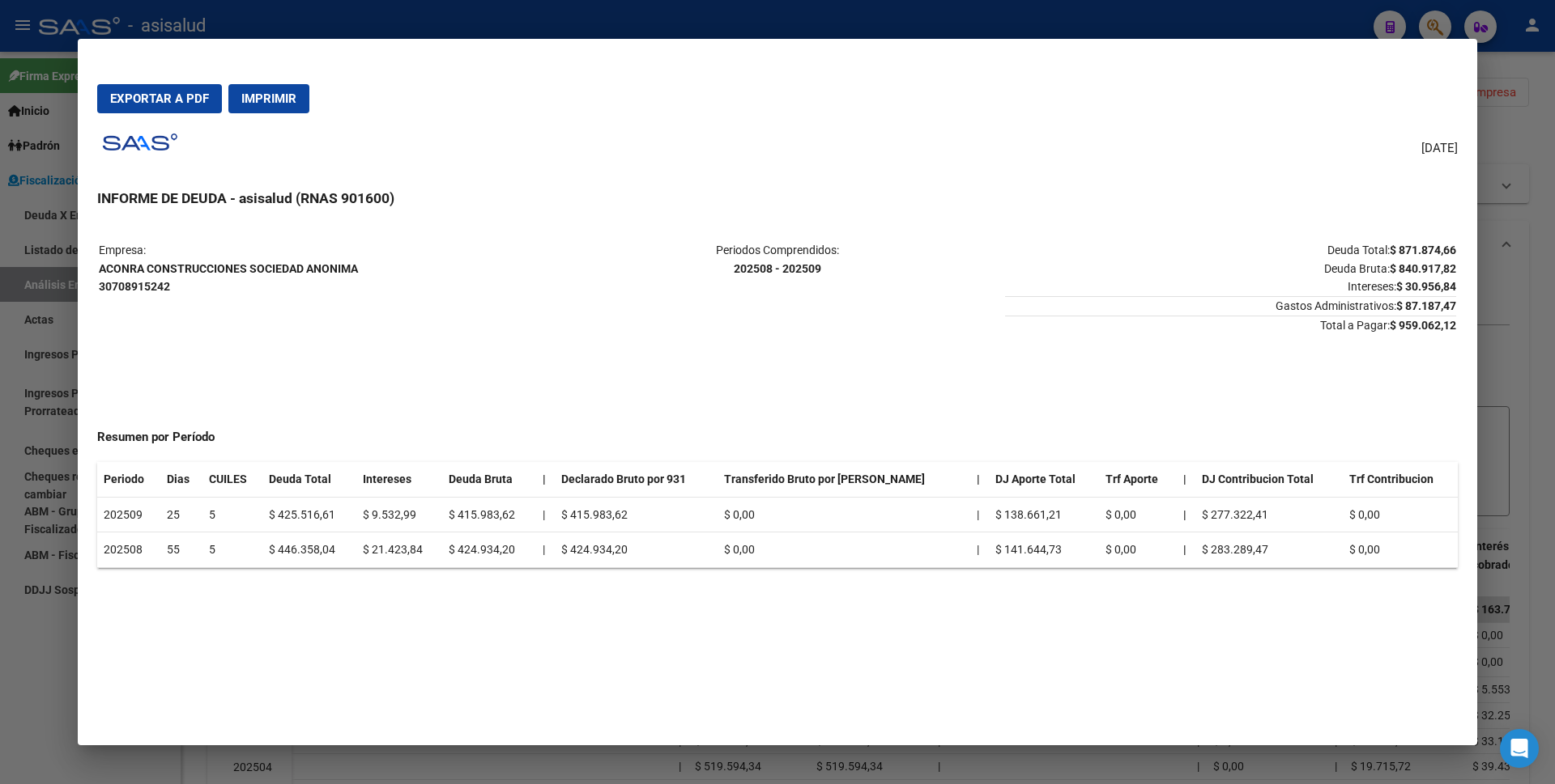
drag, startPoint x: 0, startPoint y: 243, endPoint x: 0, endPoint y: 260, distance: 17.0
click at [0, 246] on div at bounding box center [778, 392] width 1555 height 784
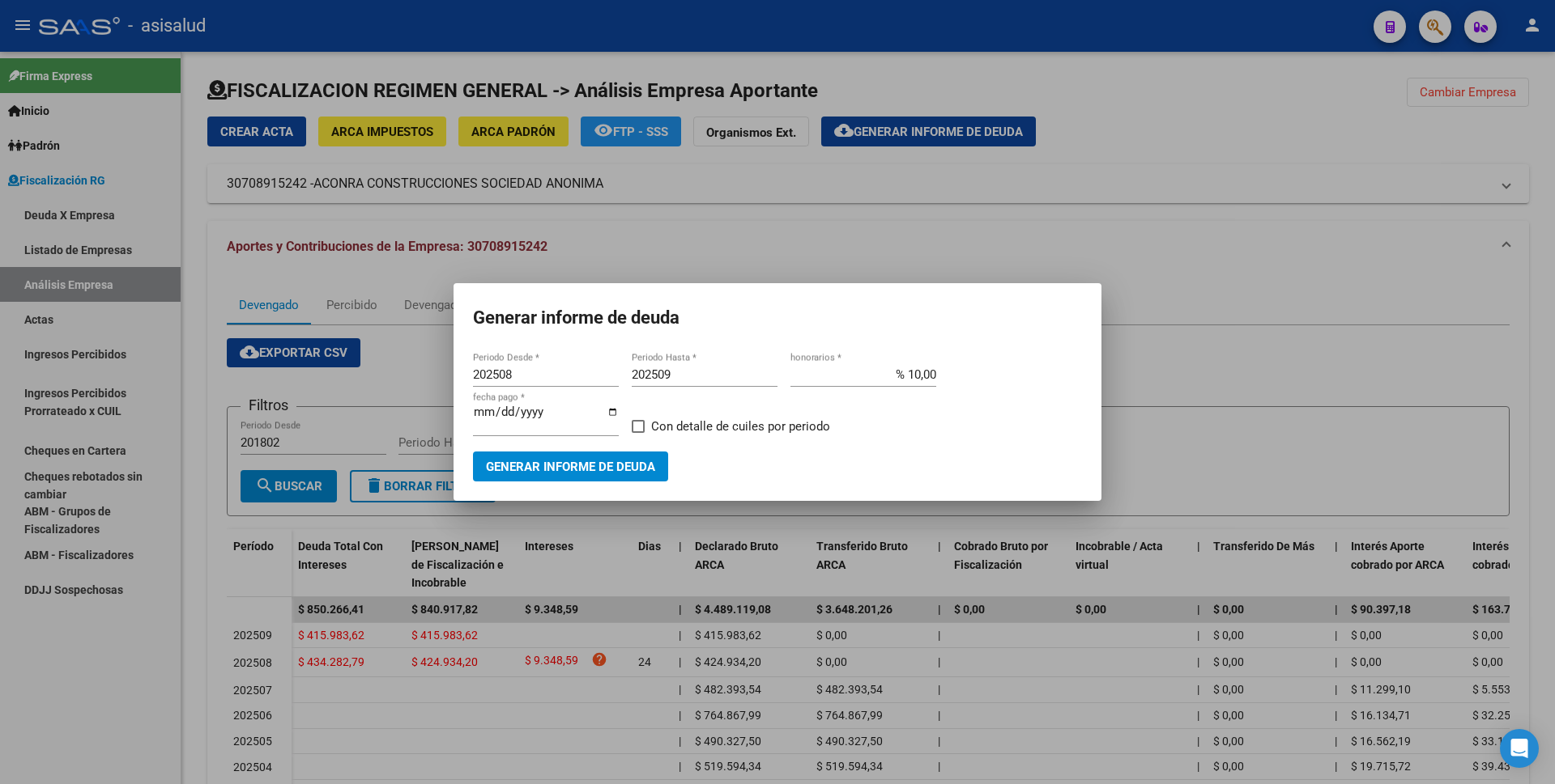
click at [62, 705] on div at bounding box center [778, 392] width 1555 height 784
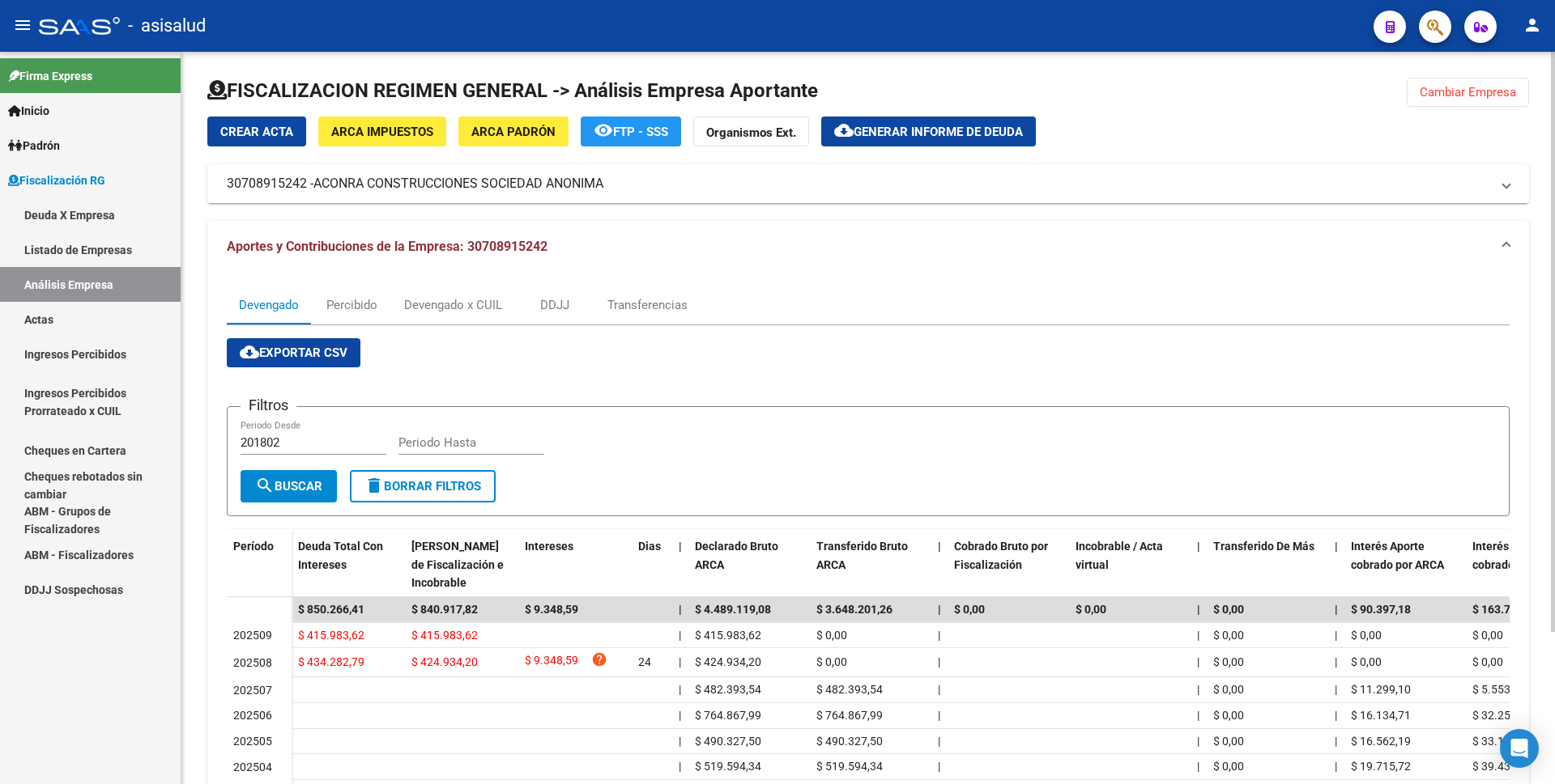
click at [708, 466] on div "Filtros 201802 Periodo Desde Periodo Hasta" at bounding box center [868, 445] width 1255 height 50
click at [121, 316] on link "Actas" at bounding box center [90, 319] width 181 height 35
click at [135, 283] on link "Análisis Empresa" at bounding box center [90, 284] width 181 height 35
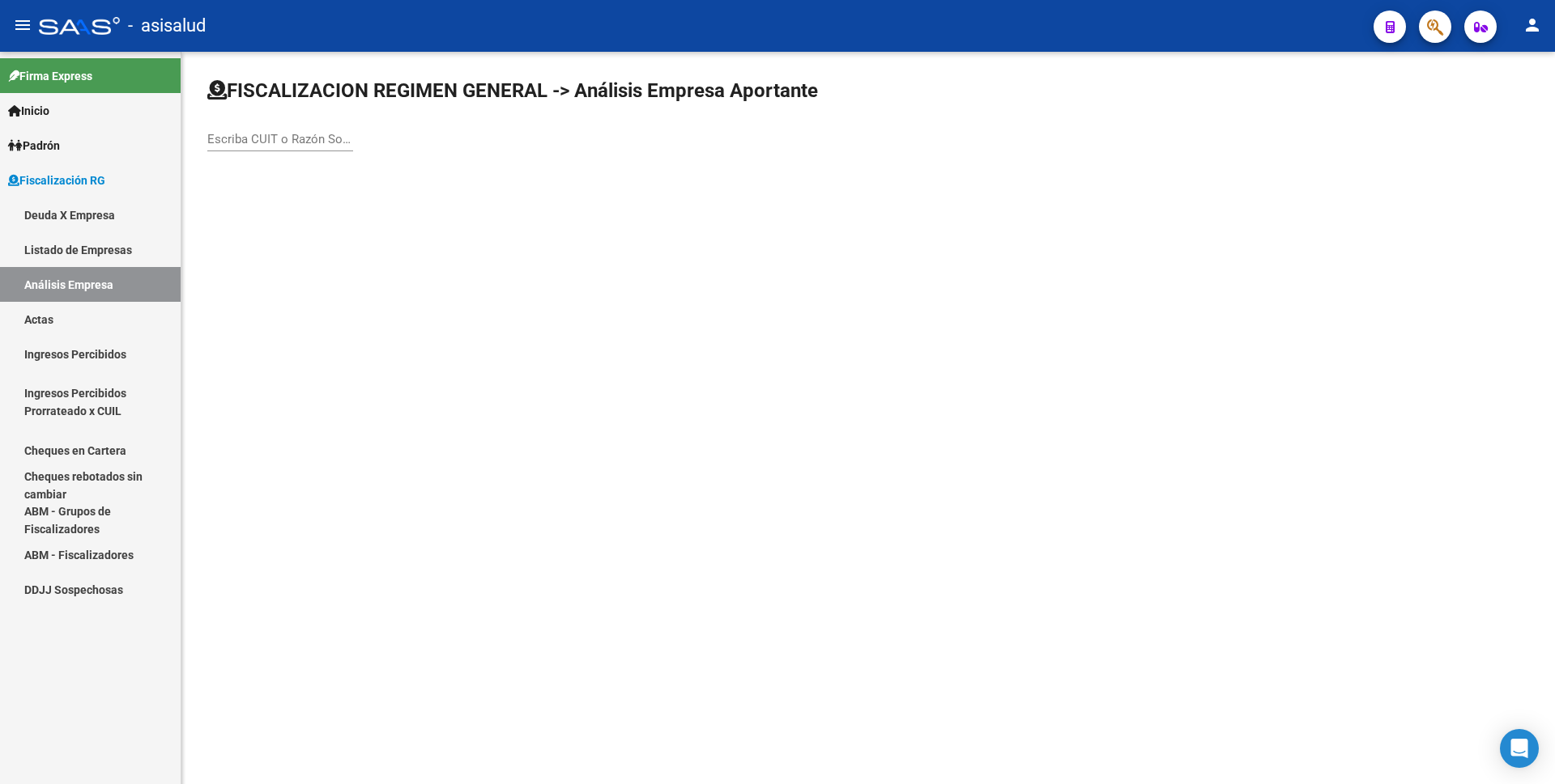
click at [289, 126] on div "Escriba CUIT o Razón Social para buscar" at bounding box center [279, 134] width 146 height 35
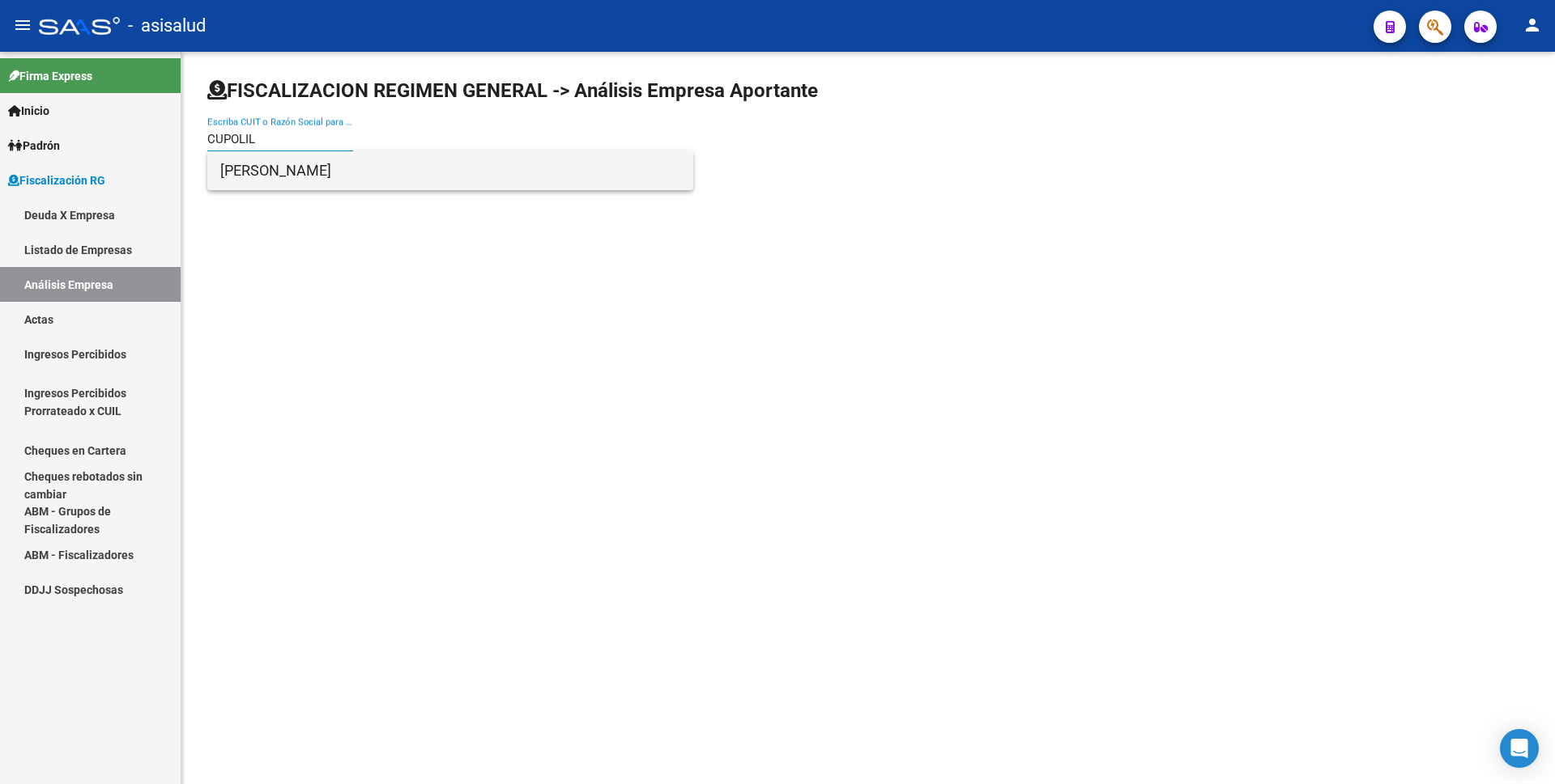
type input "CUPOLIL"
click at [310, 177] on span "[PERSON_NAME]" at bounding box center [450, 171] width 460 height 39
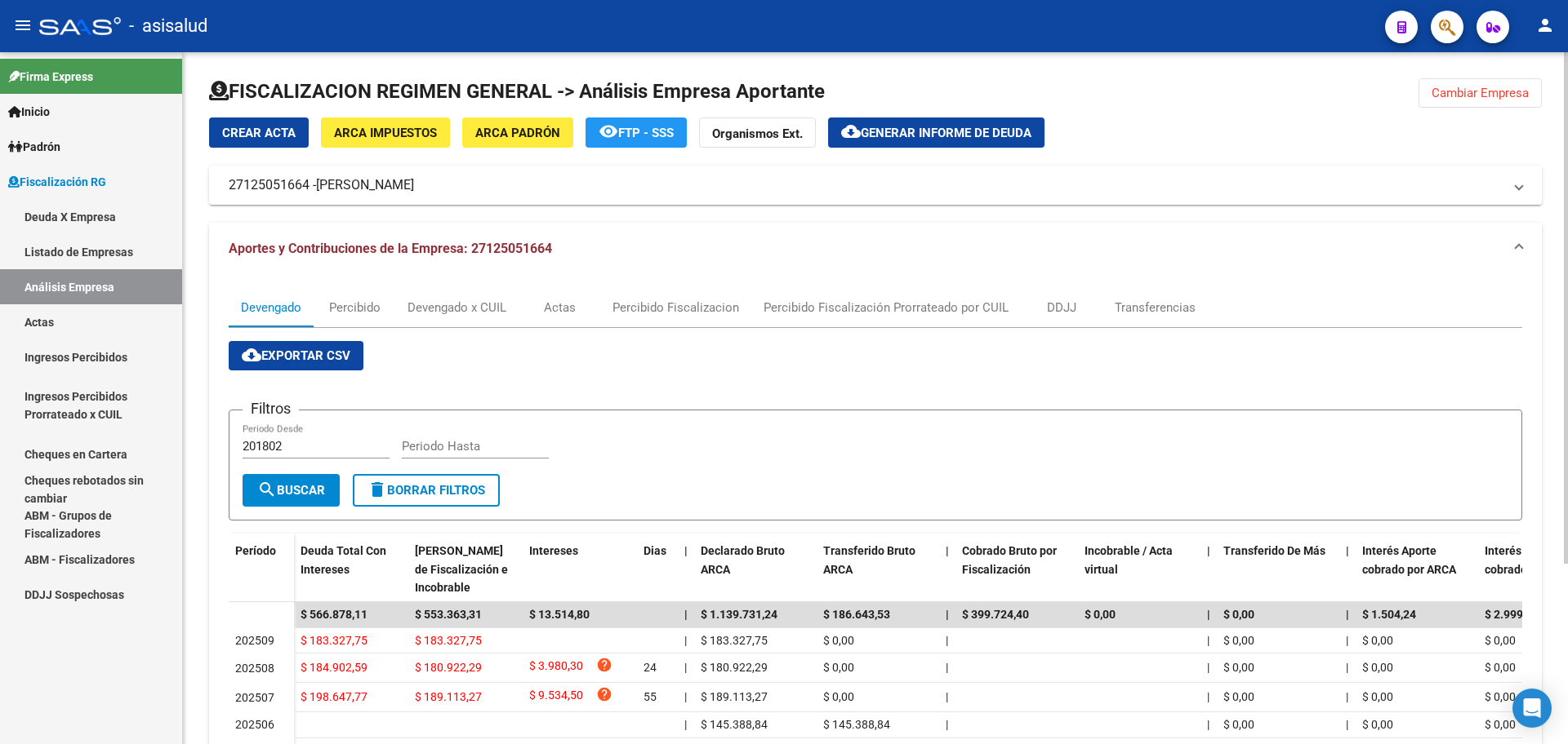
click at [909, 136] on span "Generar informe de deuda" at bounding box center [945, 132] width 171 height 15
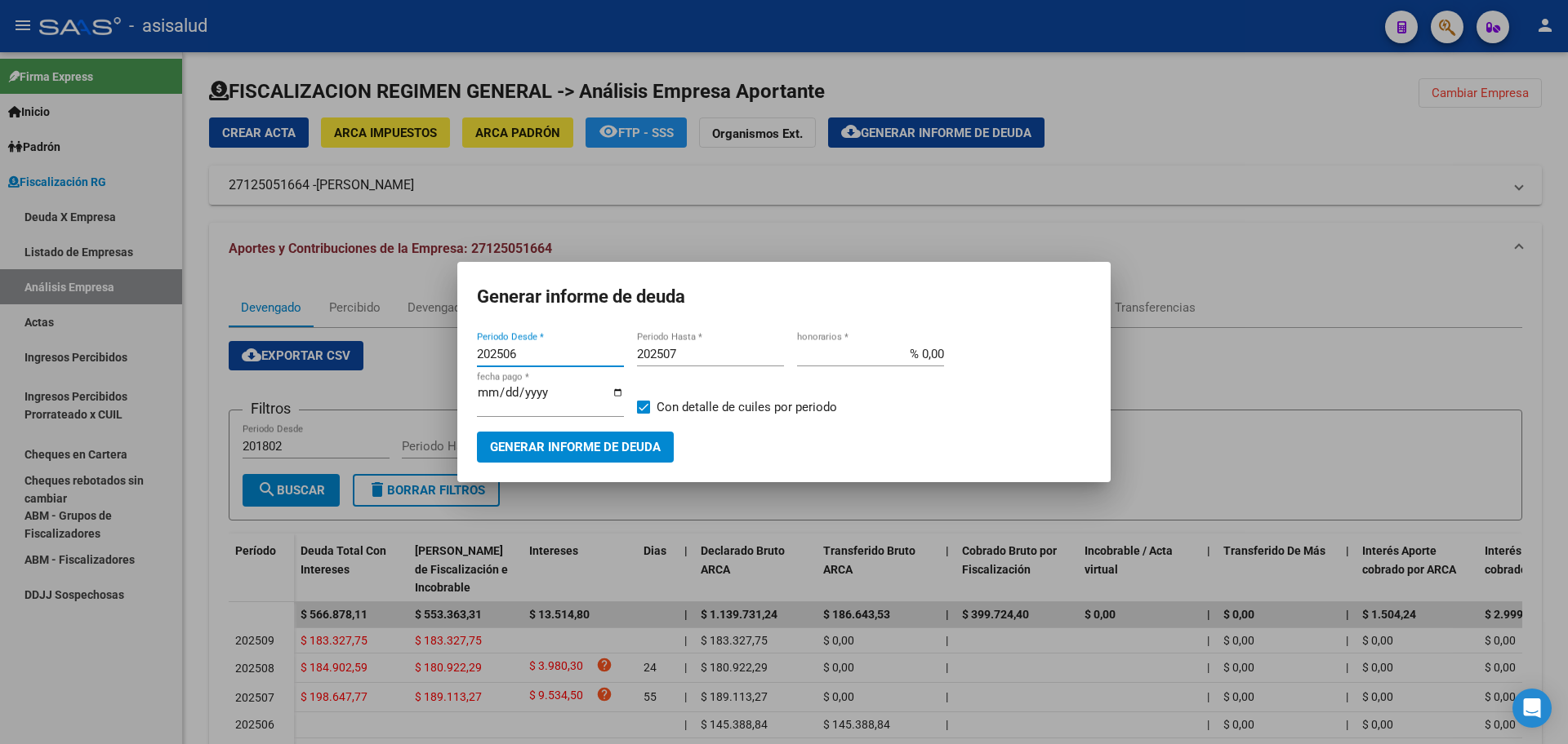
drag, startPoint x: 518, startPoint y: 358, endPoint x: 373, endPoint y: 362, distance: 145.1
click at [373, 362] on div "Generar informe de deuda 202506 Periodo Desde * 202507 Periodo Hasta * % 0,00 h…" at bounding box center [784, 372] width 1568 height 744
type input "202507"
click at [687, 359] on input "202507" at bounding box center [710, 354] width 147 height 15
type input "202509"
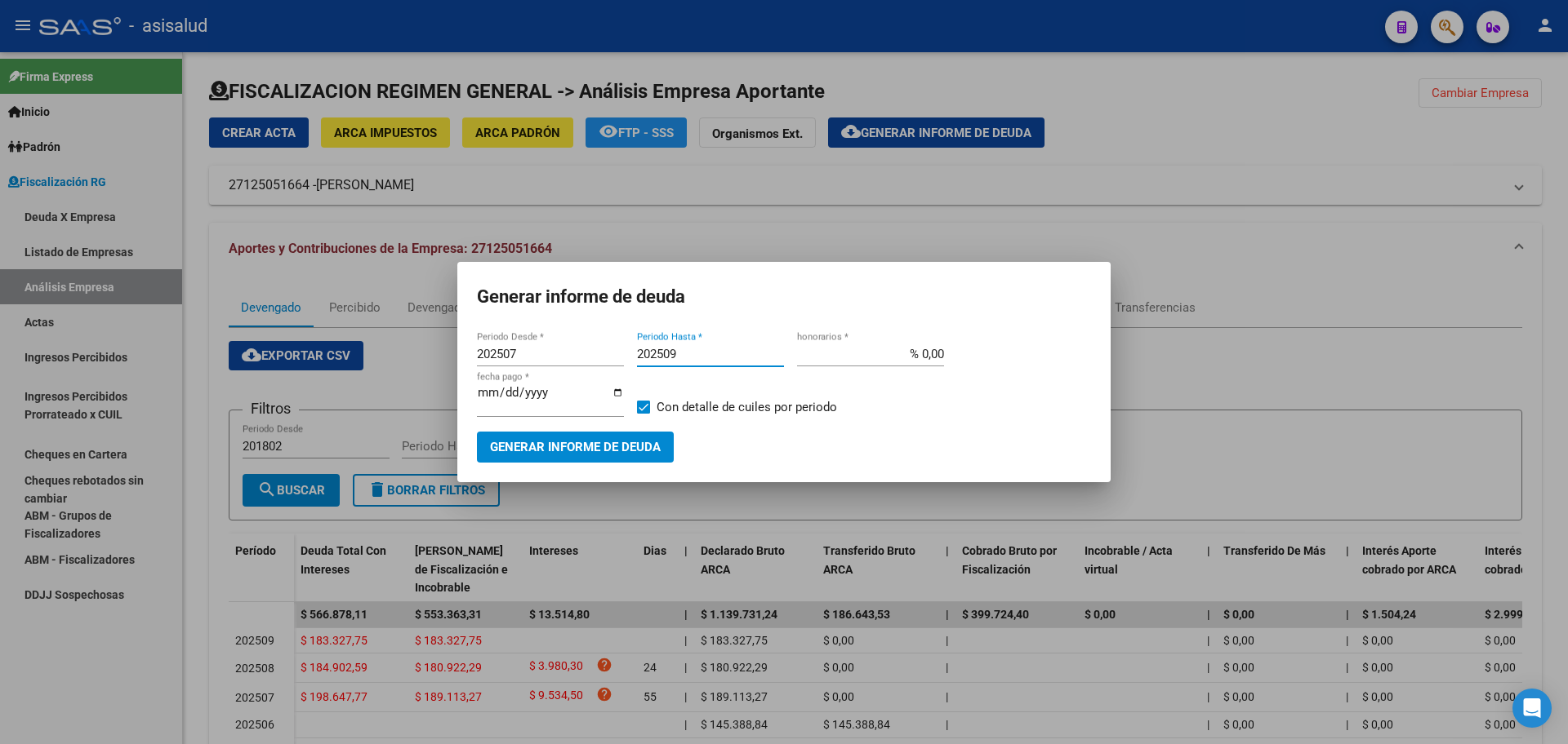
click at [924, 361] on input "% 0,00" at bounding box center [870, 354] width 147 height 15
type input "% 10,00"
click at [506, 400] on input "[DATE]" at bounding box center [550, 399] width 147 height 26
type input "[DATE]"
click at [659, 405] on span "Con detalle de cuiles por periodo" at bounding box center [747, 407] width 180 height 20
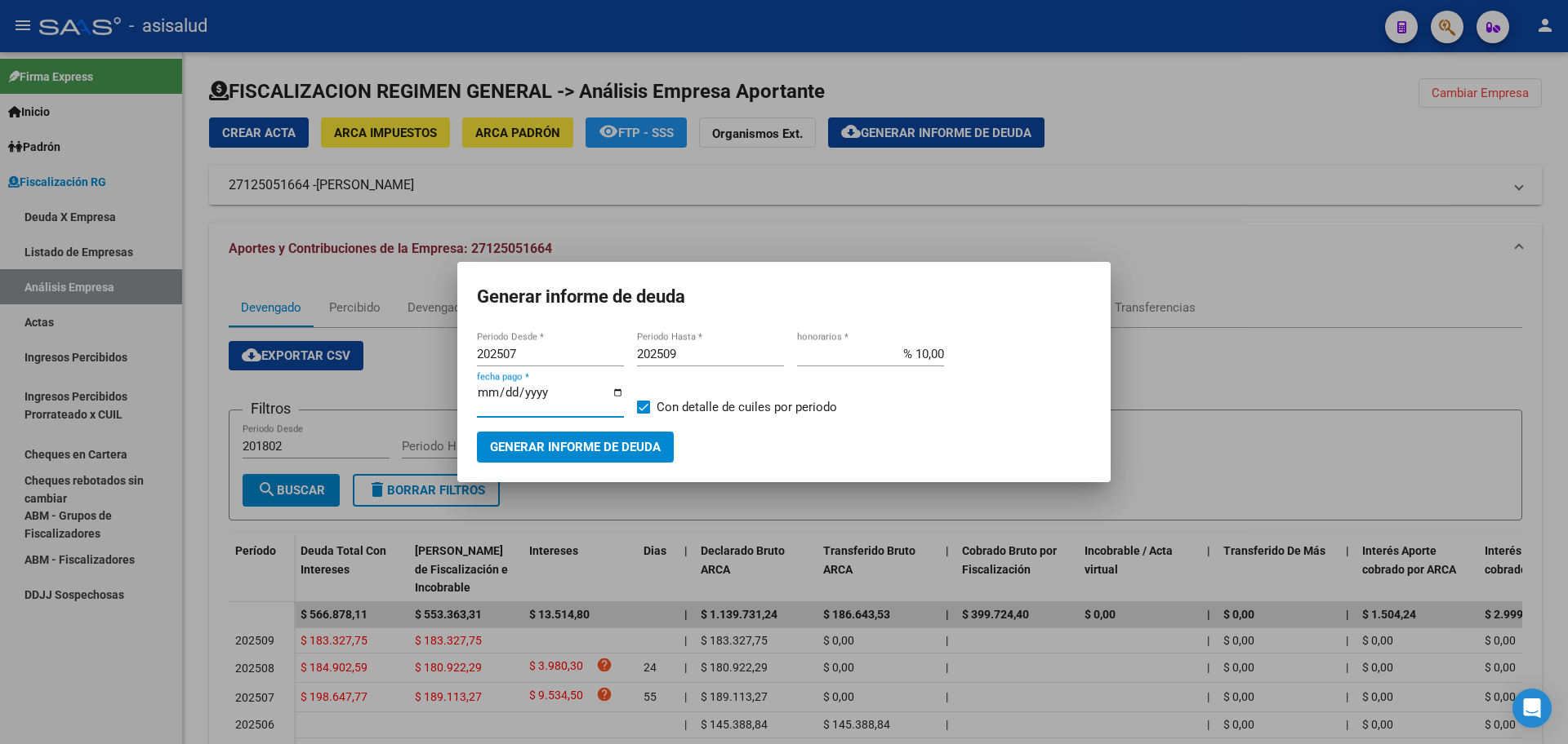
click at [643, 414] on input "Con detalle de cuiles por periodo" at bounding box center [642, 414] width 1 height 1
checkbox input "false"
click at [641, 448] on span "Generar informe de deuda" at bounding box center [575, 448] width 171 height 15
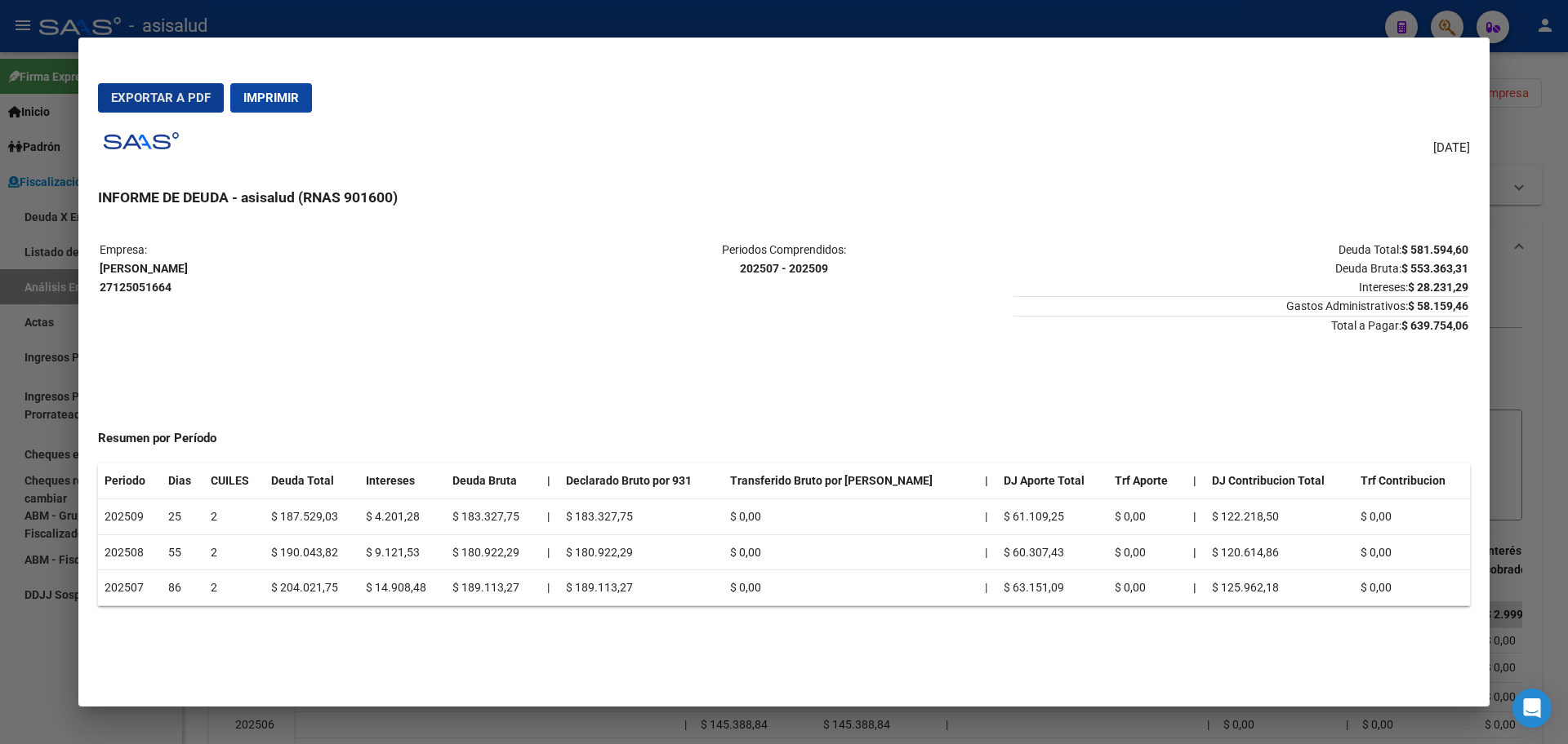
click at [180, 100] on span "Exportar a PDF" at bounding box center [161, 98] width 100 height 15
